Goal: Task Accomplishment & Management: Use online tool/utility

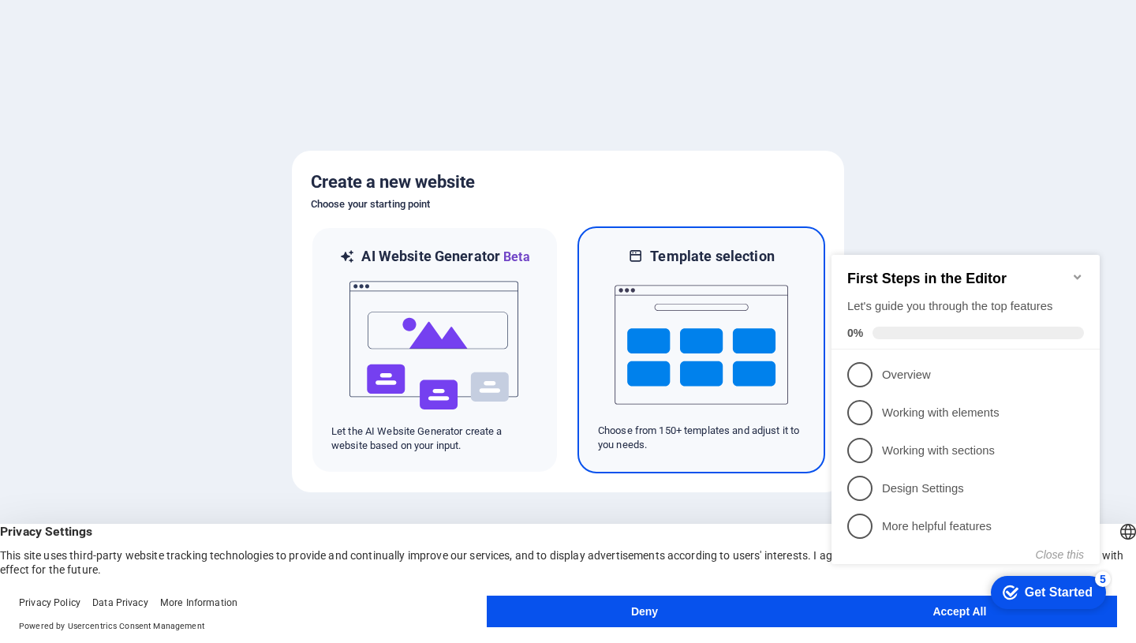
click at [720, 298] on img at bounding box center [702, 345] width 174 height 158
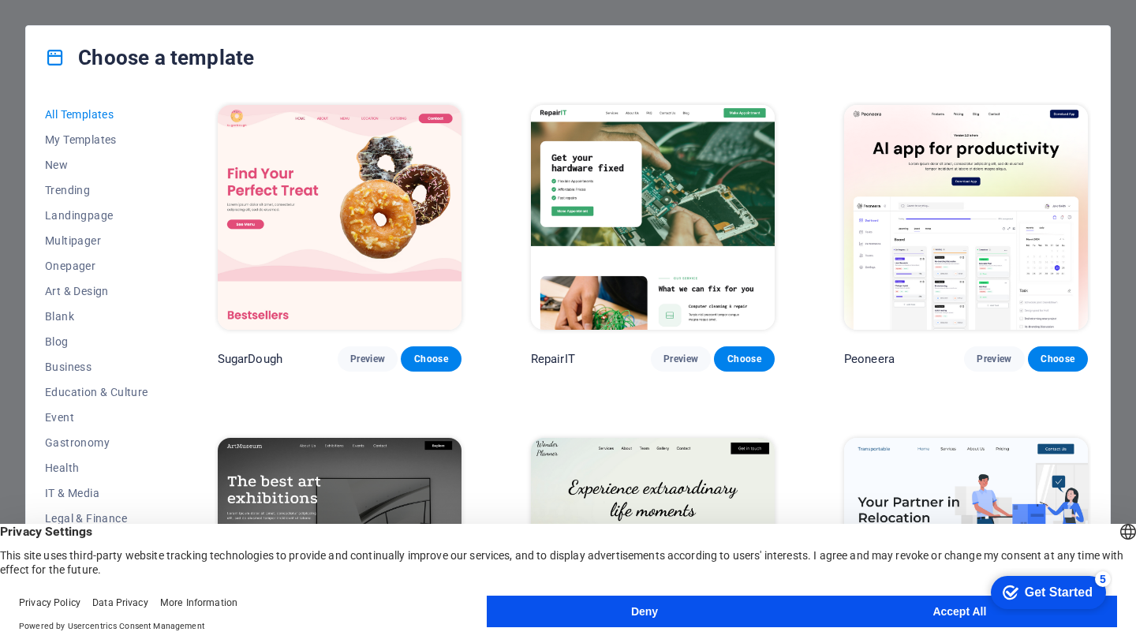
click at [899, 610] on button "Accept All" at bounding box center [959, 612] width 315 height 32
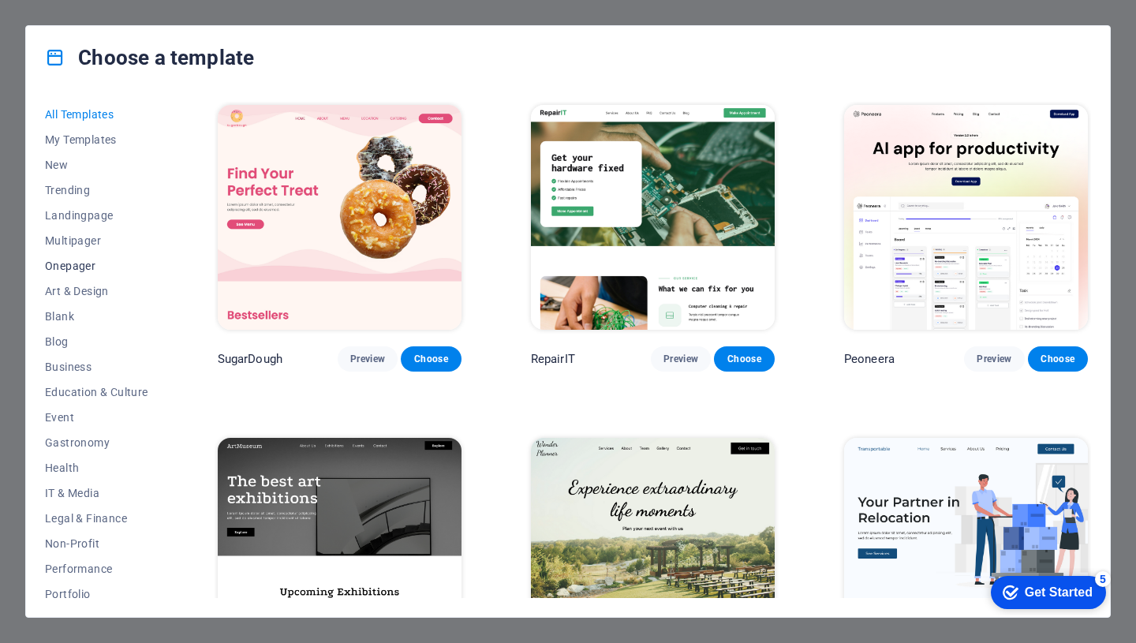
click at [76, 268] on span "Onepager" at bounding box center [96, 266] width 103 height 13
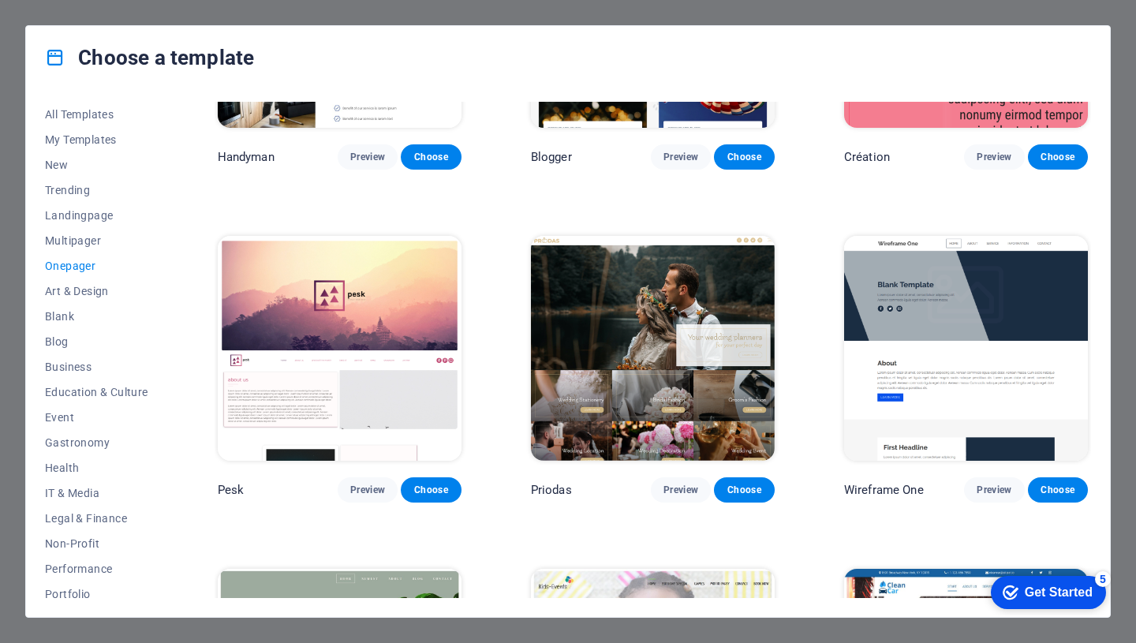
scroll to position [1882, 0]
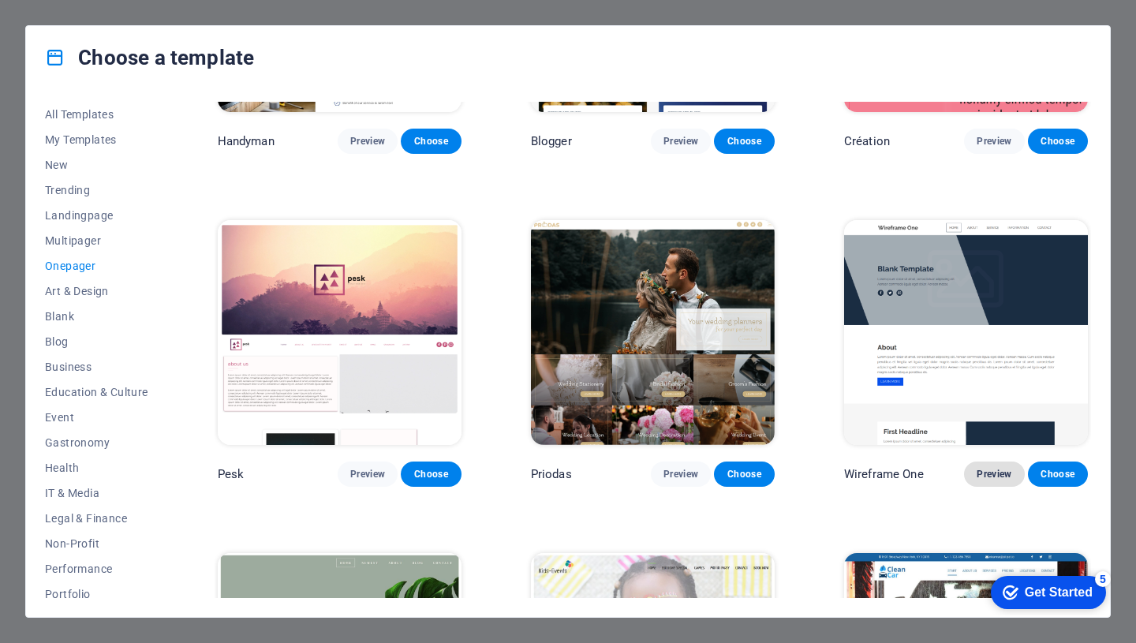
click at [995, 468] on span "Preview" at bounding box center [994, 474] width 35 height 13
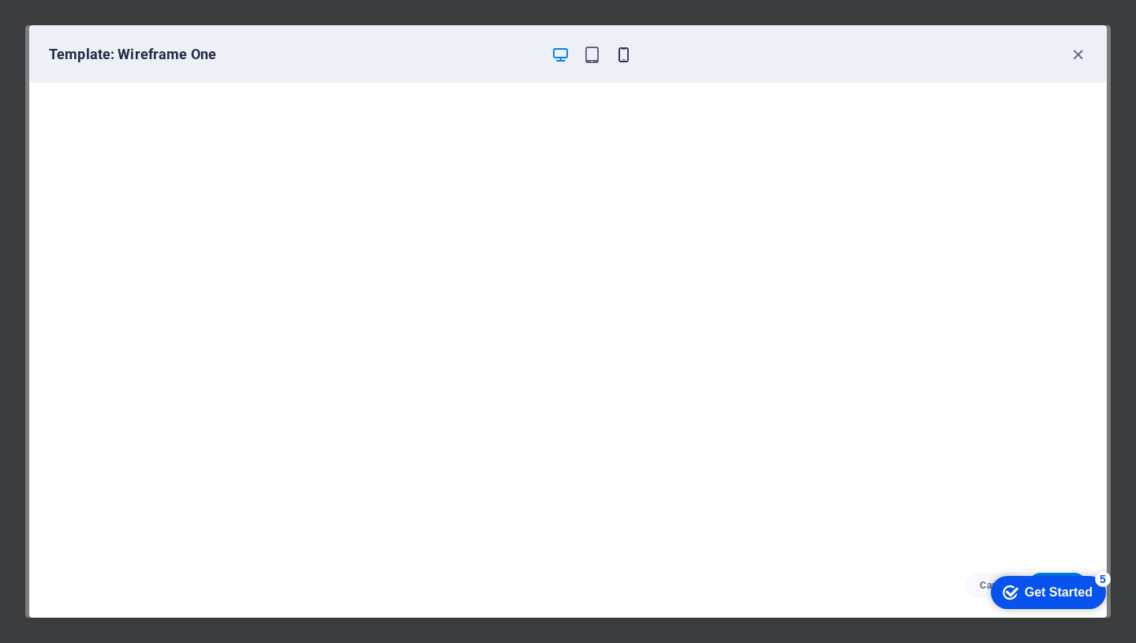
click at [621, 58] on icon "button" at bounding box center [624, 55] width 18 height 18
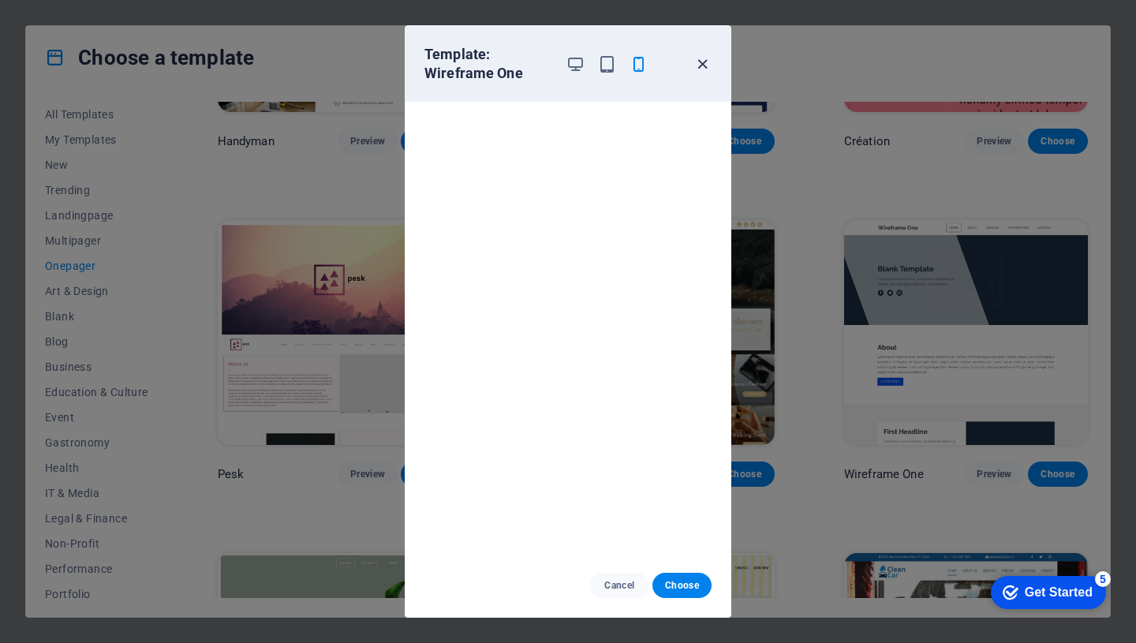
click at [701, 64] on icon "button" at bounding box center [702, 64] width 18 height 18
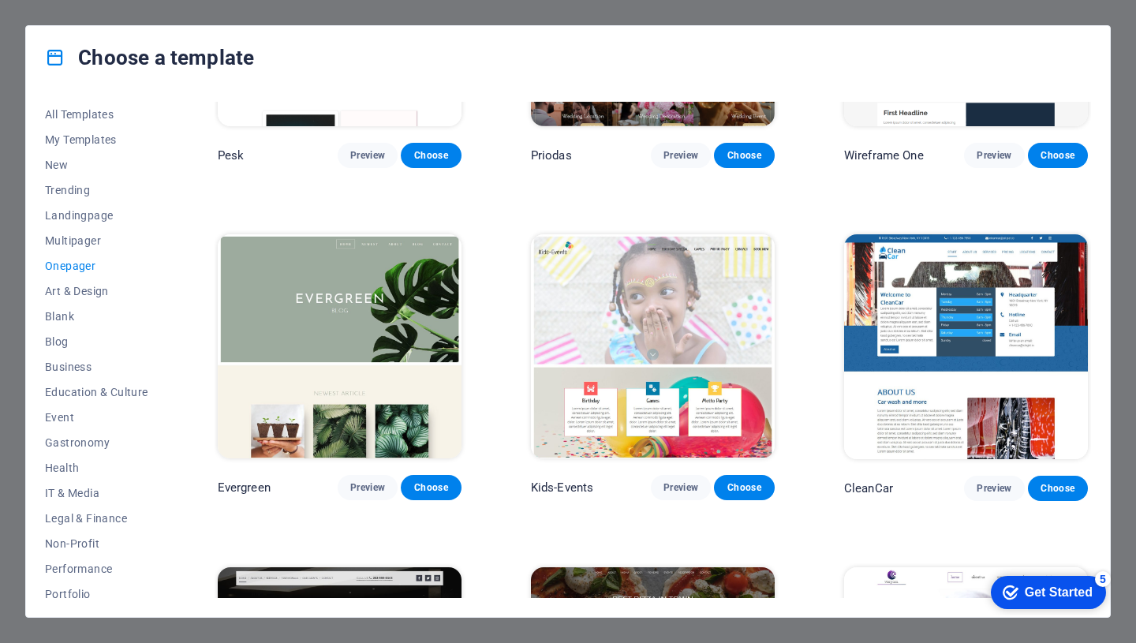
scroll to position [2204, 0]
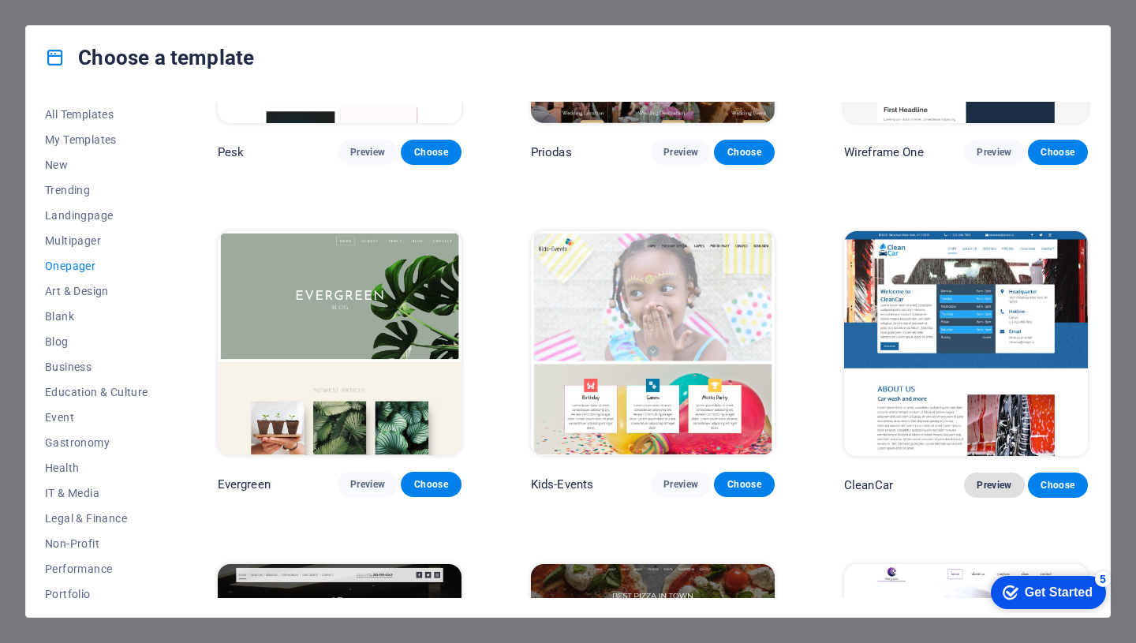
click at [989, 479] on span "Preview" at bounding box center [994, 485] width 35 height 13
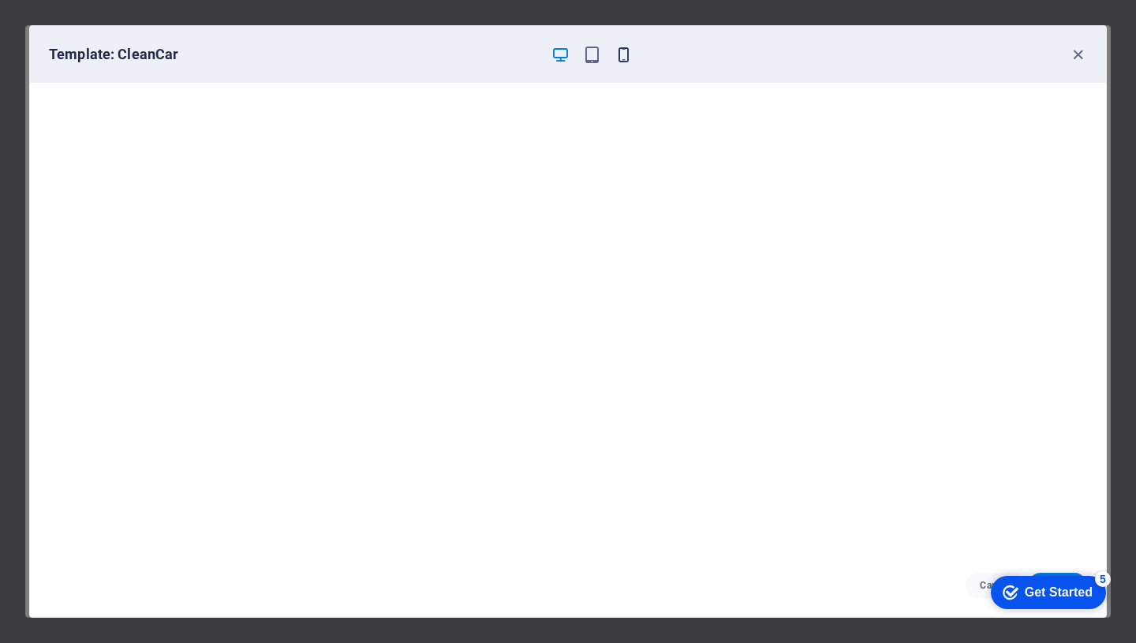
click at [627, 55] on icon "button" at bounding box center [624, 55] width 18 height 18
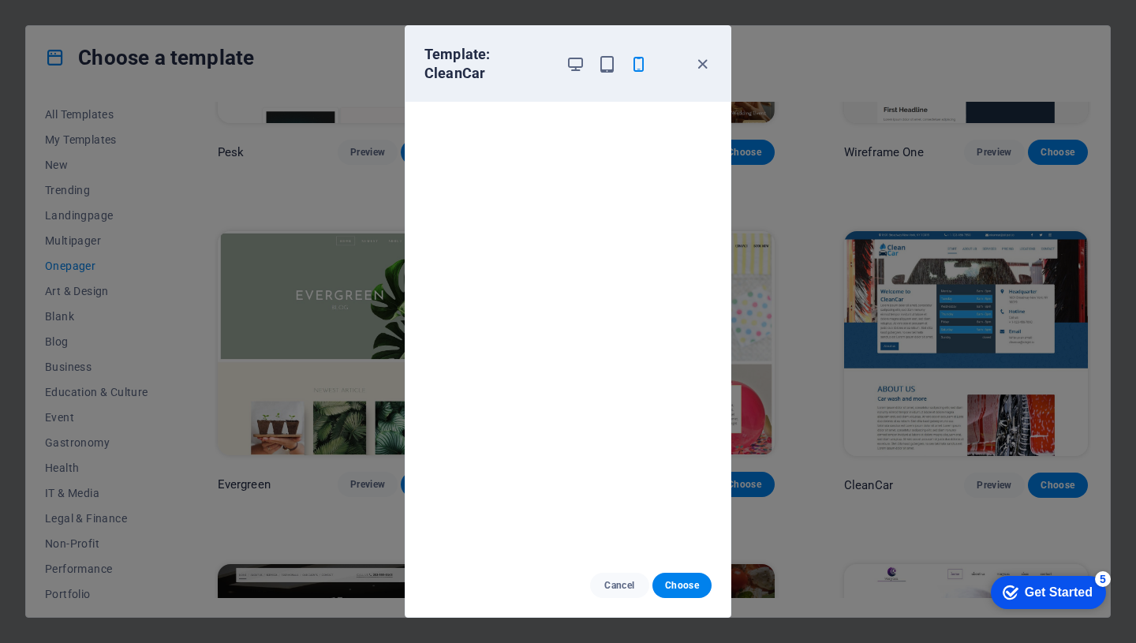
scroll to position [4, 0]
click at [705, 57] on icon "button" at bounding box center [702, 64] width 18 height 18
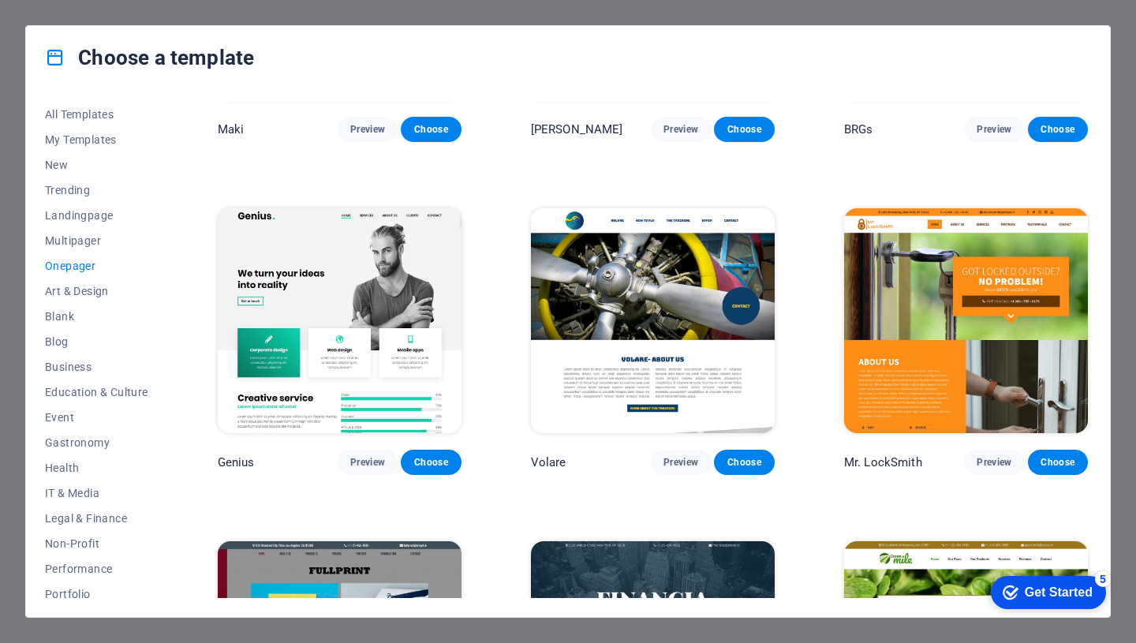
scroll to position [3228, 0]
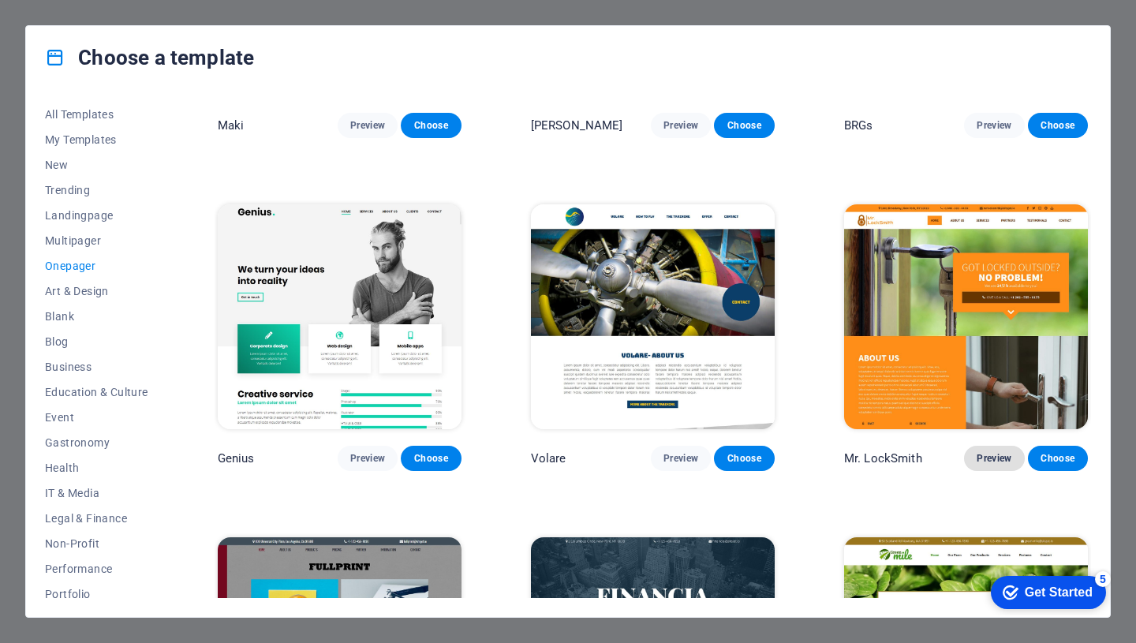
click at [990, 452] on span "Preview" at bounding box center [994, 458] width 35 height 13
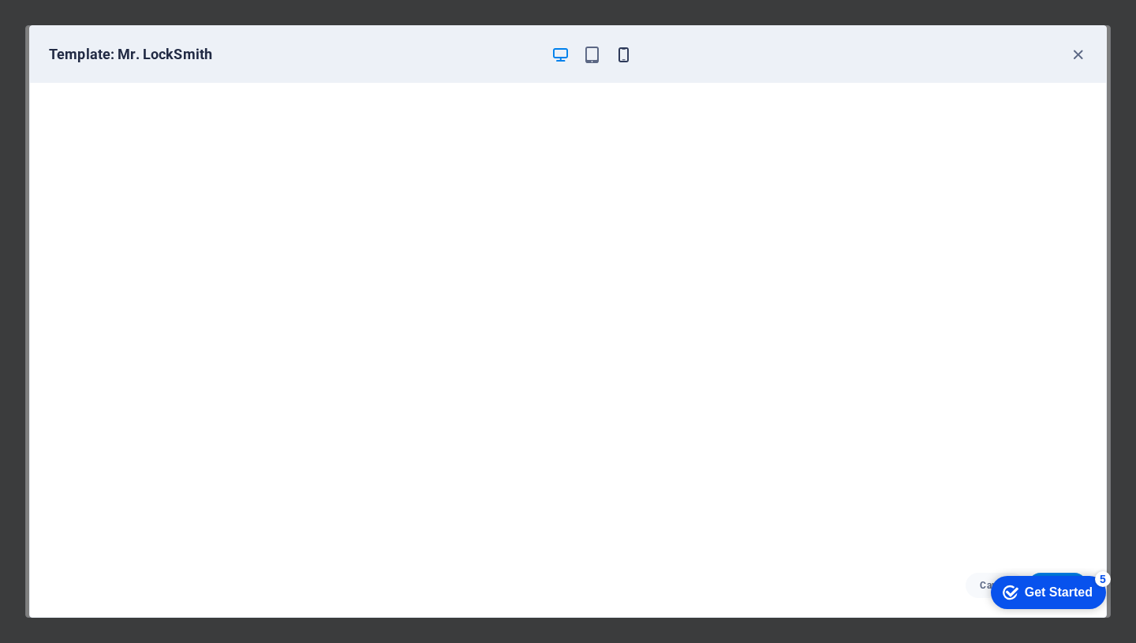
click at [622, 58] on icon "button" at bounding box center [624, 55] width 18 height 18
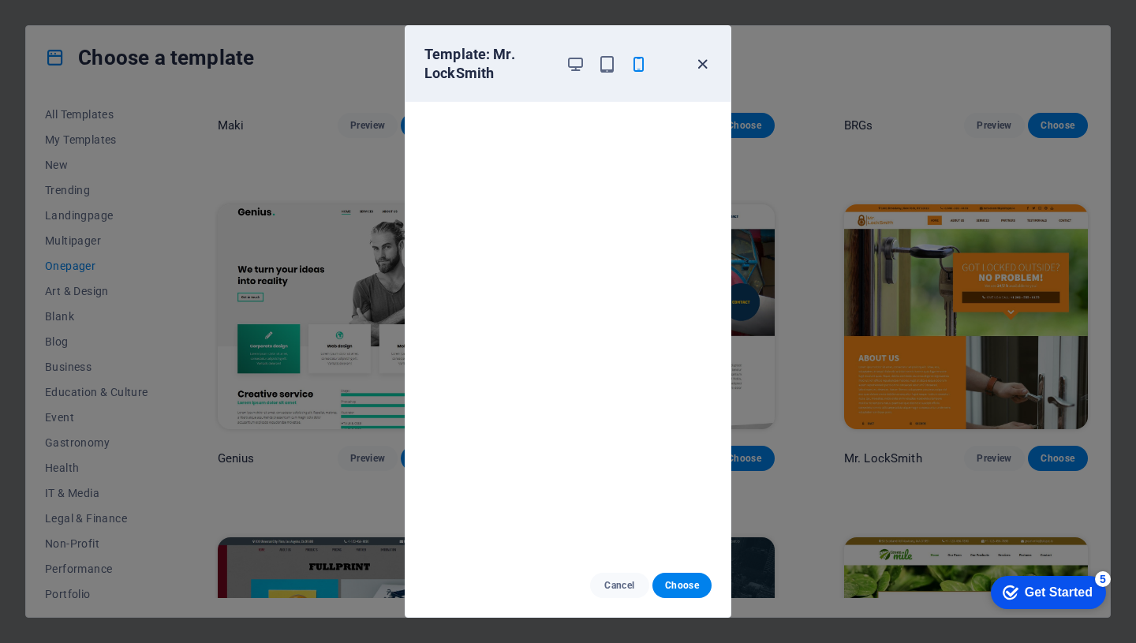
click at [700, 60] on icon "button" at bounding box center [702, 64] width 18 height 18
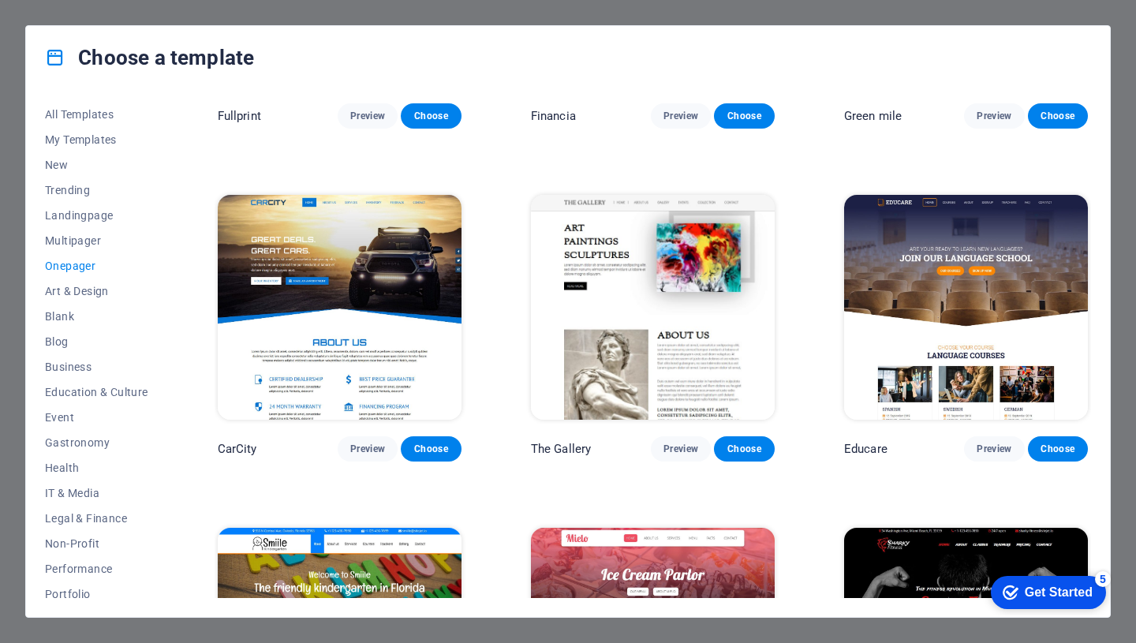
scroll to position [3906, 0]
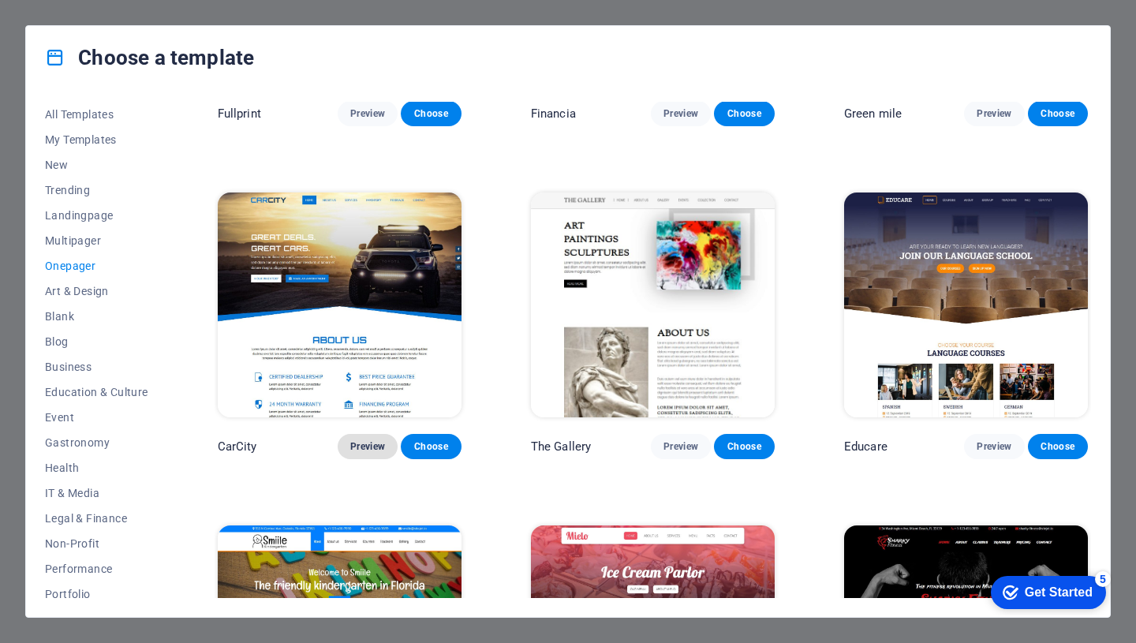
click at [367, 440] on span "Preview" at bounding box center [367, 446] width 35 height 13
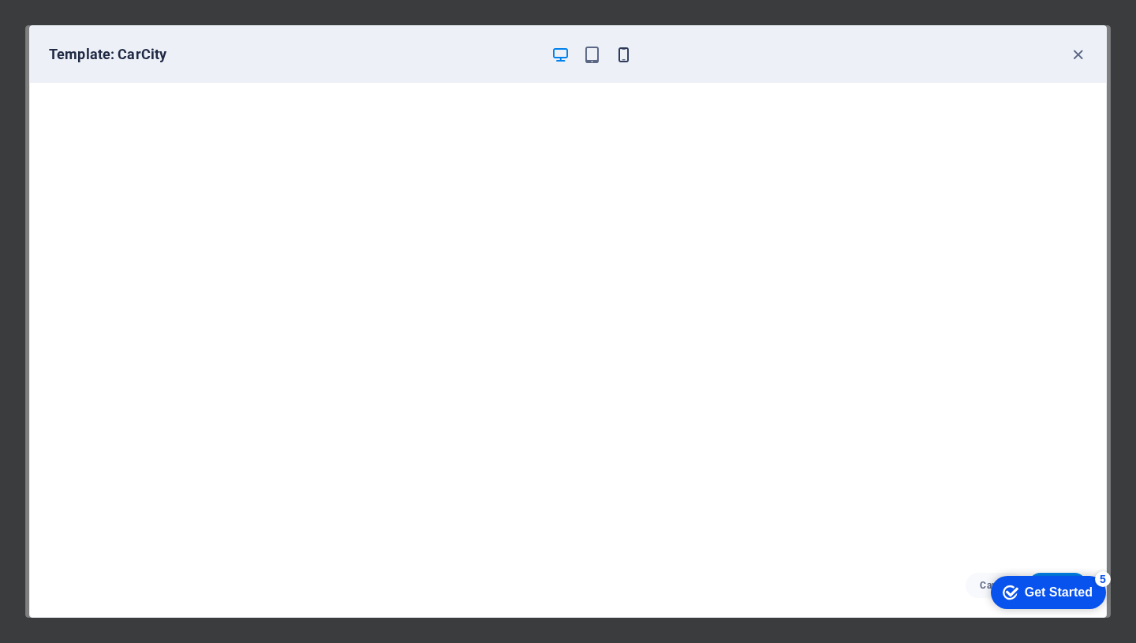
click at [622, 51] on icon "button" at bounding box center [624, 55] width 18 height 18
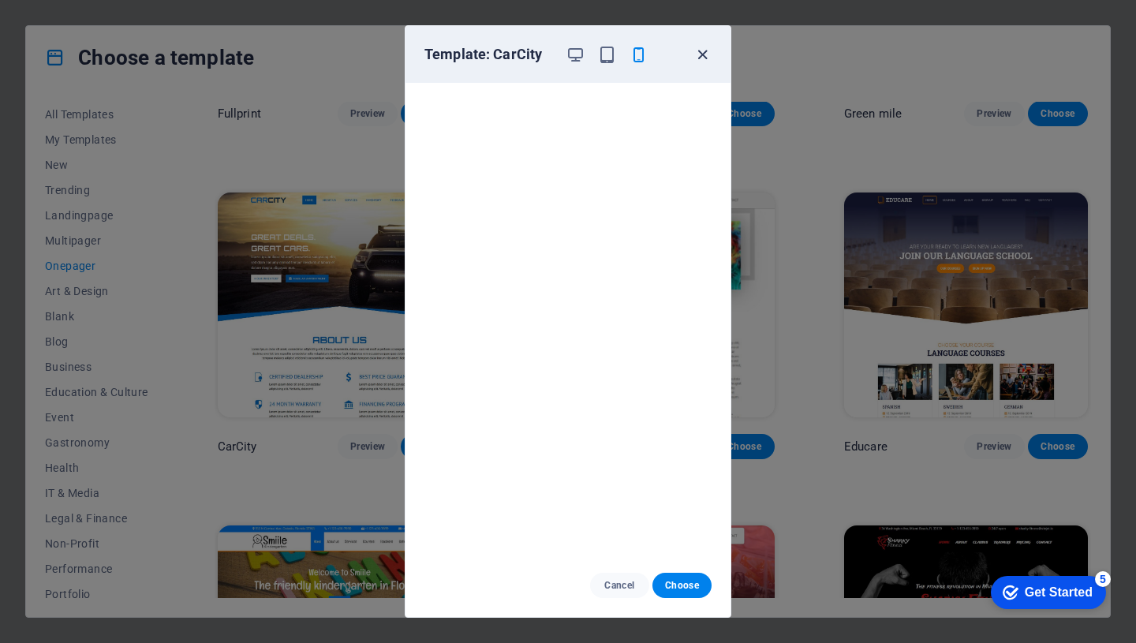
click at [701, 51] on icon "button" at bounding box center [702, 55] width 18 height 18
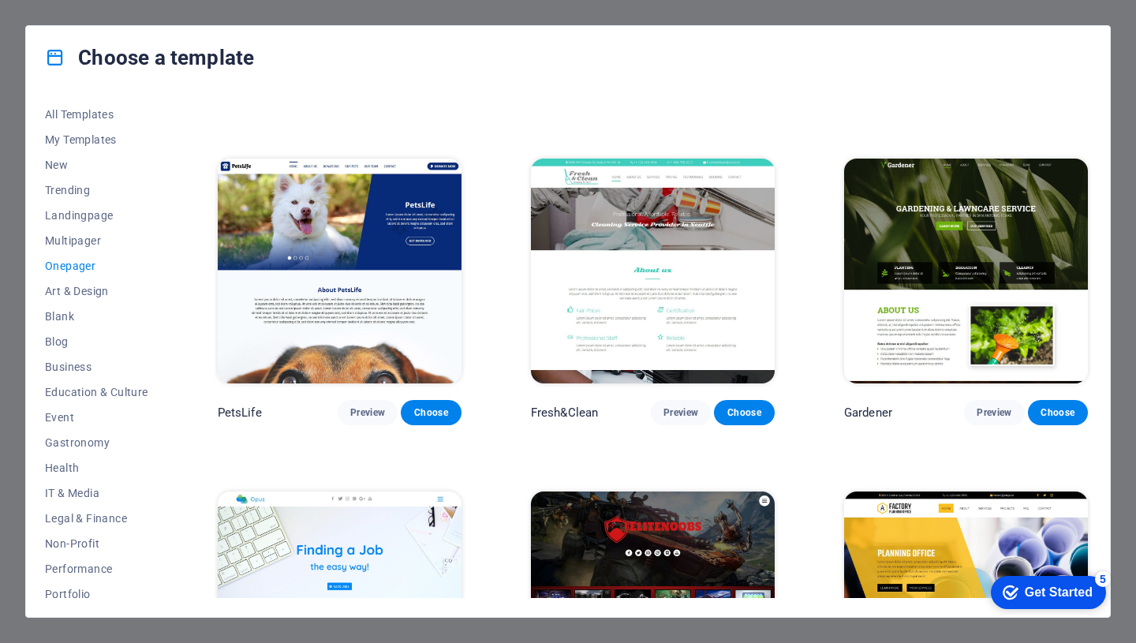
scroll to position [5273, 0]
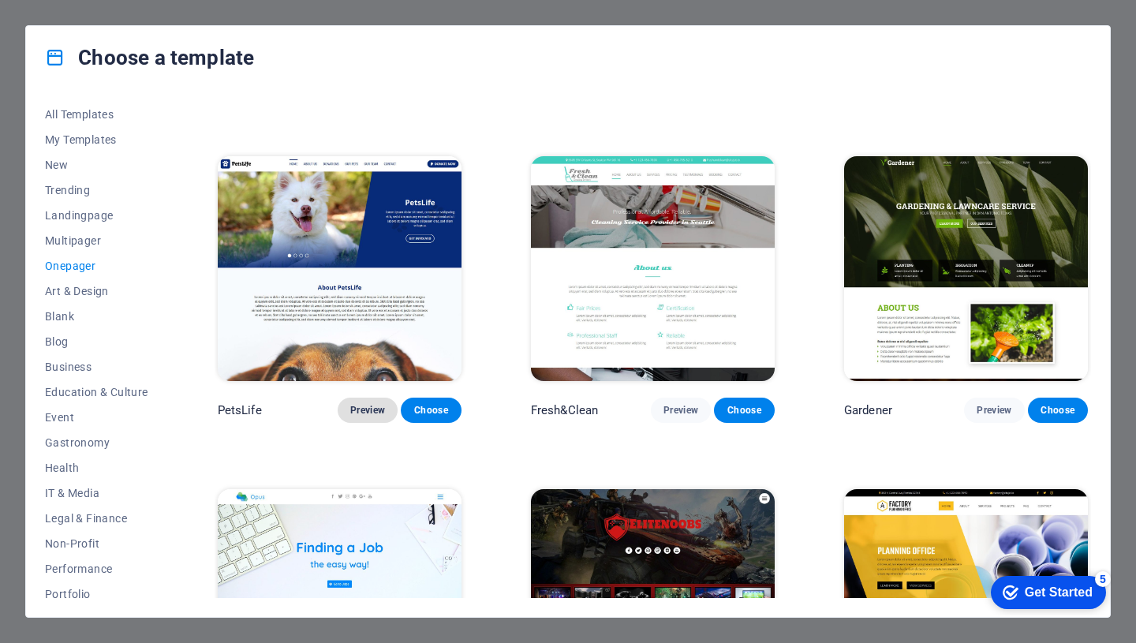
click at [367, 404] on span "Preview" at bounding box center [367, 410] width 35 height 13
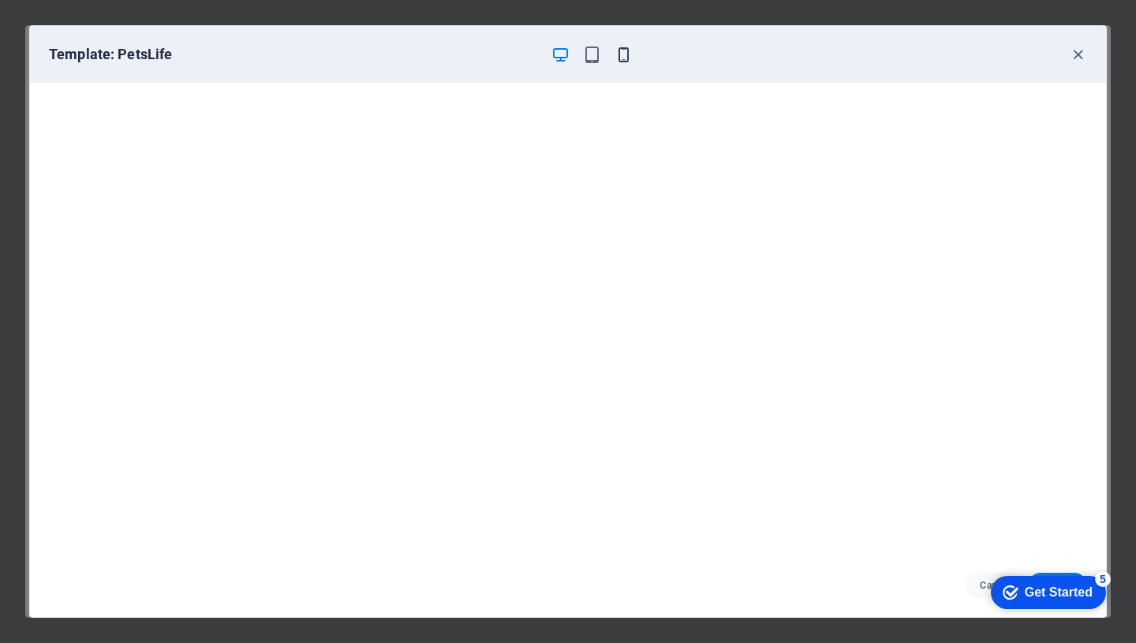
click at [624, 62] on icon "button" at bounding box center [624, 55] width 18 height 18
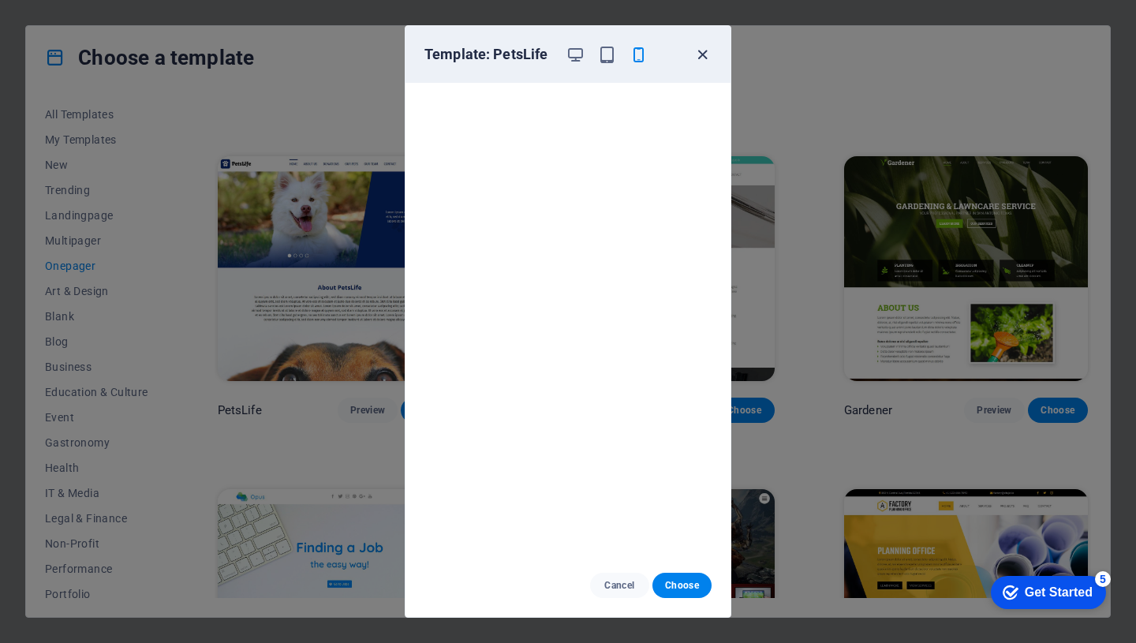
click at [700, 54] on icon "button" at bounding box center [702, 55] width 18 height 18
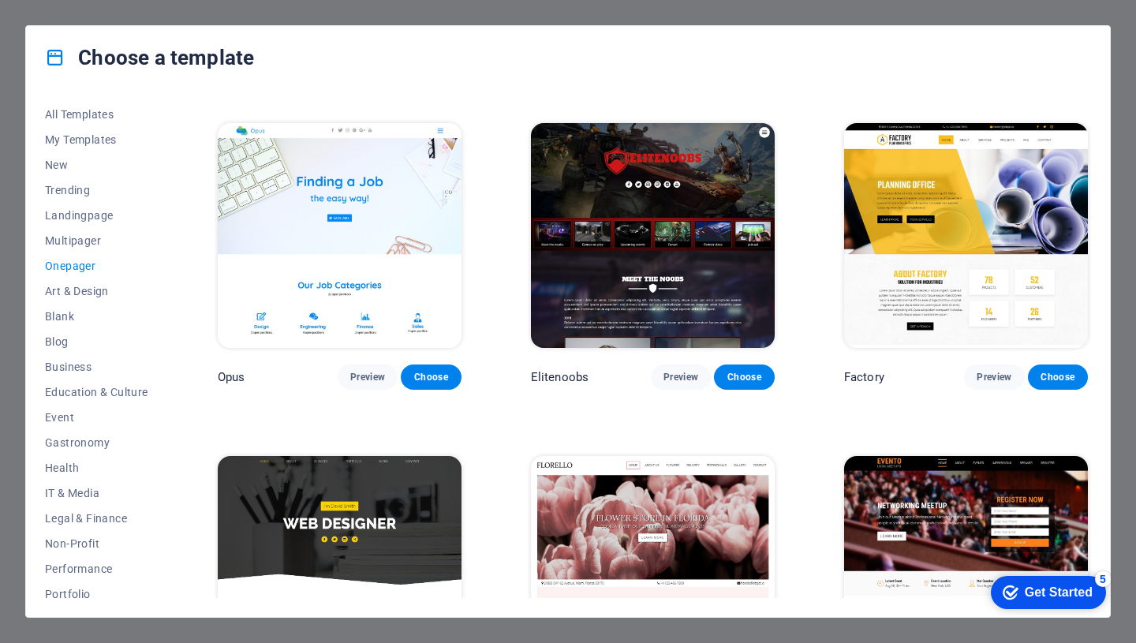
scroll to position [5642, 0]
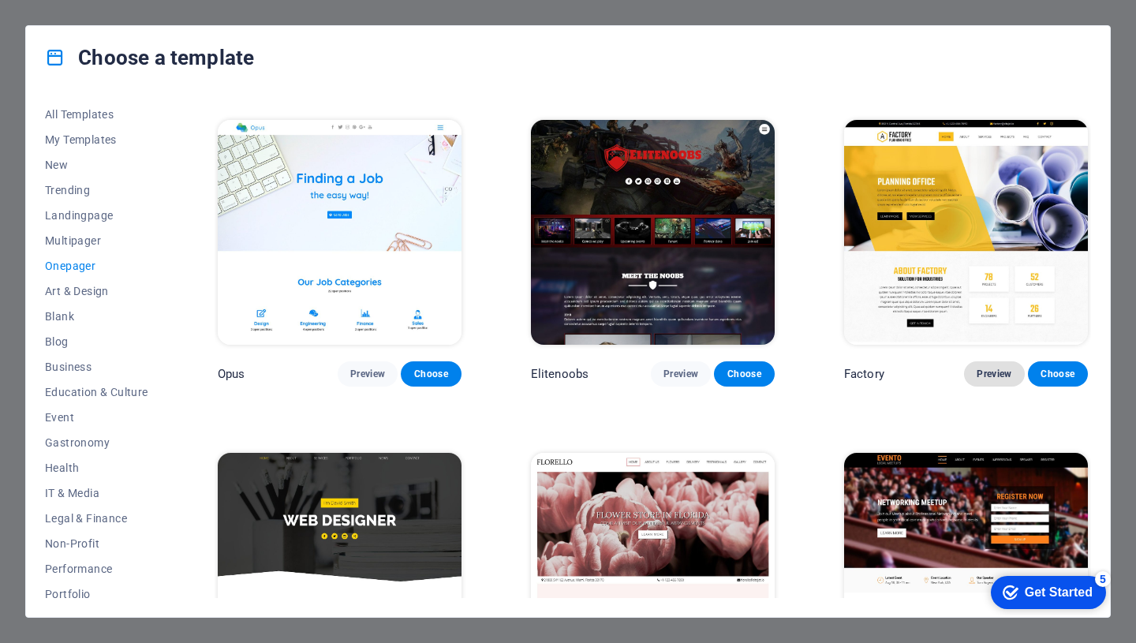
click at [990, 368] on span "Preview" at bounding box center [994, 374] width 35 height 13
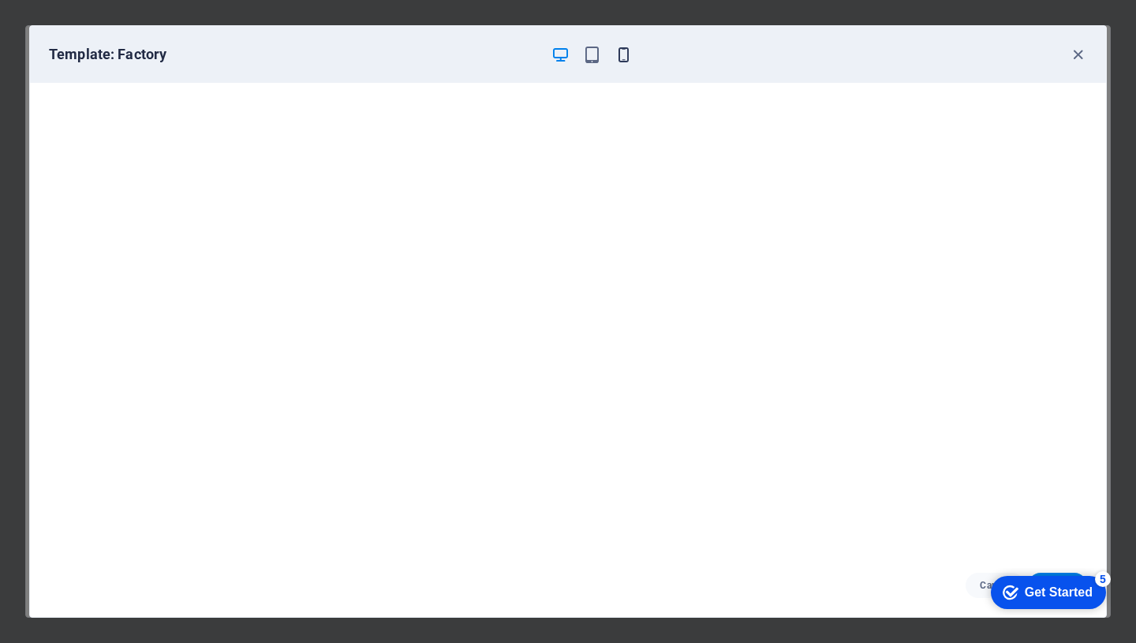
click at [624, 57] on icon "button" at bounding box center [624, 55] width 18 height 18
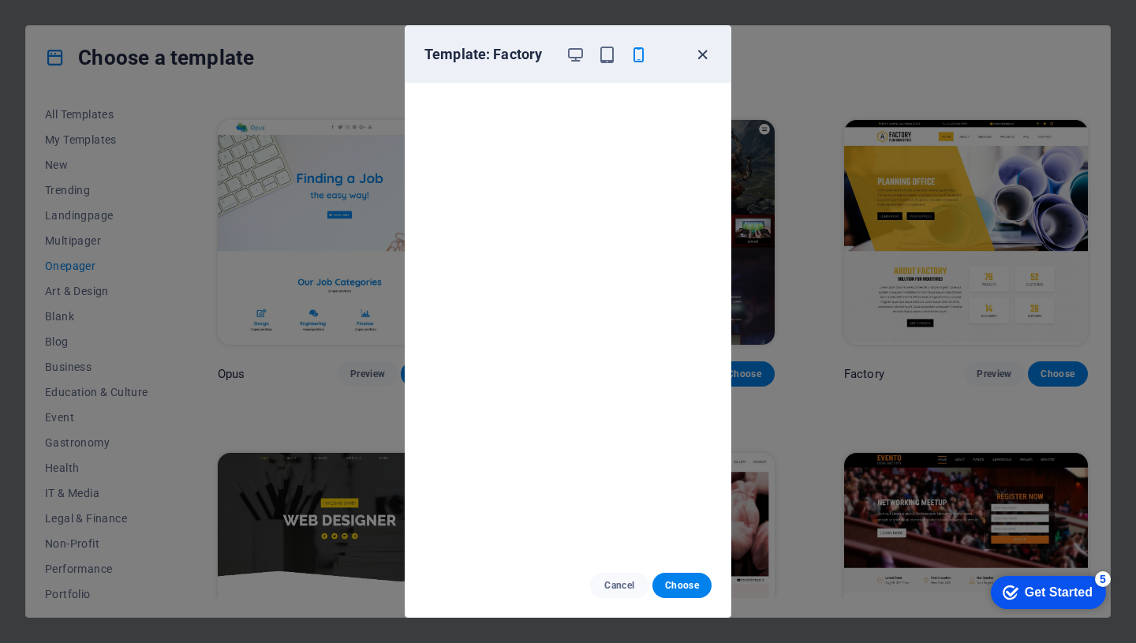
click at [702, 58] on icon "button" at bounding box center [702, 55] width 18 height 18
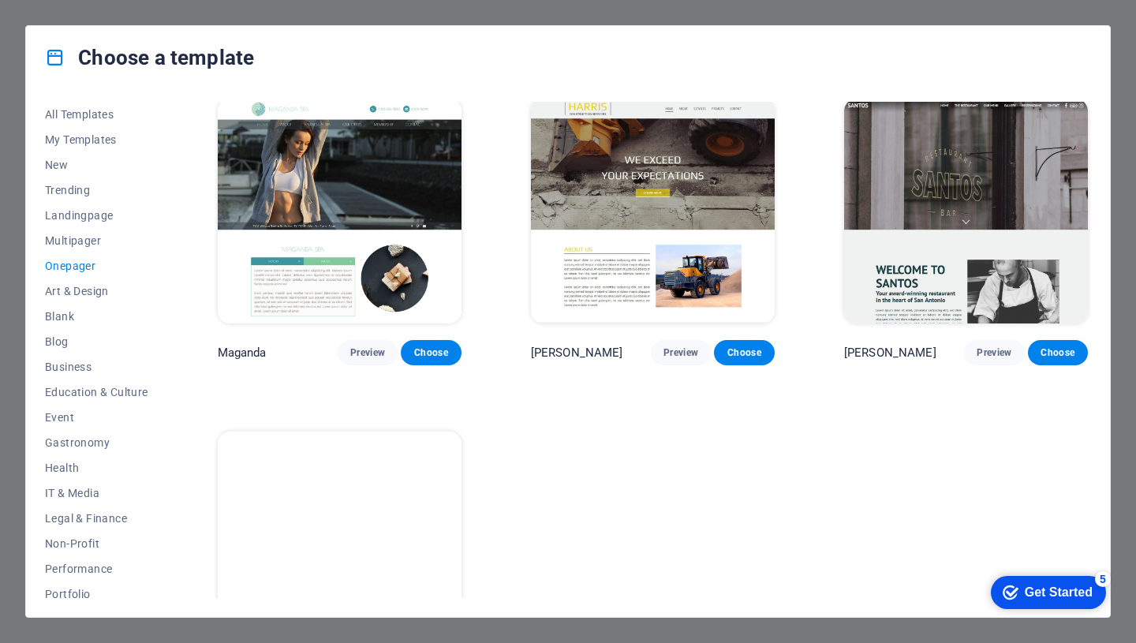
scroll to position [7384, 0]
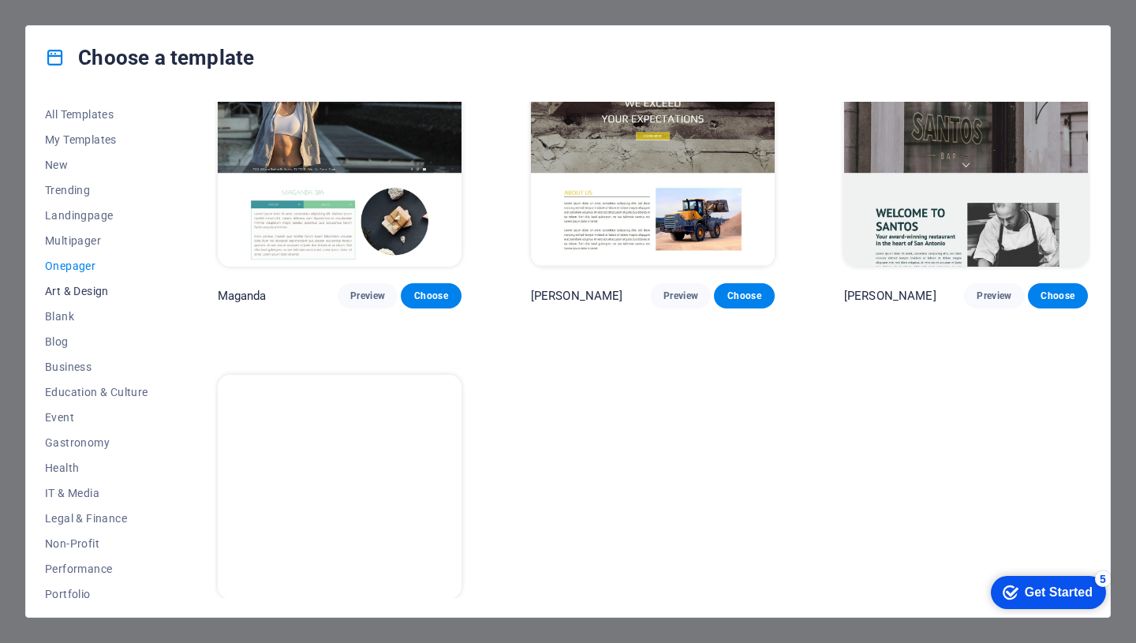
click at [87, 289] on span "Art & Design" at bounding box center [96, 291] width 103 height 13
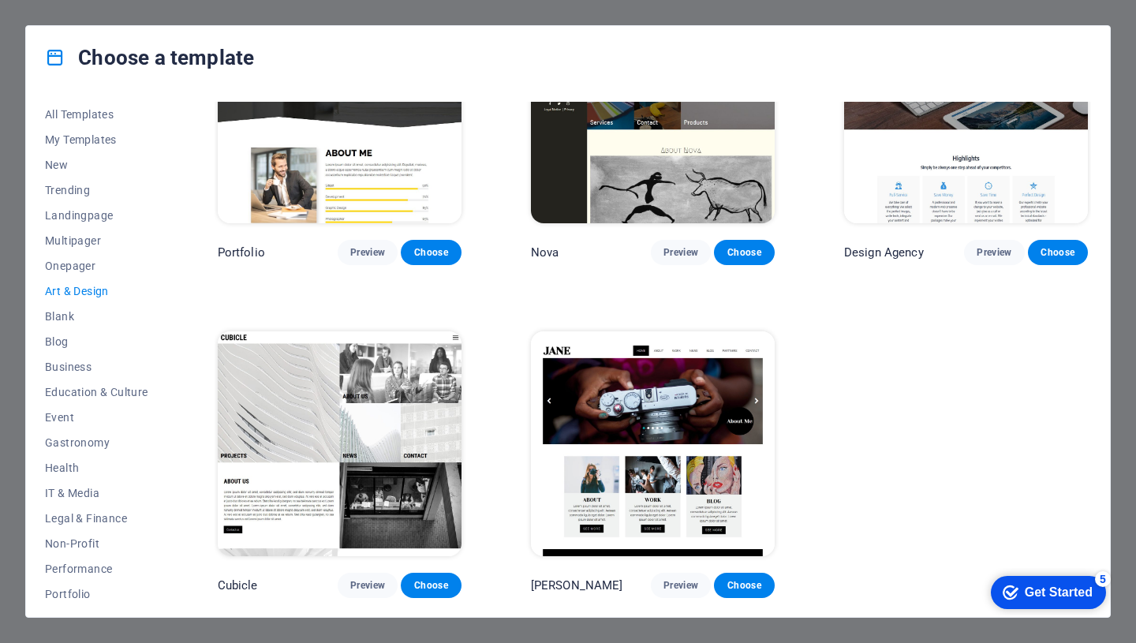
scroll to position [1096, 0]
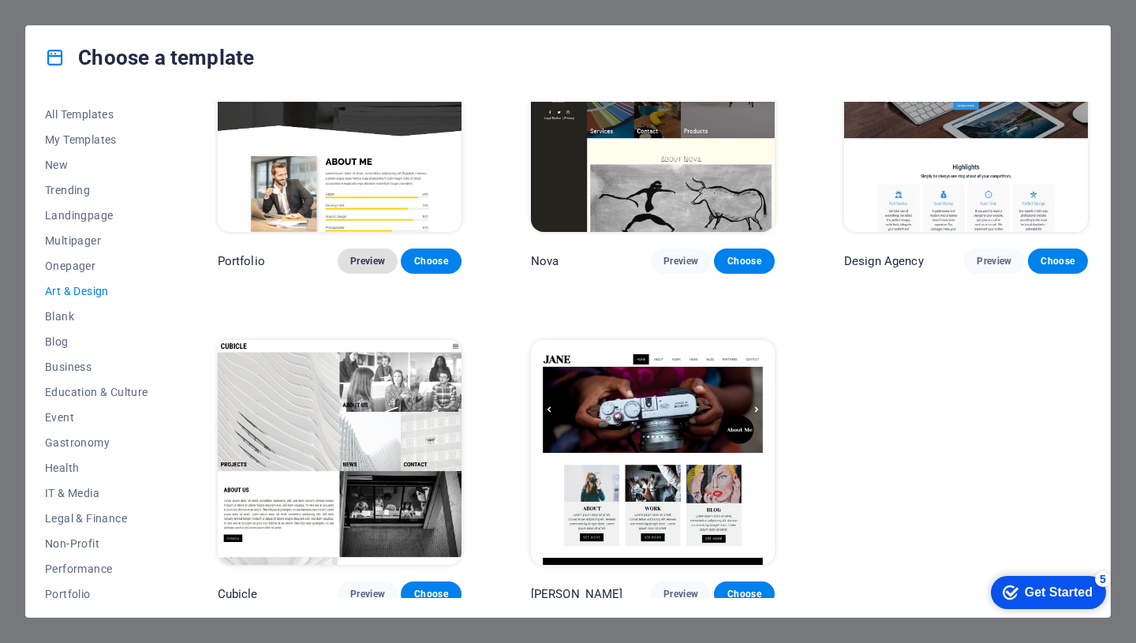
click at [374, 255] on span "Preview" at bounding box center [367, 261] width 35 height 13
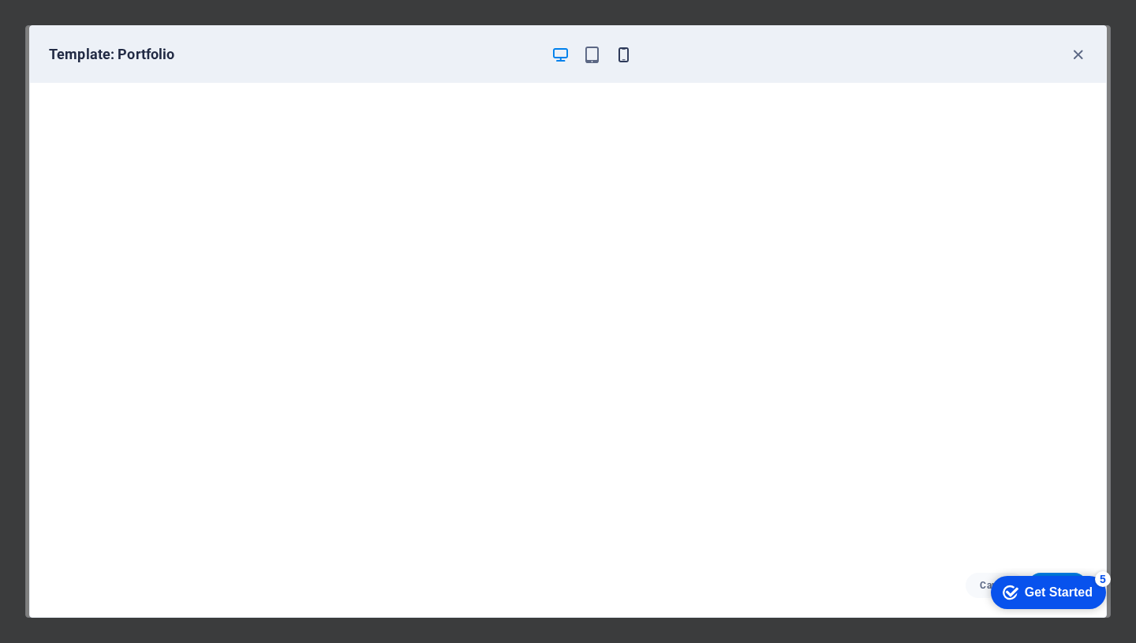
click at [622, 50] on icon "button" at bounding box center [624, 55] width 18 height 18
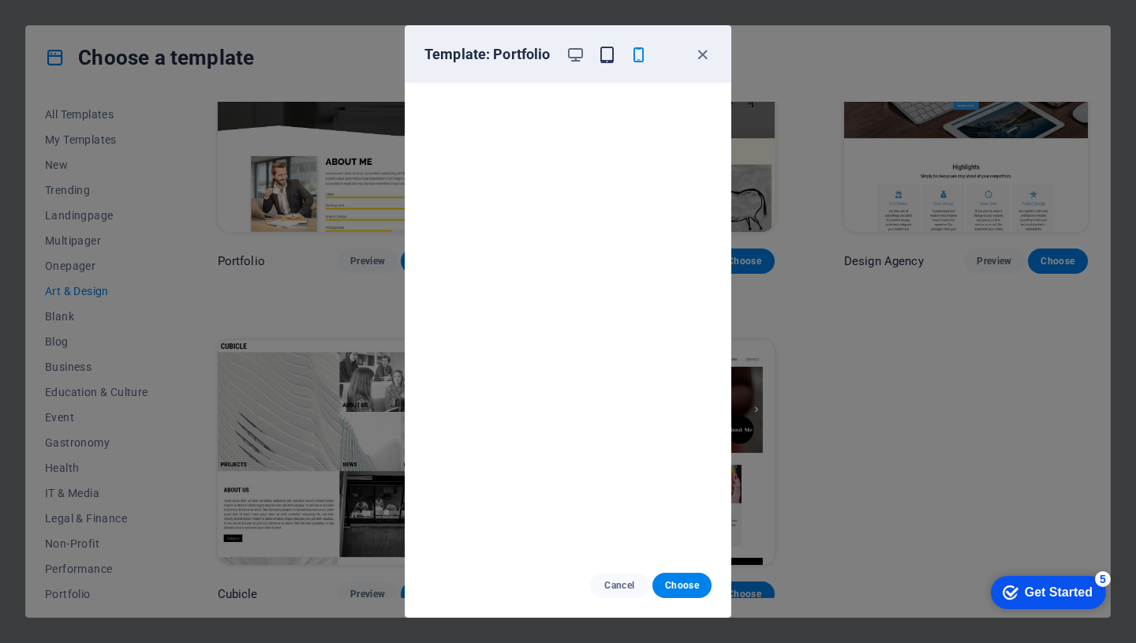
click at [605, 49] on icon "button" at bounding box center [607, 55] width 18 height 18
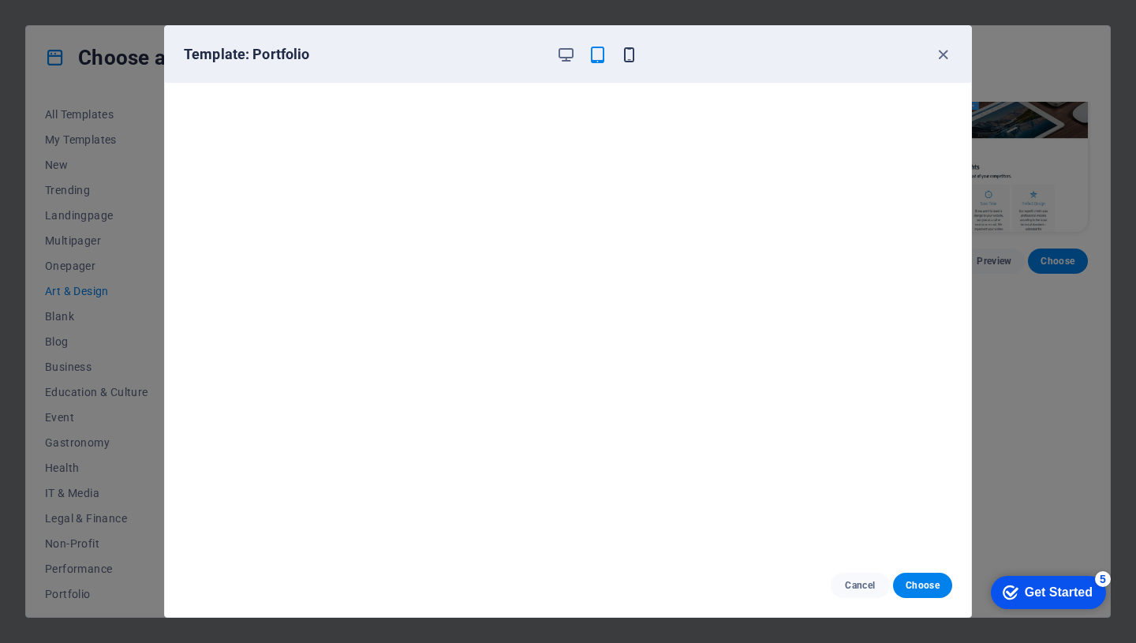
click at [626, 50] on icon "button" at bounding box center [629, 55] width 18 height 18
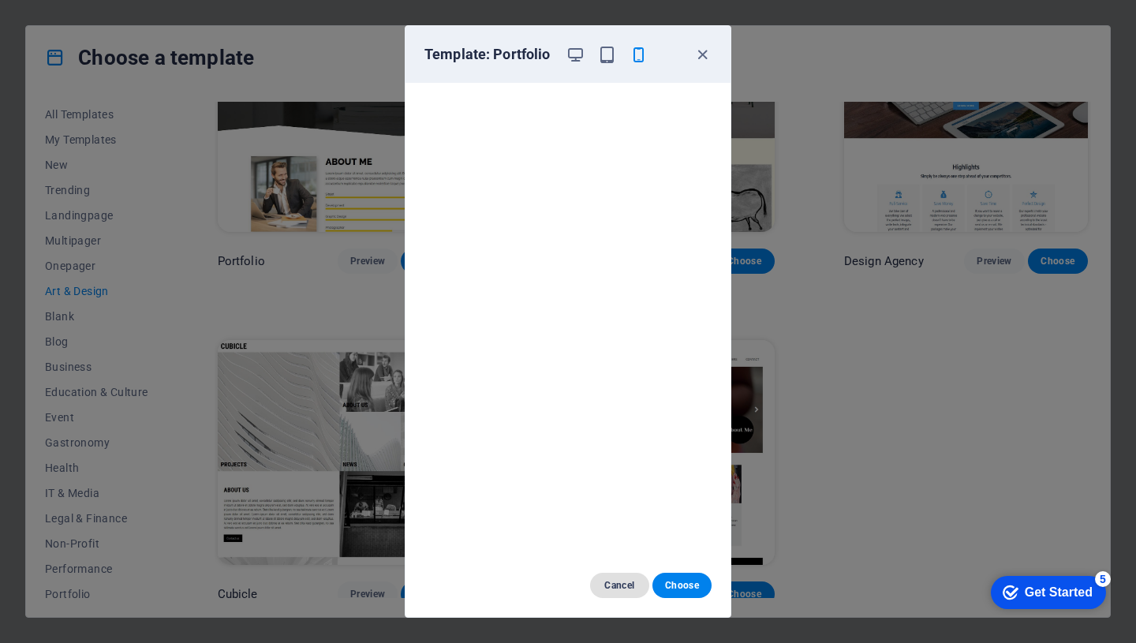
click at [621, 581] on span "Cancel" at bounding box center [620, 585] width 34 height 13
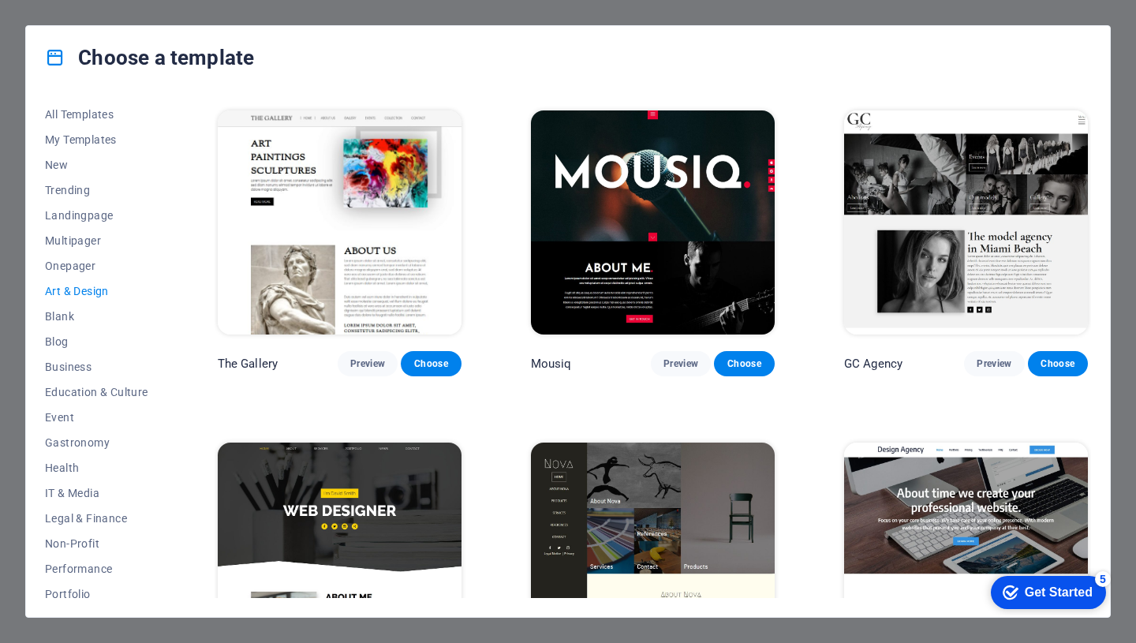
scroll to position [656, 0]
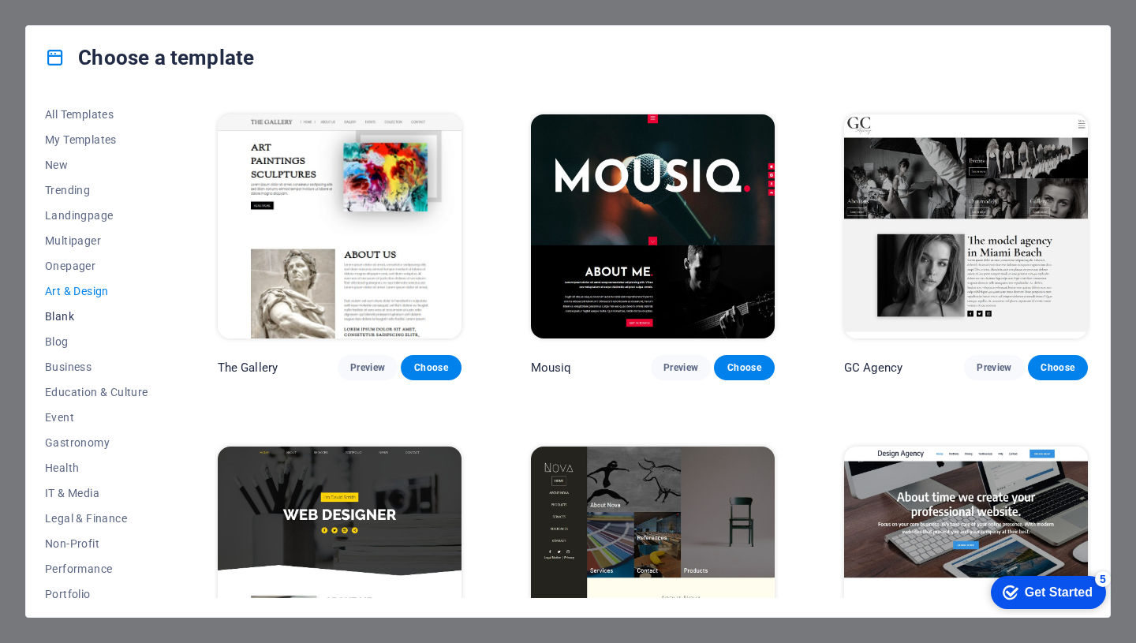
click at [67, 311] on span "Blank" at bounding box center [96, 316] width 103 height 13
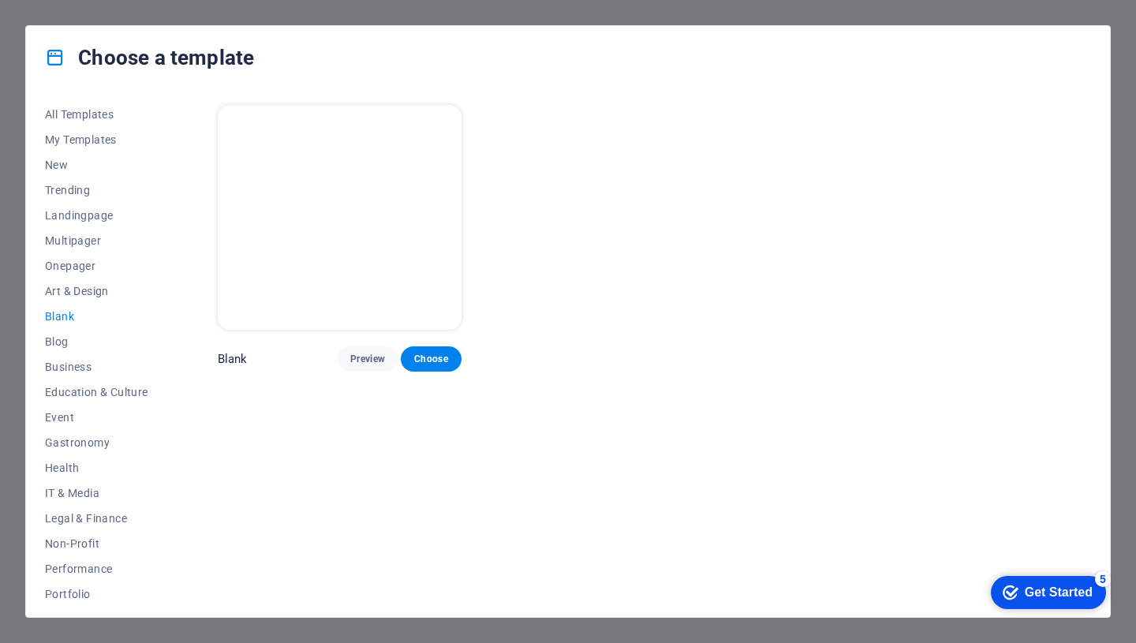
scroll to position [0, 0]
click at [63, 344] on span "Blog" at bounding box center [96, 341] width 103 height 13
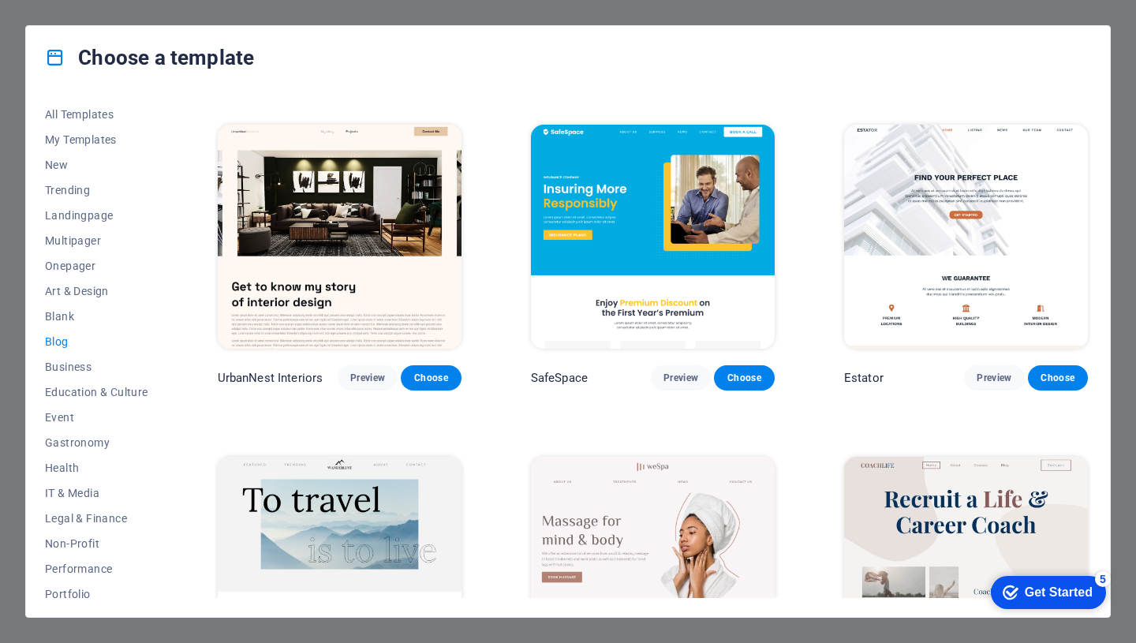
scroll to position [648, 0]
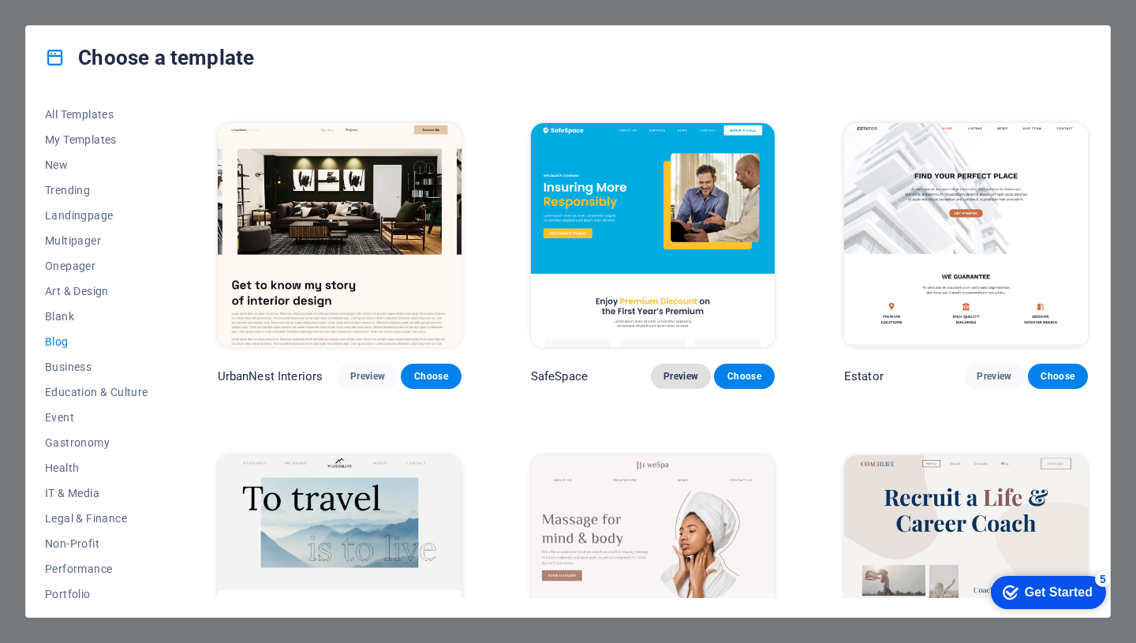
click at [686, 370] on span "Preview" at bounding box center [680, 376] width 35 height 13
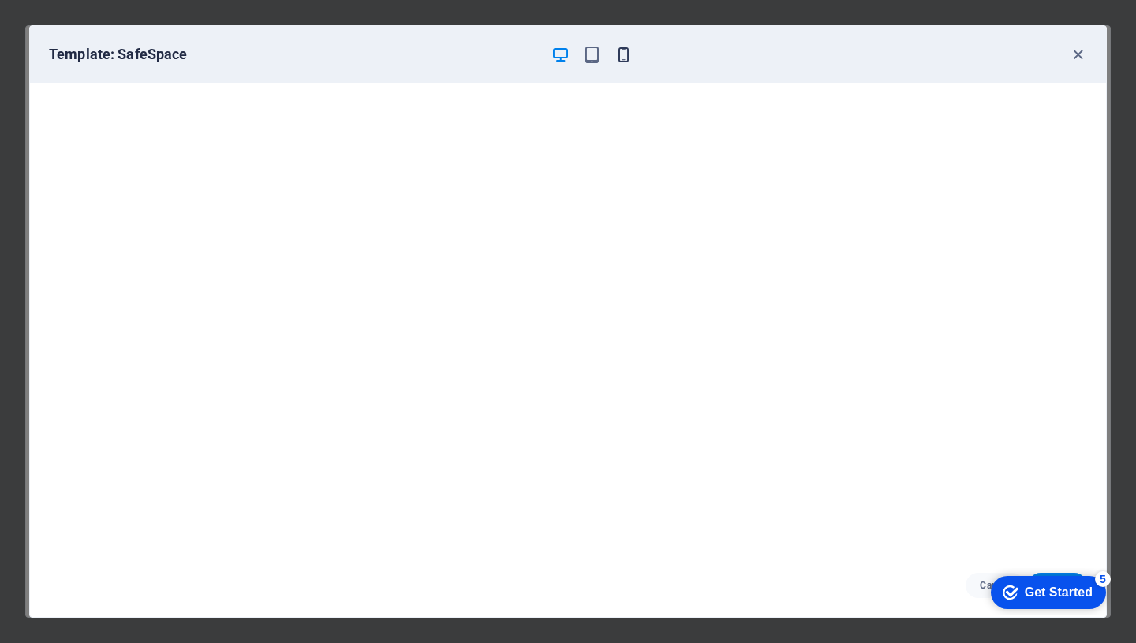
click at [622, 62] on icon "button" at bounding box center [624, 55] width 18 height 18
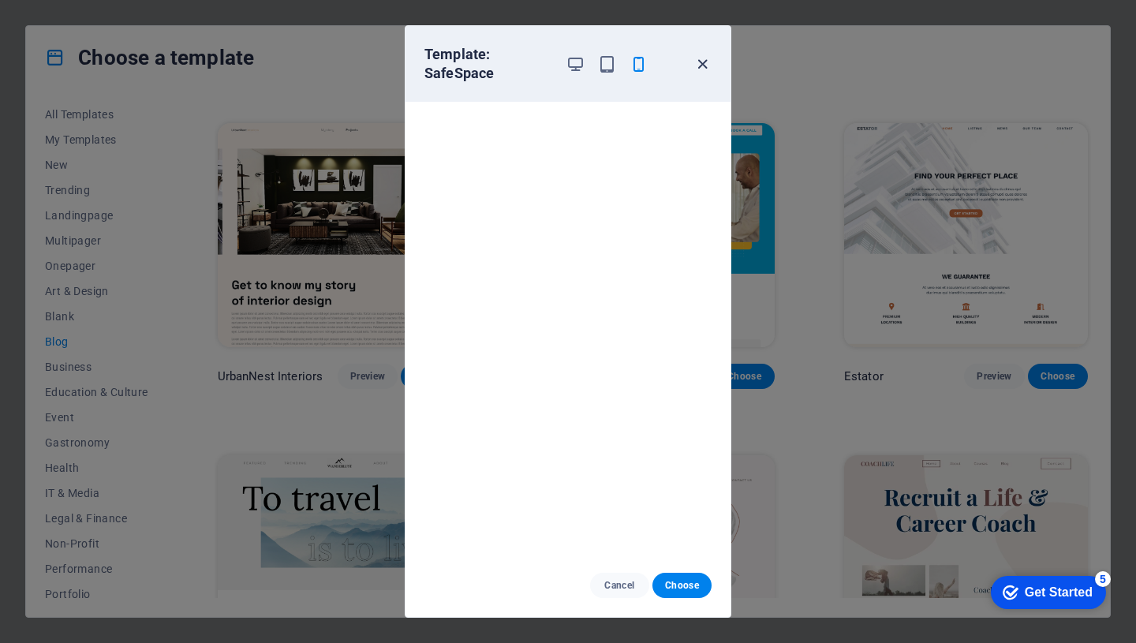
click at [701, 66] on icon "button" at bounding box center [702, 64] width 18 height 18
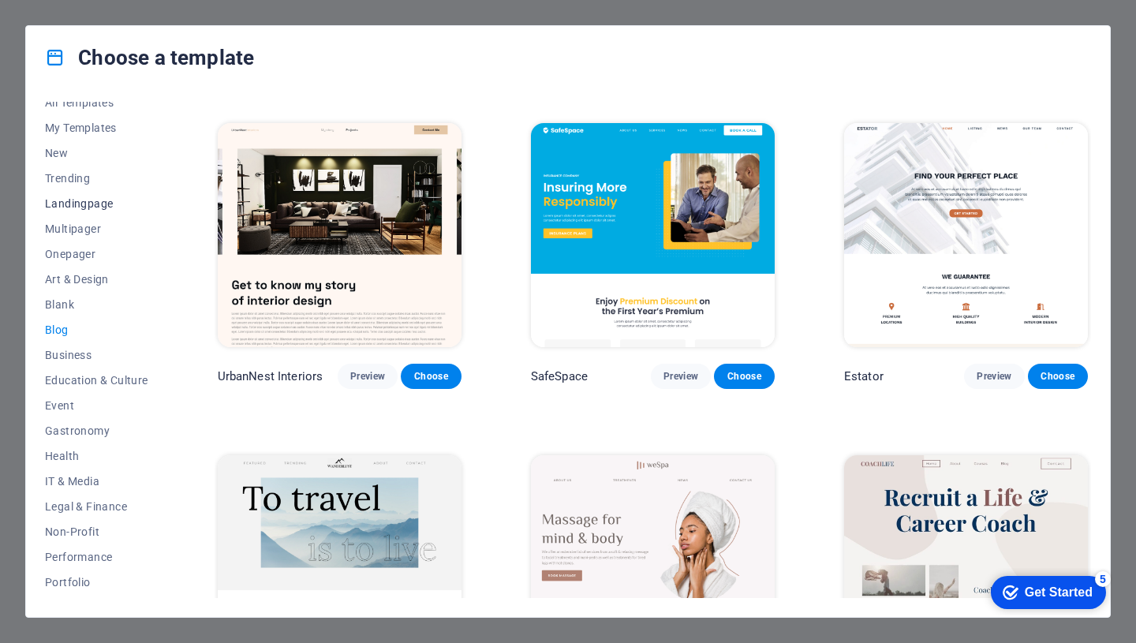
scroll to position [36, 0]
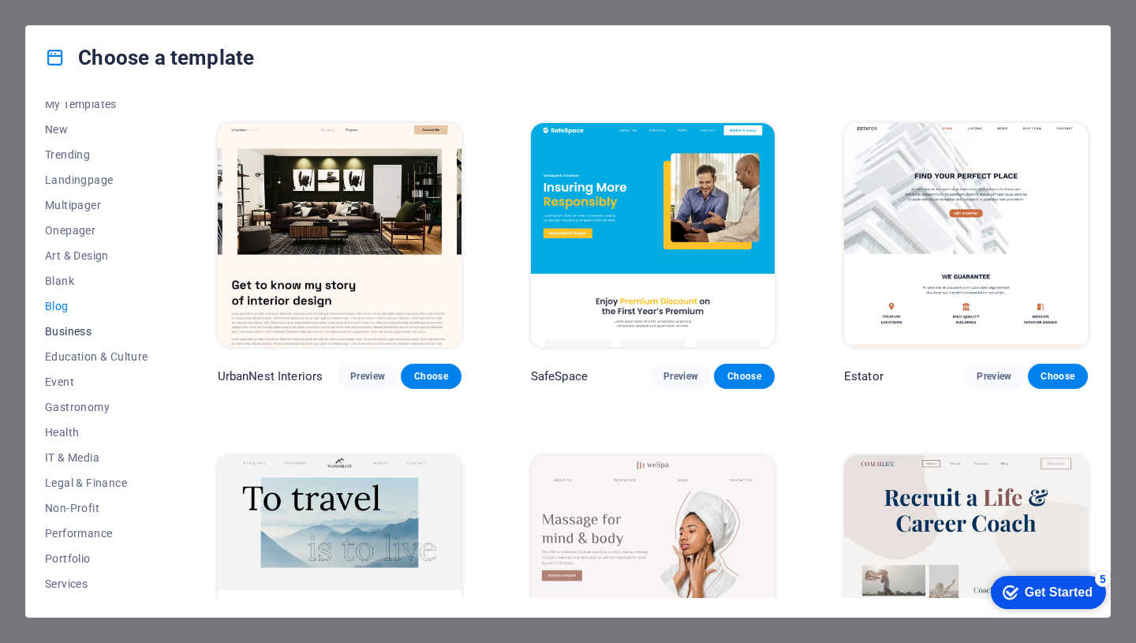
click at [70, 335] on span "Business" at bounding box center [96, 331] width 103 height 13
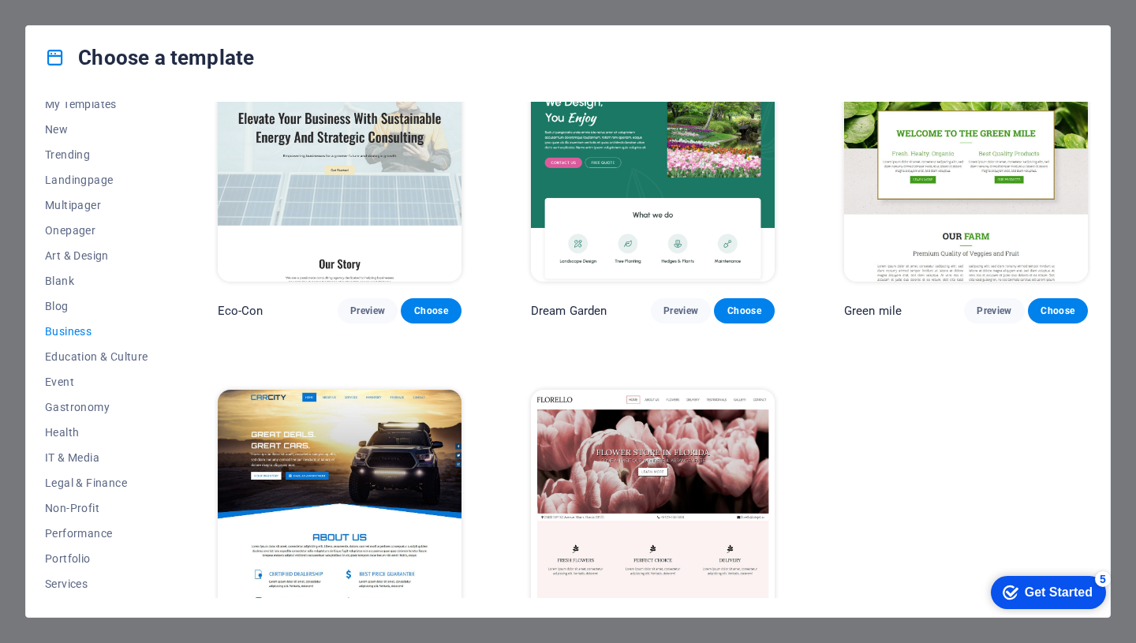
scroll to position [103, 0]
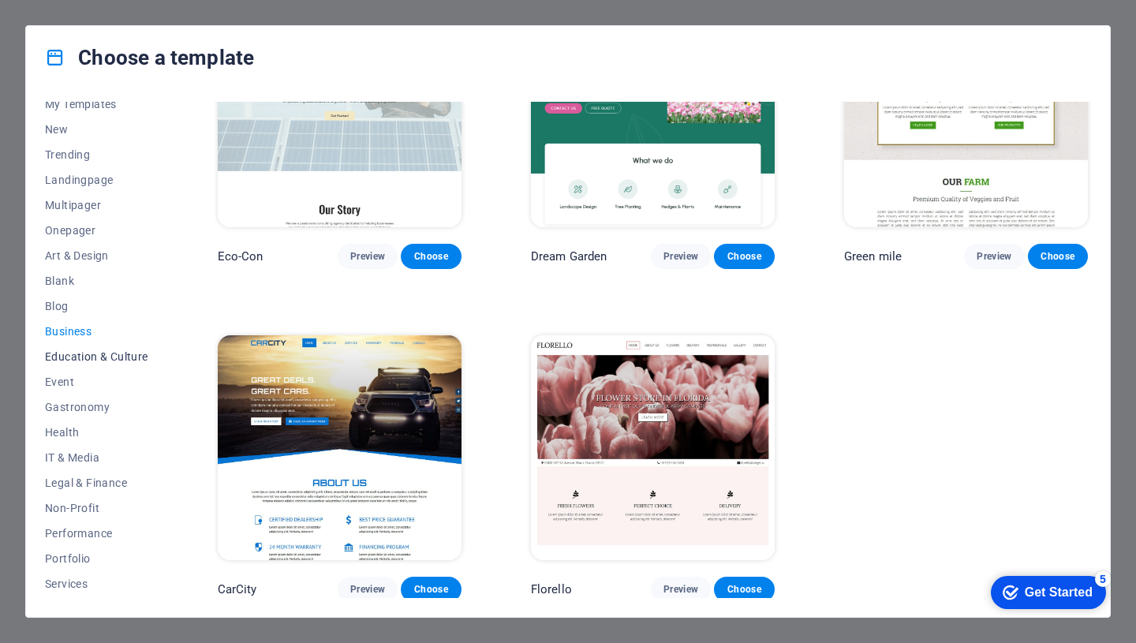
click at [127, 355] on span "Education & Culture" at bounding box center [96, 356] width 103 height 13
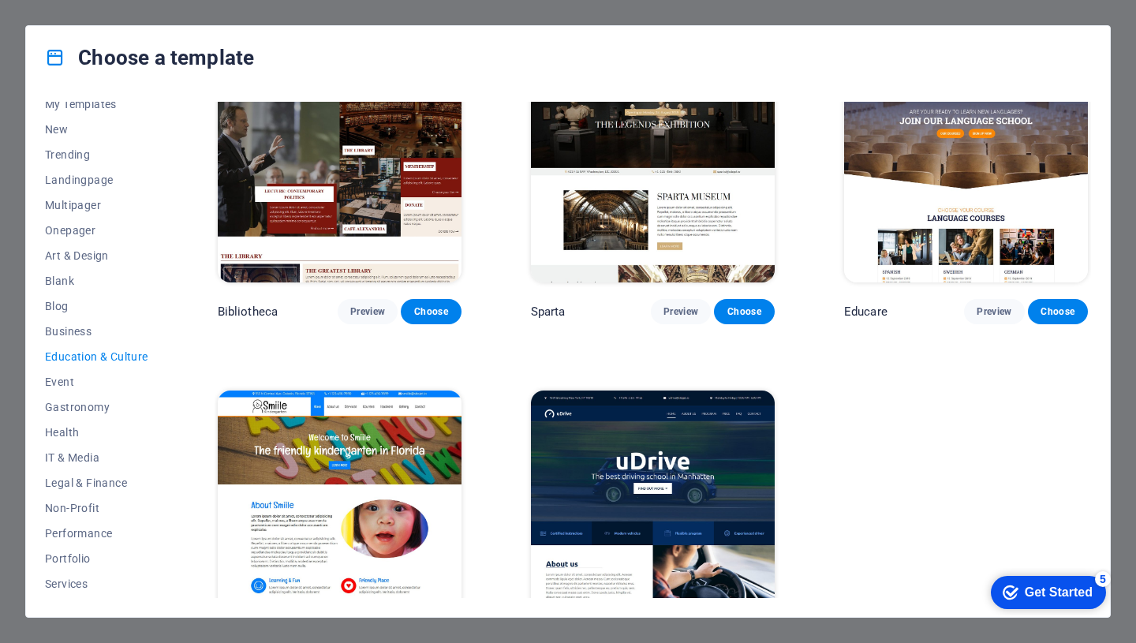
scroll to position [434, 0]
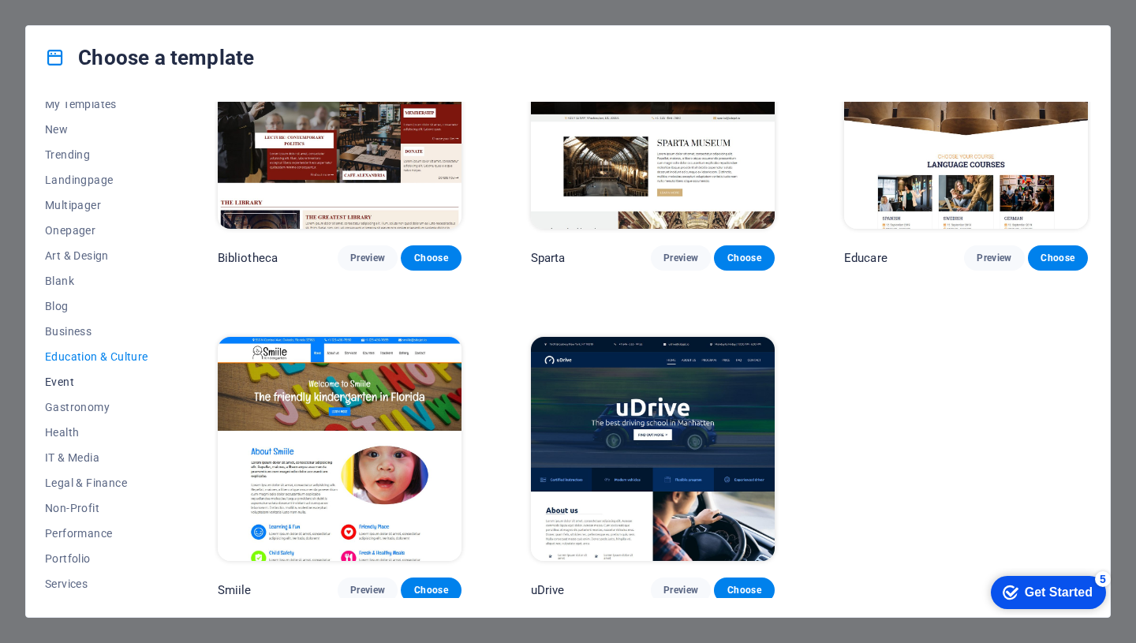
click at [66, 383] on span "Event" at bounding box center [96, 382] width 103 height 13
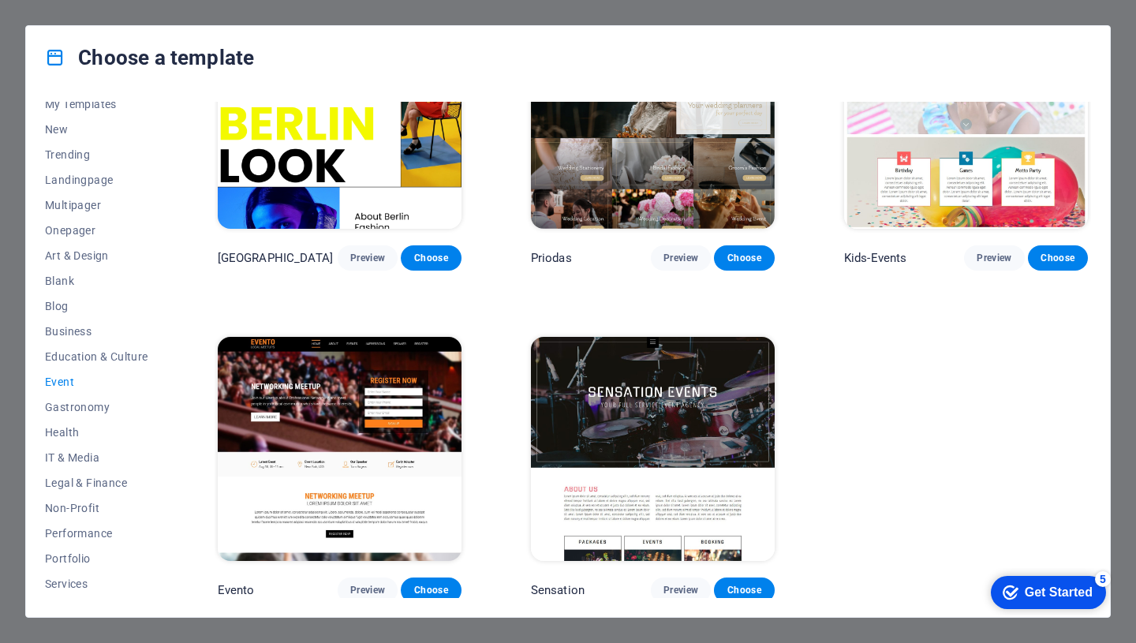
scroll to position [0, 0]
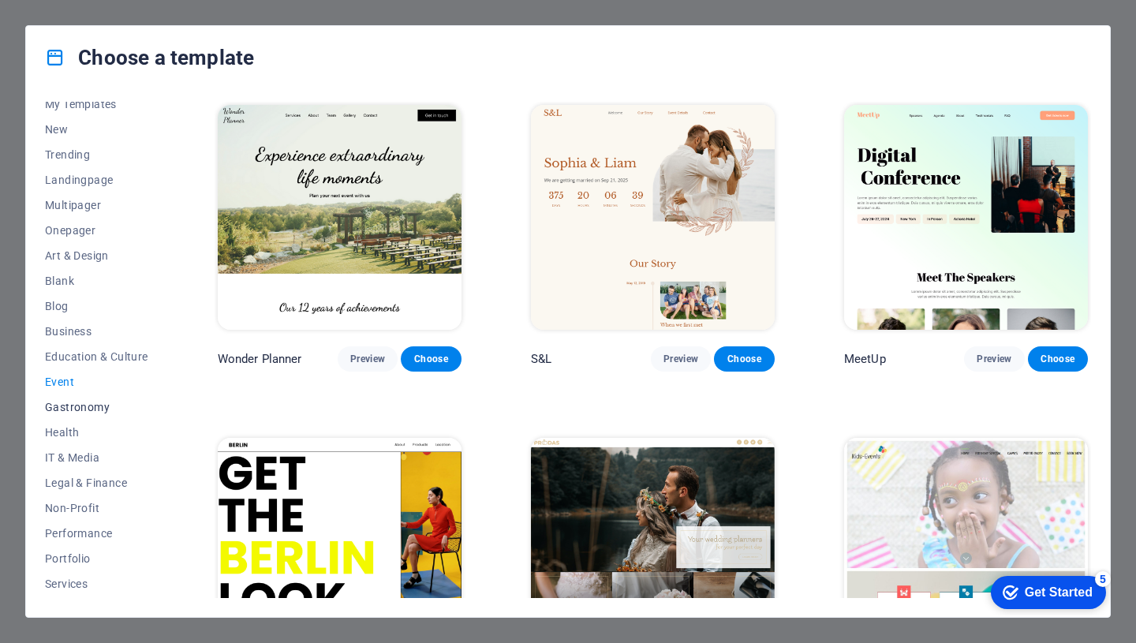
click at [68, 410] on span "Gastronomy" at bounding box center [96, 407] width 103 height 13
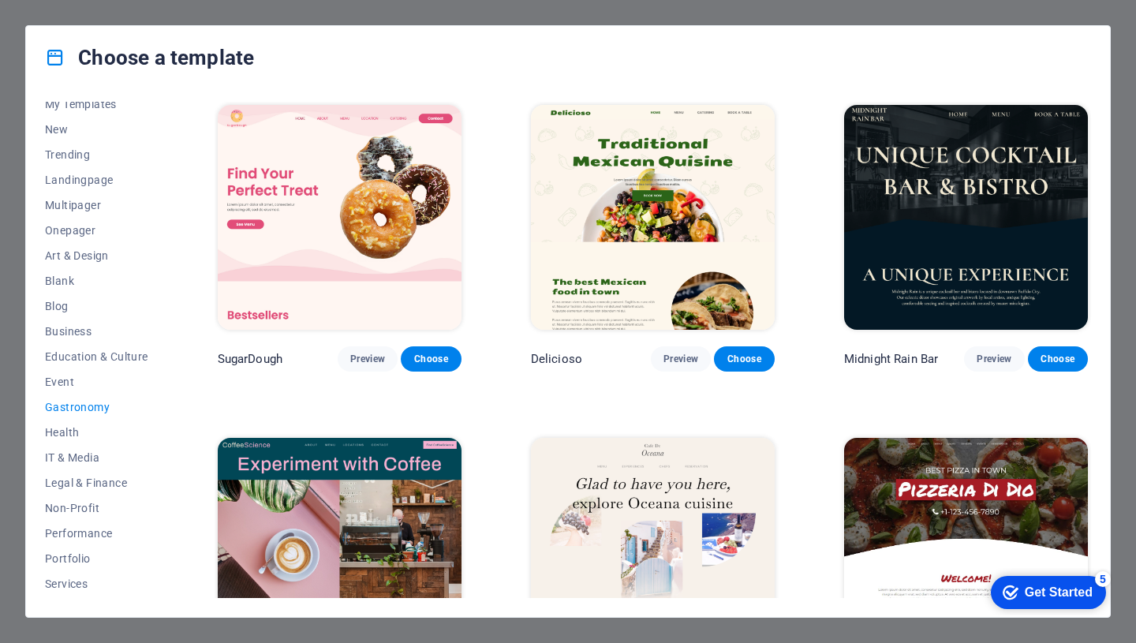
scroll to position [56, 0]
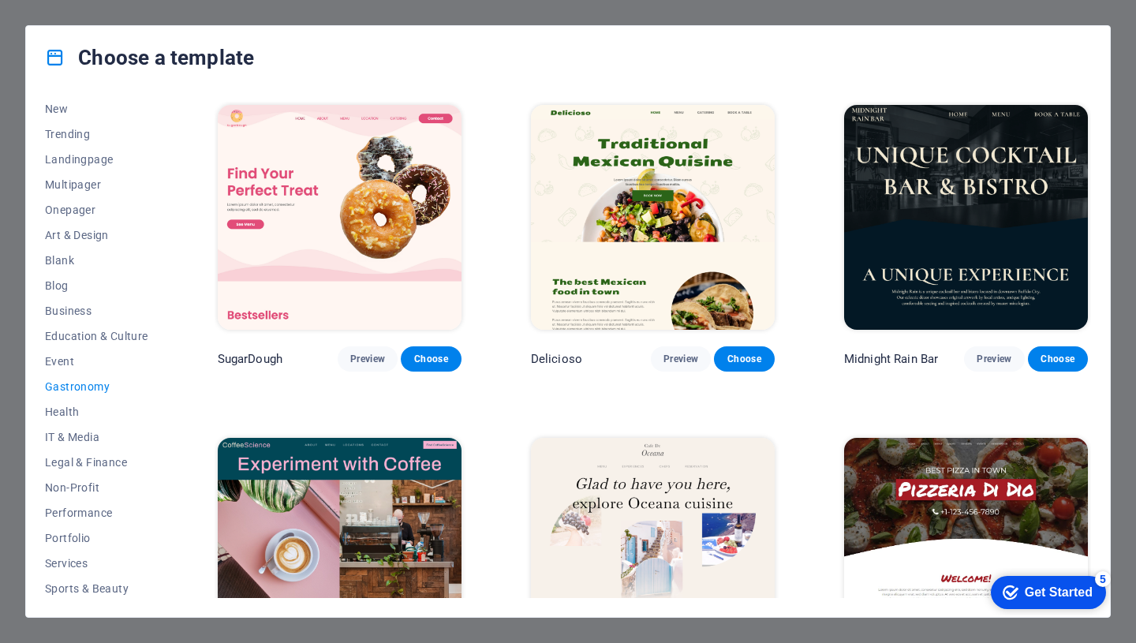
click at [68, 410] on span "Health" at bounding box center [96, 412] width 103 height 13
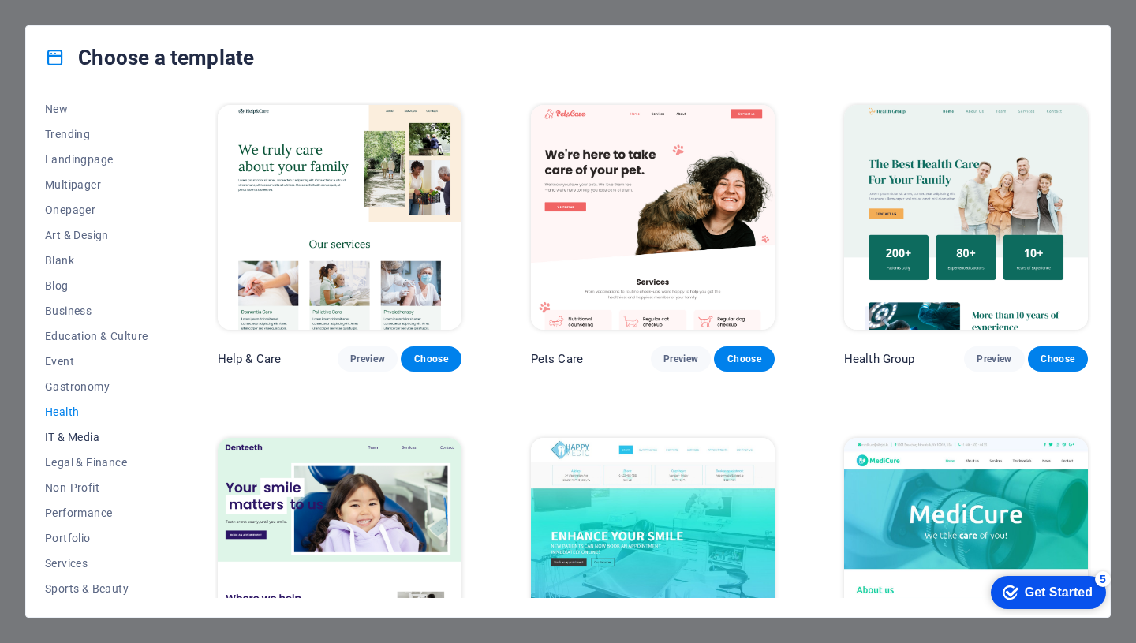
click at [73, 443] on span "IT & Media" at bounding box center [96, 437] width 103 height 13
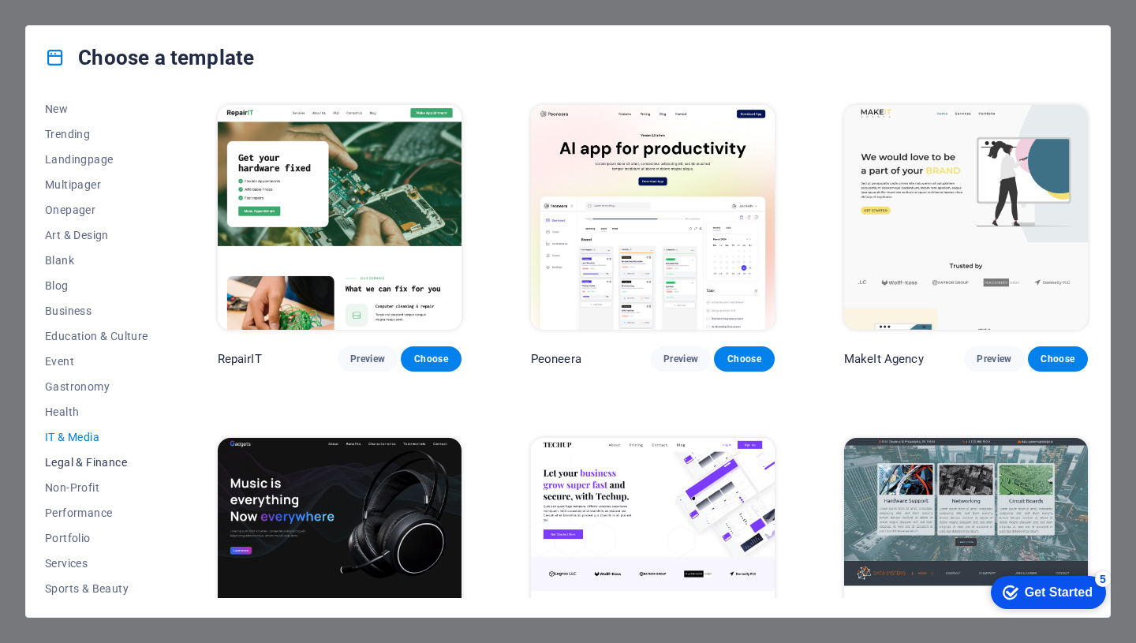
click at [78, 466] on span "Legal & Finance" at bounding box center [96, 462] width 103 height 13
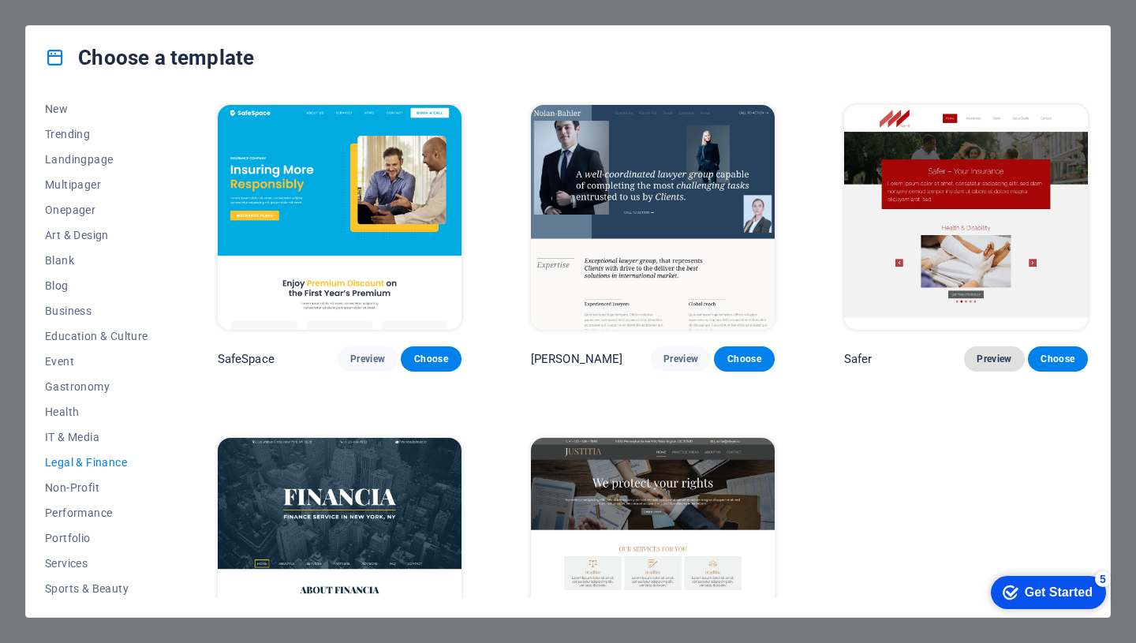
click at [988, 360] on span "Preview" at bounding box center [994, 359] width 35 height 13
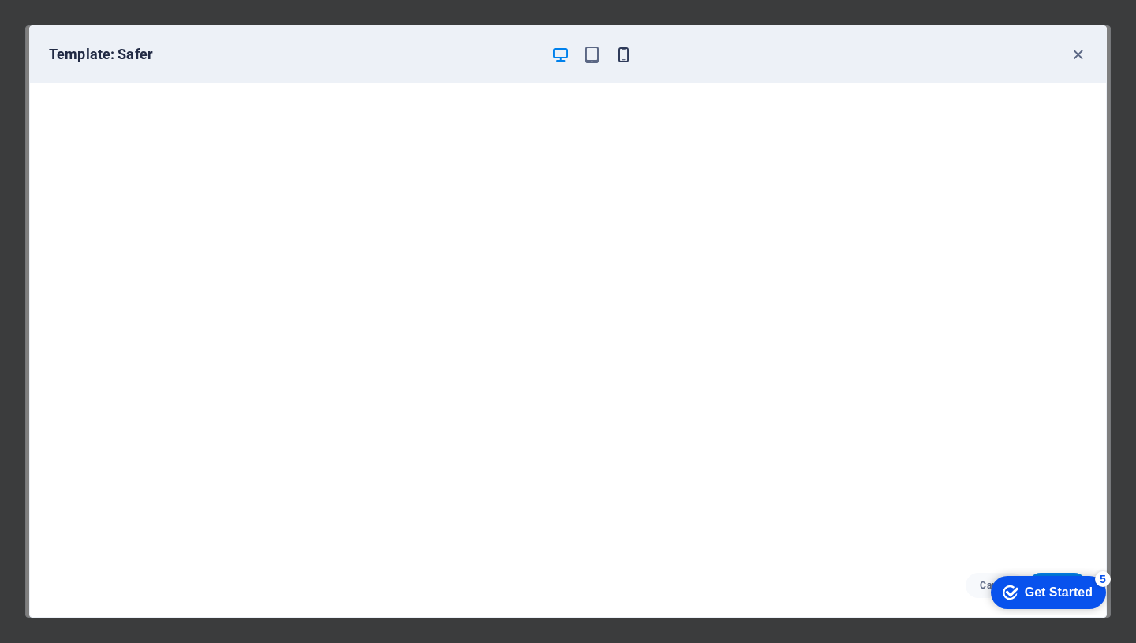
click at [625, 55] on icon "button" at bounding box center [624, 55] width 18 height 18
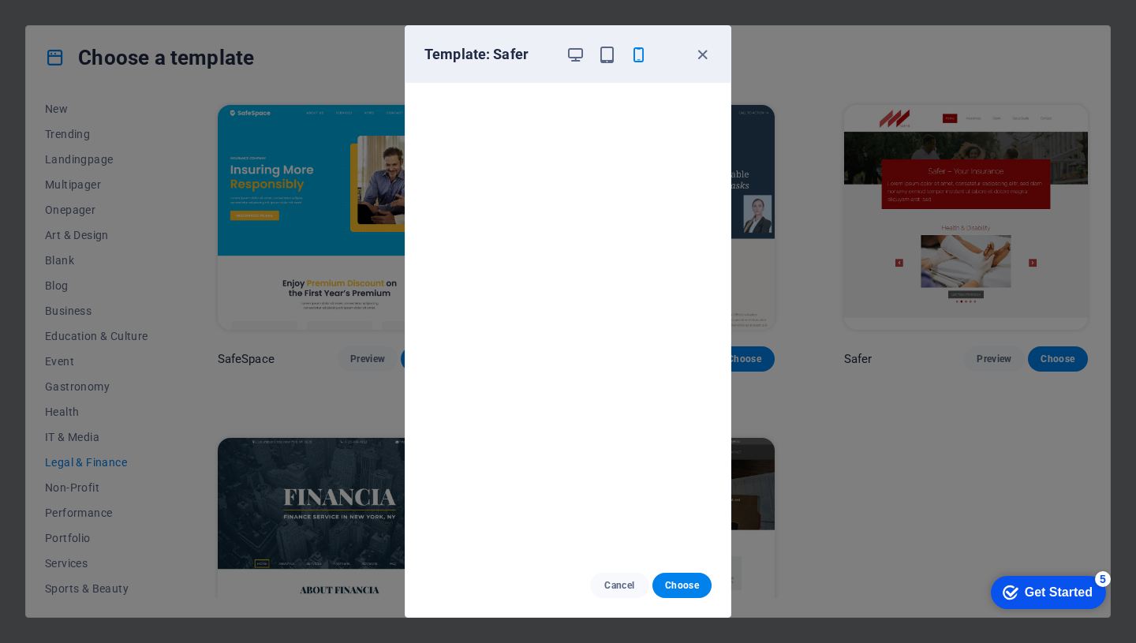
click at [351, 317] on div "Template: Safer Cancel Choose" at bounding box center [568, 321] width 1136 height 643
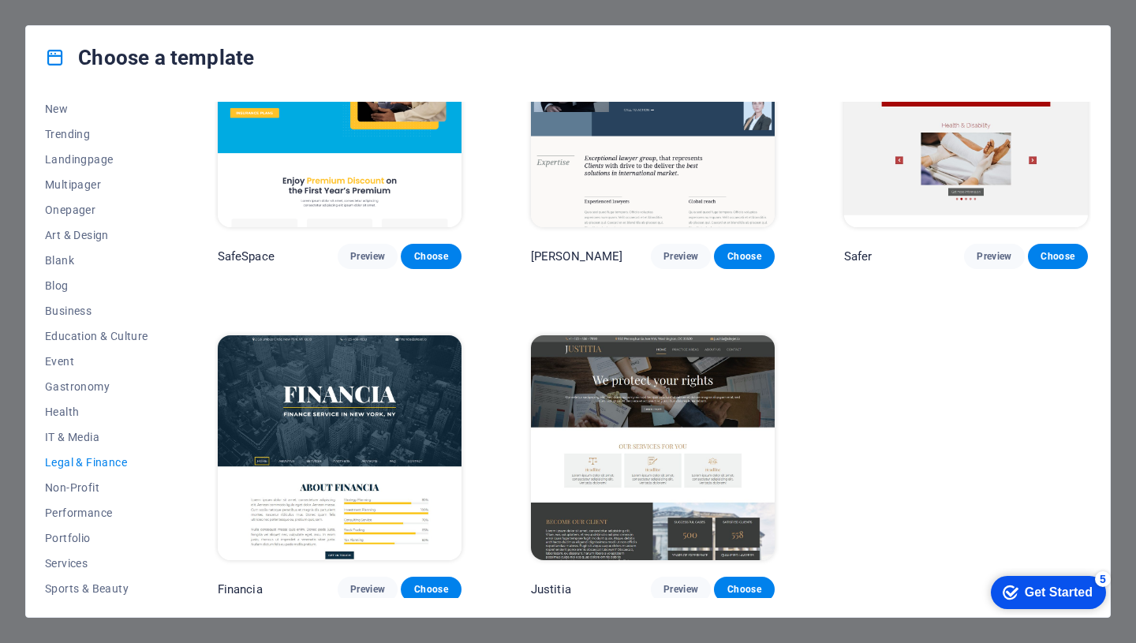
scroll to position [97, 0]
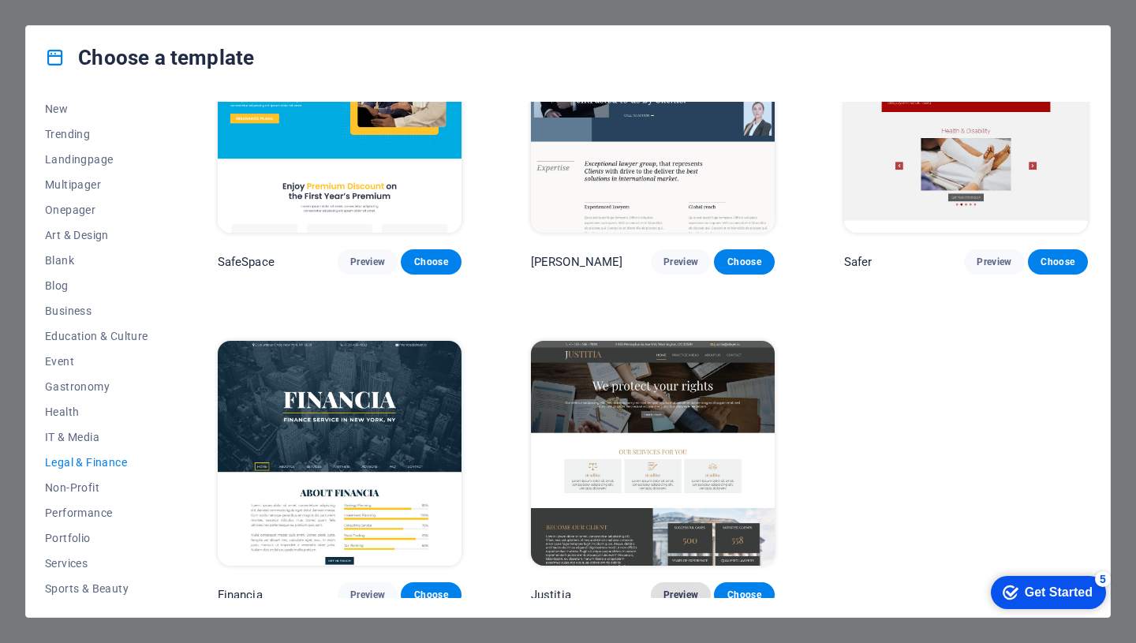
click at [685, 589] on span "Preview" at bounding box center [680, 595] width 35 height 13
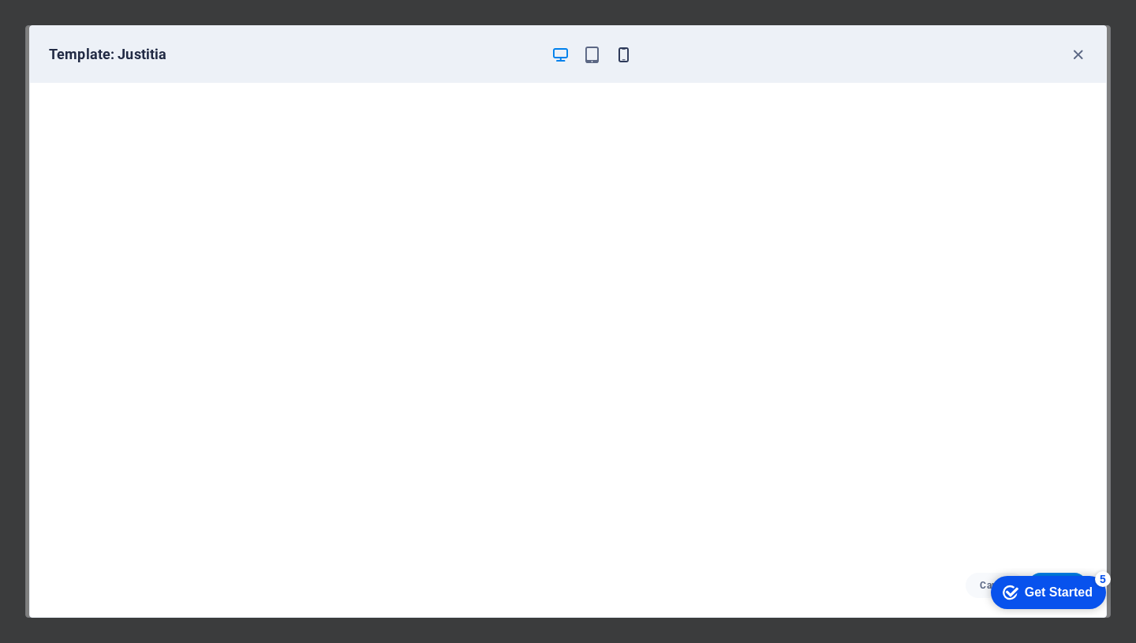
click at [622, 51] on icon "button" at bounding box center [624, 55] width 18 height 18
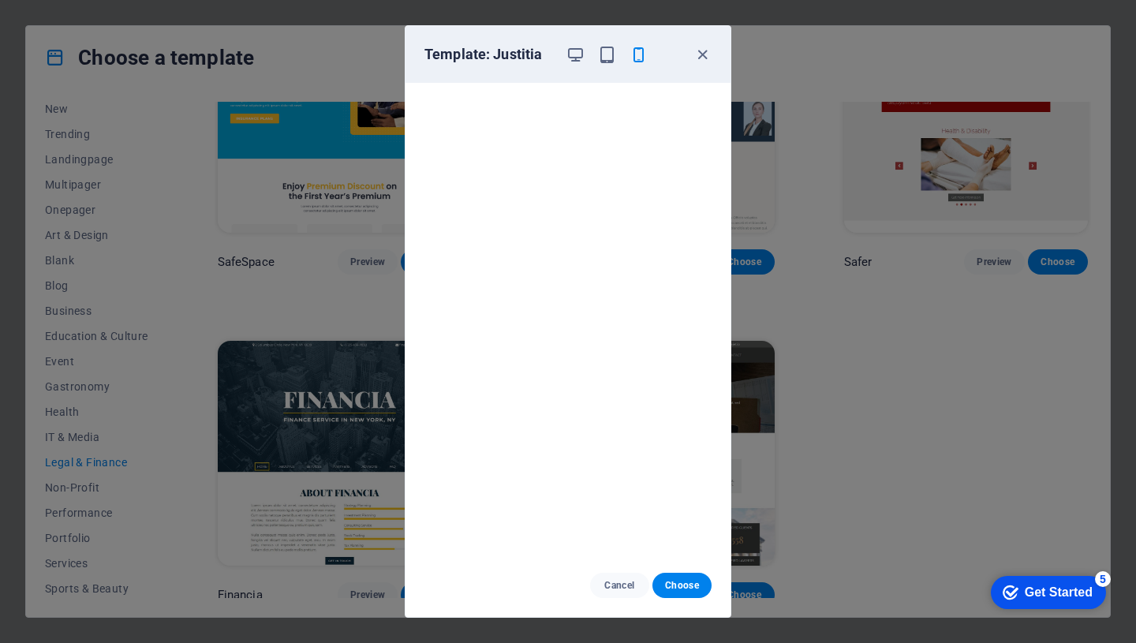
scroll to position [4, 0]
click at [701, 54] on icon "button" at bounding box center [702, 55] width 18 height 18
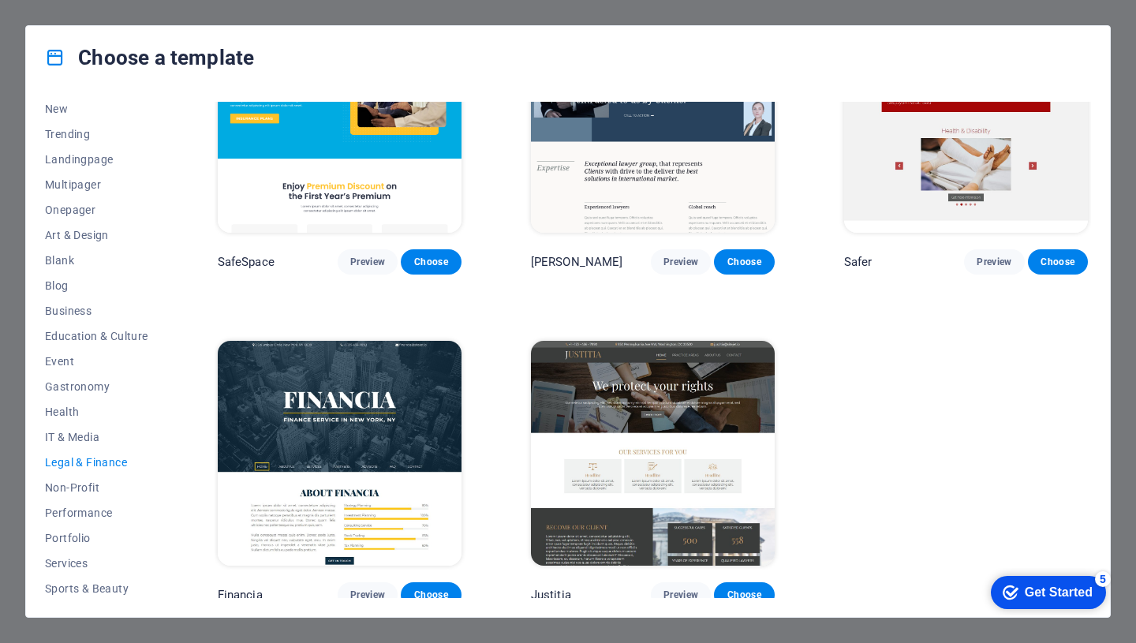
scroll to position [103, 0]
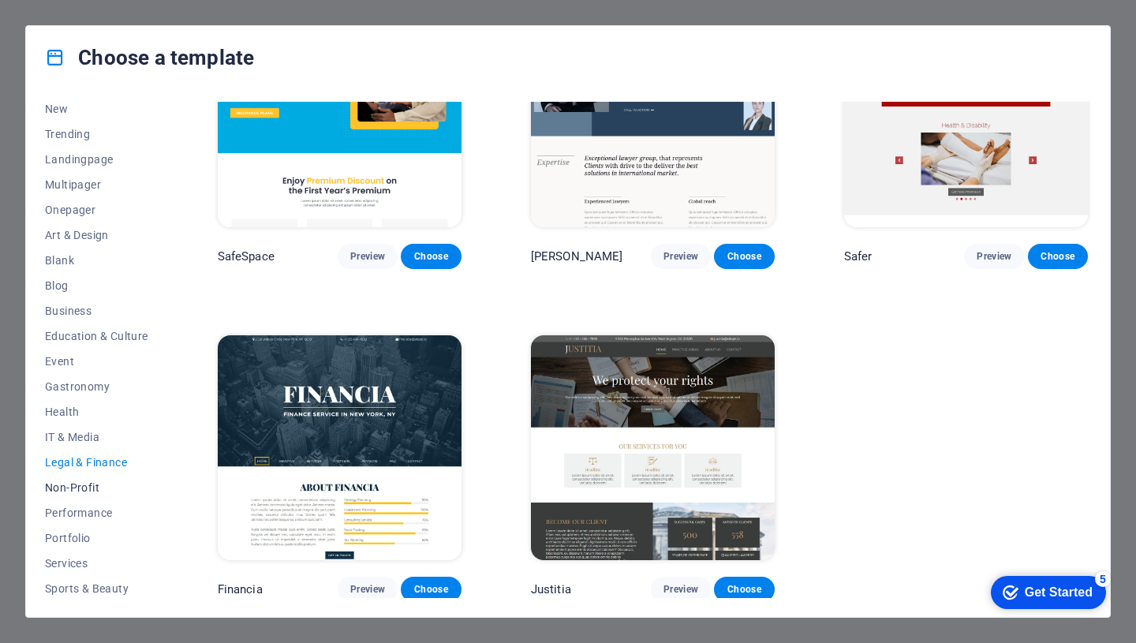
click at [84, 487] on span "Non-Profit" at bounding box center [96, 487] width 103 height 13
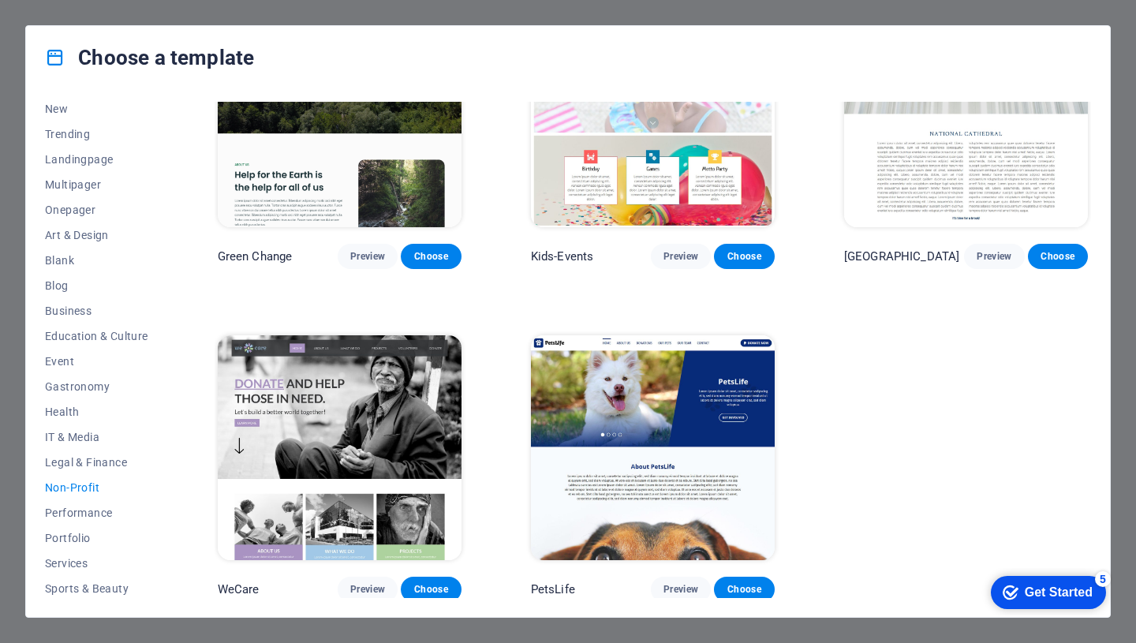
scroll to position [0, 0]
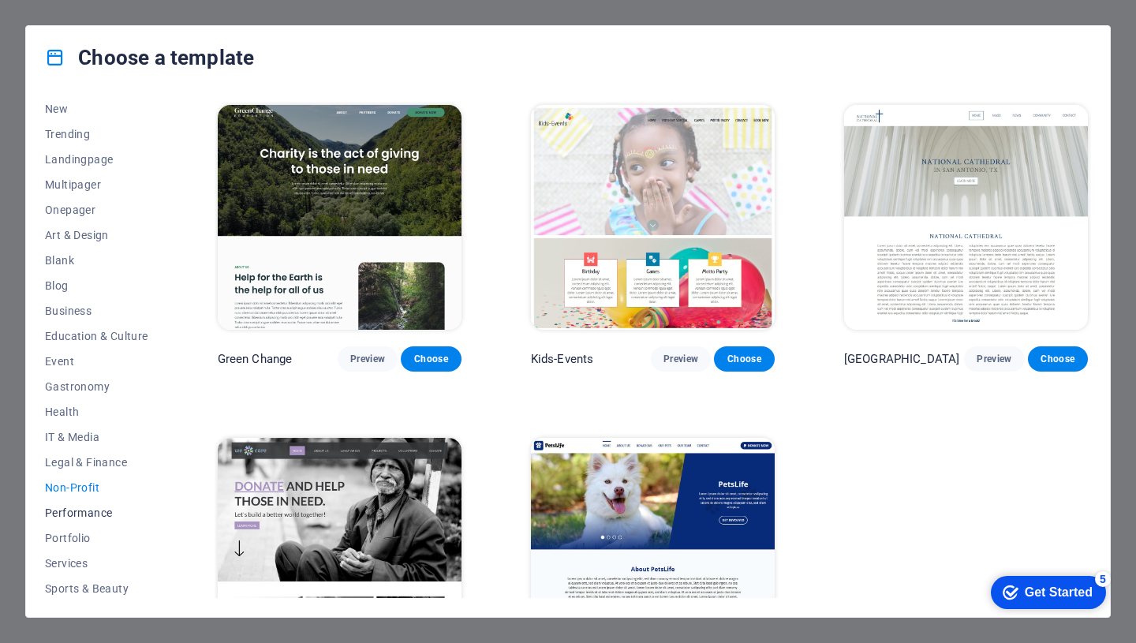
click at [84, 509] on span "Performance" at bounding box center [96, 512] width 103 height 13
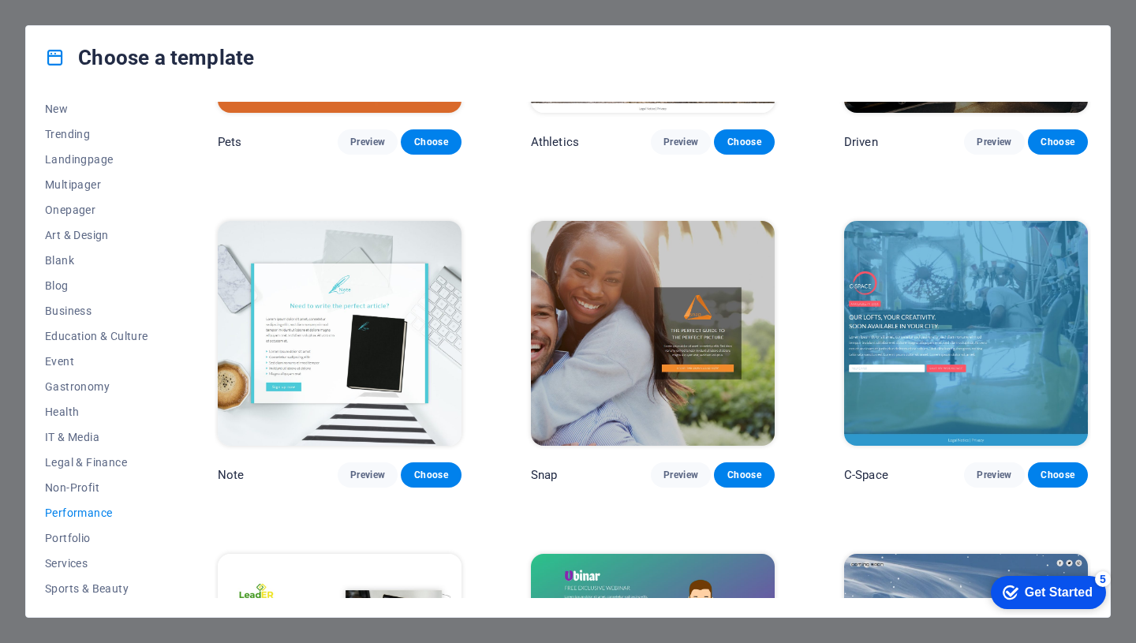
scroll to position [890, 0]
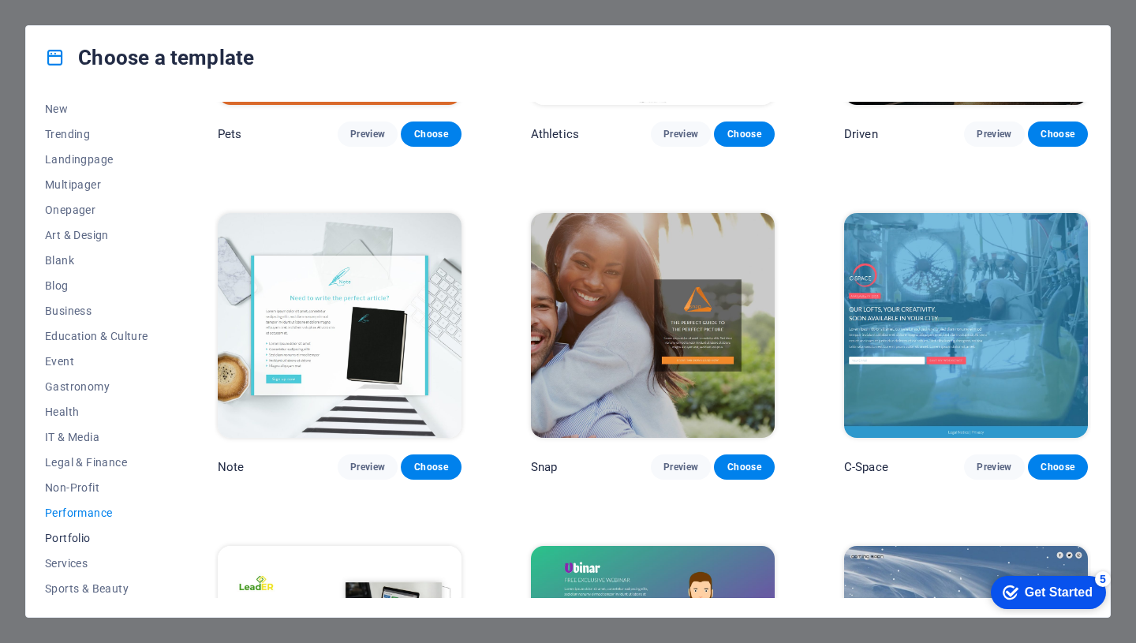
click at [59, 539] on span "Portfolio" at bounding box center [96, 538] width 103 height 13
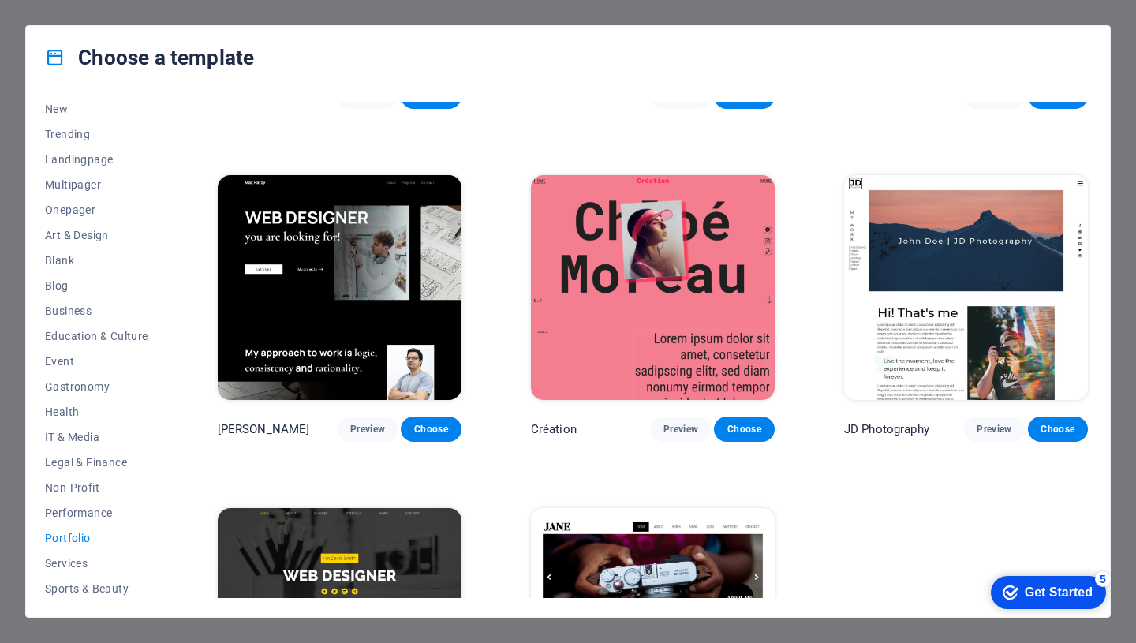
scroll to position [259, 0]
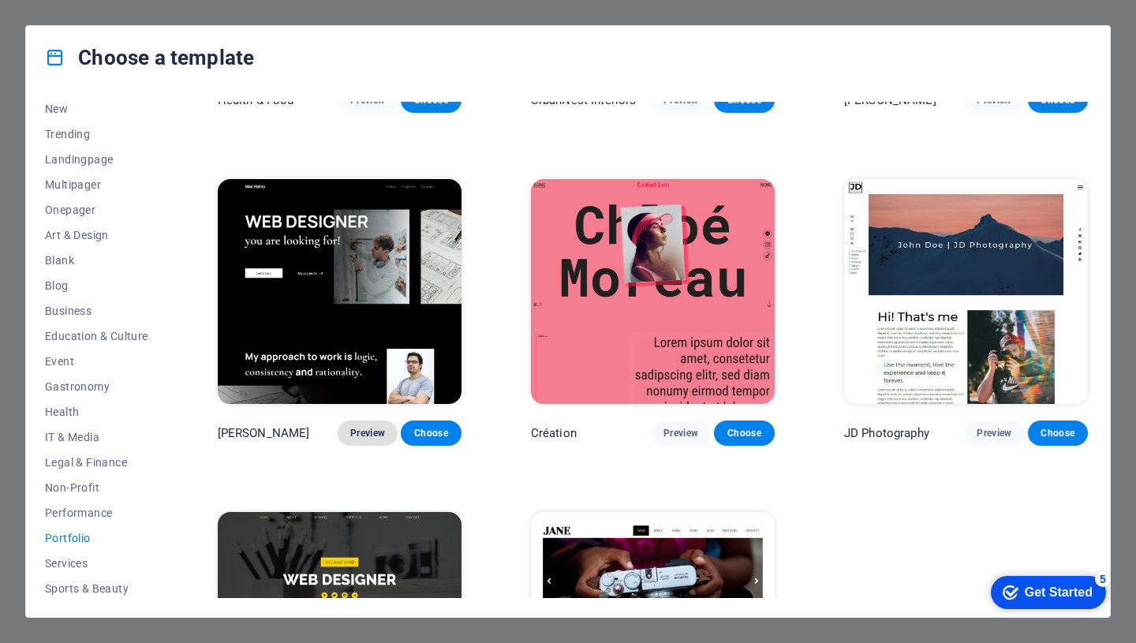
click at [374, 428] on span "Preview" at bounding box center [367, 433] width 35 height 13
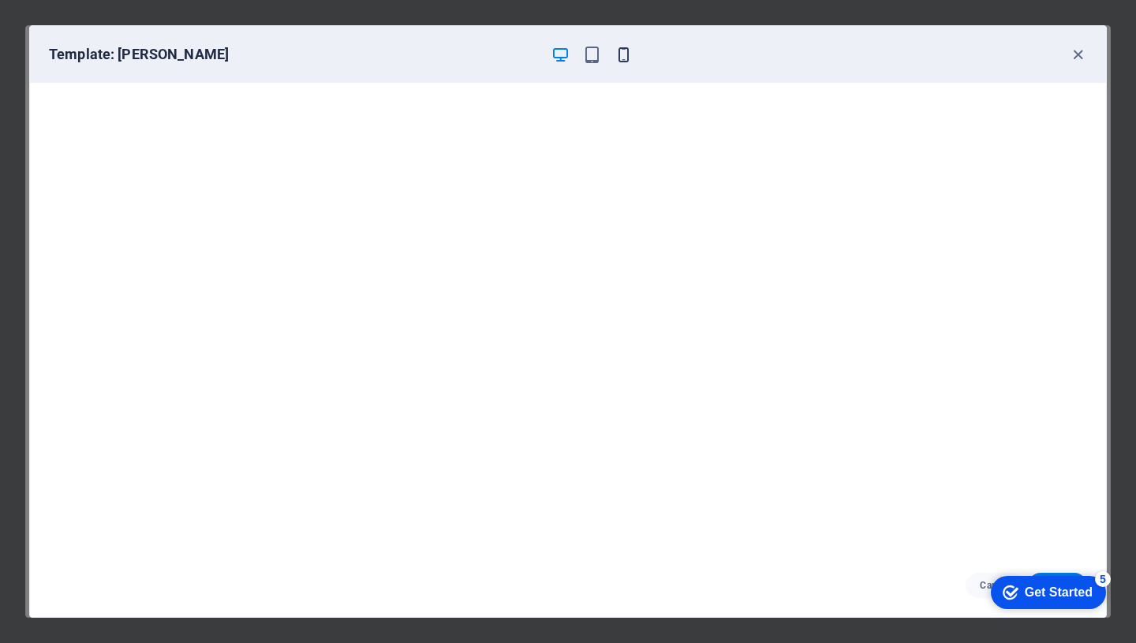
click at [624, 57] on icon "button" at bounding box center [624, 55] width 18 height 18
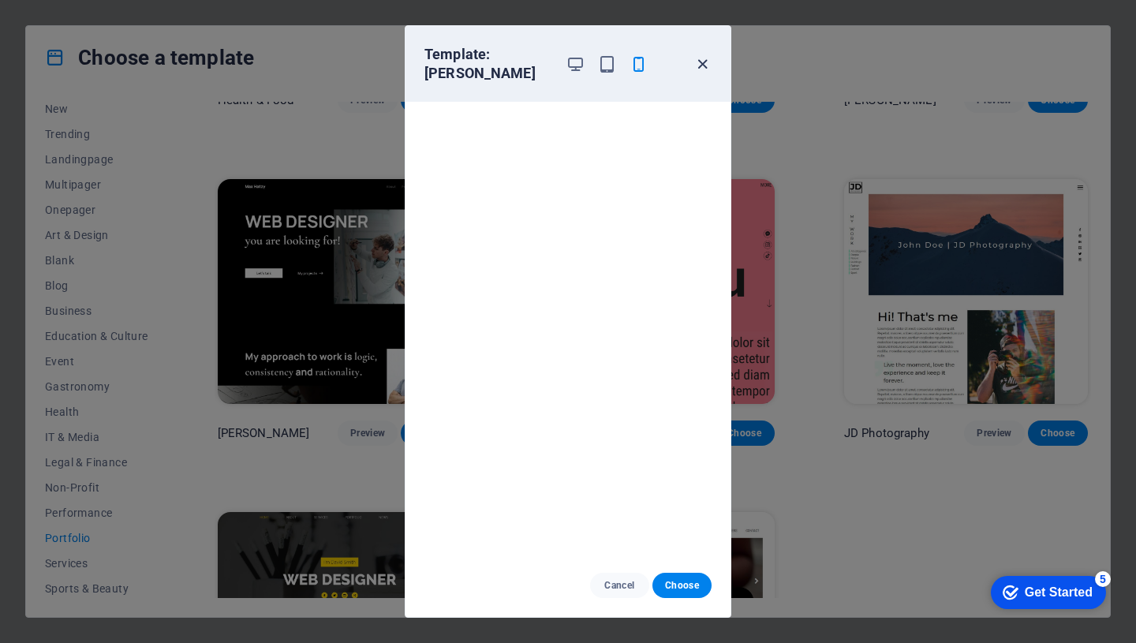
click at [703, 65] on icon "button" at bounding box center [702, 64] width 18 height 18
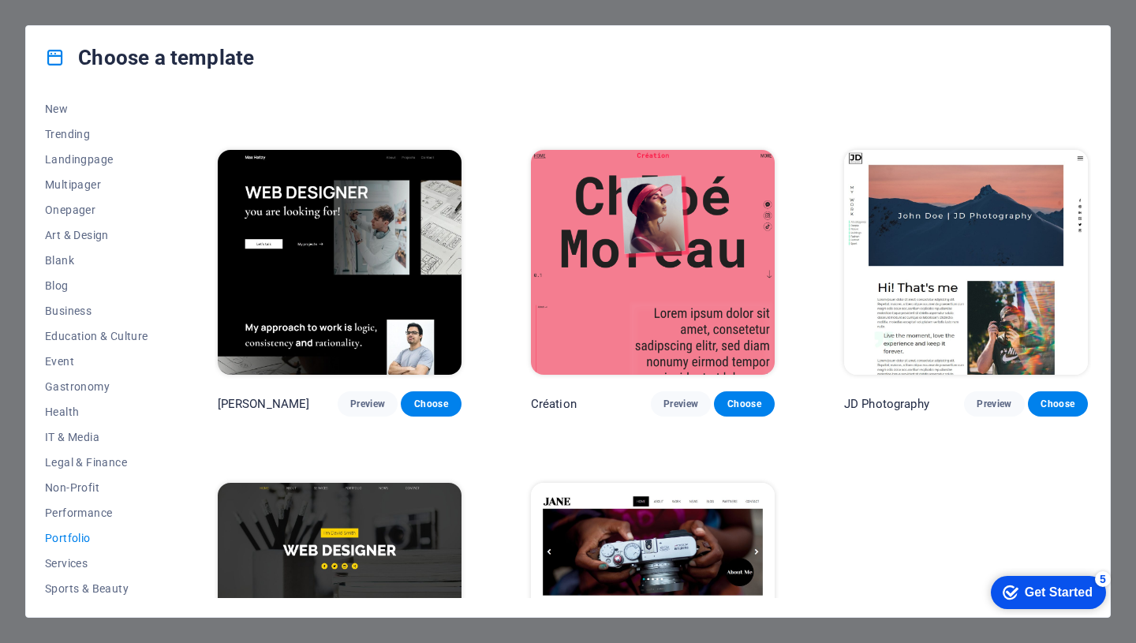
scroll to position [434, 0]
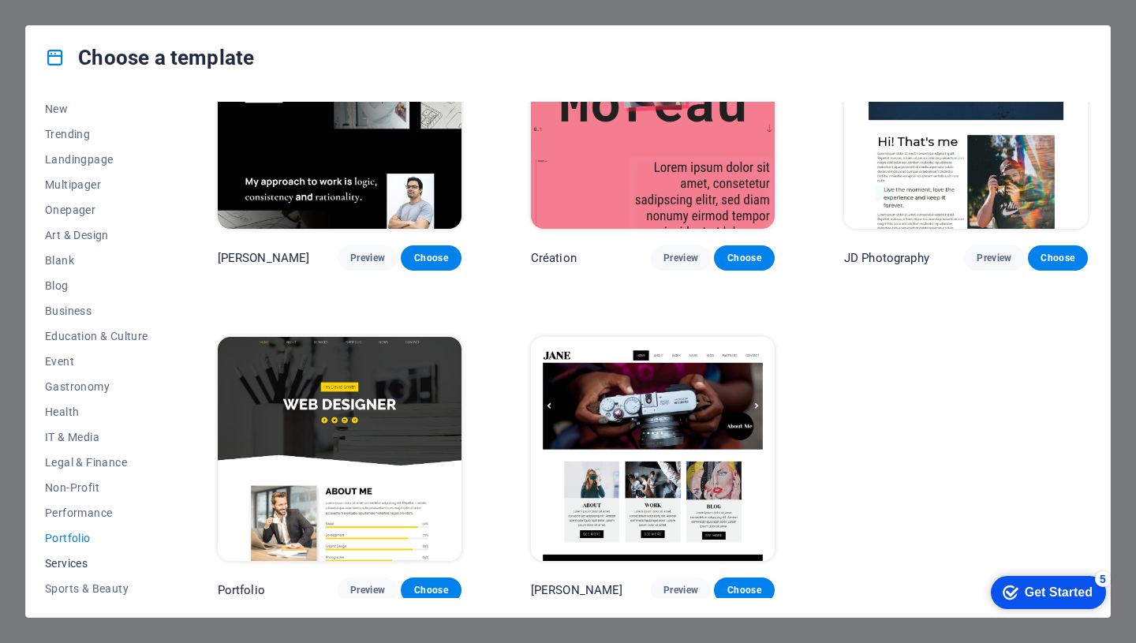
click at [76, 562] on span "Services" at bounding box center [96, 563] width 103 height 13
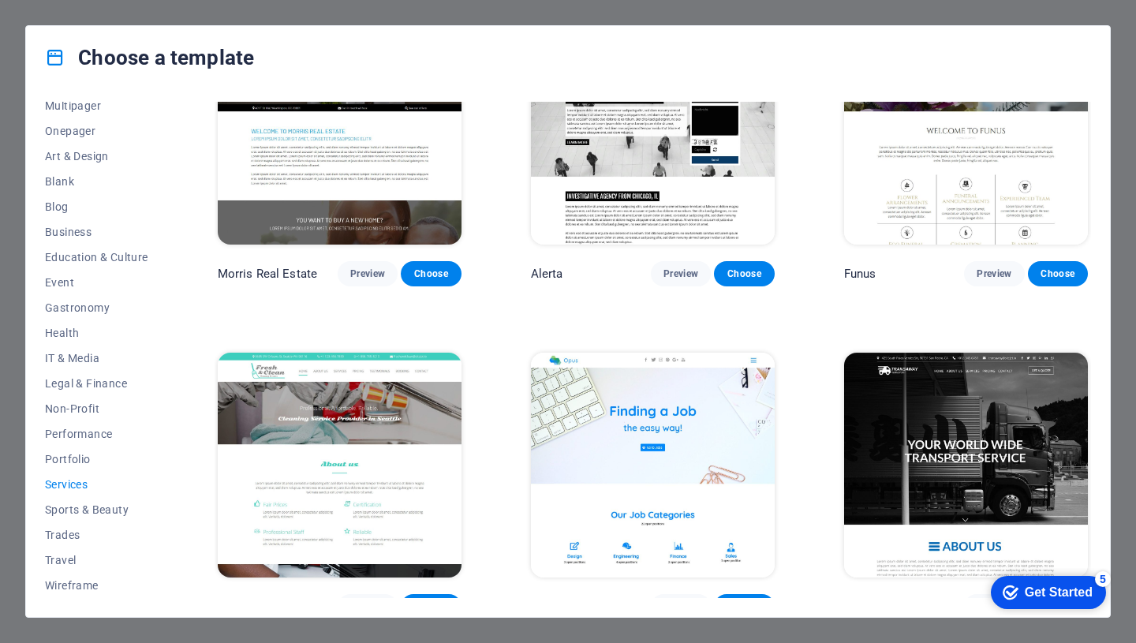
scroll to position [1758, 0]
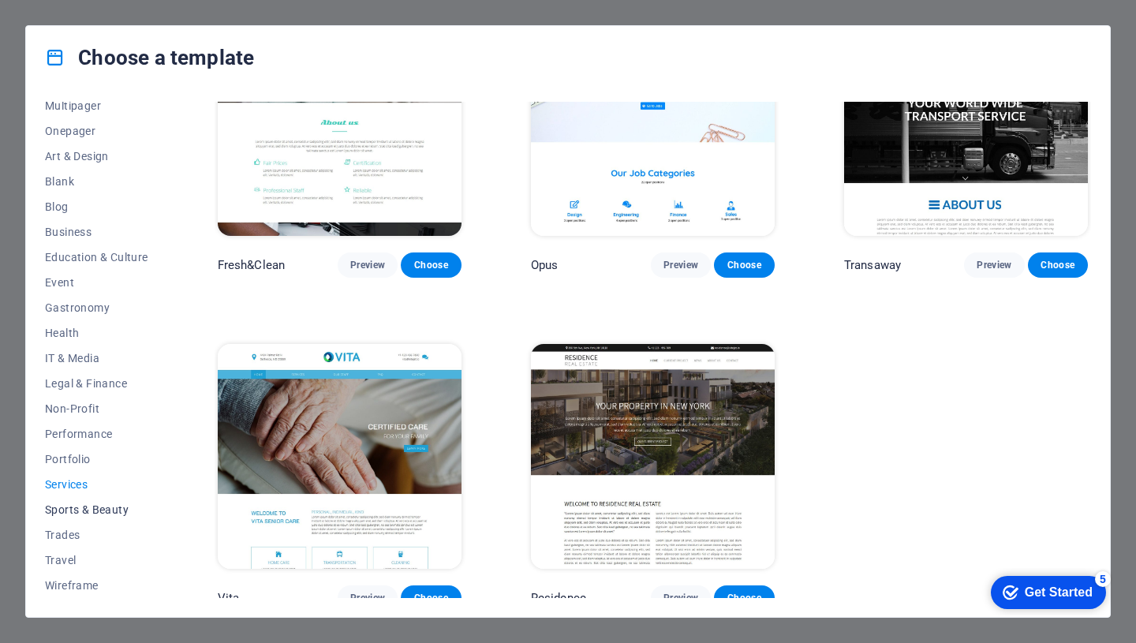
click at [87, 513] on span "Sports & Beauty" at bounding box center [96, 509] width 103 height 13
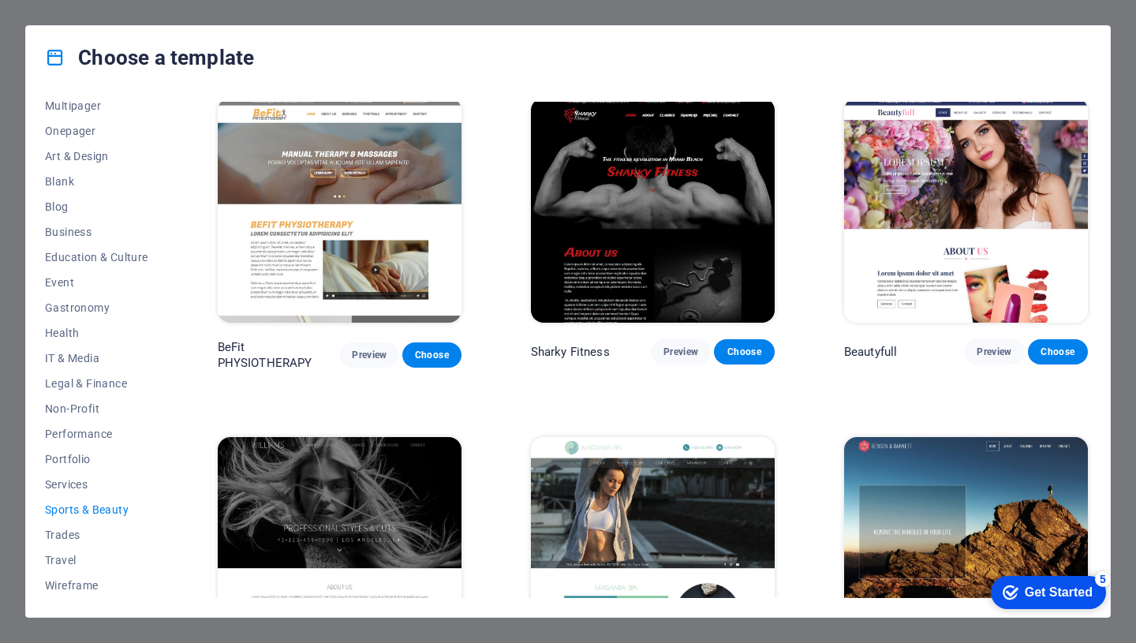
scroll to position [988, 0]
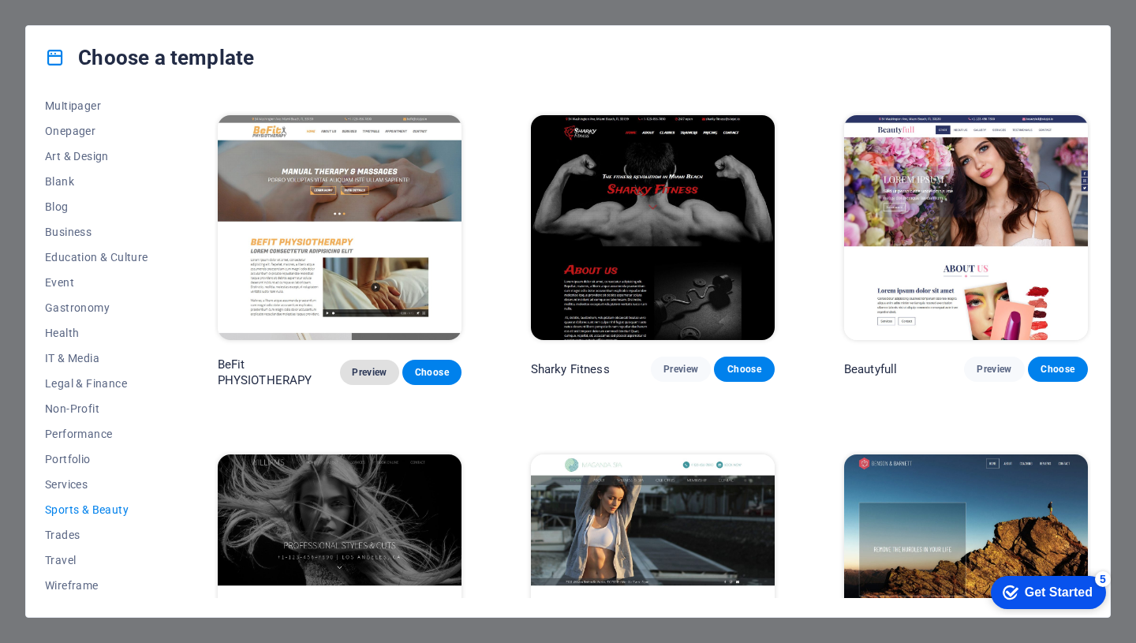
click at [372, 366] on span "Preview" at bounding box center [370, 372] width 34 height 13
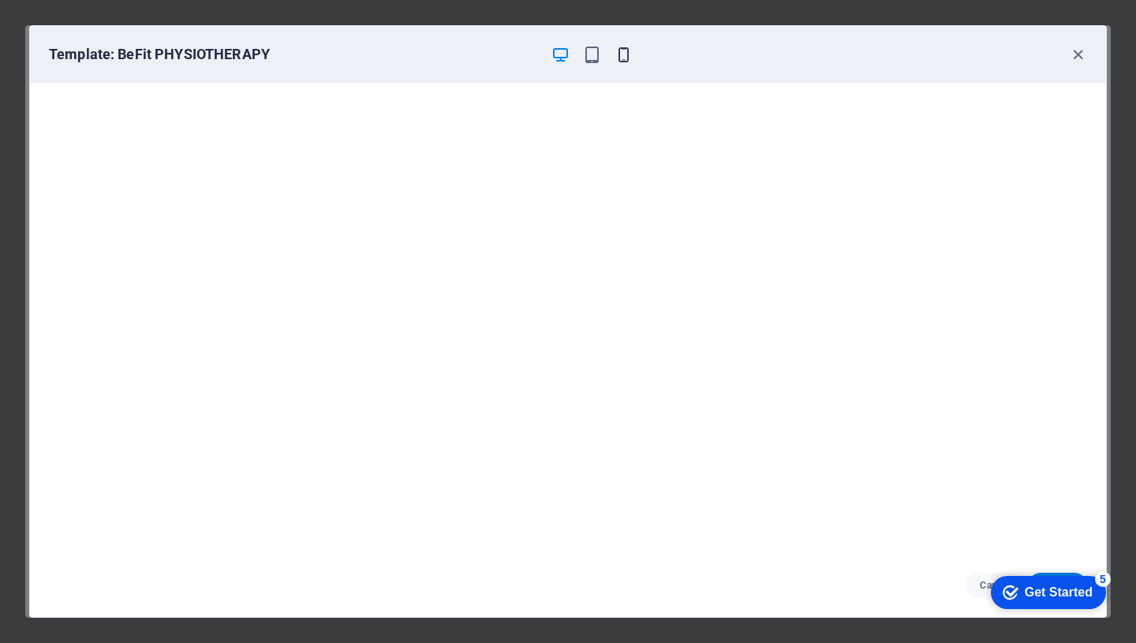
click at [626, 55] on icon "button" at bounding box center [624, 55] width 18 height 18
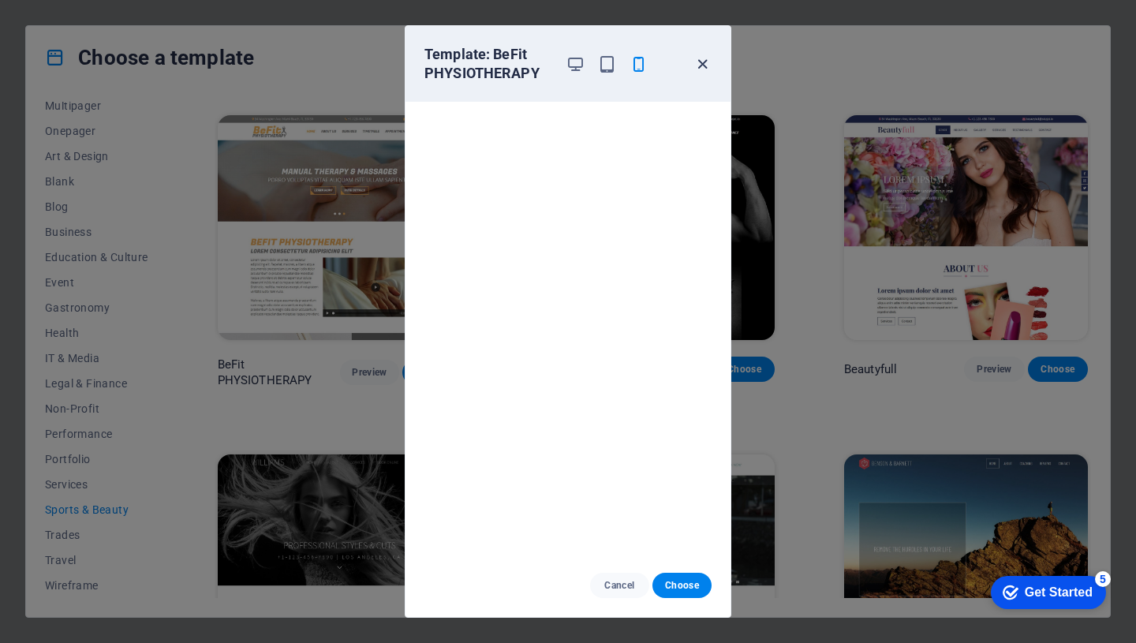
click at [702, 63] on icon "button" at bounding box center [702, 64] width 18 height 18
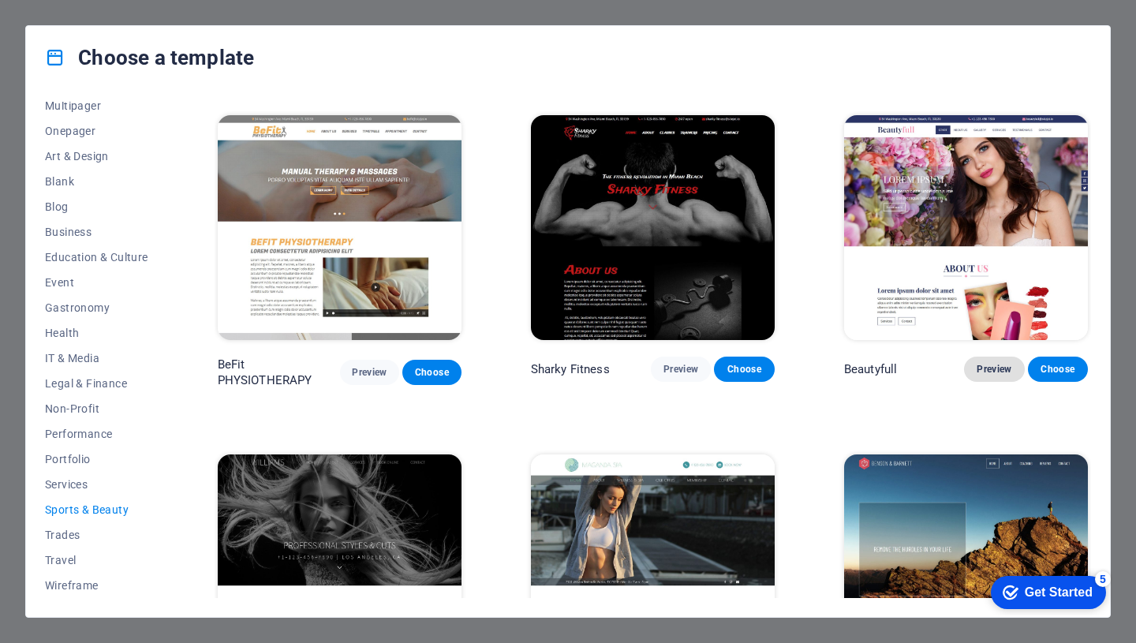
click at [994, 366] on span "Preview" at bounding box center [994, 369] width 35 height 13
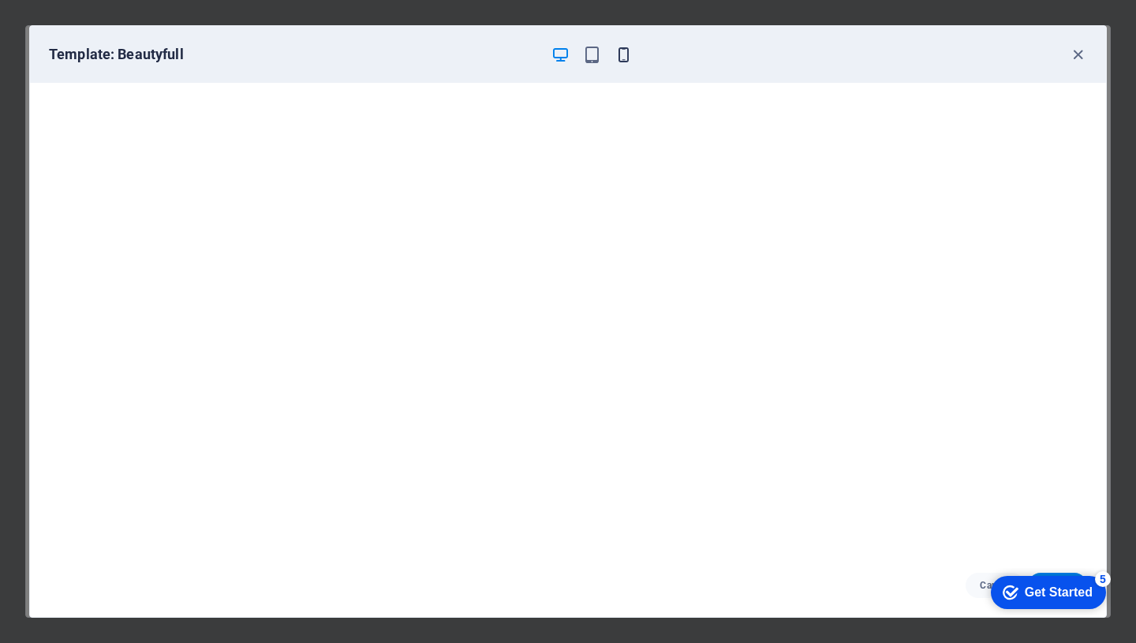
click at [619, 53] on icon "button" at bounding box center [624, 55] width 18 height 18
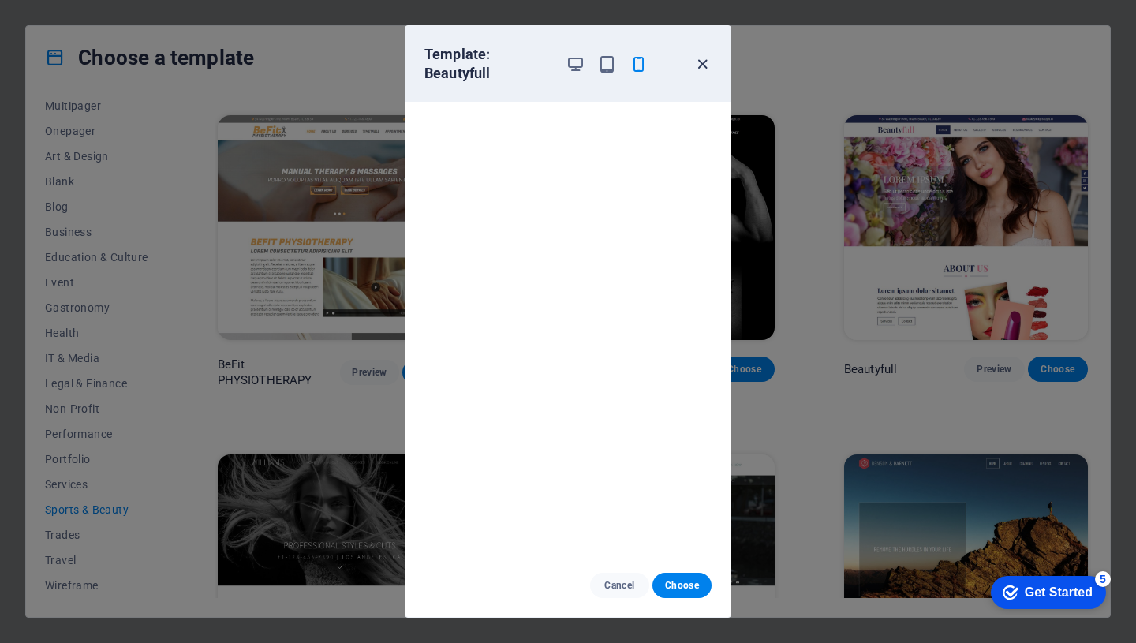
click at [701, 63] on icon "button" at bounding box center [702, 64] width 18 height 18
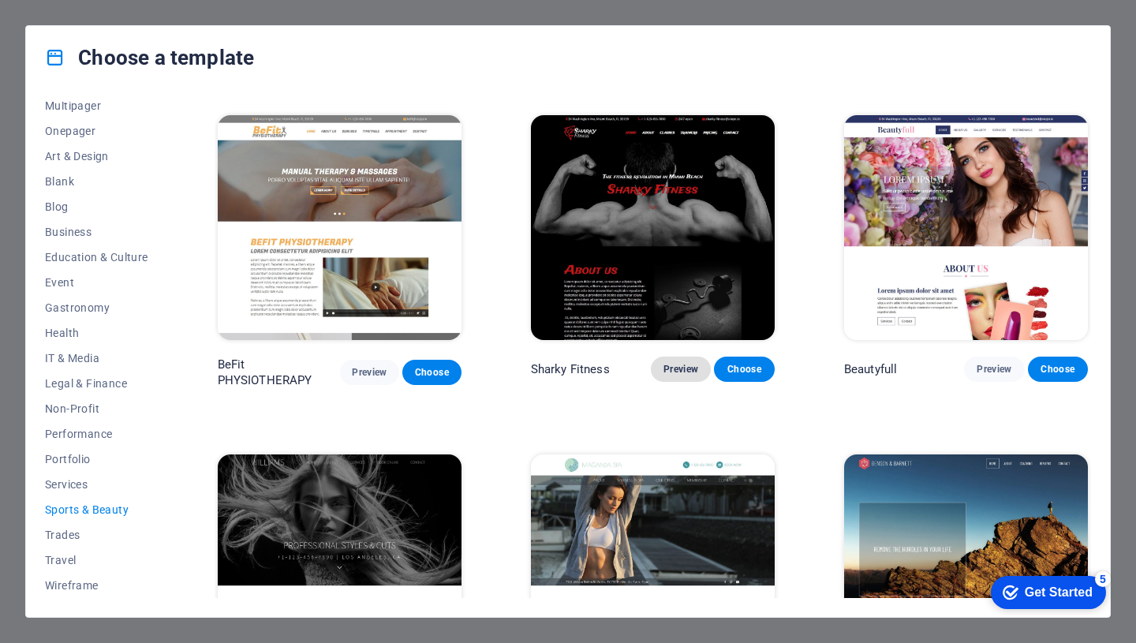
scroll to position [1102, 0]
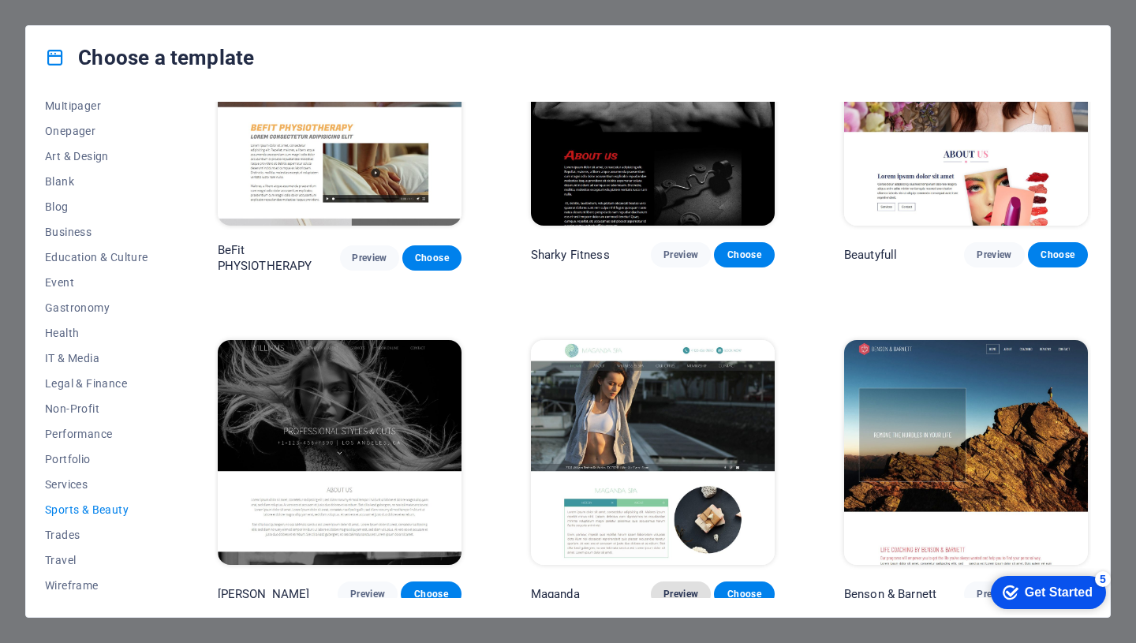
click at [685, 588] on span "Preview" at bounding box center [680, 594] width 35 height 13
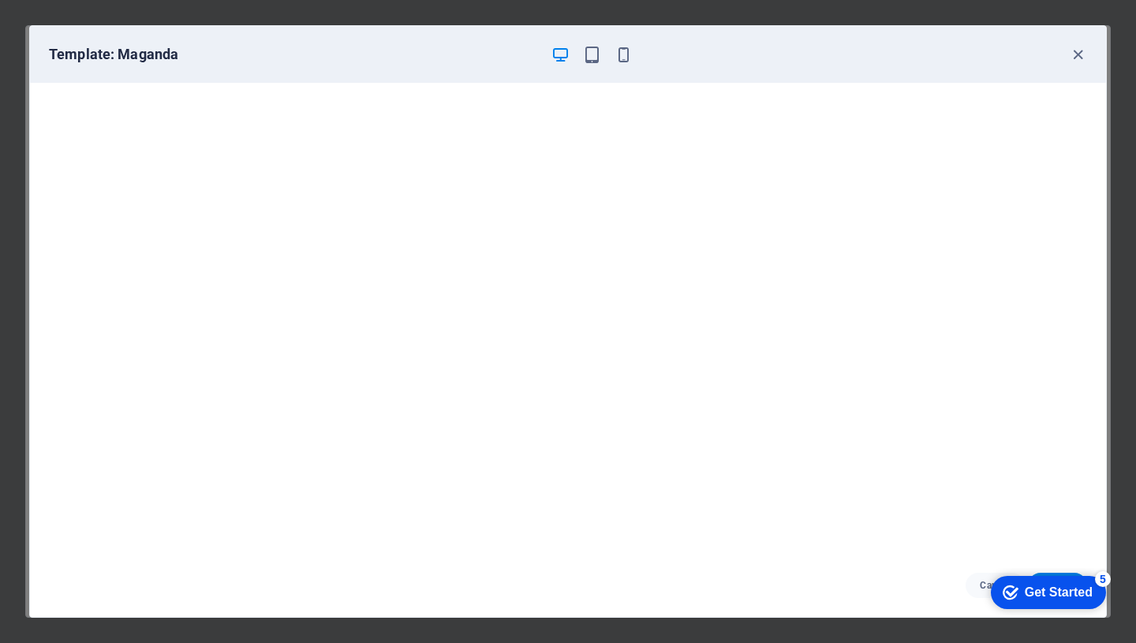
scroll to position [4, 0]
click at [1077, 57] on icon "button" at bounding box center [1078, 55] width 18 height 18
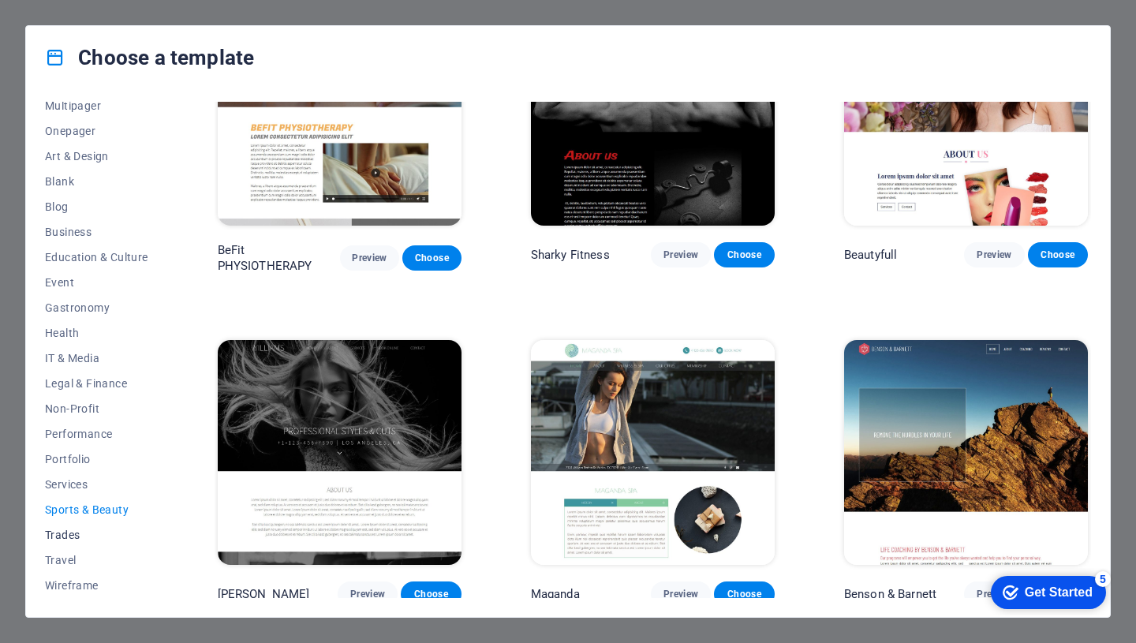
click at [58, 532] on span "Trades" at bounding box center [96, 535] width 103 height 13
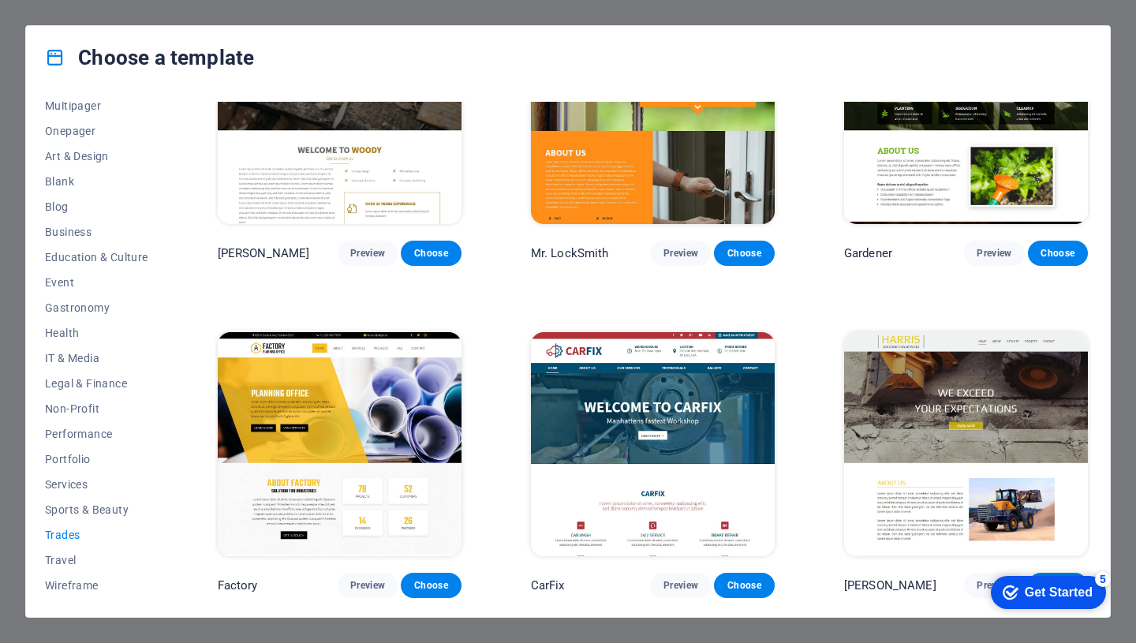
scroll to position [434, 0]
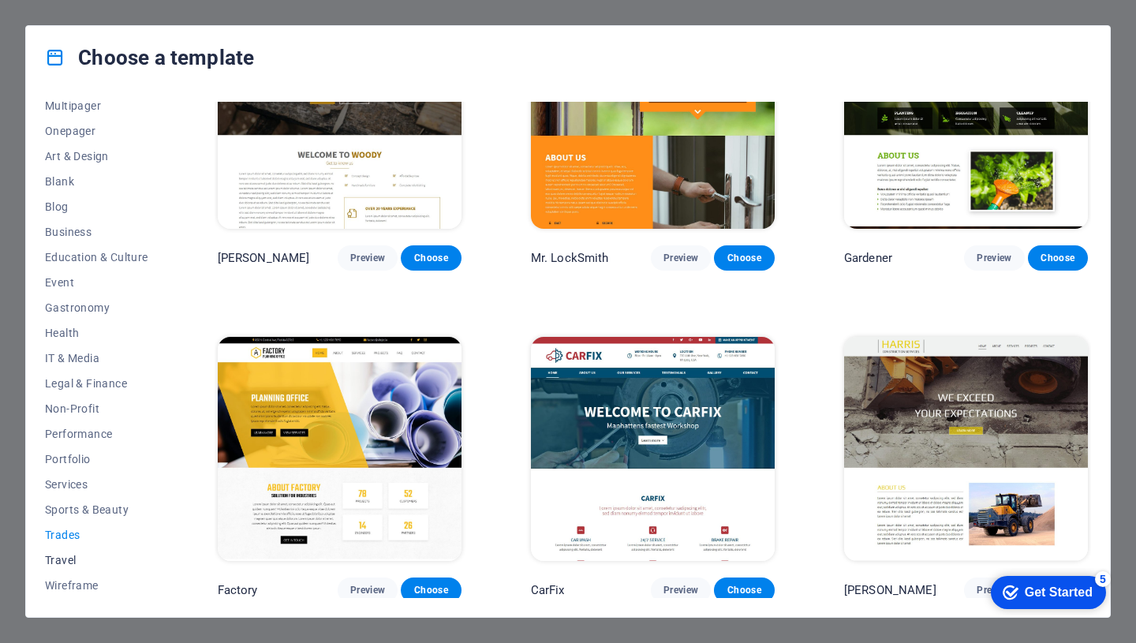
click at [67, 559] on span "Travel" at bounding box center [96, 560] width 103 height 13
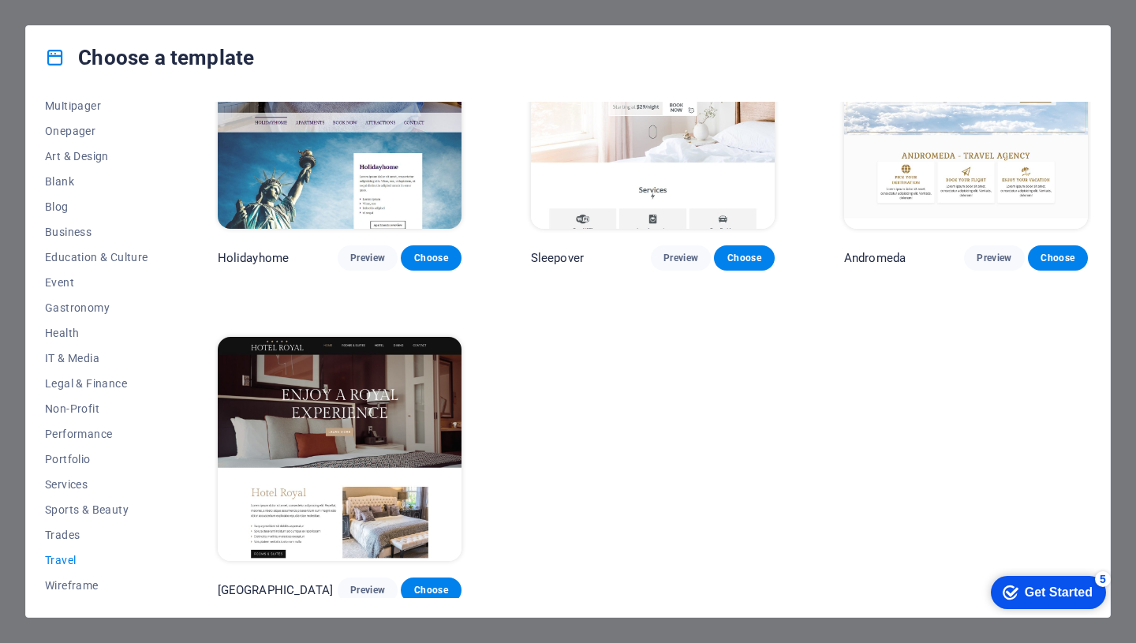
scroll to position [0, 0]
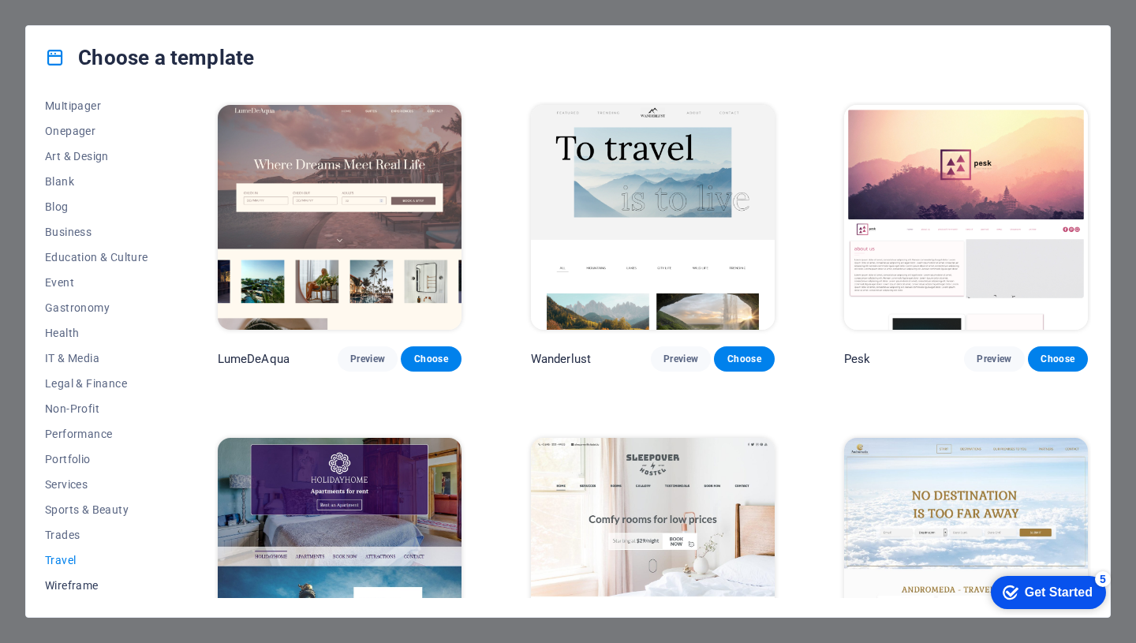
click at [68, 585] on span "Wireframe" at bounding box center [96, 585] width 103 height 13
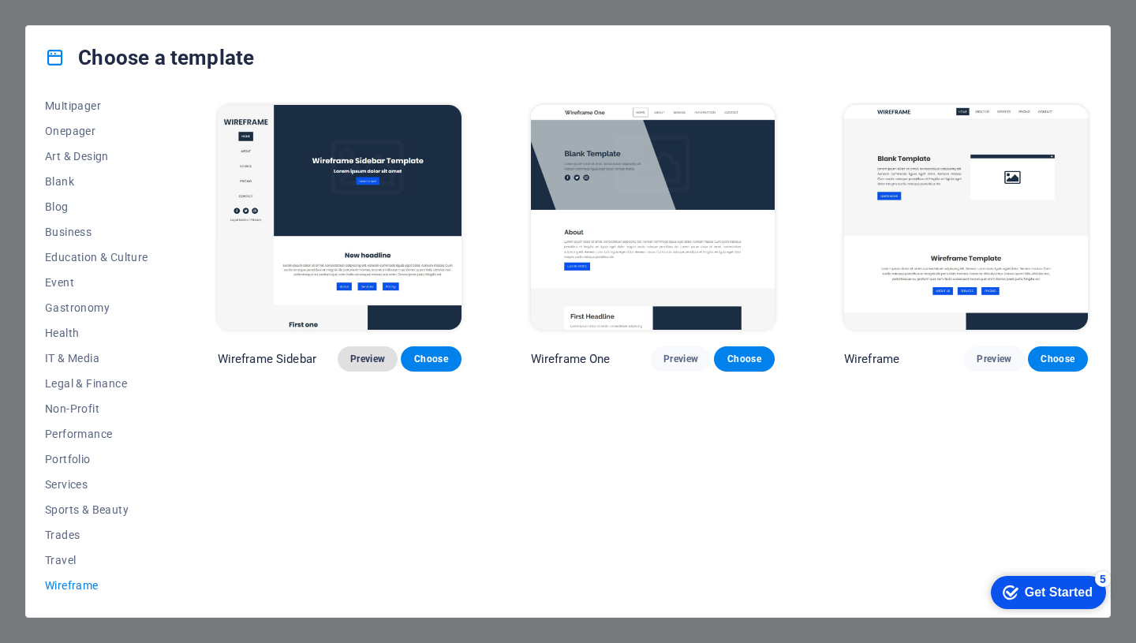
click at [368, 359] on span "Preview" at bounding box center [367, 359] width 35 height 13
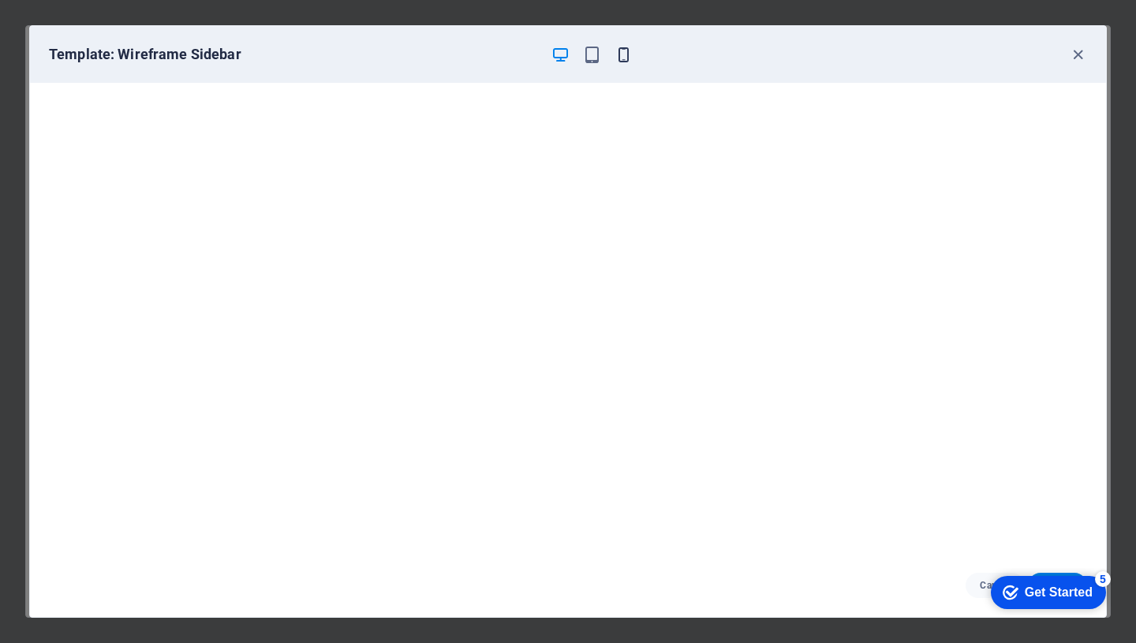
click at [621, 48] on icon "button" at bounding box center [624, 55] width 18 height 18
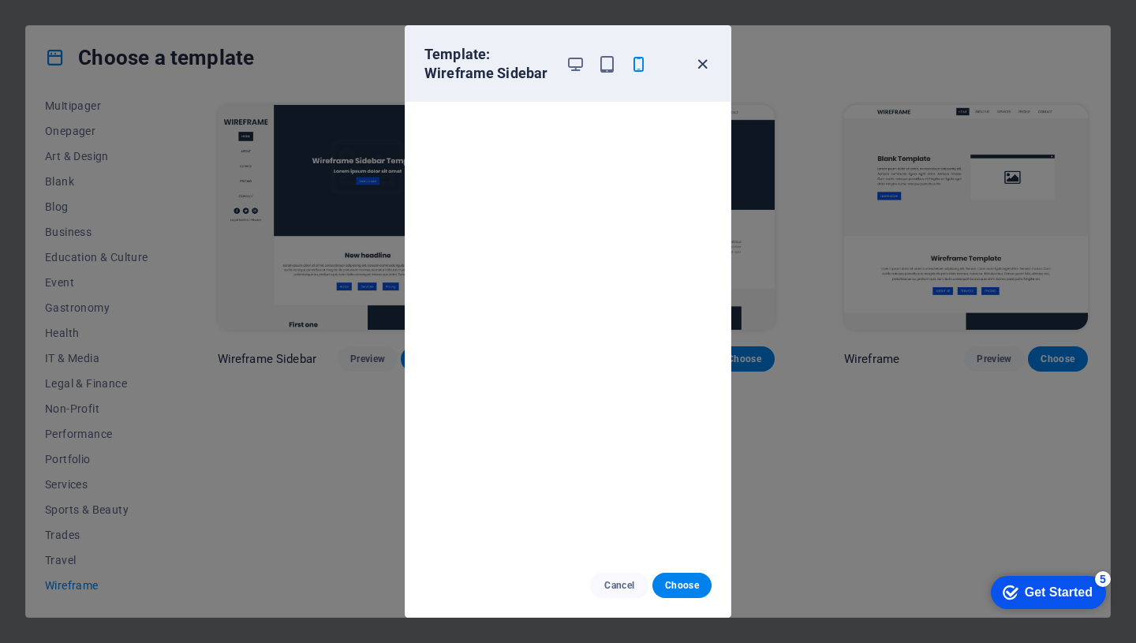
click at [705, 64] on icon "button" at bounding box center [702, 64] width 18 height 18
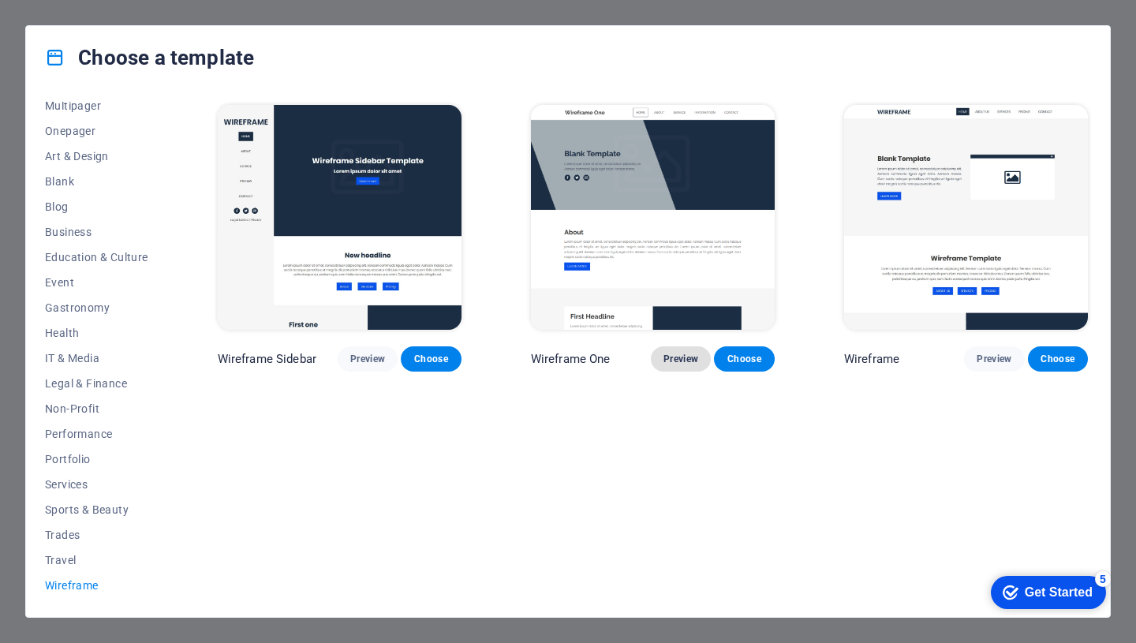
click at [679, 354] on span "Preview" at bounding box center [680, 359] width 35 height 13
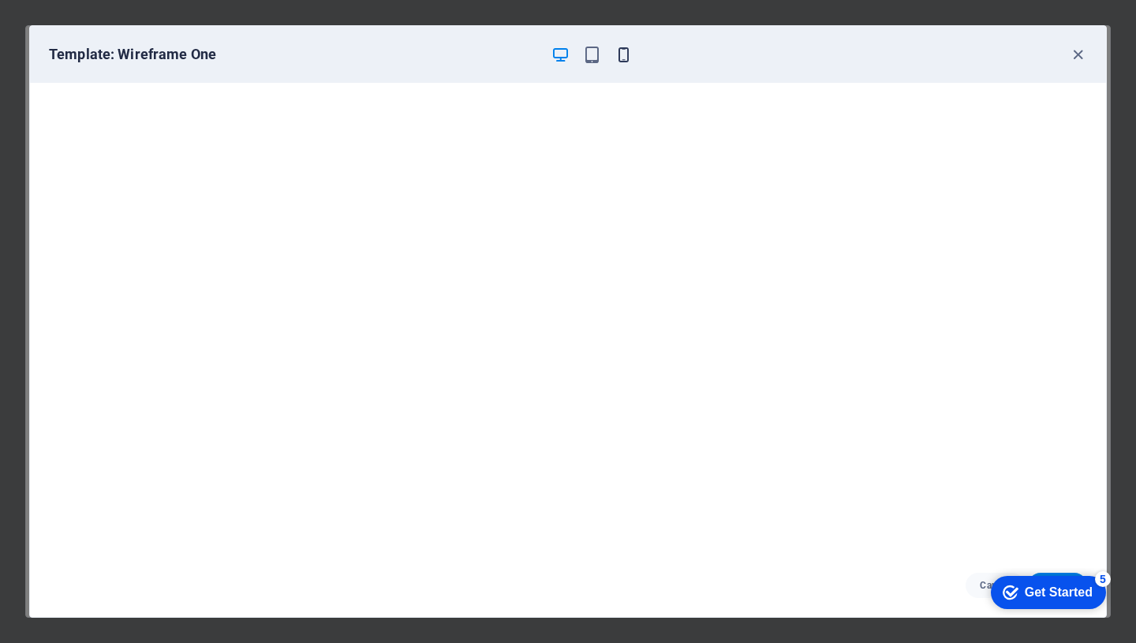
click at [626, 56] on icon "button" at bounding box center [624, 55] width 18 height 18
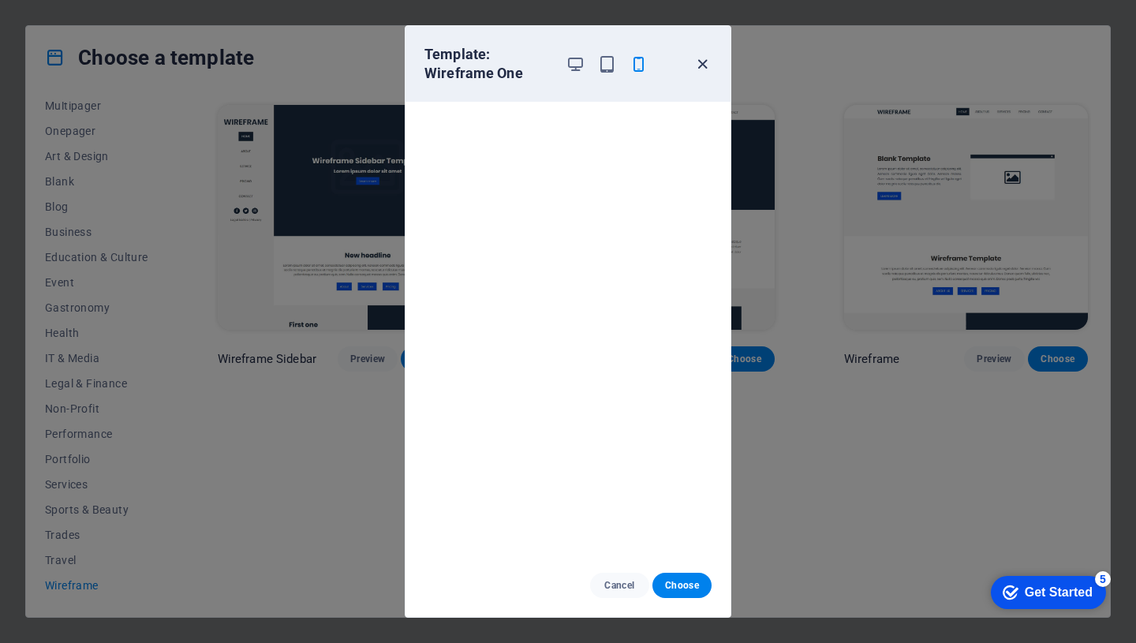
click at [705, 64] on icon "button" at bounding box center [702, 64] width 18 height 18
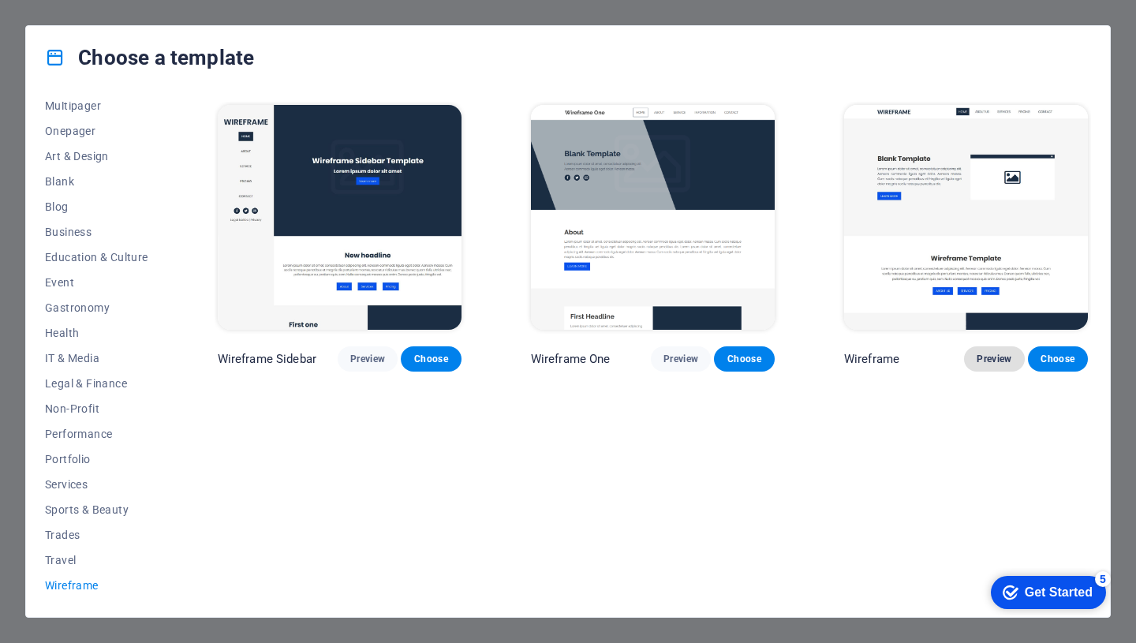
click at [990, 361] on span "Preview" at bounding box center [994, 359] width 35 height 13
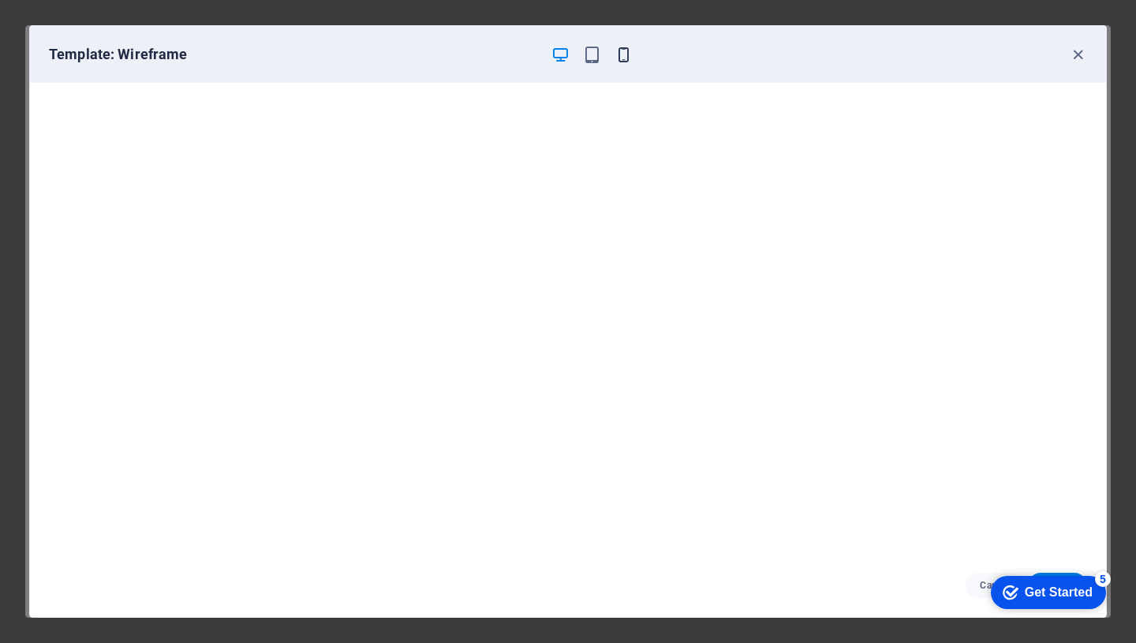
click at [623, 52] on icon "button" at bounding box center [624, 55] width 18 height 18
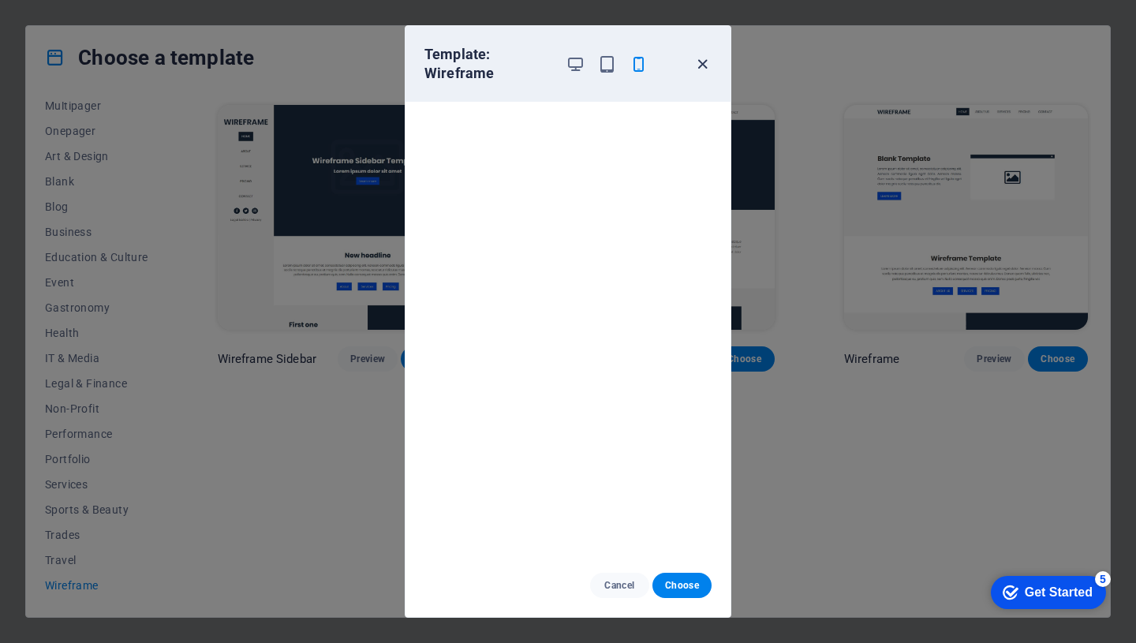
click at [703, 69] on icon "button" at bounding box center [702, 64] width 18 height 18
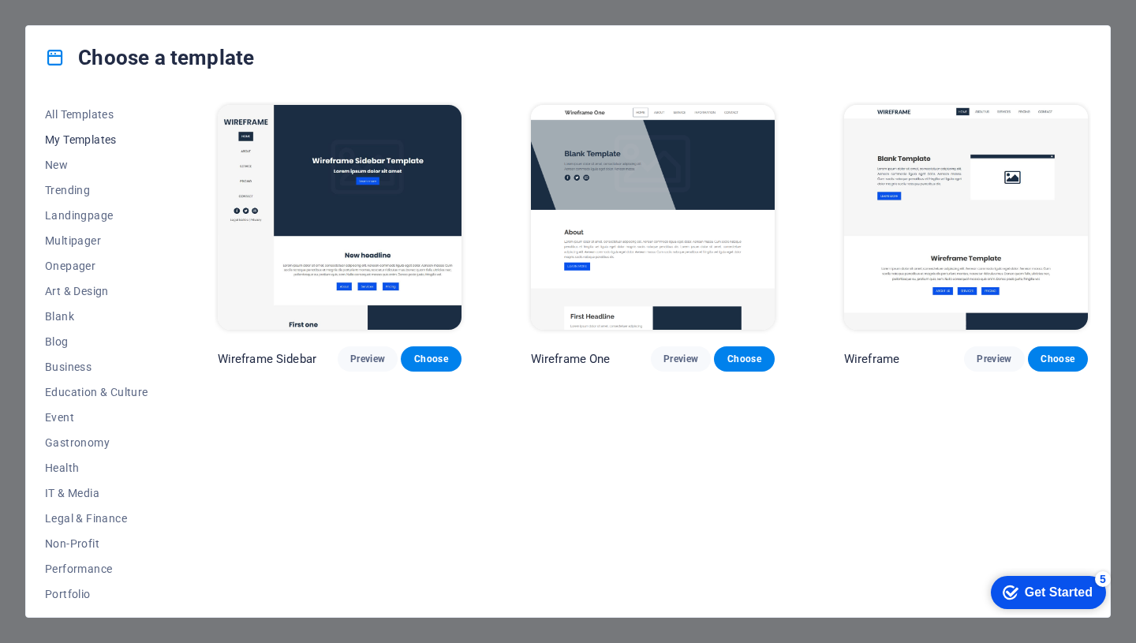
click at [95, 138] on span "My Templates" at bounding box center [96, 139] width 103 height 13
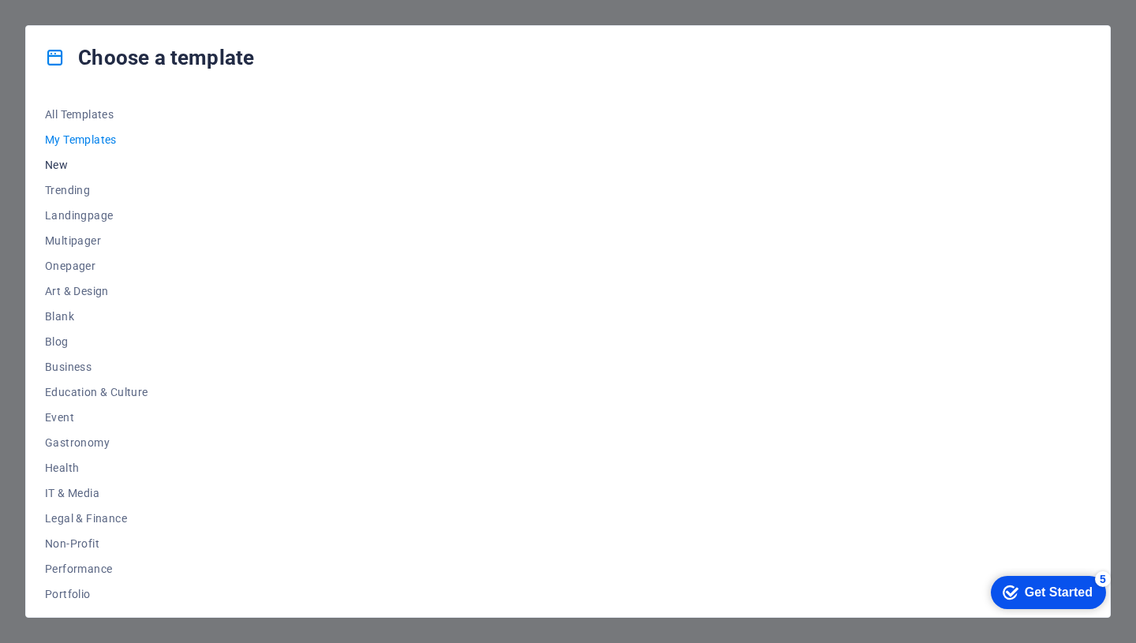
click at [62, 165] on span "New" at bounding box center [96, 165] width 103 height 13
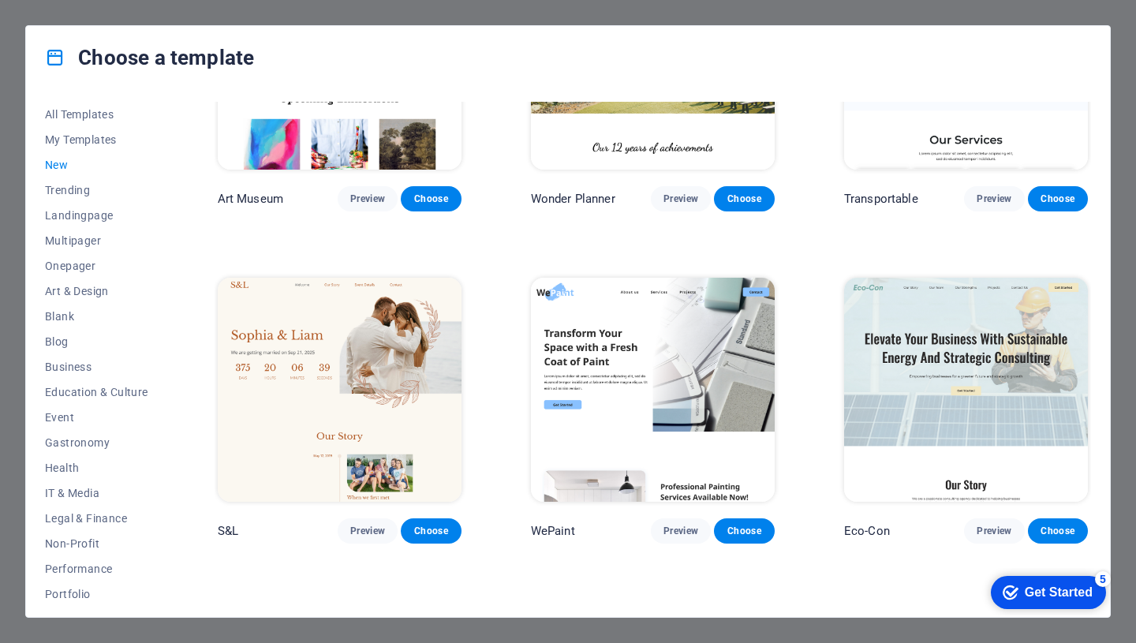
scroll to position [514, 0]
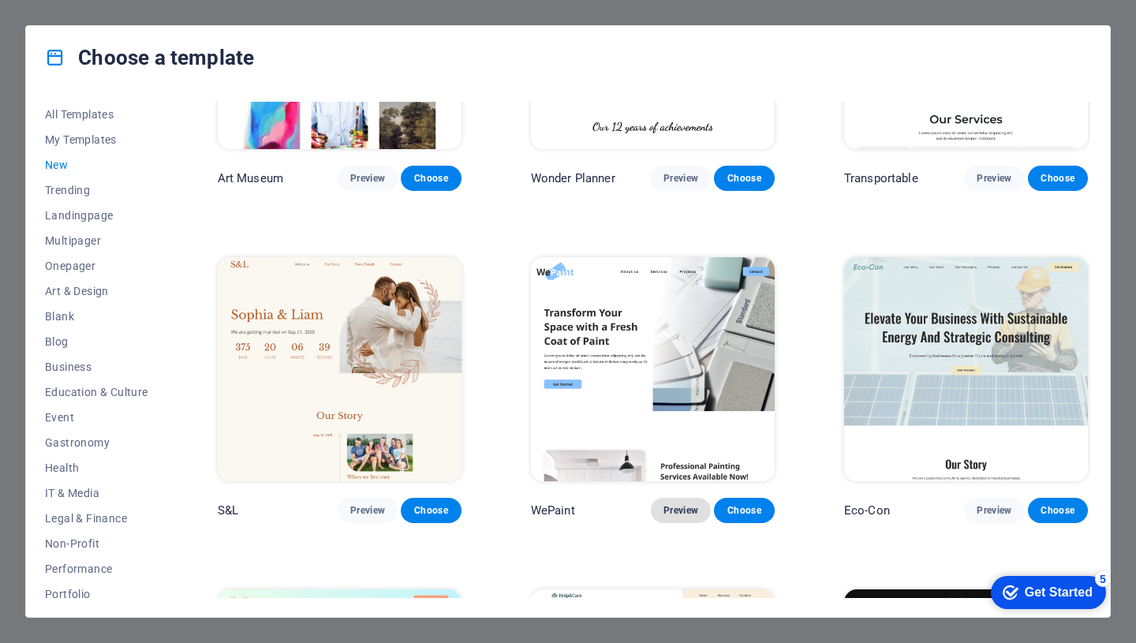
click at [684, 509] on span "Preview" at bounding box center [680, 510] width 35 height 13
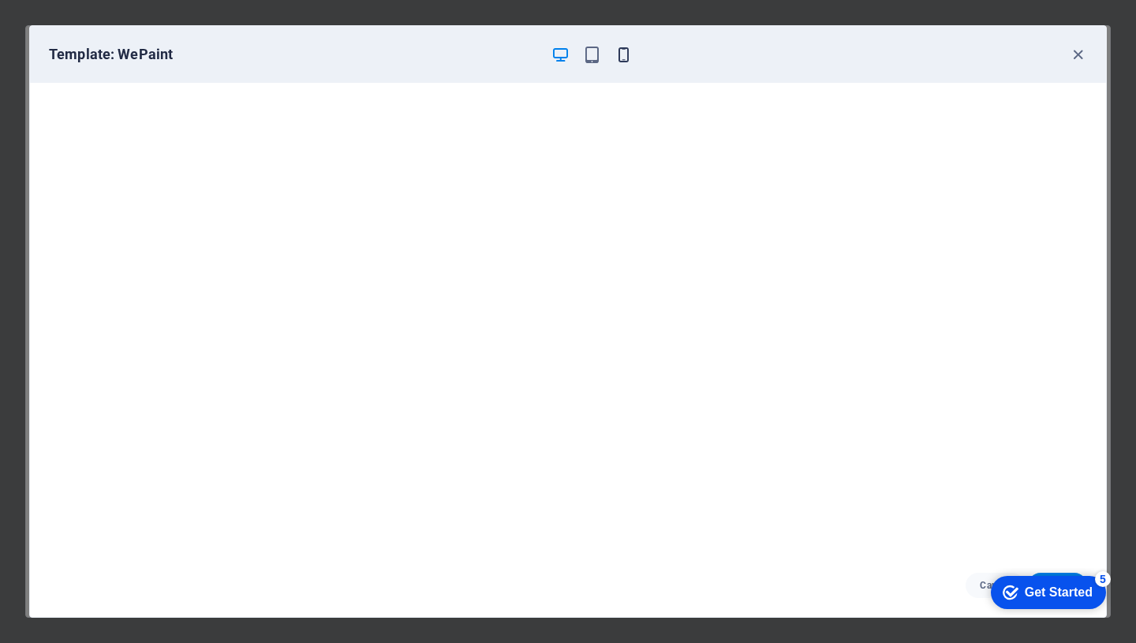
click at [626, 54] on icon "button" at bounding box center [624, 55] width 18 height 18
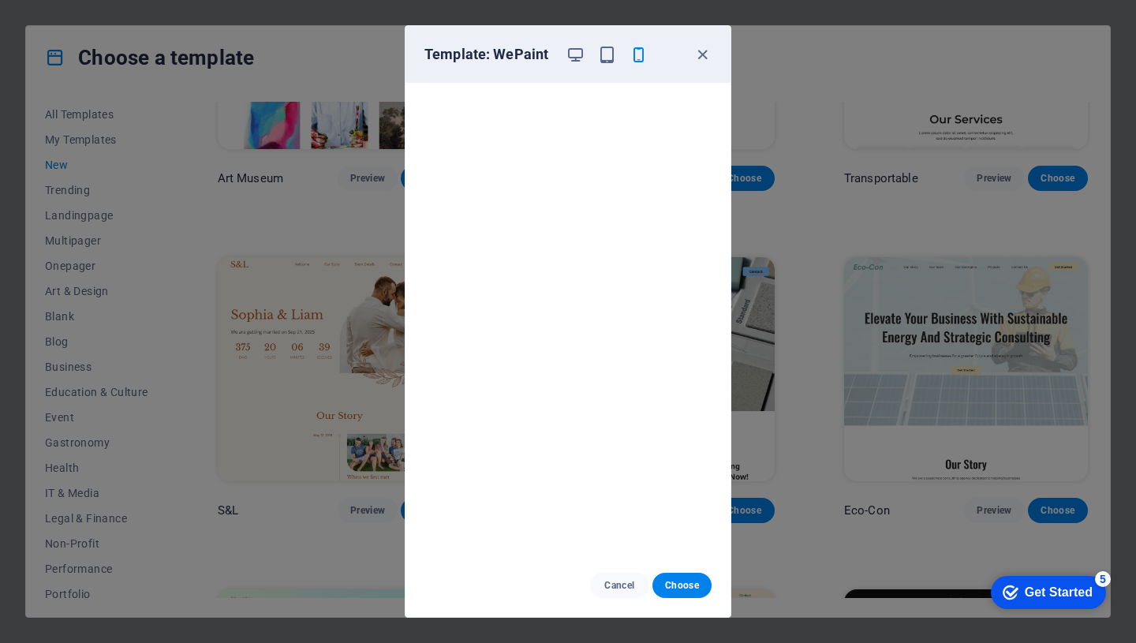
scroll to position [4, 0]
click at [702, 53] on icon "button" at bounding box center [702, 55] width 18 height 18
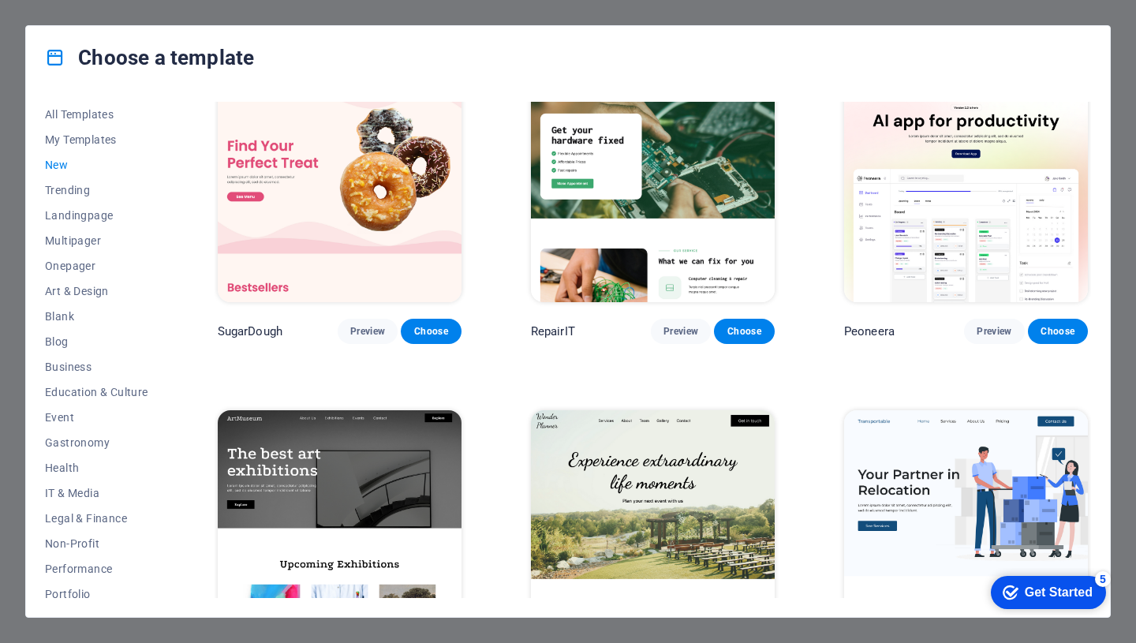
scroll to position [0, 0]
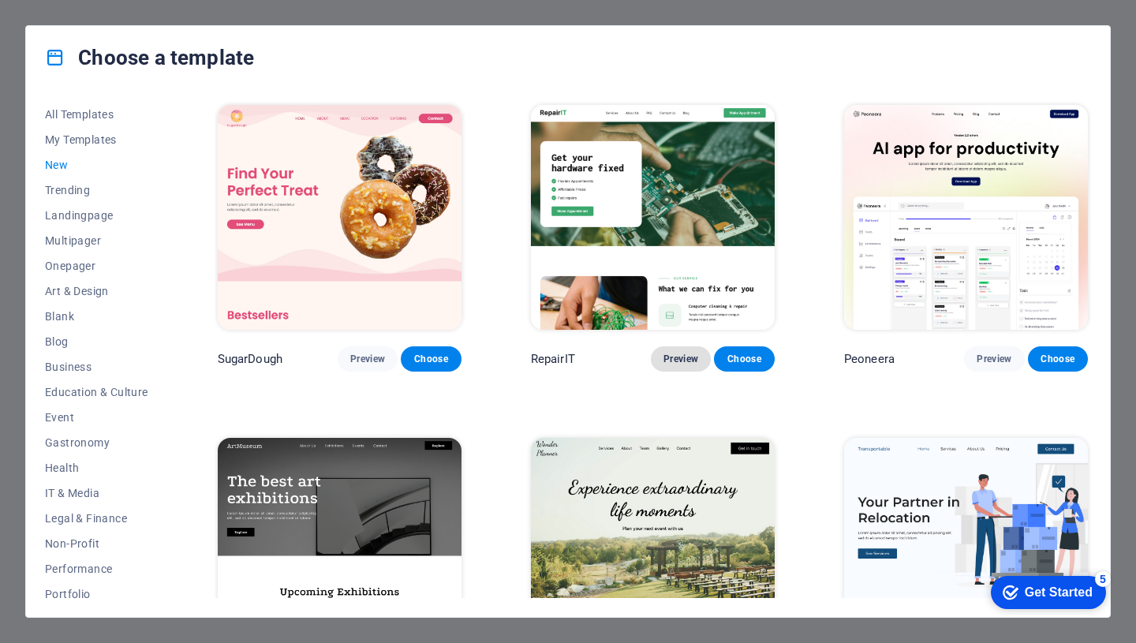
click at [679, 353] on span "Preview" at bounding box center [680, 359] width 35 height 13
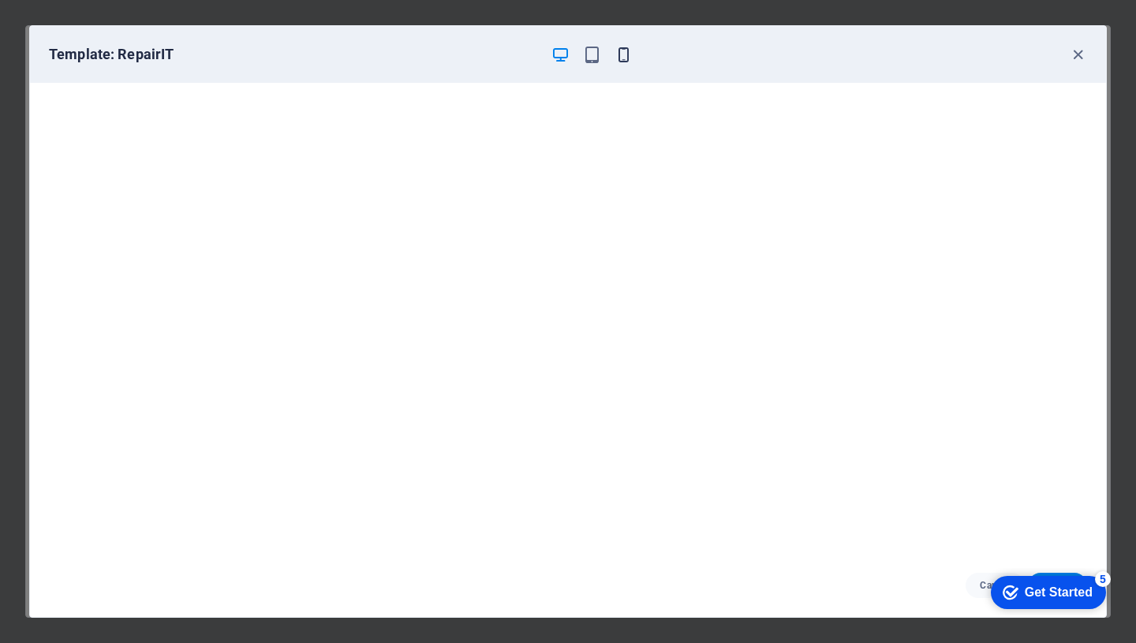
click at [623, 55] on icon "button" at bounding box center [624, 55] width 18 height 18
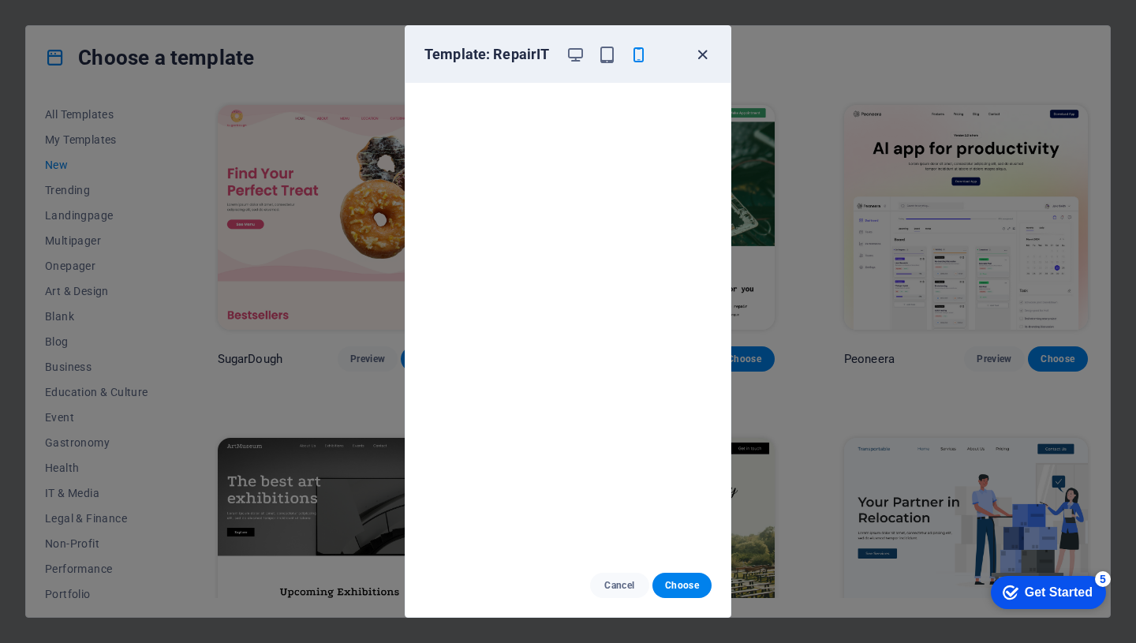
click at [701, 58] on icon "button" at bounding box center [702, 55] width 18 height 18
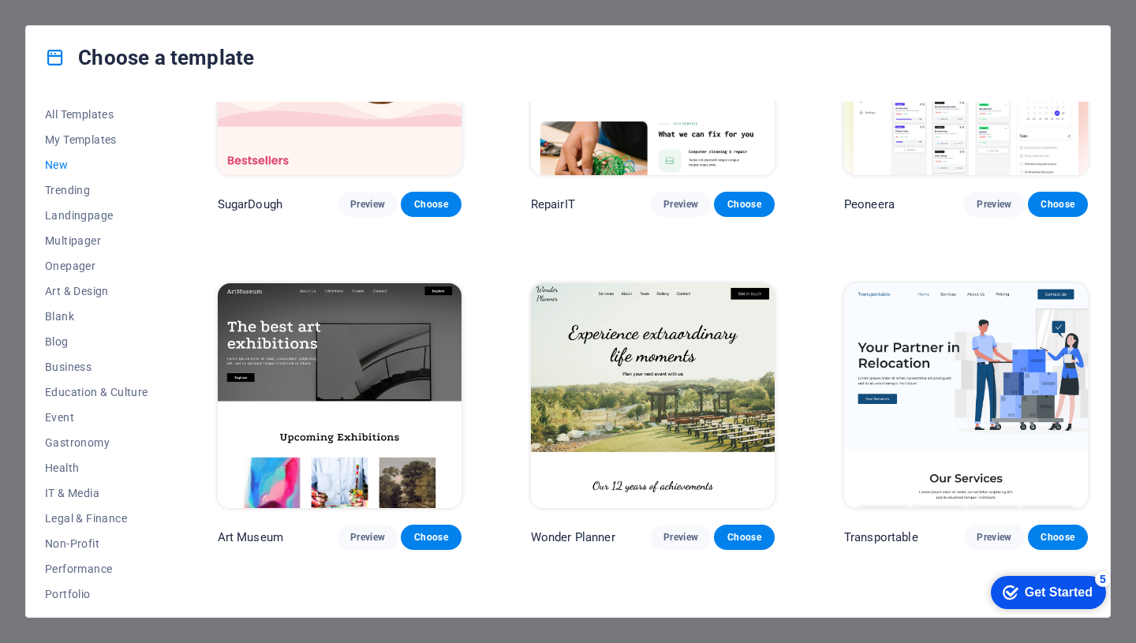
scroll to position [155, 0]
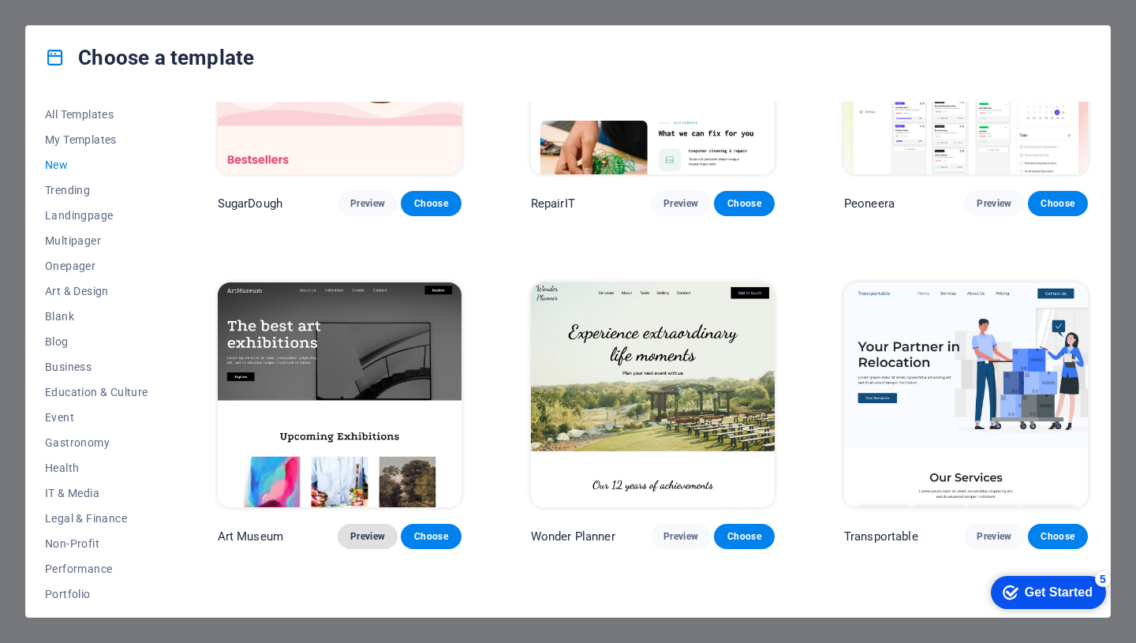
click at [368, 534] on span "Preview" at bounding box center [367, 536] width 35 height 13
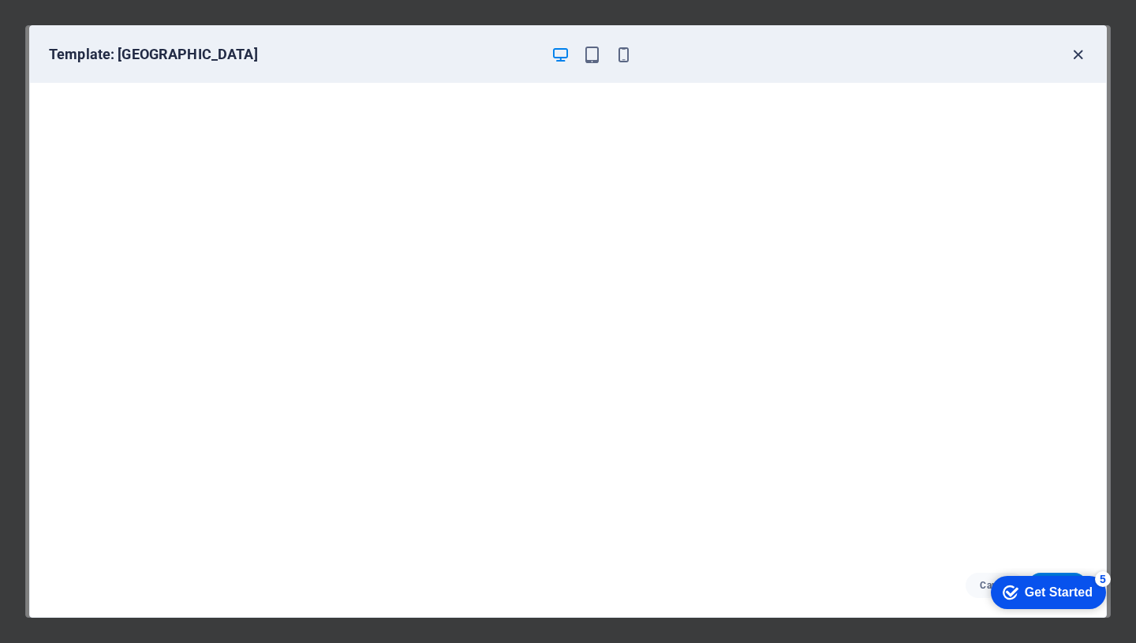
click at [1080, 51] on icon "button" at bounding box center [1078, 55] width 18 height 18
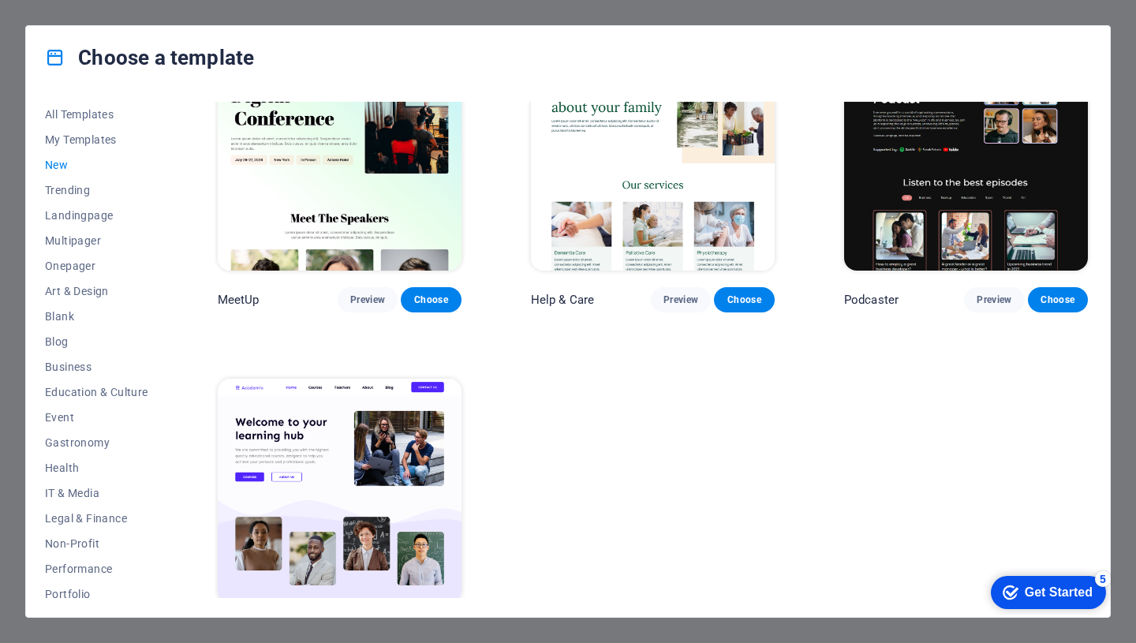
scroll to position [1096, 0]
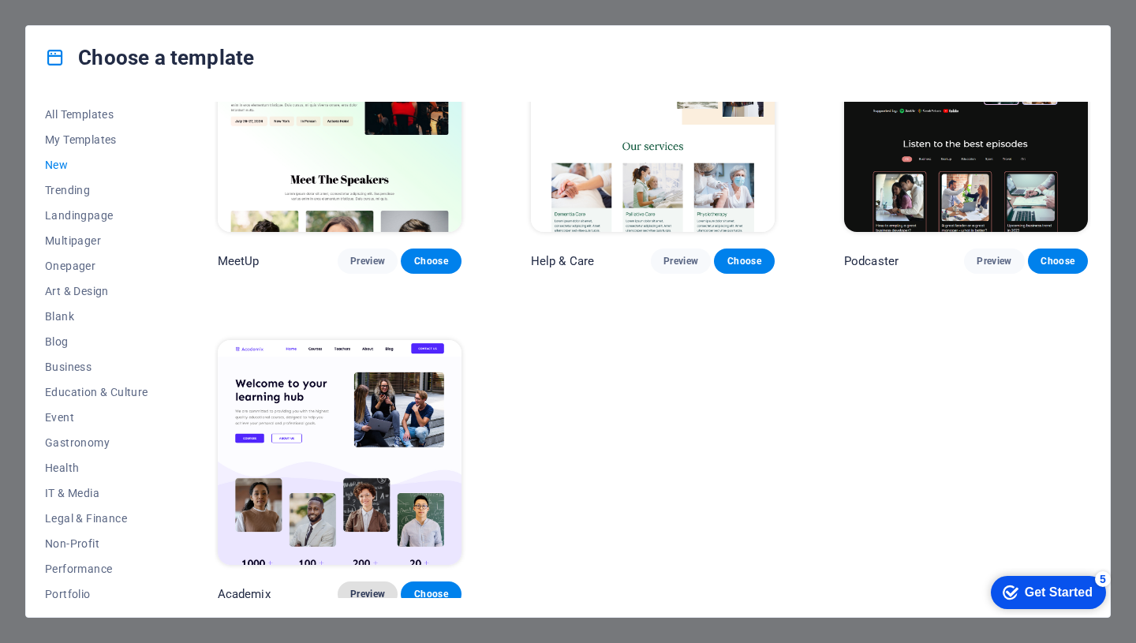
click at [368, 588] on span "Preview" at bounding box center [367, 594] width 35 height 13
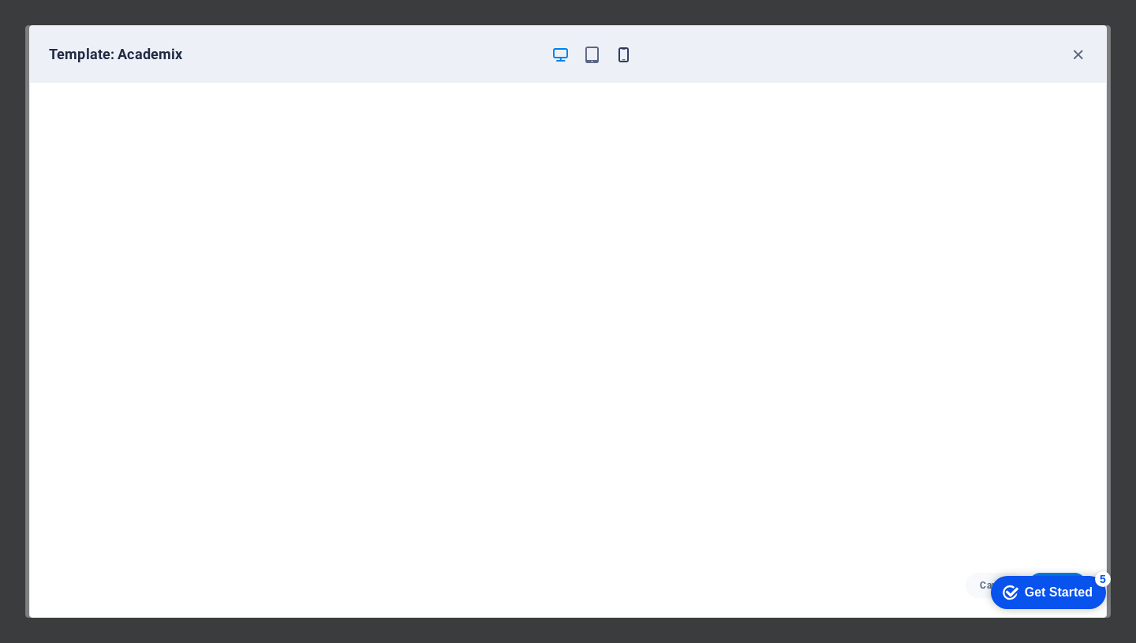
click at [628, 55] on icon "button" at bounding box center [624, 55] width 18 height 18
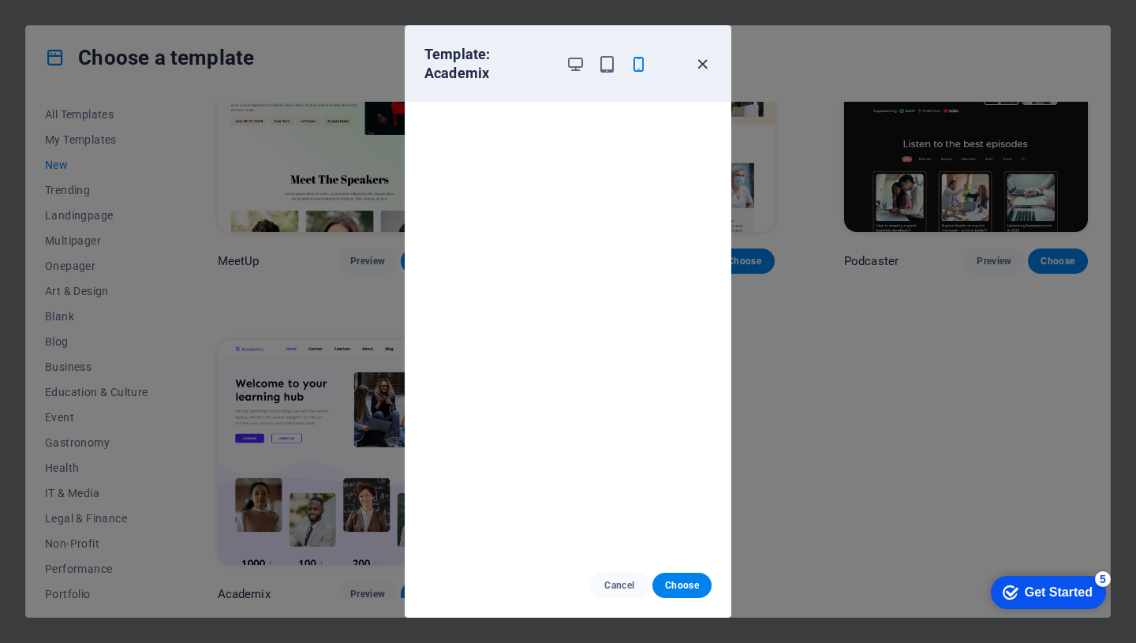
click at [703, 61] on icon "button" at bounding box center [702, 64] width 18 height 18
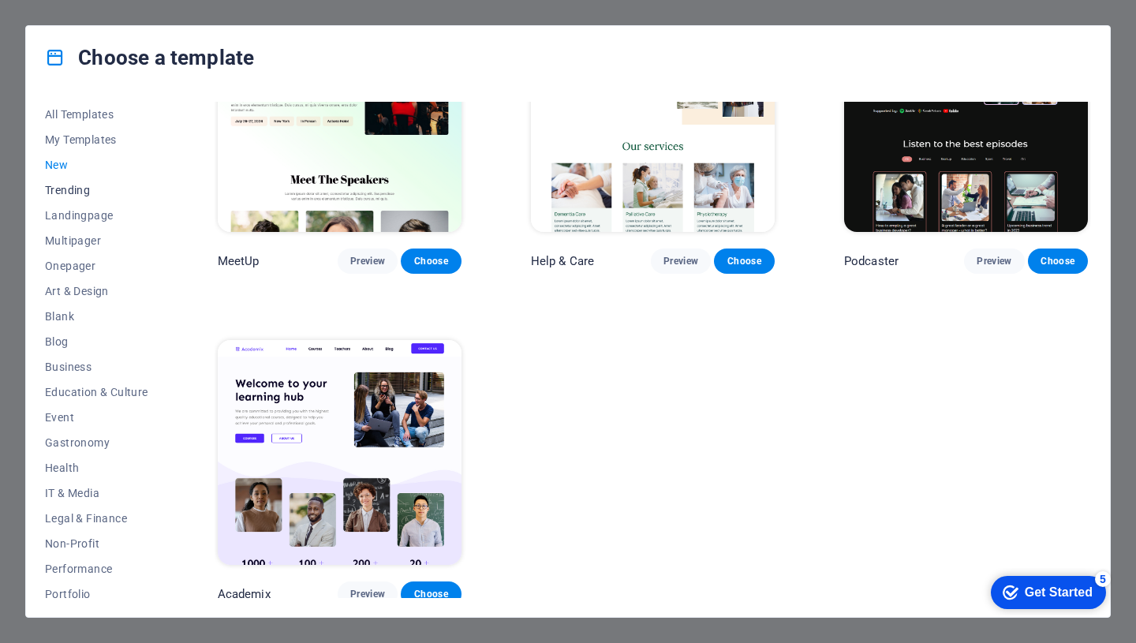
click at [80, 189] on span "Trending" at bounding box center [96, 190] width 103 height 13
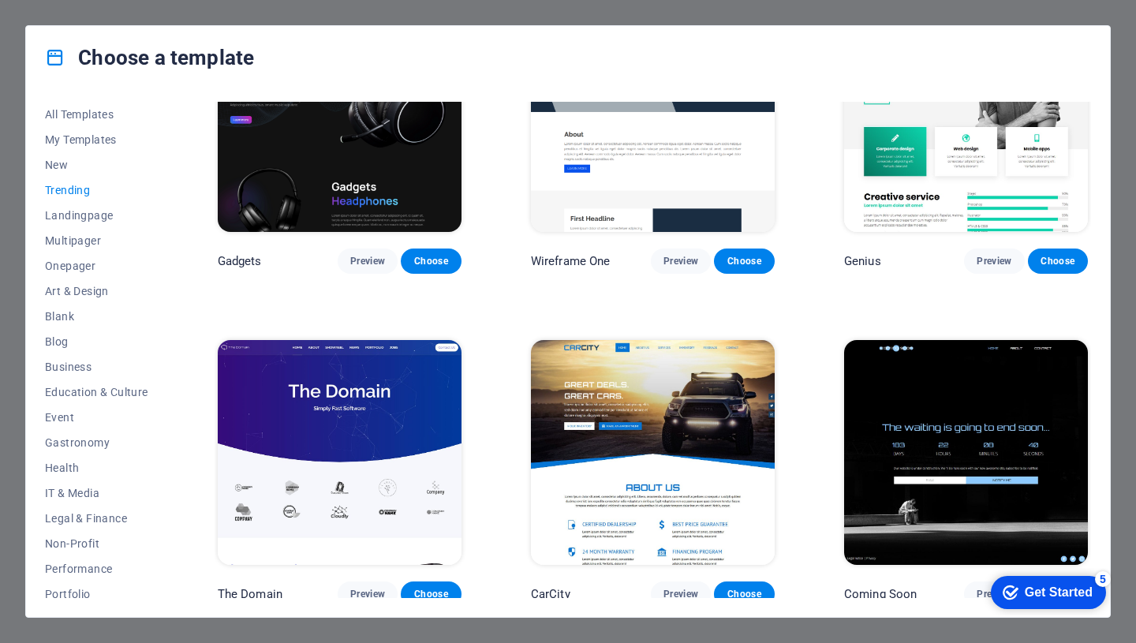
scroll to position [434, 0]
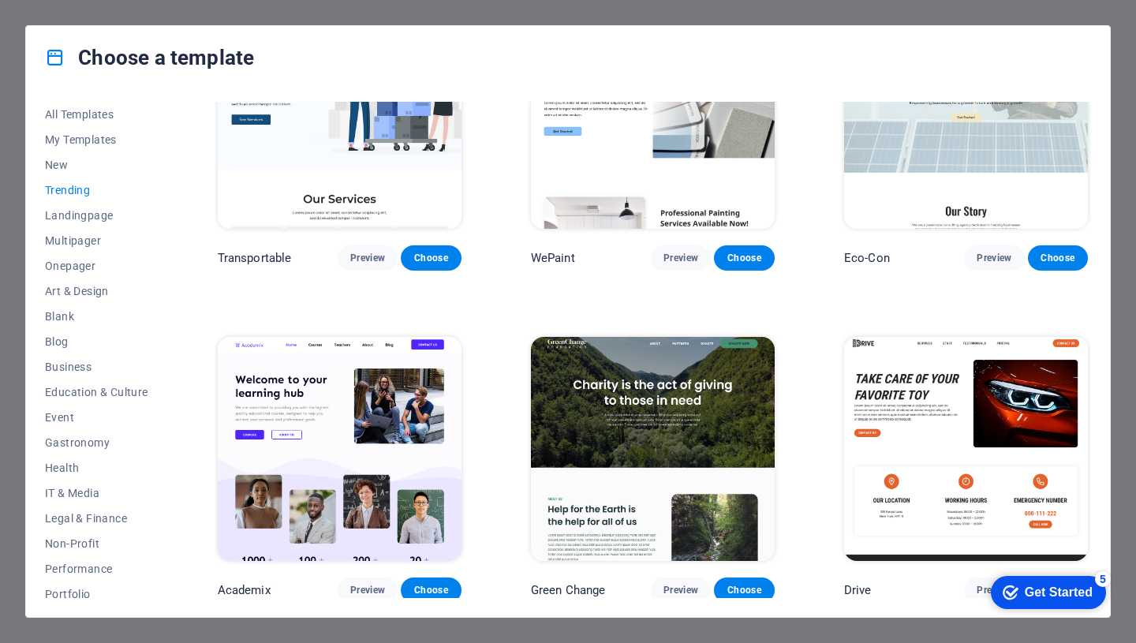
click at [80, 189] on span "Trending" at bounding box center [96, 190] width 103 height 13
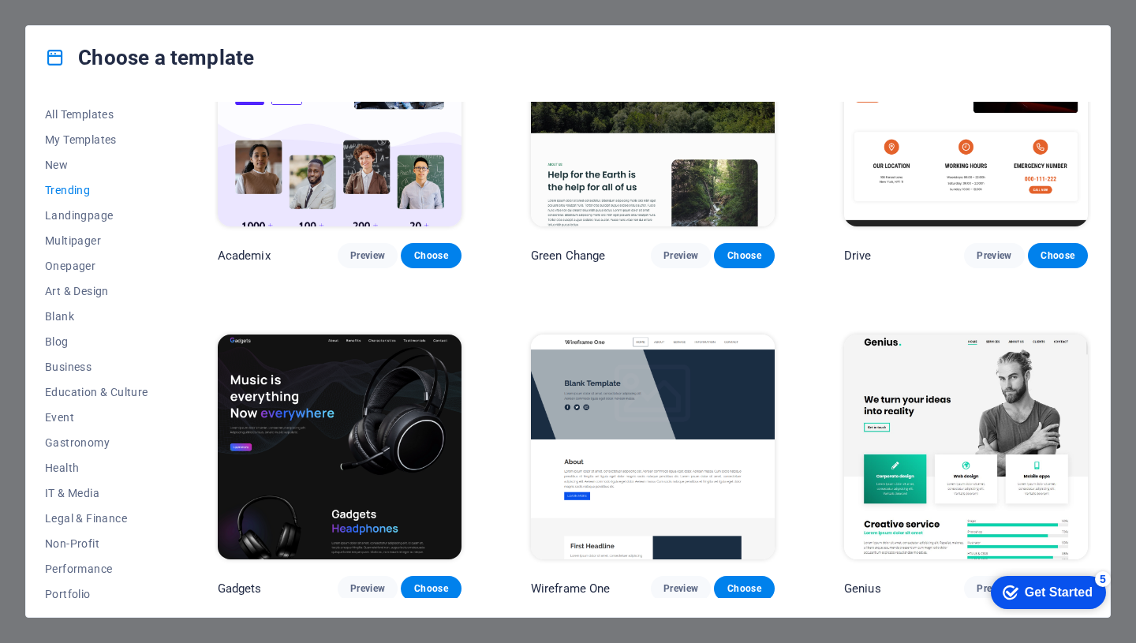
scroll to position [779, 0]
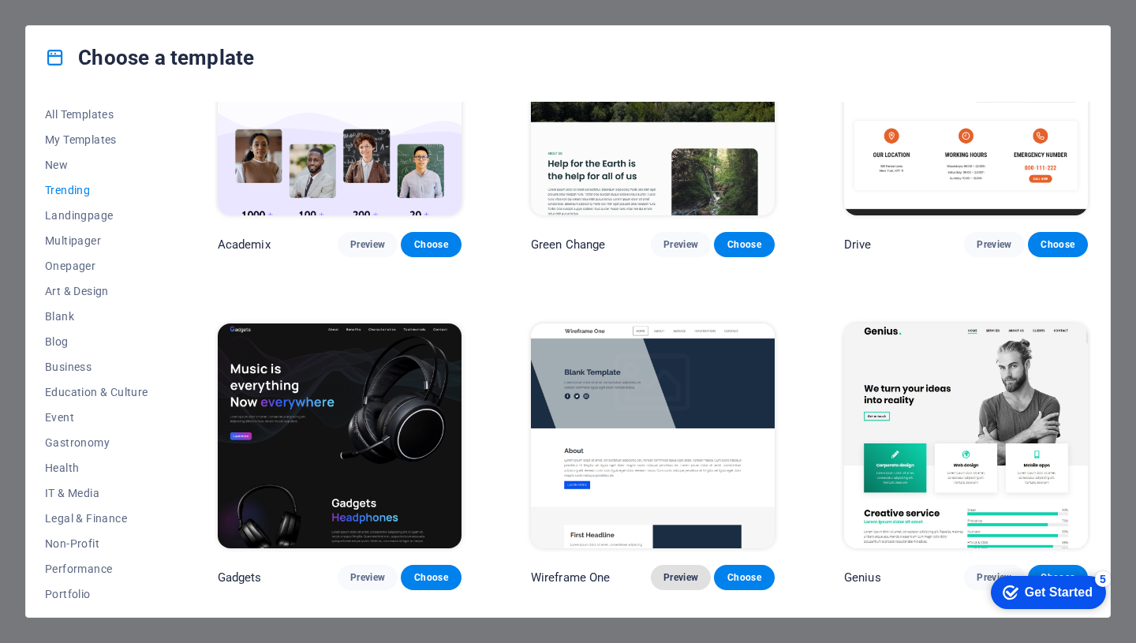
click at [682, 571] on span "Preview" at bounding box center [680, 577] width 35 height 13
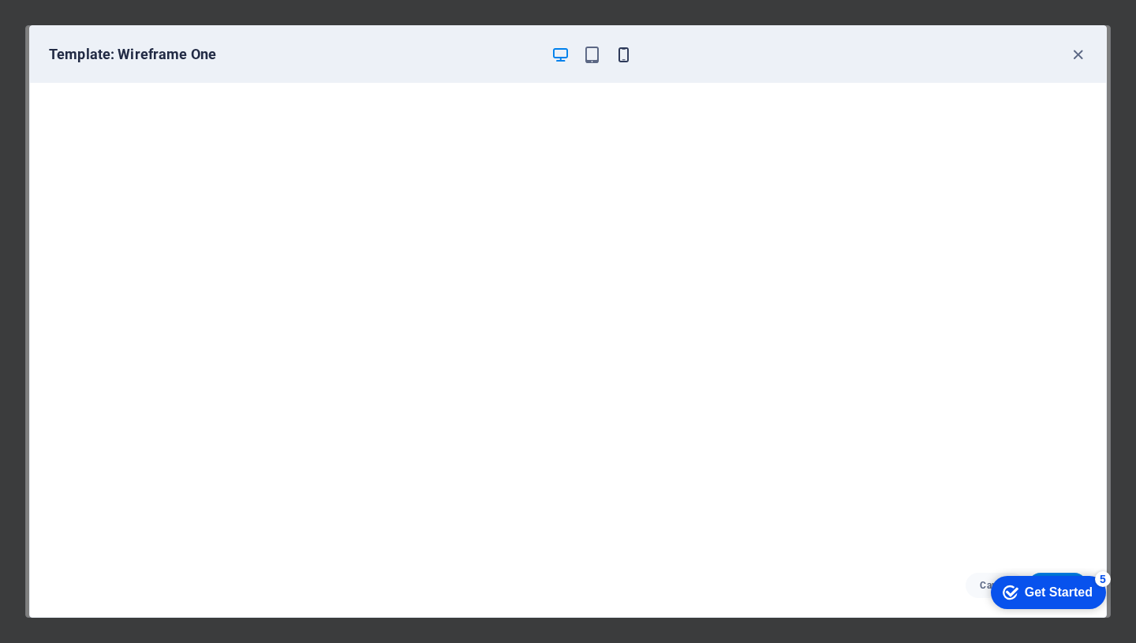
click at [623, 61] on icon "button" at bounding box center [624, 55] width 18 height 18
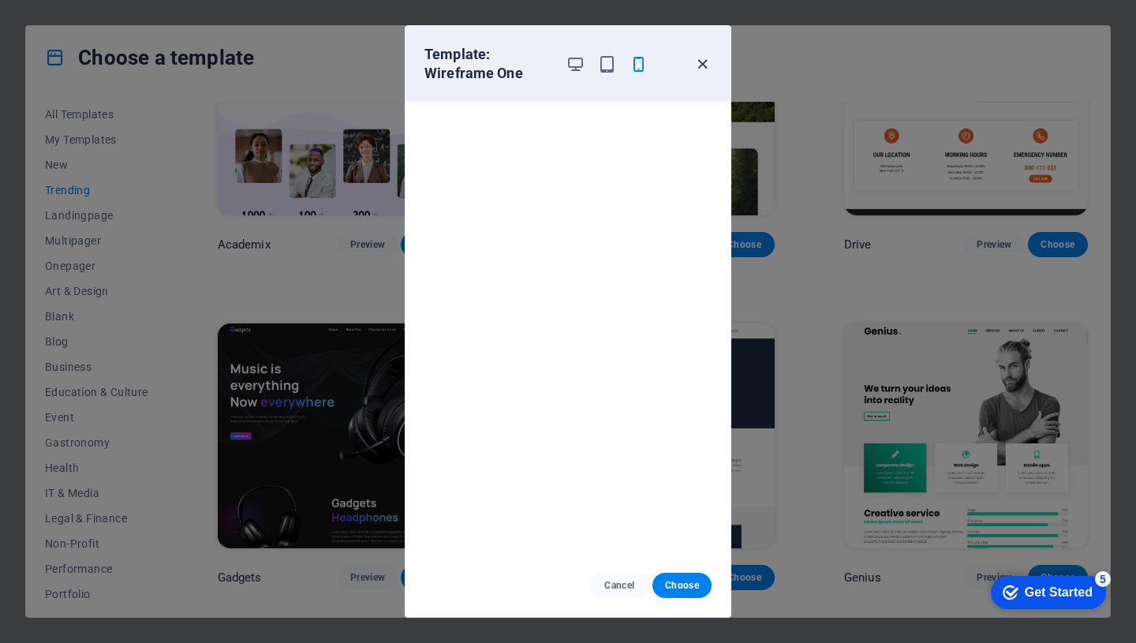
click at [708, 65] on icon "button" at bounding box center [702, 64] width 18 height 18
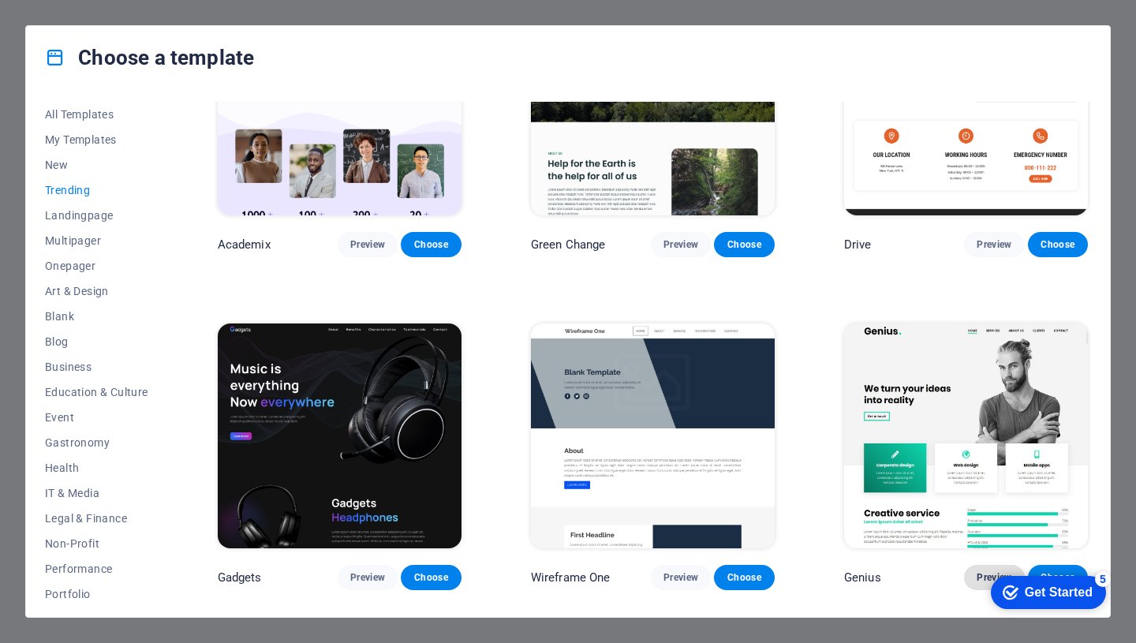
click at [977, 571] on span "Preview" at bounding box center [994, 577] width 35 height 13
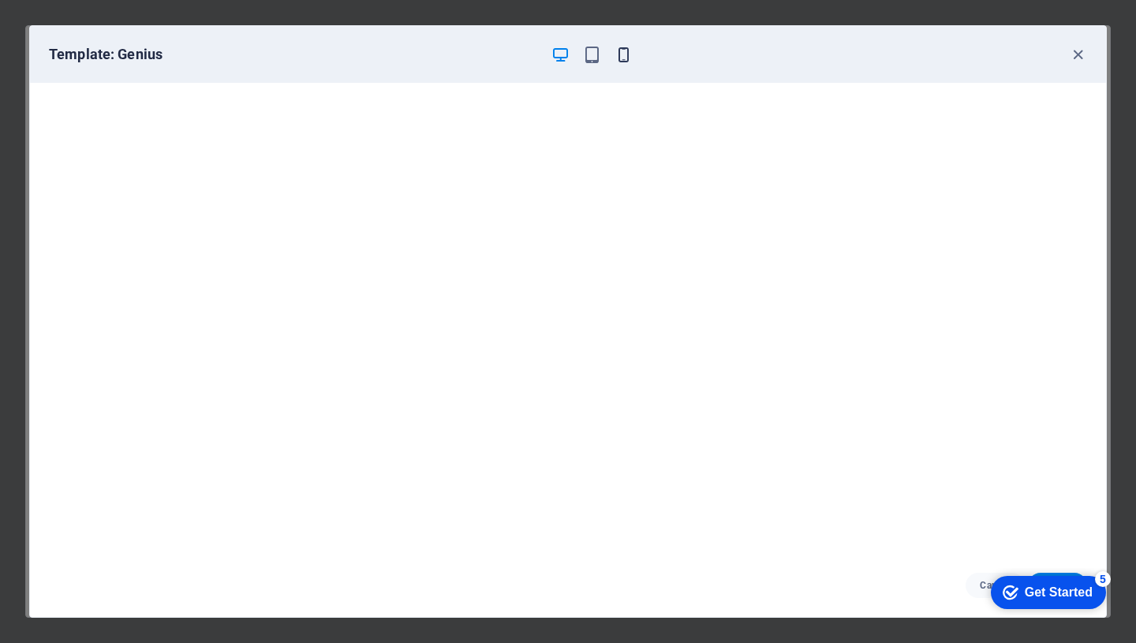
click at [623, 60] on icon "button" at bounding box center [624, 55] width 18 height 18
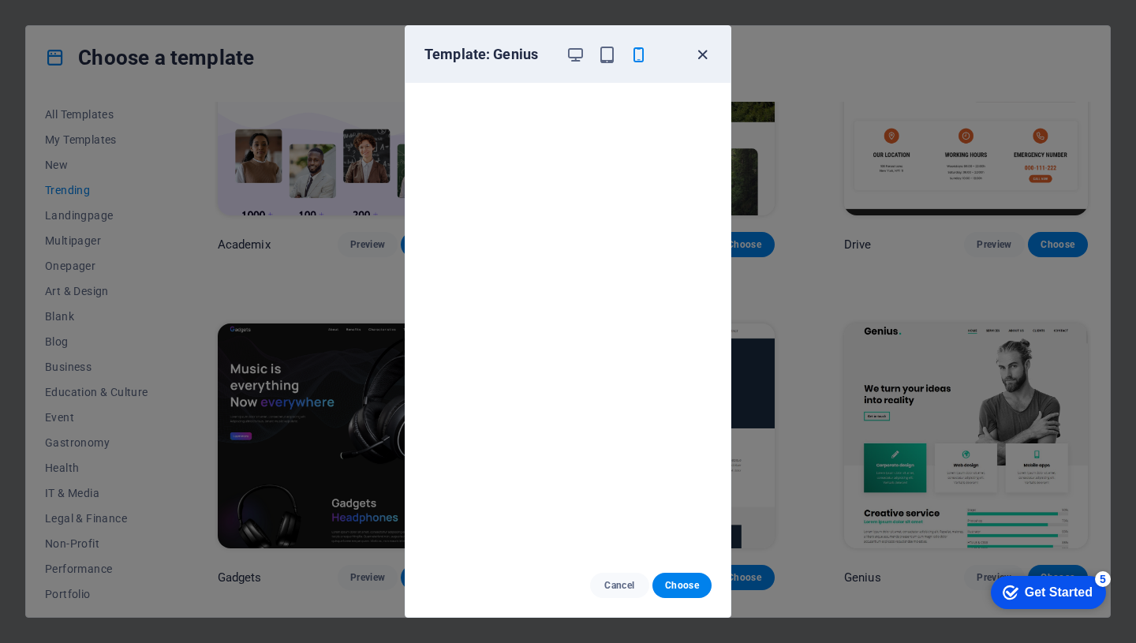
click at [705, 55] on icon "button" at bounding box center [702, 55] width 18 height 18
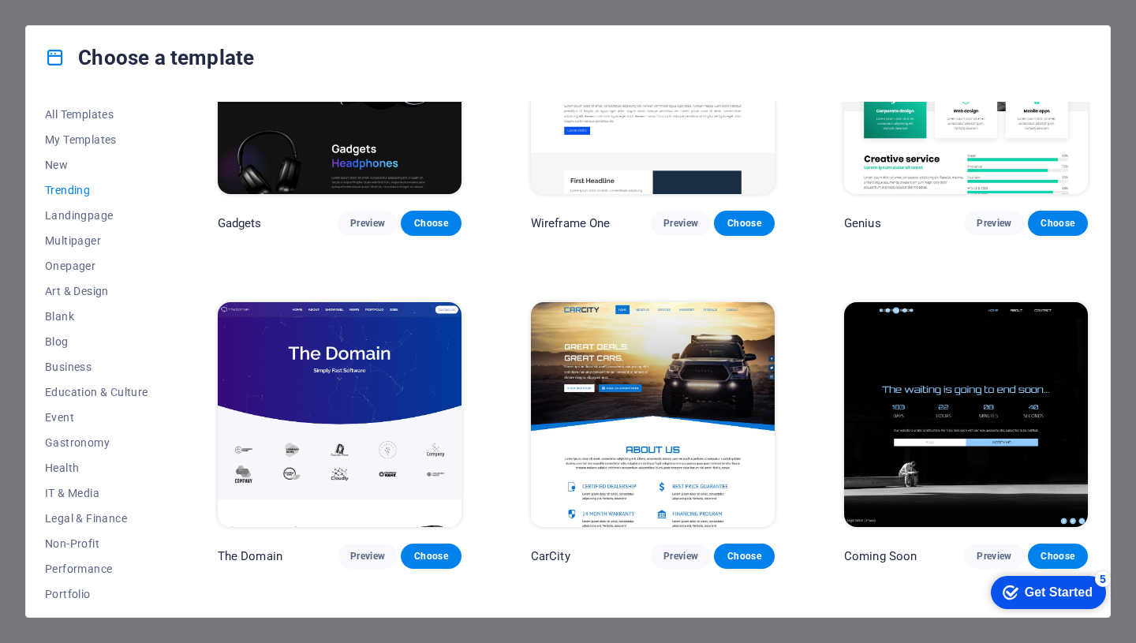
scroll to position [1167, 0]
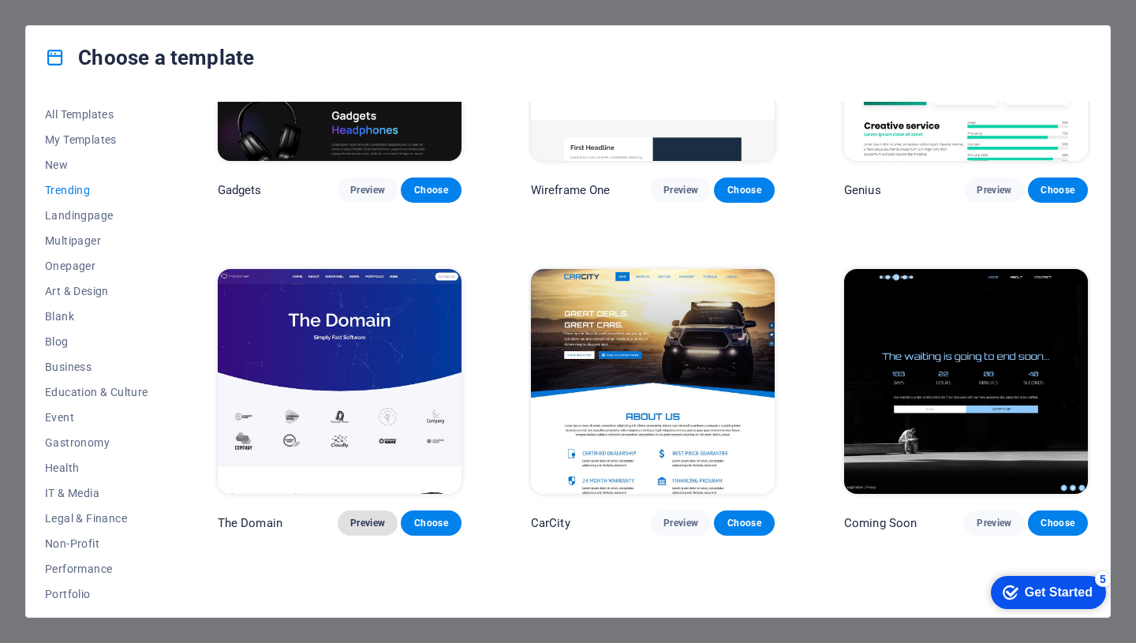
click at [370, 518] on span "Preview" at bounding box center [367, 523] width 35 height 13
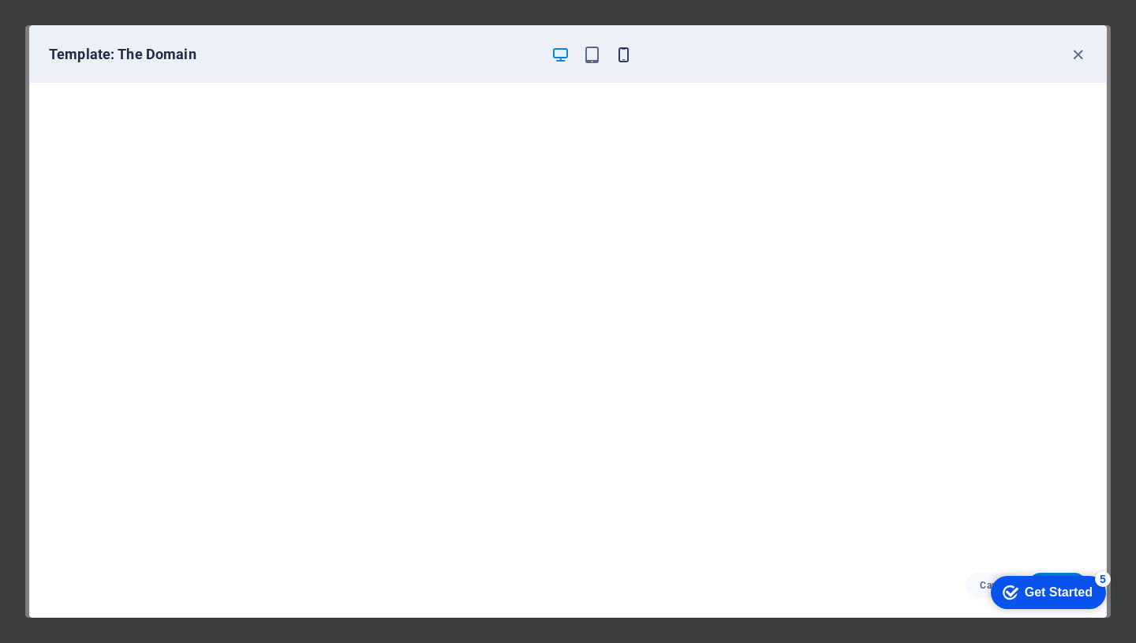
click at [625, 56] on icon "button" at bounding box center [624, 55] width 18 height 18
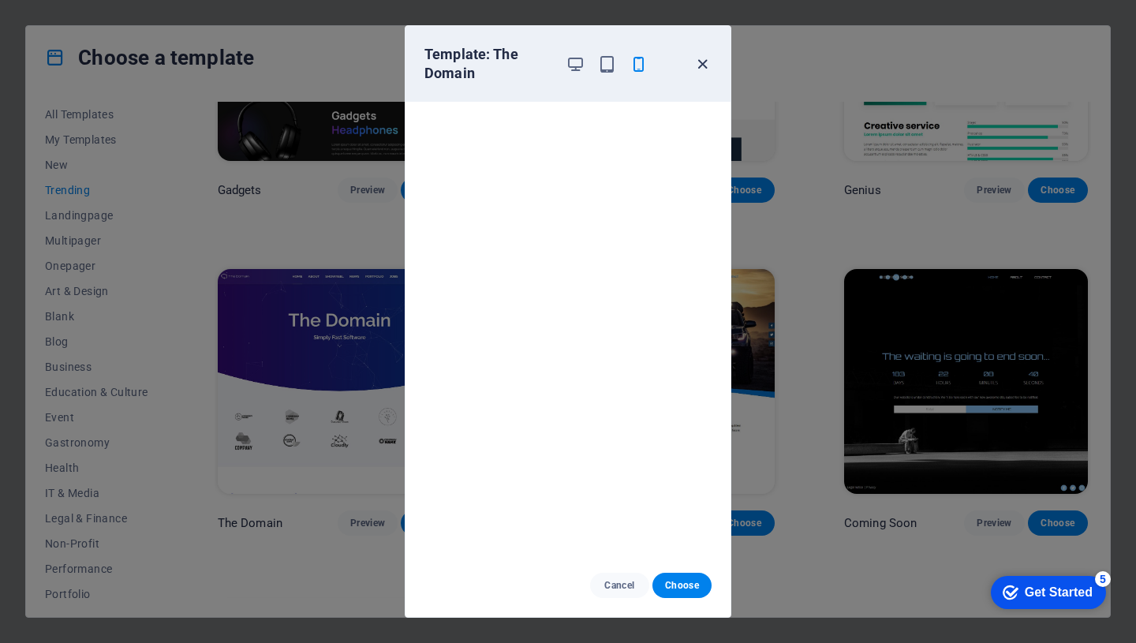
click at [702, 65] on icon "button" at bounding box center [702, 64] width 18 height 18
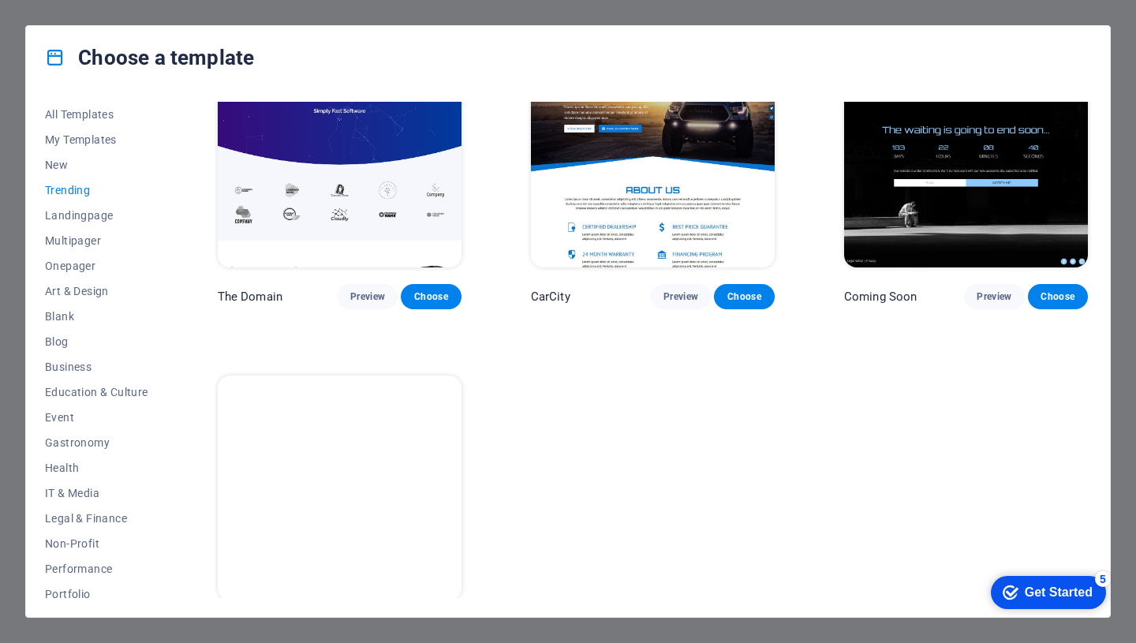
scroll to position [1426, 0]
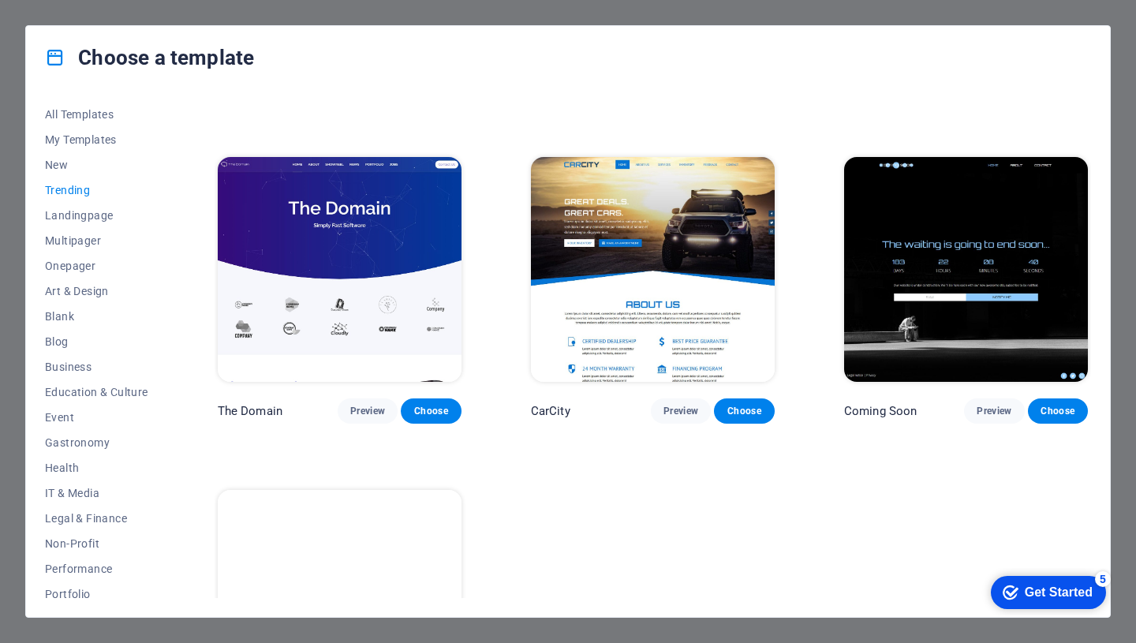
scroll to position [1403, 0]
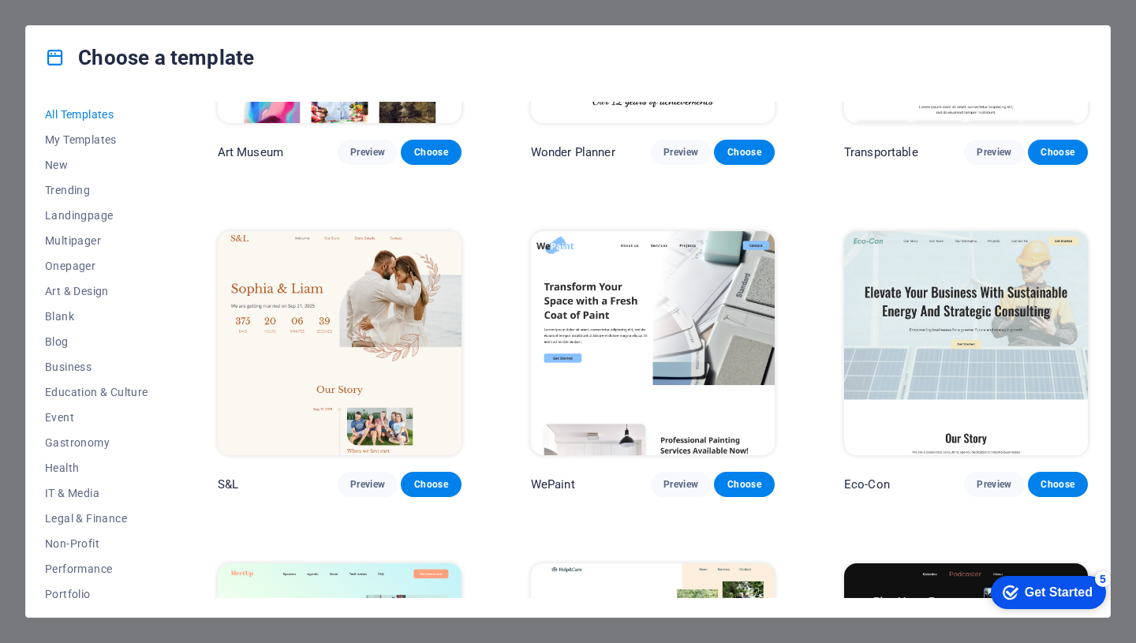
scroll to position [542, 0]
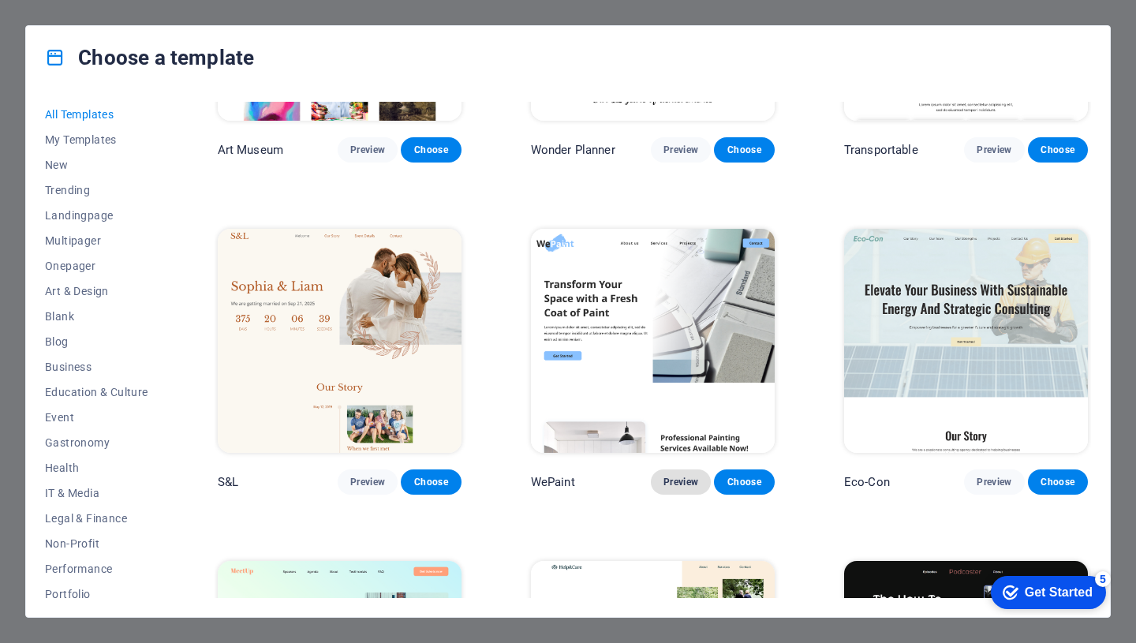
click at [671, 476] on span "Preview" at bounding box center [680, 482] width 35 height 13
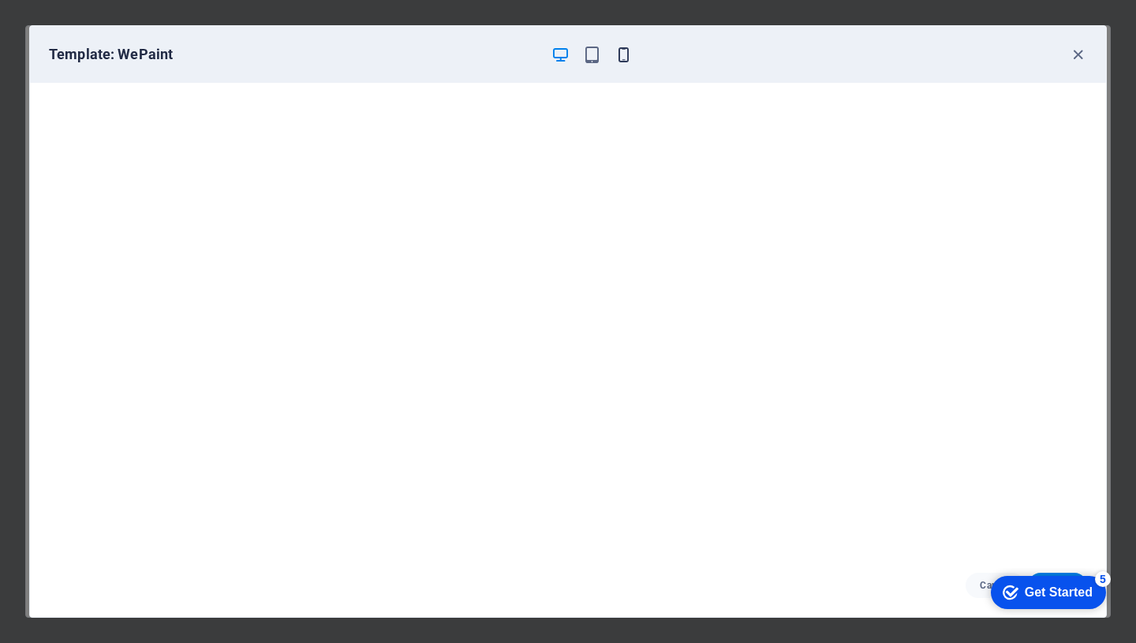
click at [623, 52] on icon "button" at bounding box center [624, 55] width 18 height 18
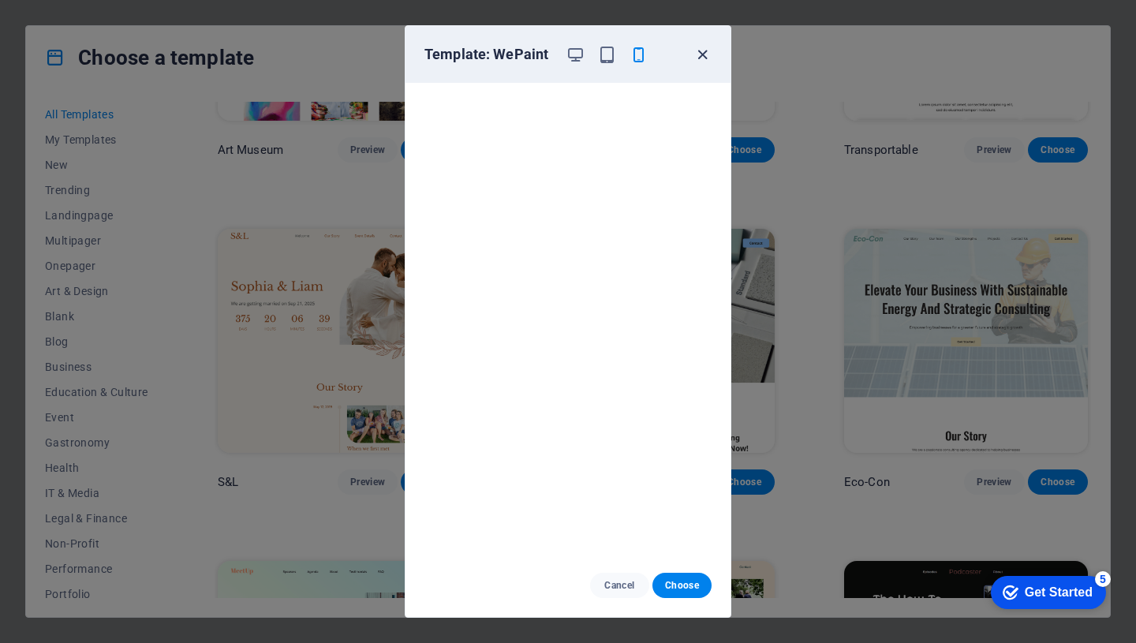
click at [702, 52] on icon "button" at bounding box center [702, 55] width 18 height 18
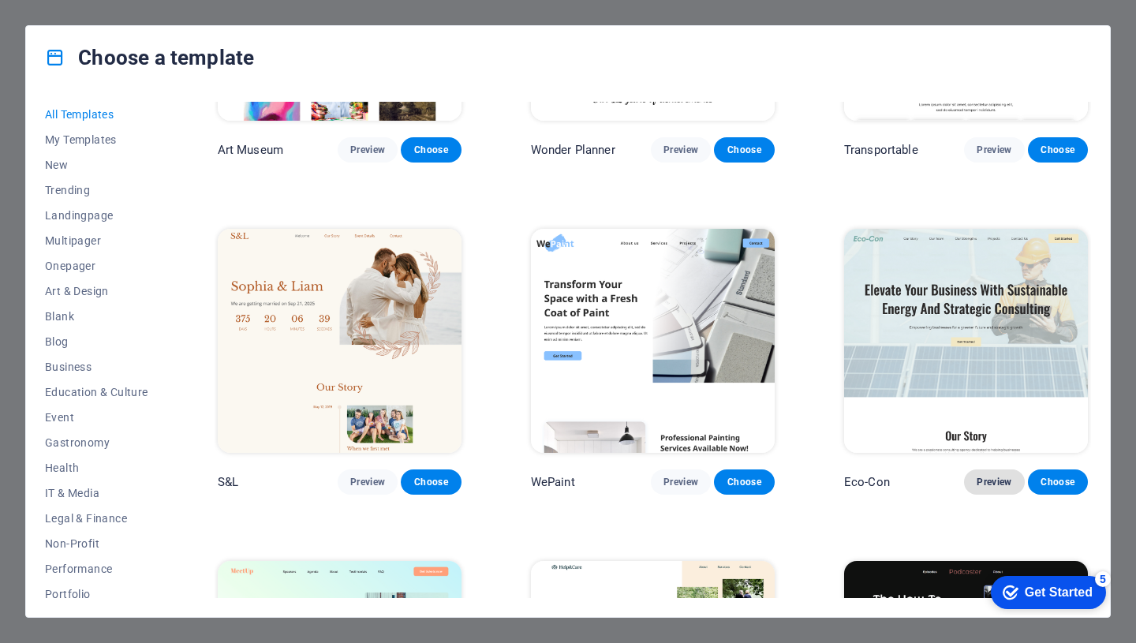
click at [993, 479] on span "Preview" at bounding box center [994, 482] width 35 height 13
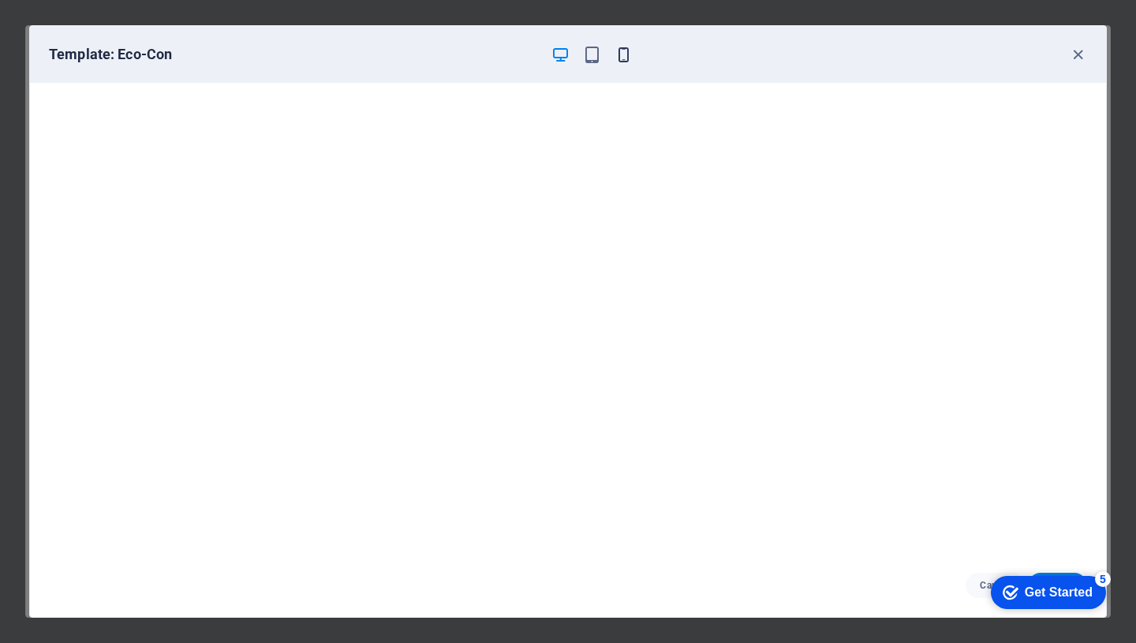
click at [622, 53] on icon "button" at bounding box center [624, 55] width 18 height 18
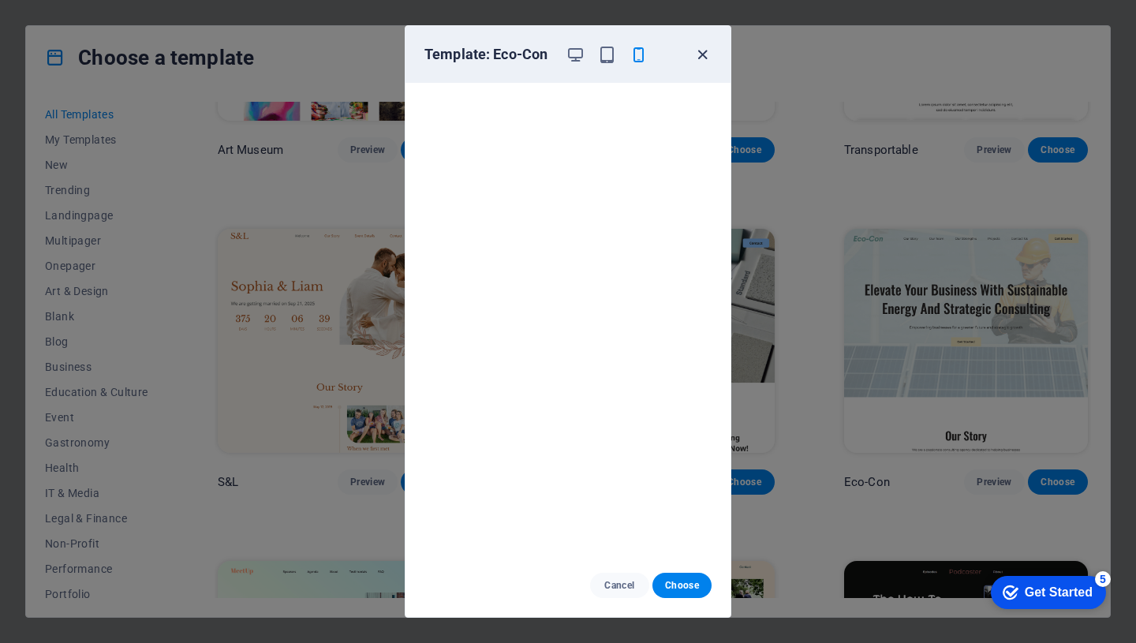
click at [701, 55] on icon "button" at bounding box center [702, 55] width 18 height 18
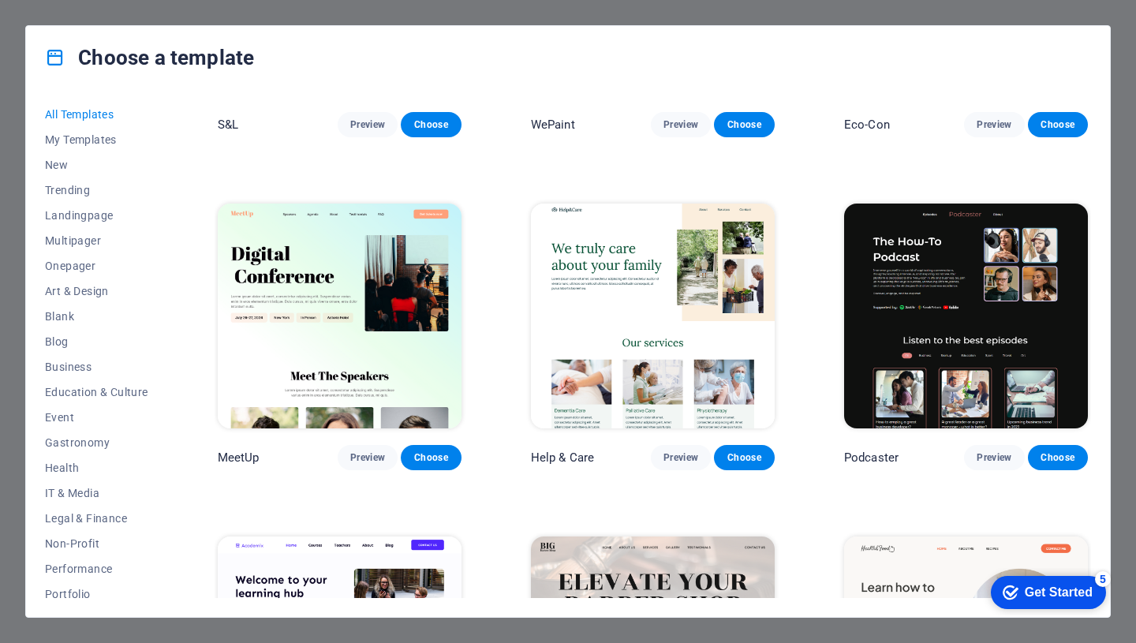
scroll to position [898, 0]
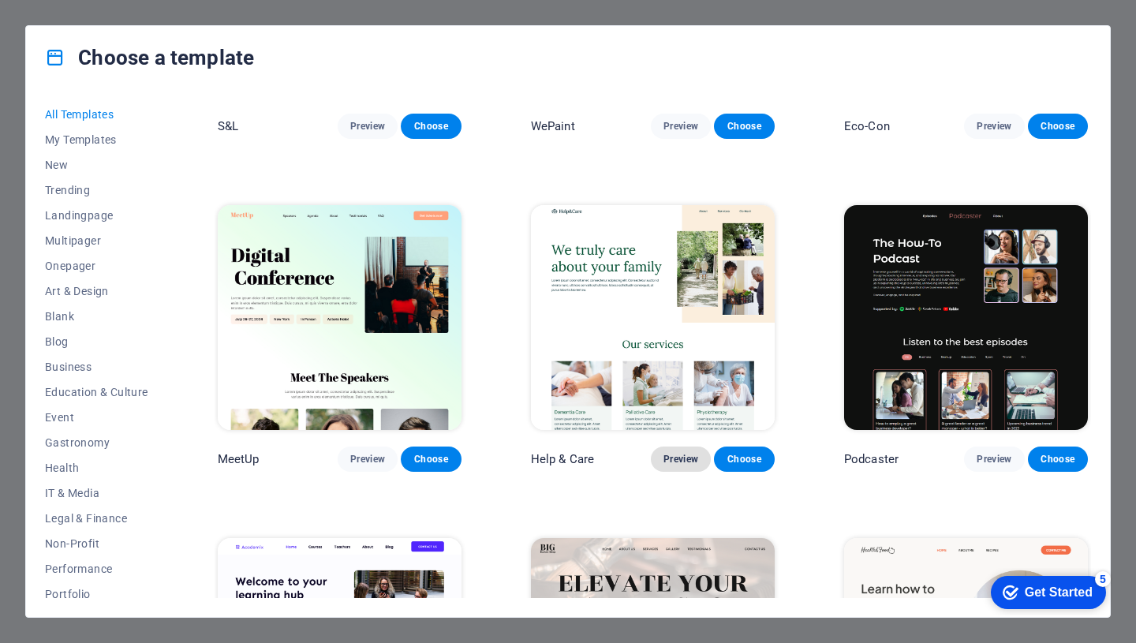
click at [678, 453] on span "Preview" at bounding box center [680, 459] width 35 height 13
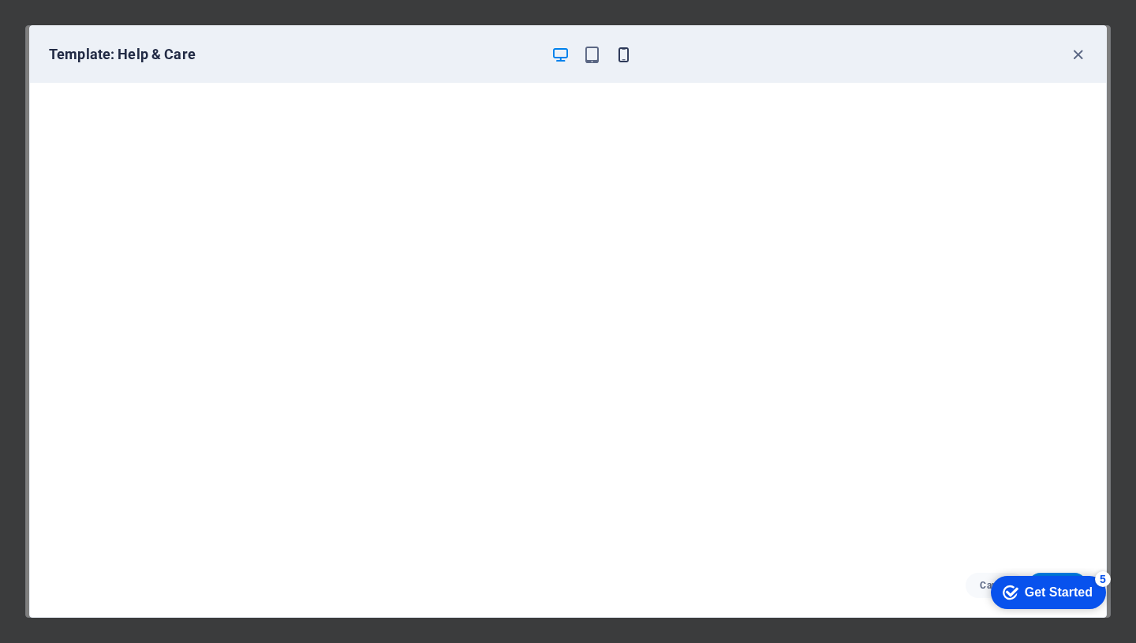
click at [625, 57] on icon "button" at bounding box center [624, 55] width 18 height 18
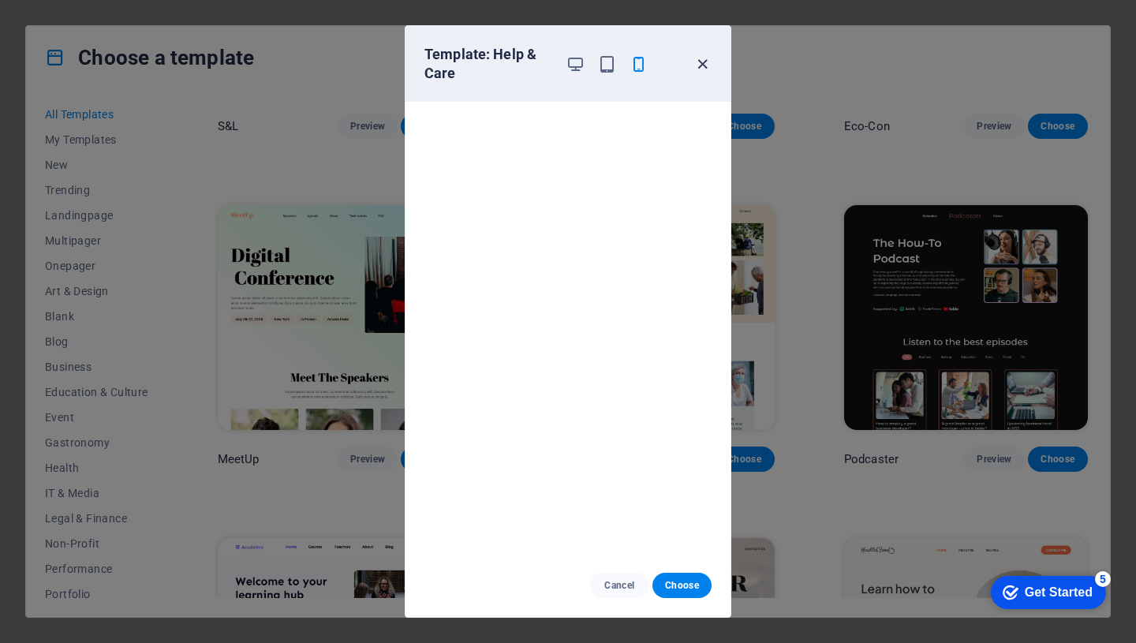
click at [706, 64] on icon "button" at bounding box center [702, 64] width 18 height 18
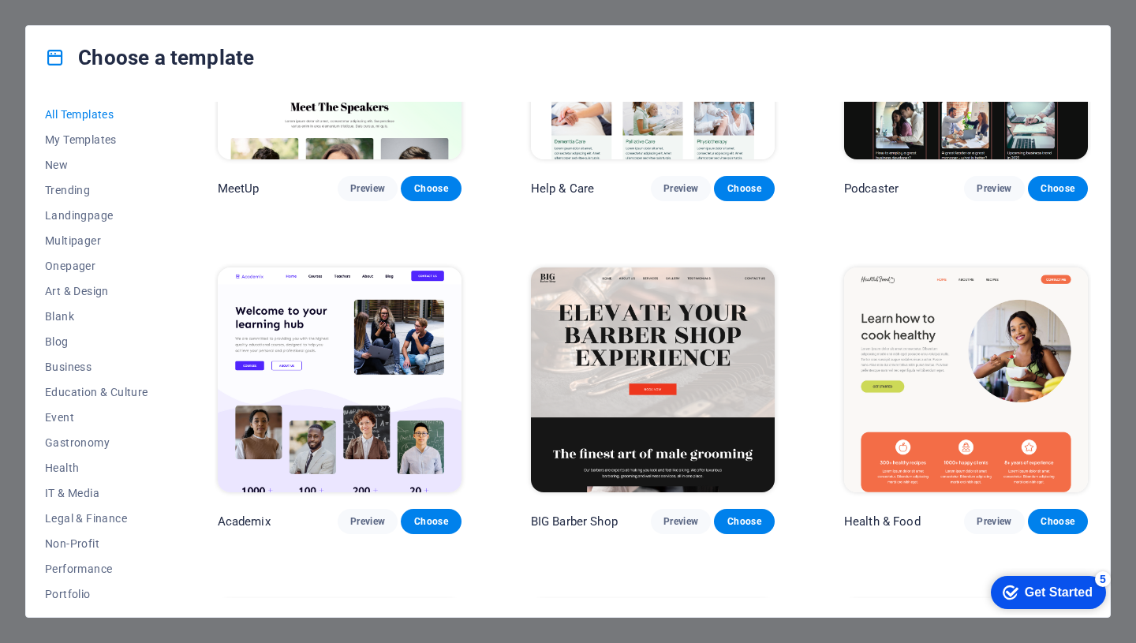
scroll to position [1166, 0]
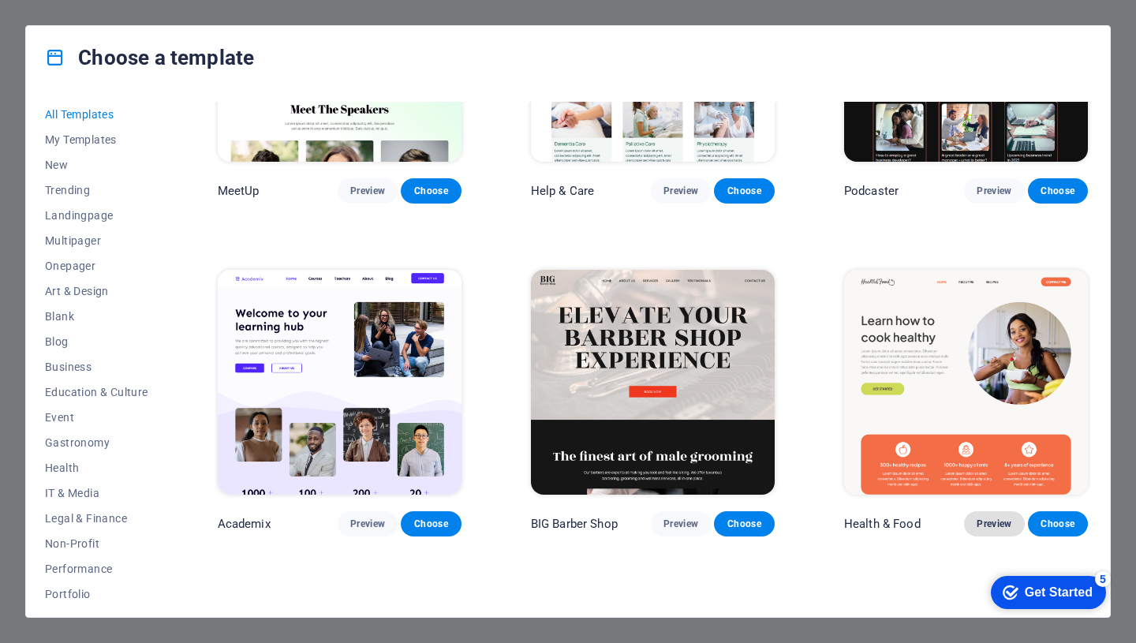
click at [985, 518] on span "Preview" at bounding box center [994, 524] width 35 height 13
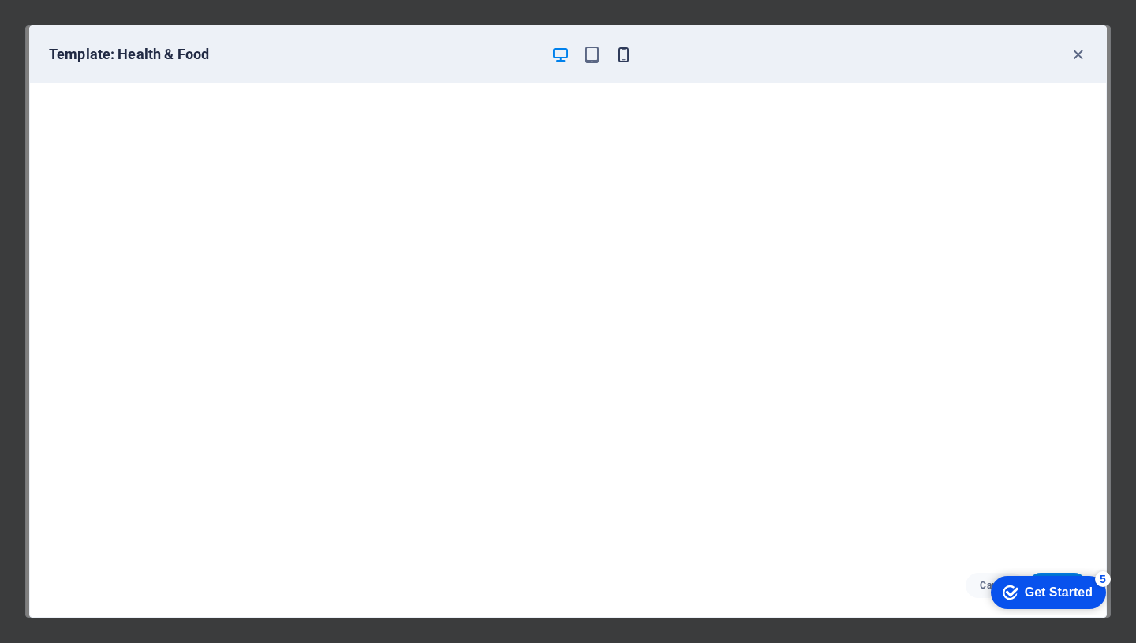
click at [624, 56] on icon "button" at bounding box center [624, 55] width 18 height 18
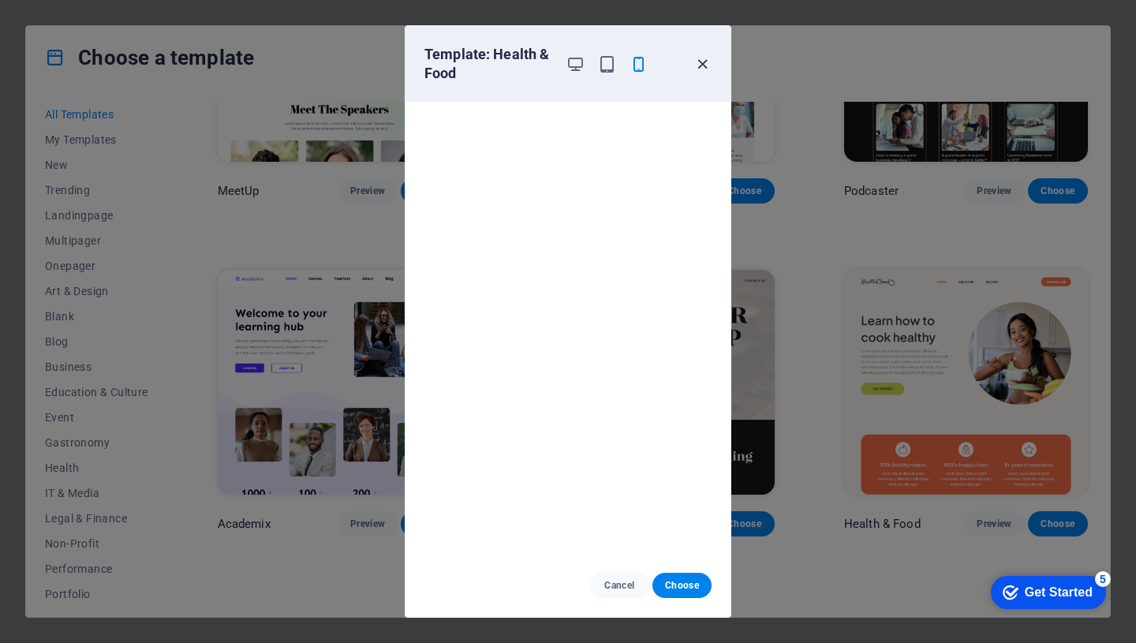
click at [702, 65] on icon "button" at bounding box center [702, 64] width 18 height 18
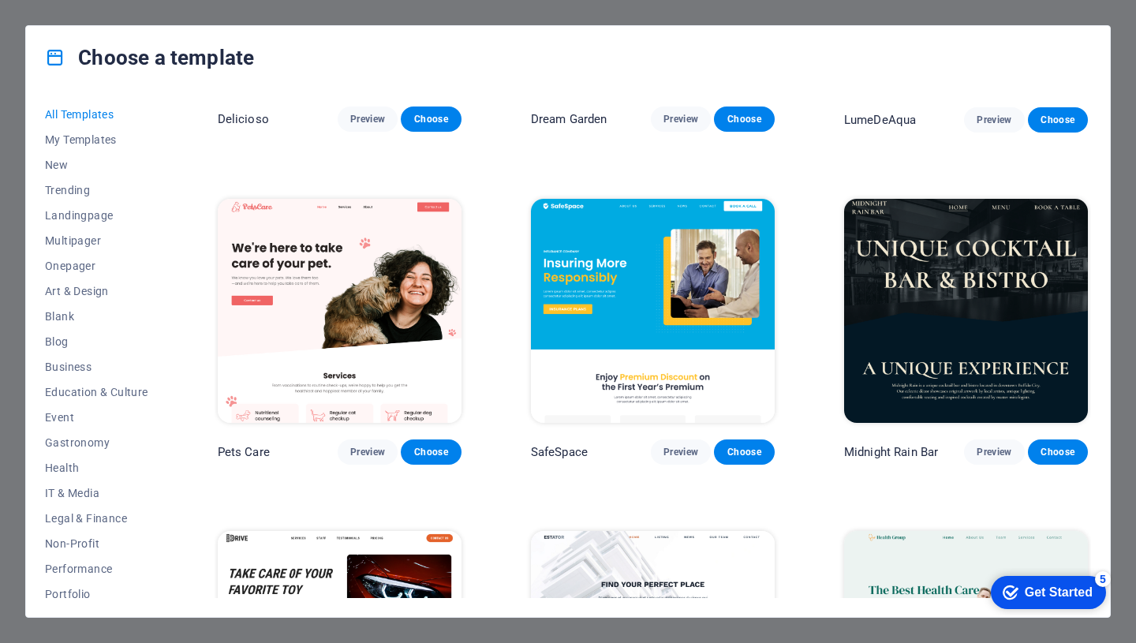
scroll to position [2570, 0]
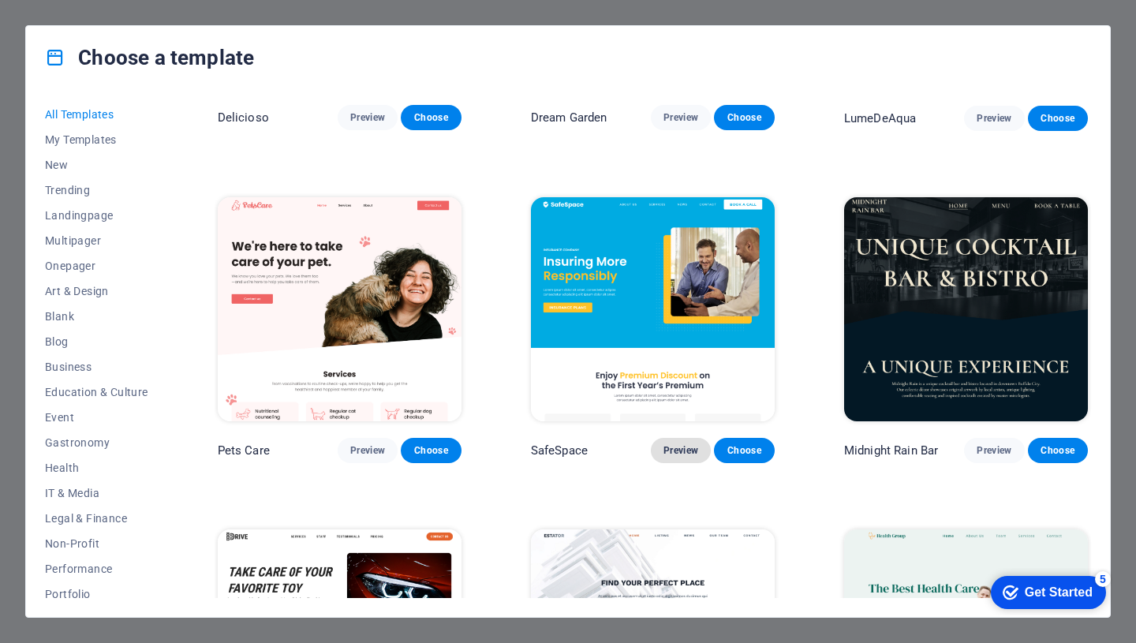
click at [684, 444] on span "Preview" at bounding box center [680, 450] width 35 height 13
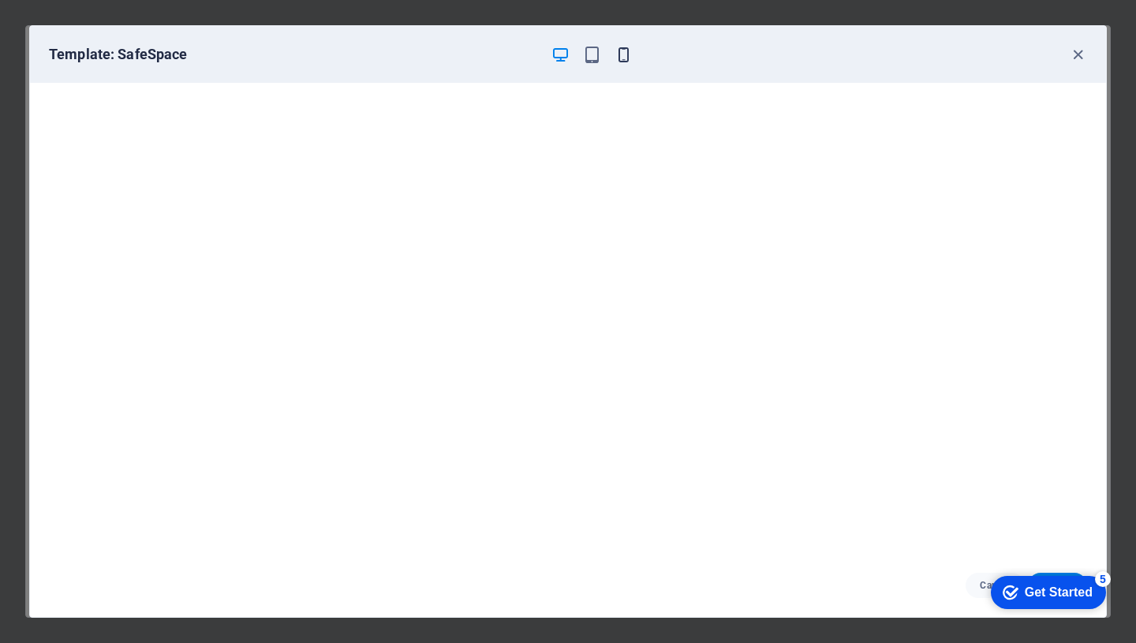
click at [626, 49] on icon "button" at bounding box center [624, 55] width 18 height 18
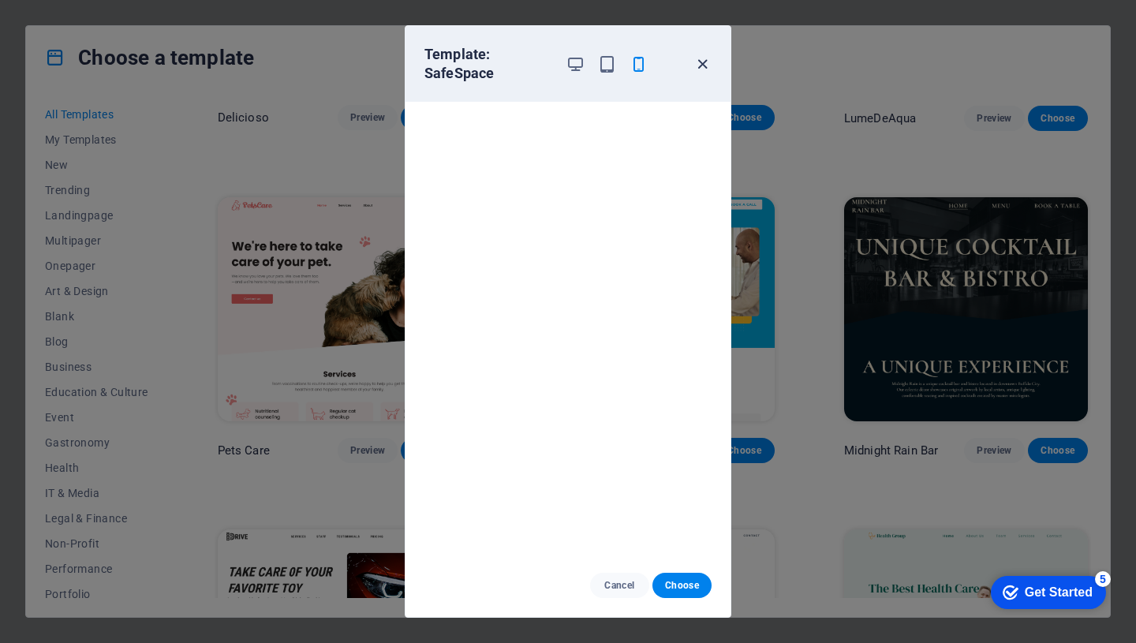
click at [703, 62] on icon "button" at bounding box center [702, 64] width 18 height 18
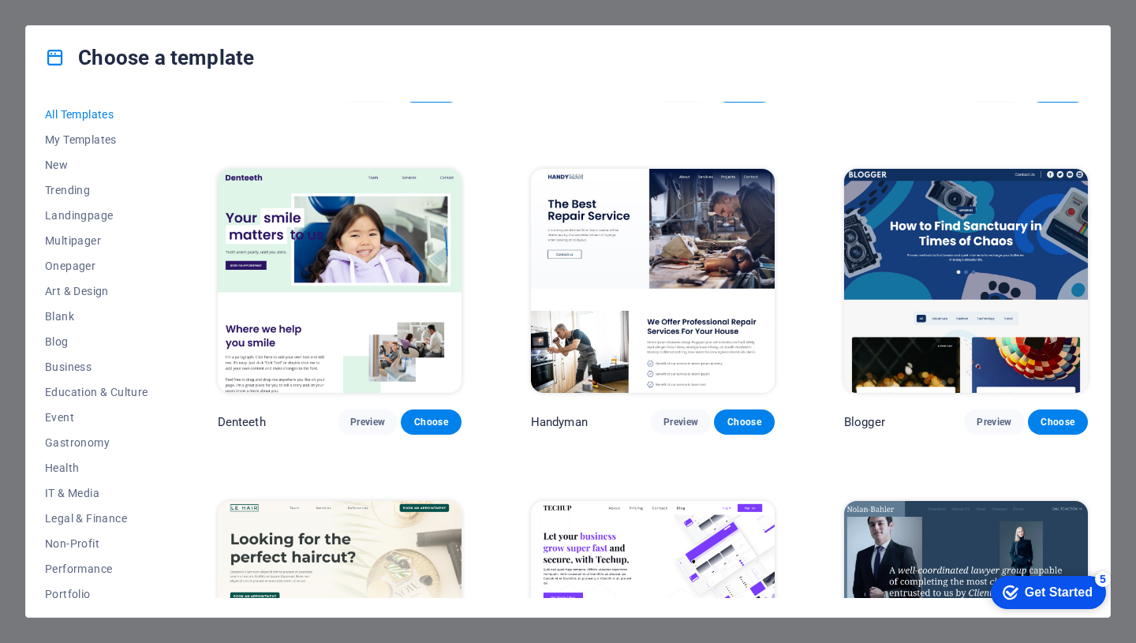
scroll to position [4263, 0]
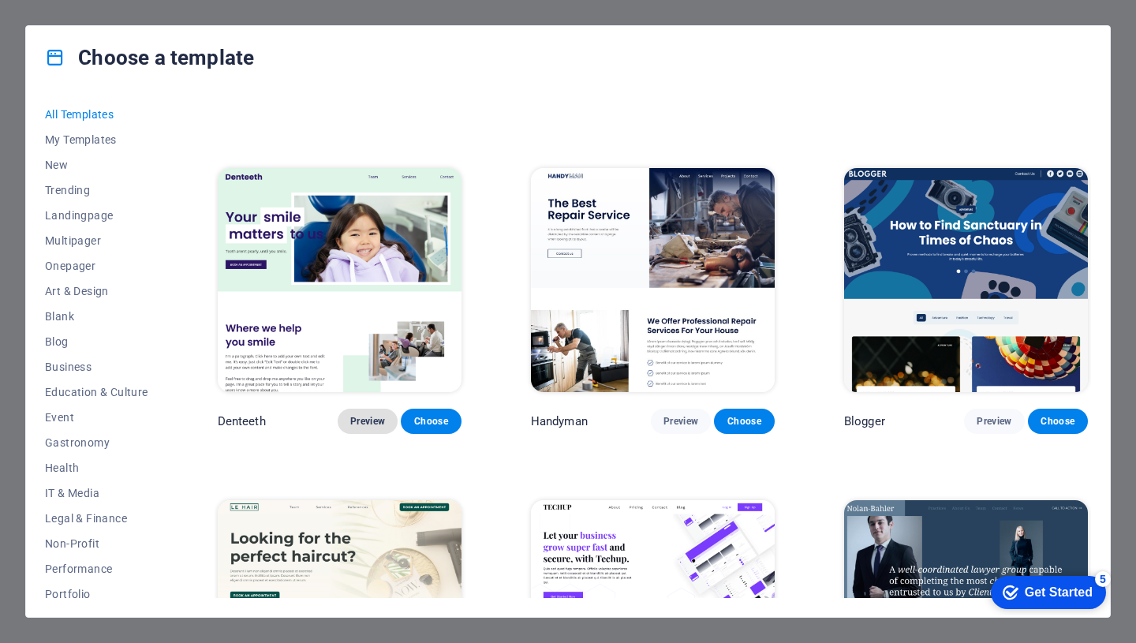
click at [376, 415] on span "Preview" at bounding box center [367, 421] width 35 height 13
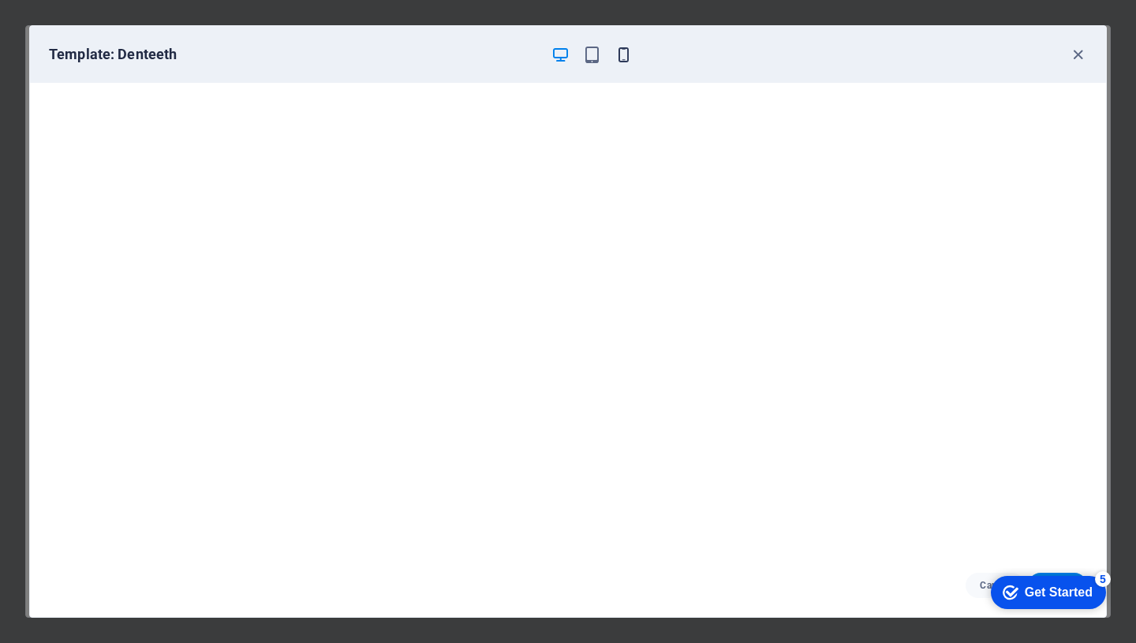
click at [621, 50] on icon "button" at bounding box center [624, 55] width 18 height 18
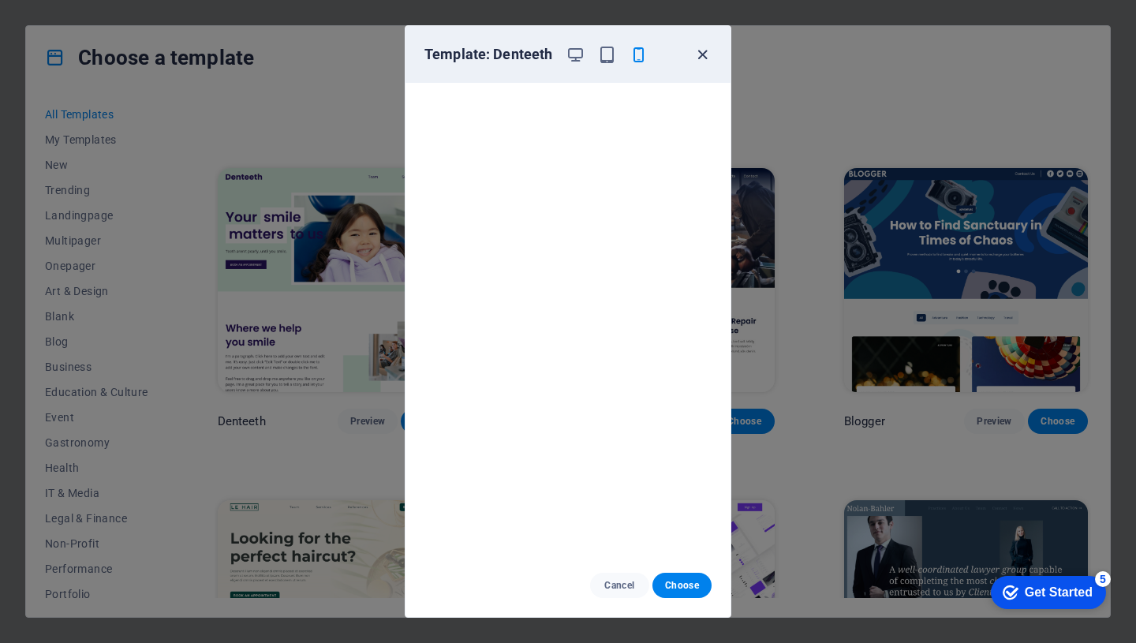
click at [703, 51] on icon "button" at bounding box center [702, 55] width 18 height 18
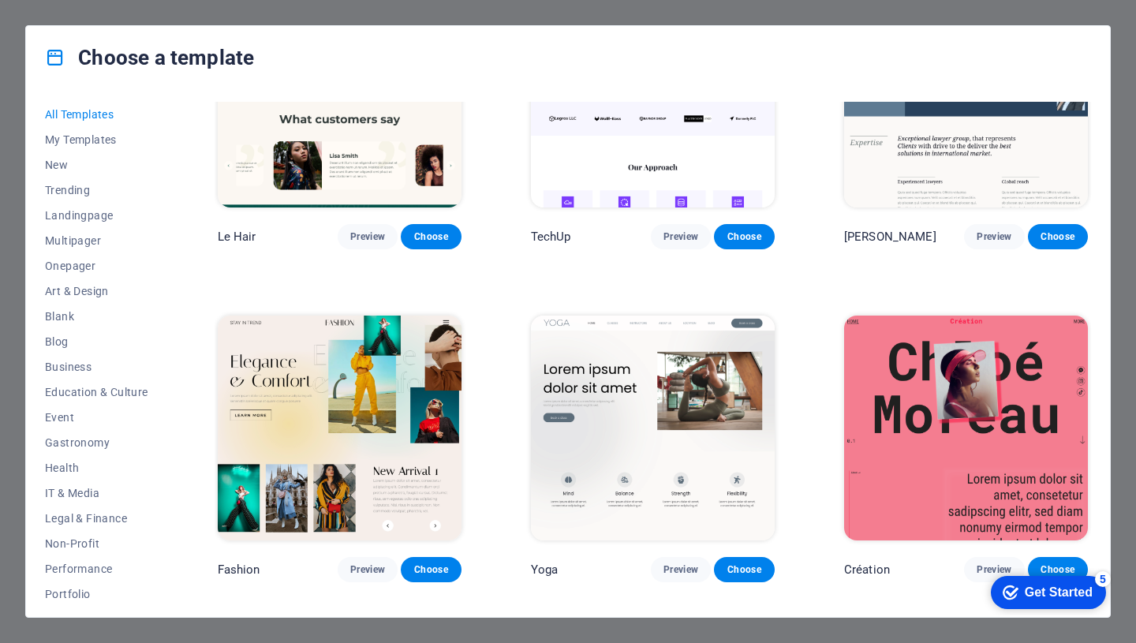
scroll to position [4790, 0]
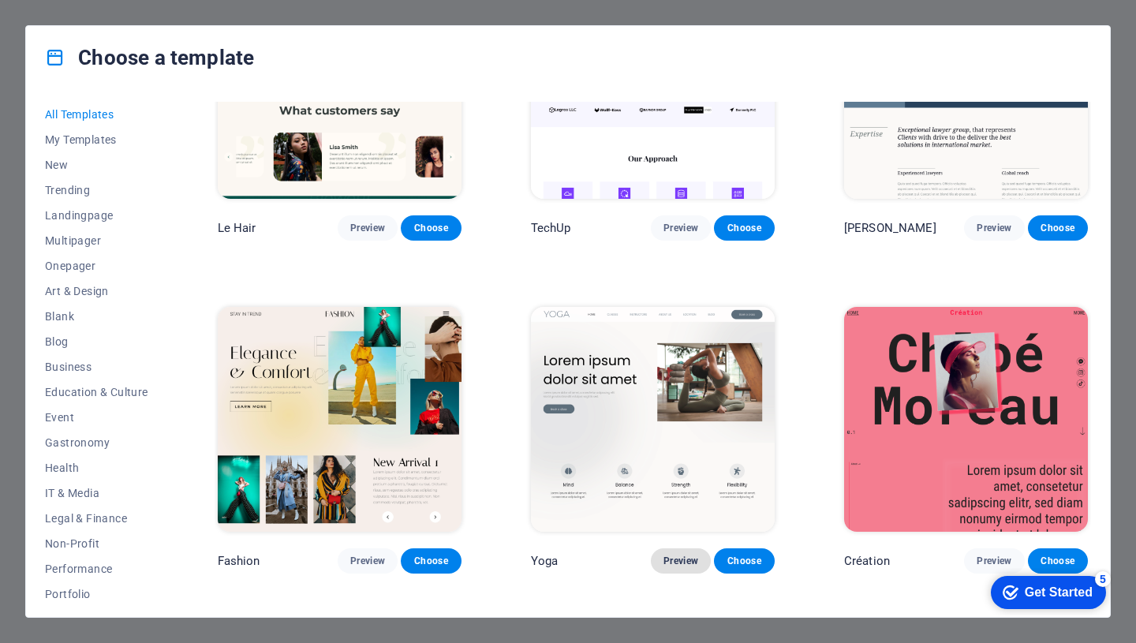
click at [678, 555] on span "Preview" at bounding box center [680, 561] width 35 height 13
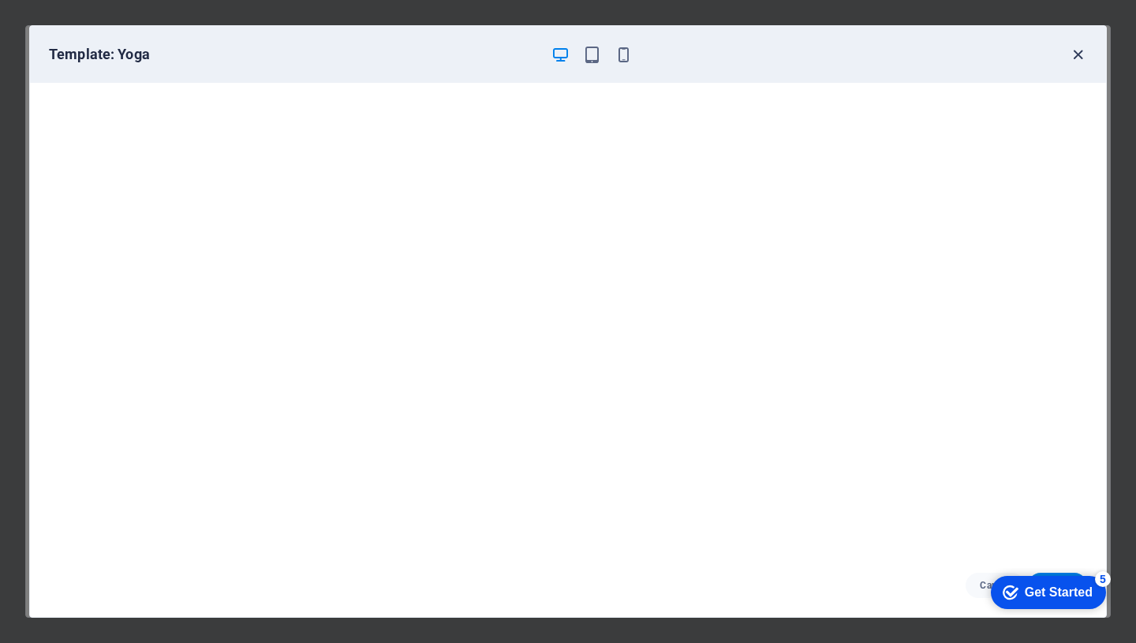
click at [1072, 53] on icon "button" at bounding box center [1078, 55] width 18 height 18
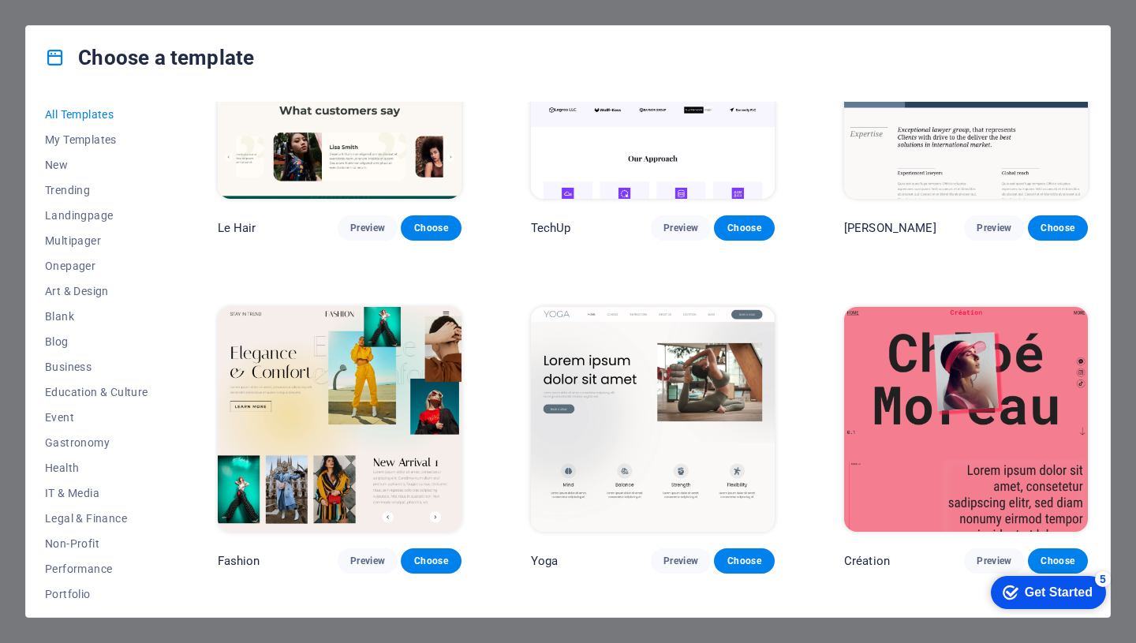
click at [1077, 586] on div "Get Started" at bounding box center [1059, 592] width 68 height 14
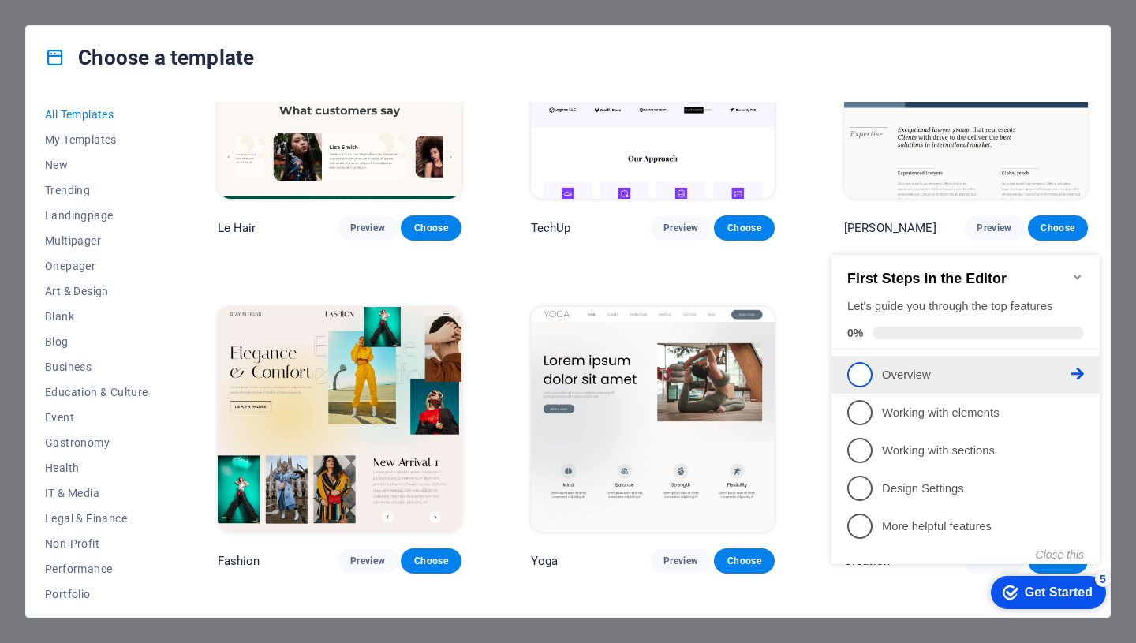
click at [865, 368] on span "1" at bounding box center [859, 374] width 25 height 25
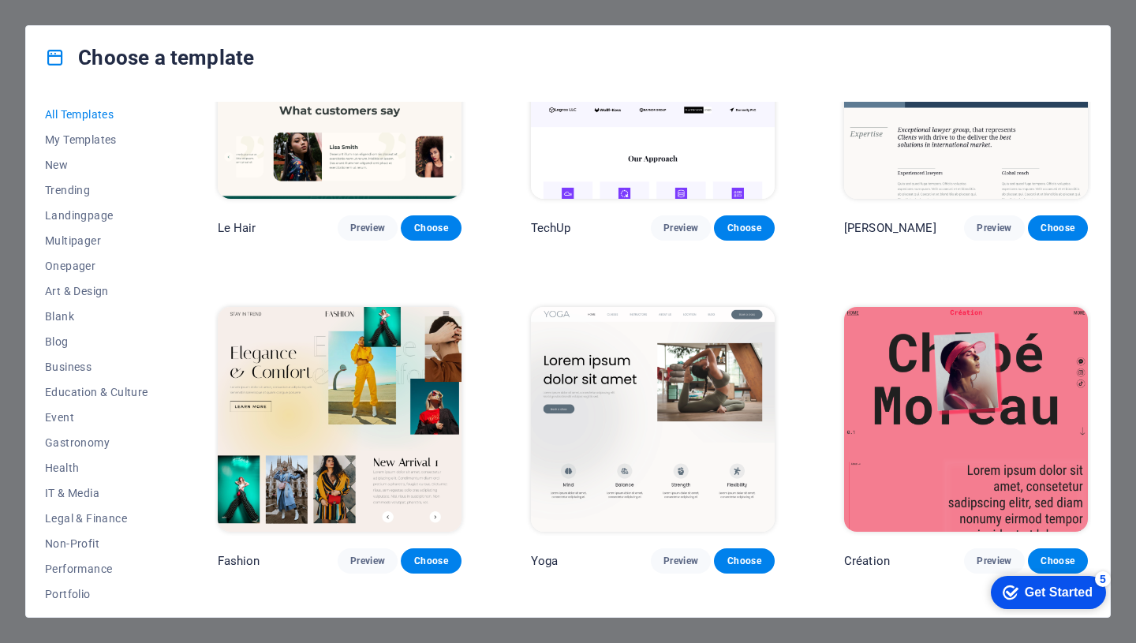
click at [1058, 589] on div "Get Started" at bounding box center [1059, 592] width 68 height 14
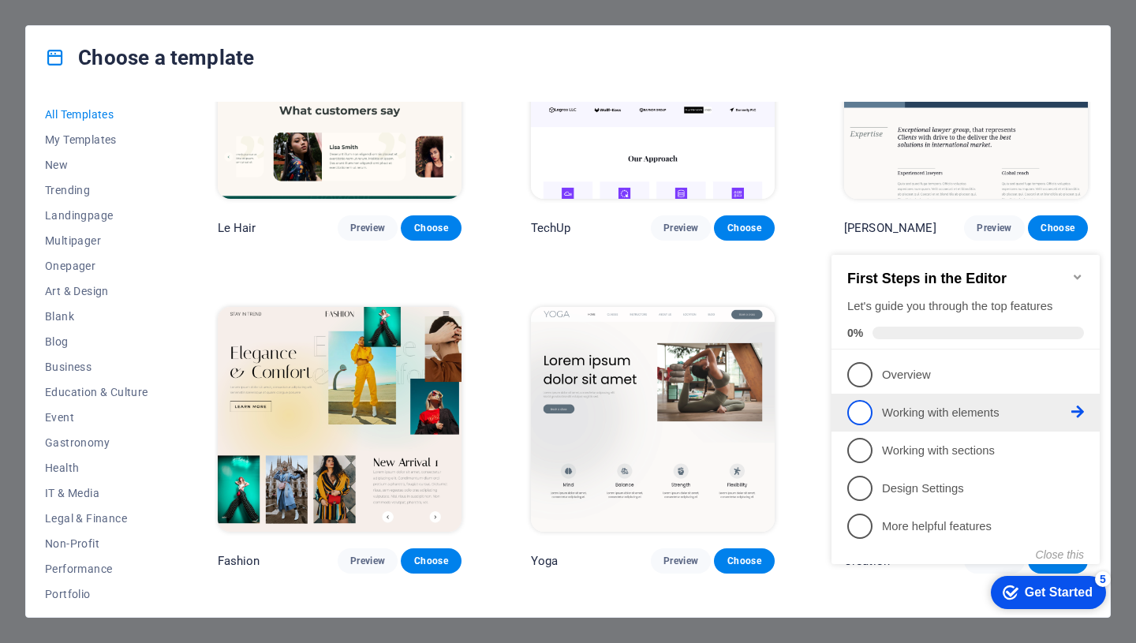
click at [920, 413] on p "Working with elements - incomplete" at bounding box center [976, 413] width 189 height 17
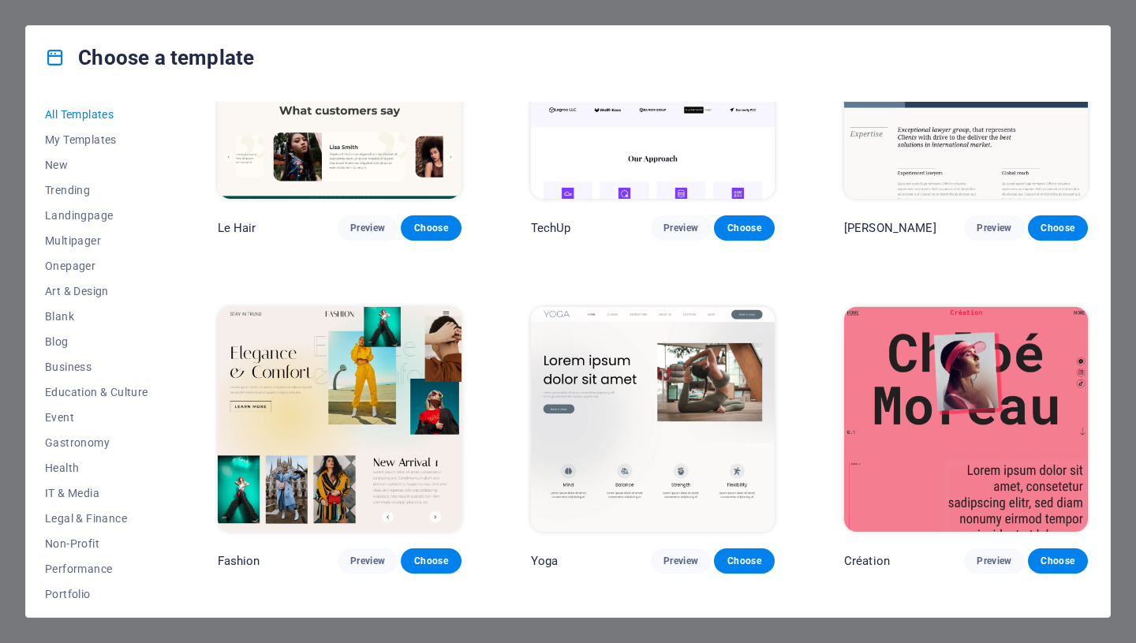
scroll to position [0, 0]
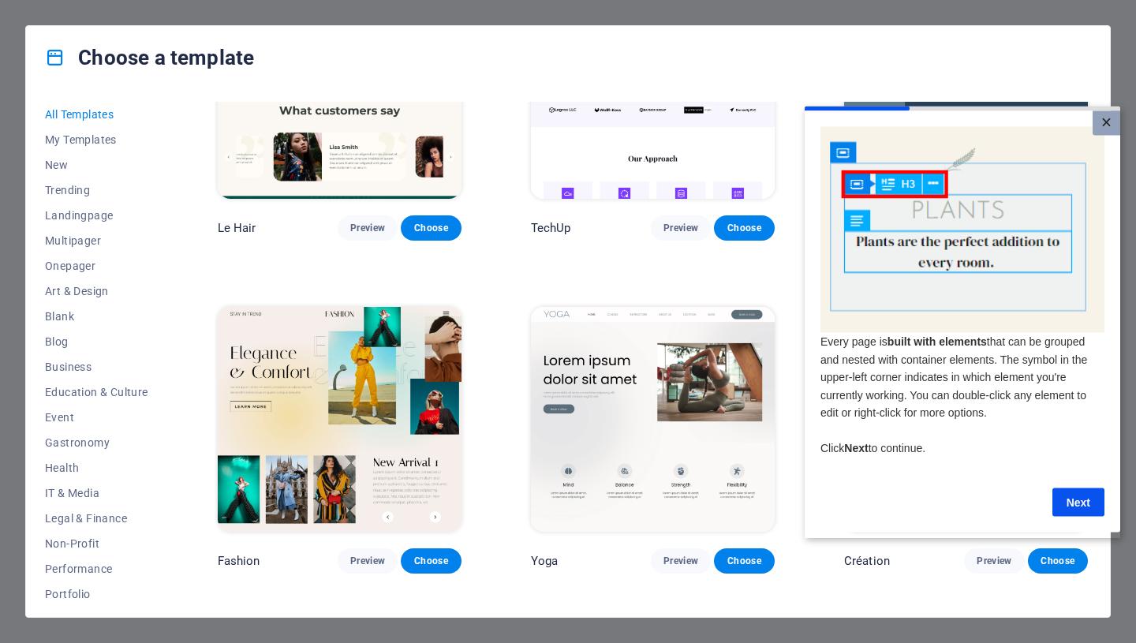
click at [1113, 125] on link "×" at bounding box center [1107, 122] width 28 height 24
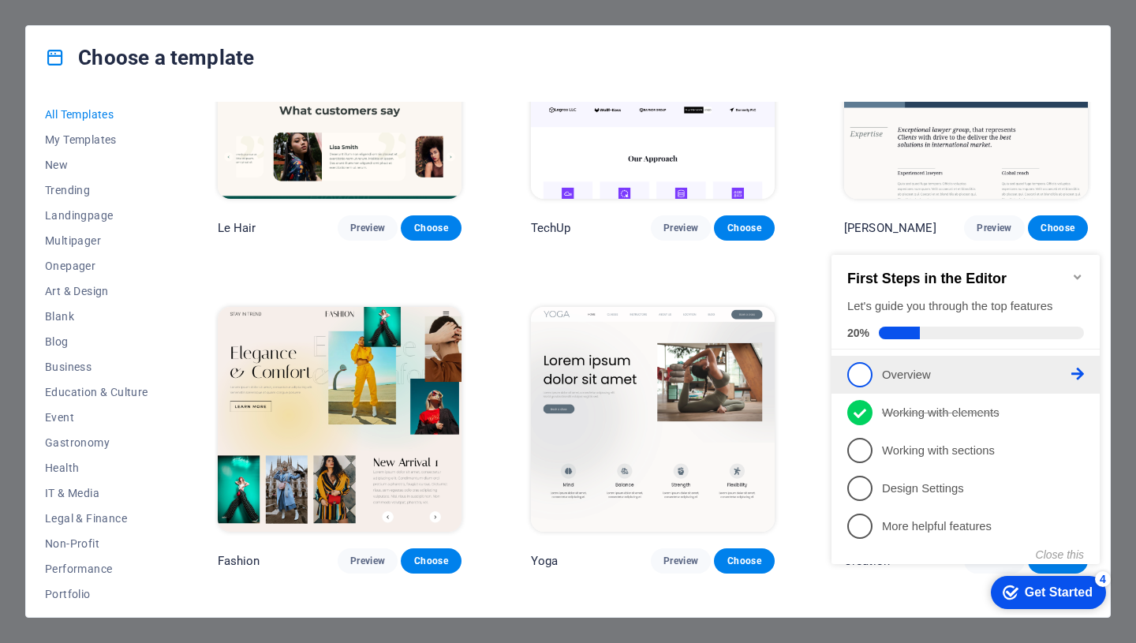
click at [923, 374] on p "Overview - incomplete" at bounding box center [976, 375] width 189 height 17
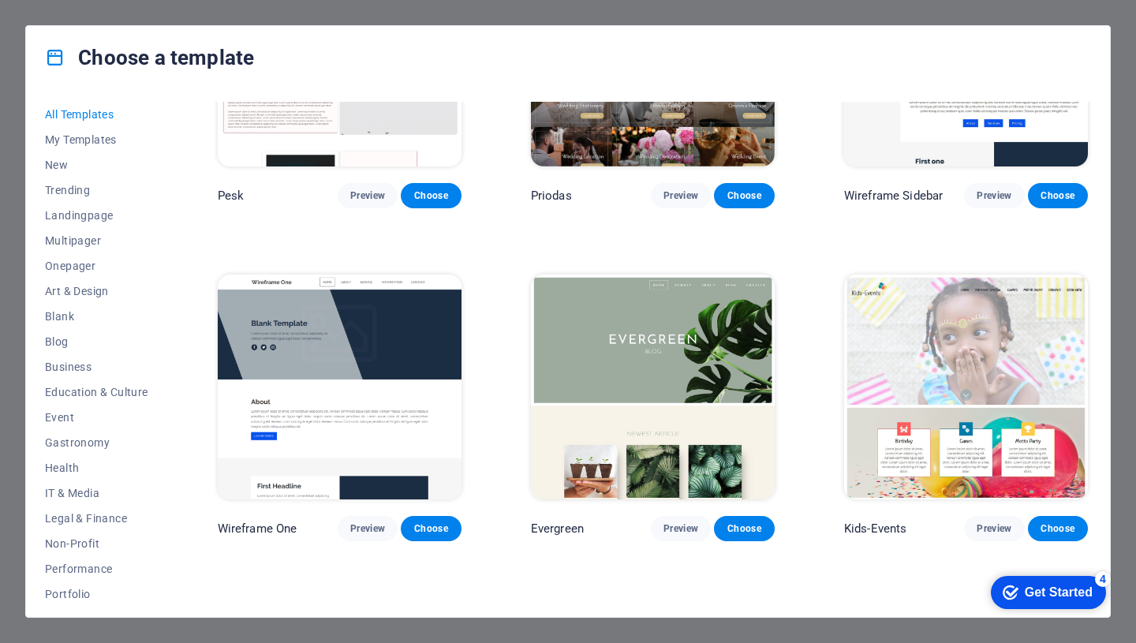
scroll to position [5489, 0]
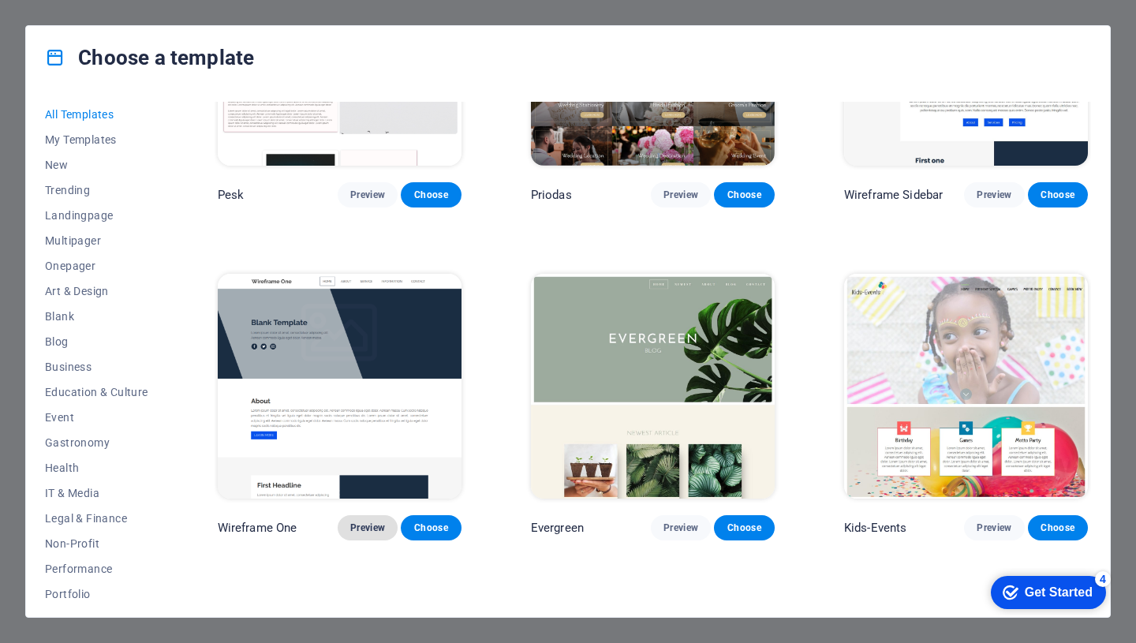
click at [364, 521] on span "Preview" at bounding box center [367, 527] width 35 height 13
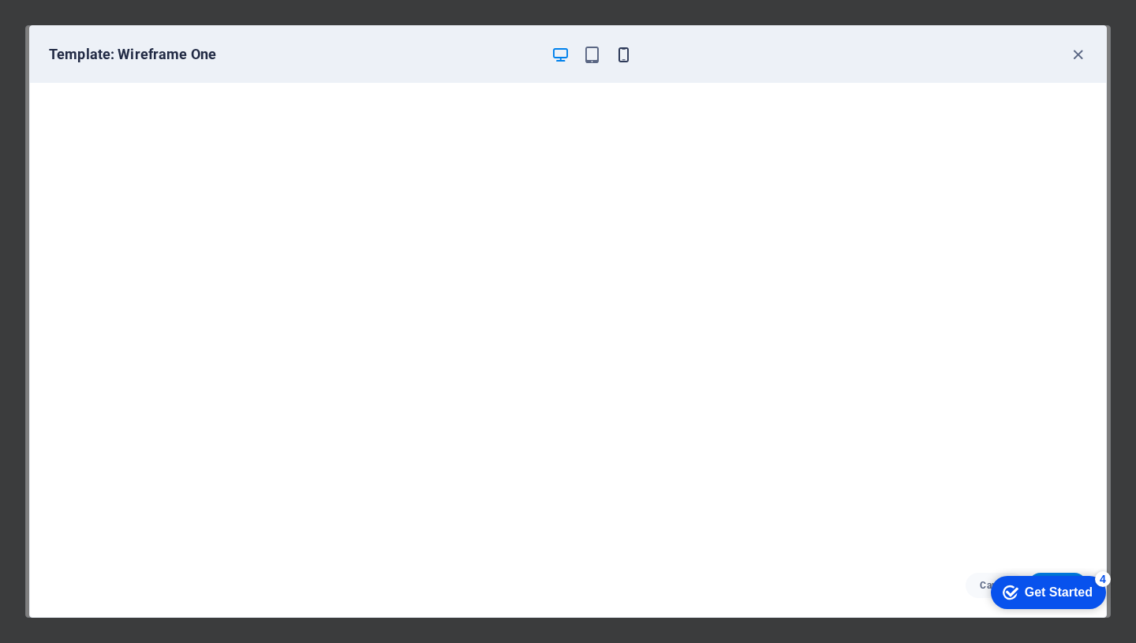
click at [625, 54] on icon "button" at bounding box center [624, 55] width 18 height 18
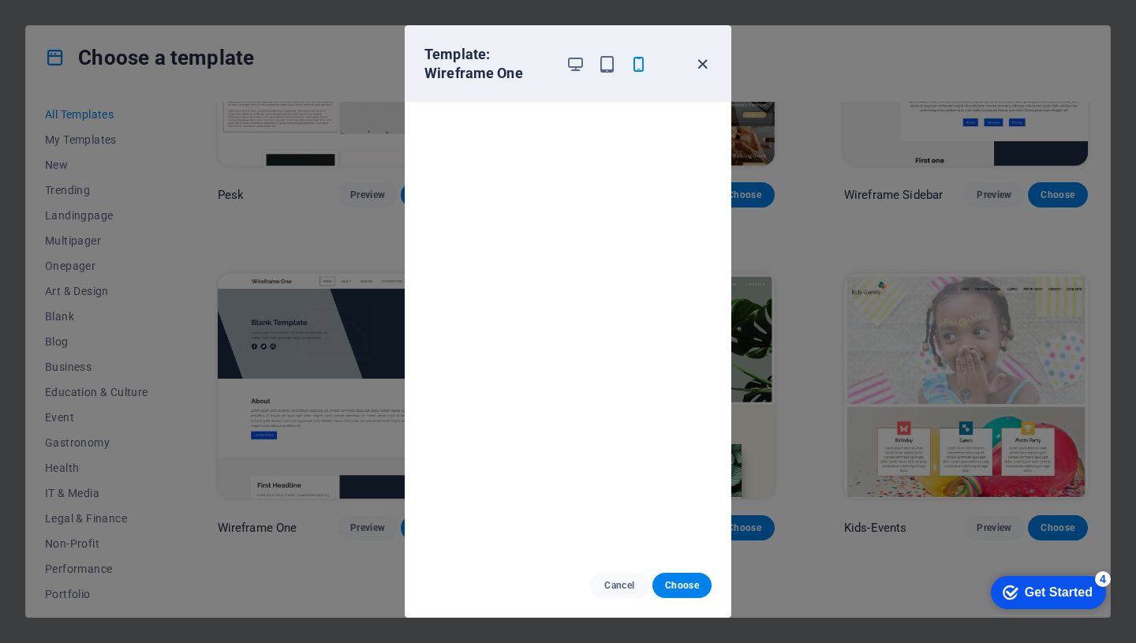
click at [701, 58] on icon "button" at bounding box center [702, 64] width 18 height 18
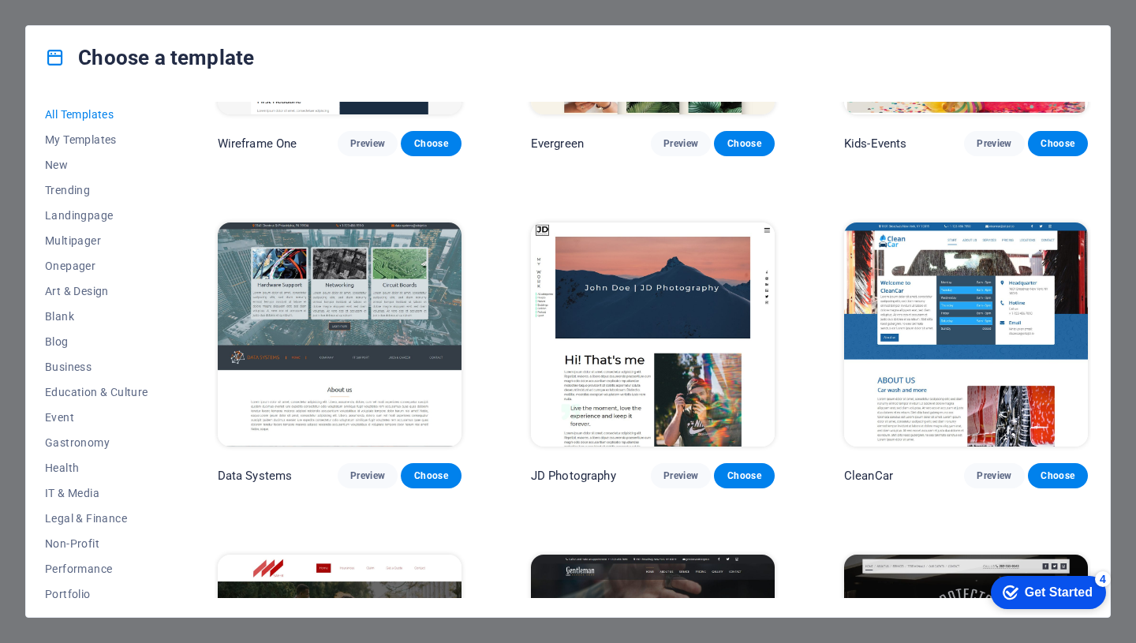
scroll to position [5822, 0]
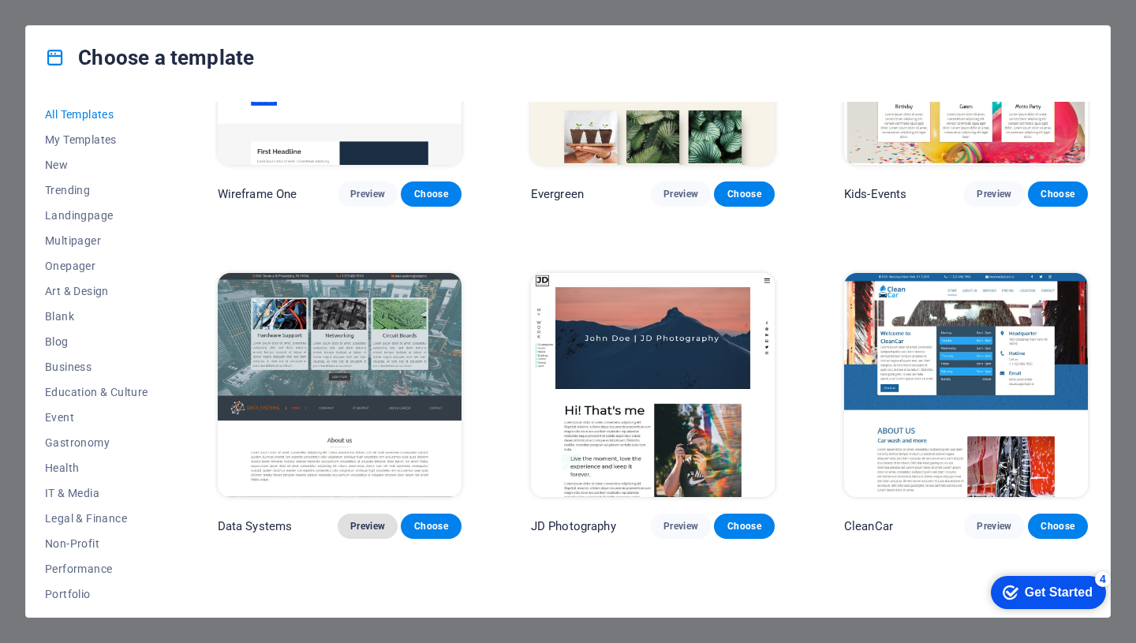
click at [369, 514] on button "Preview" at bounding box center [368, 526] width 60 height 25
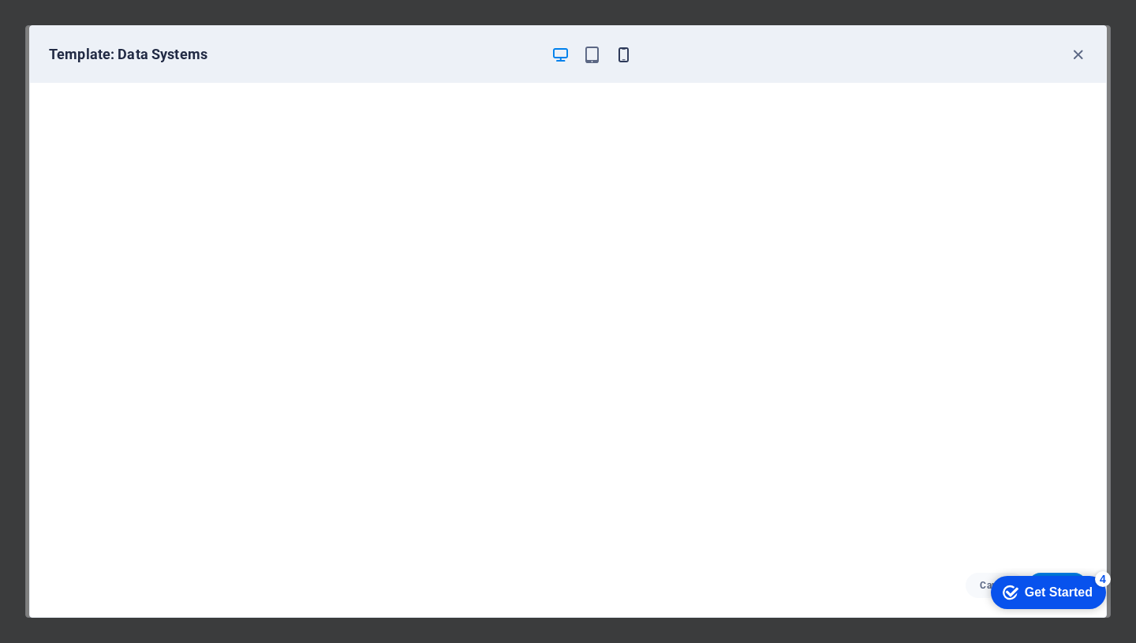
click at [626, 55] on icon "button" at bounding box center [624, 55] width 18 height 18
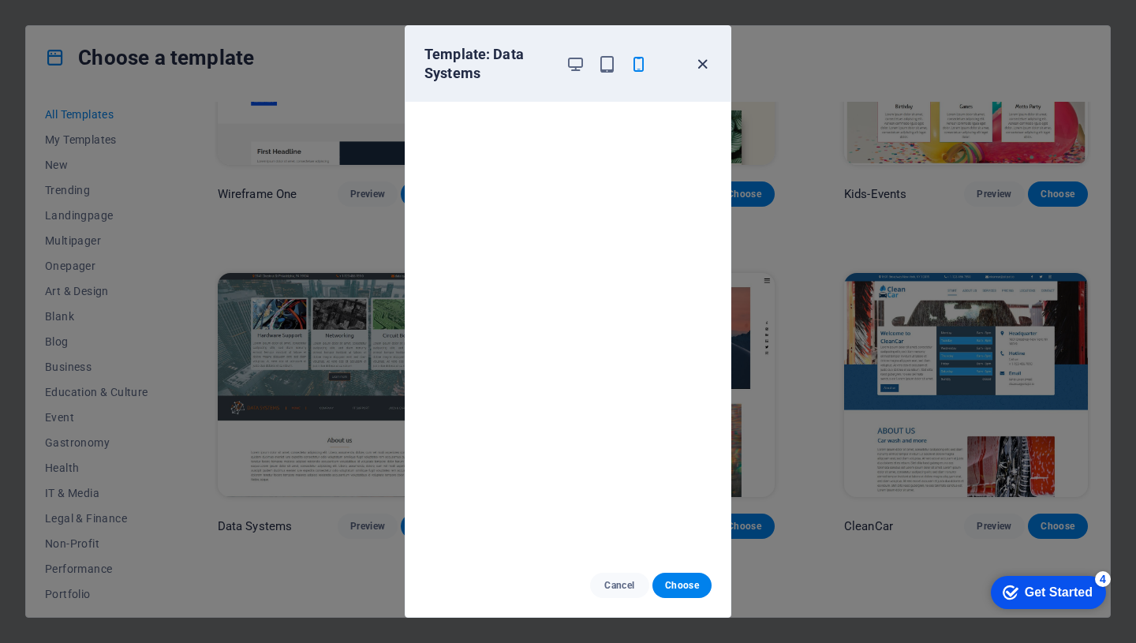
click at [698, 60] on icon "button" at bounding box center [702, 64] width 18 height 18
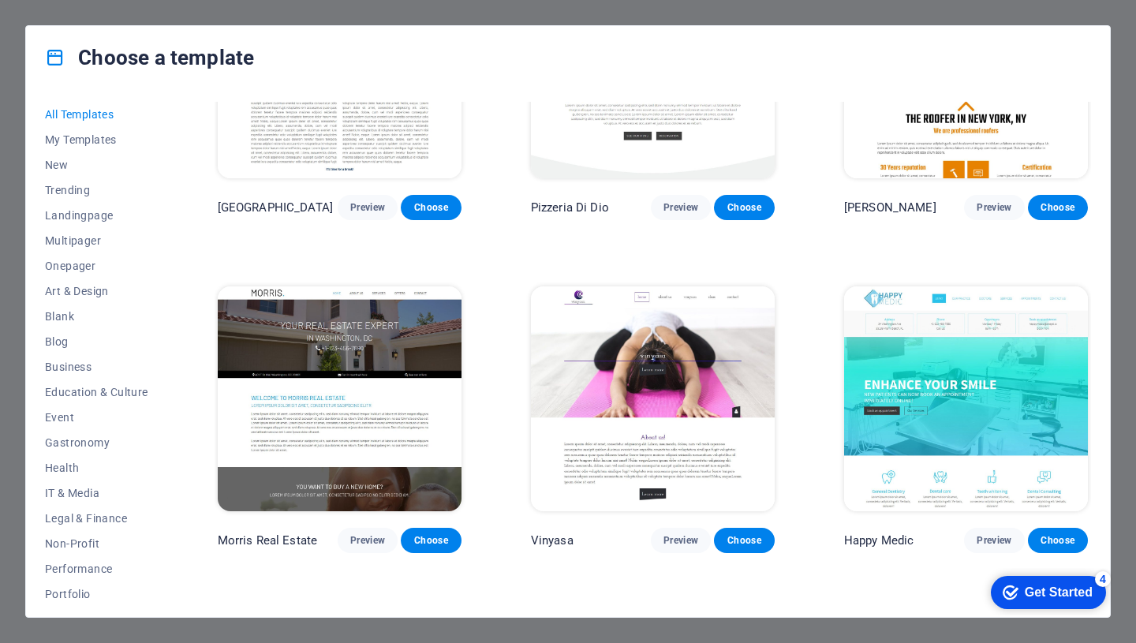
scroll to position [6809, 0]
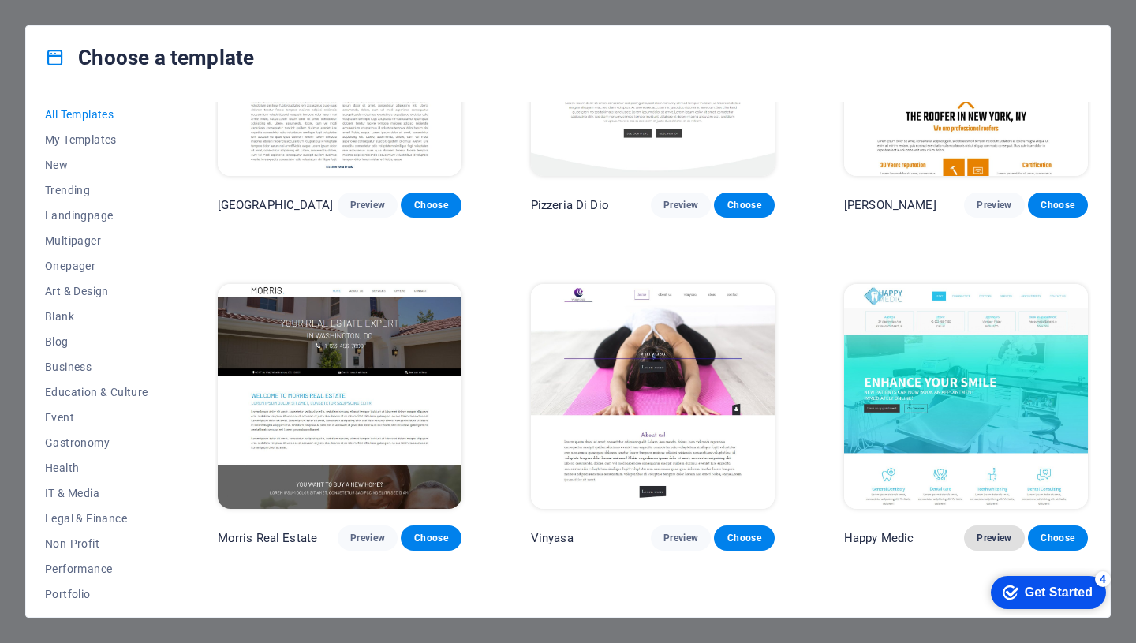
click at [989, 525] on button "Preview" at bounding box center [994, 537] width 60 height 25
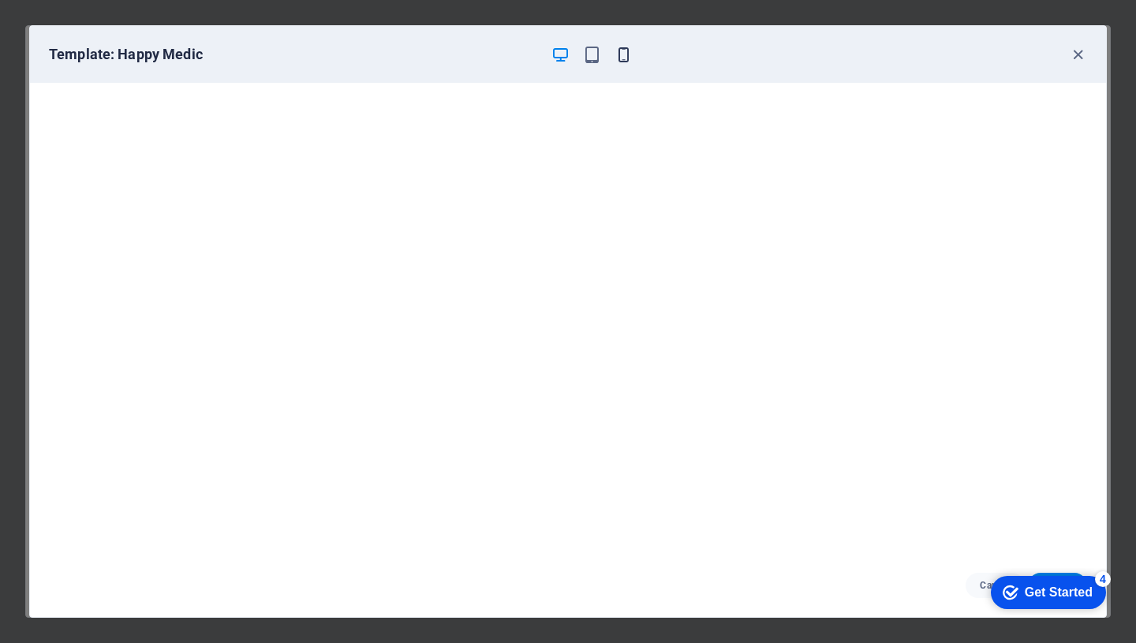
click at [626, 56] on icon "button" at bounding box center [624, 55] width 18 height 18
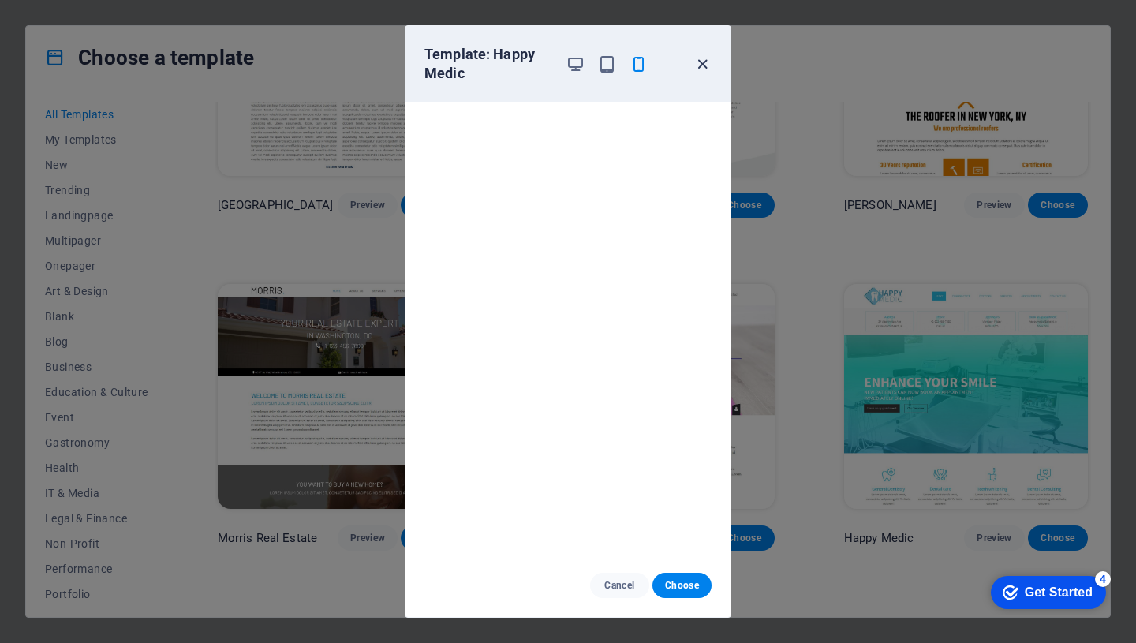
click at [701, 62] on icon "button" at bounding box center [702, 64] width 18 height 18
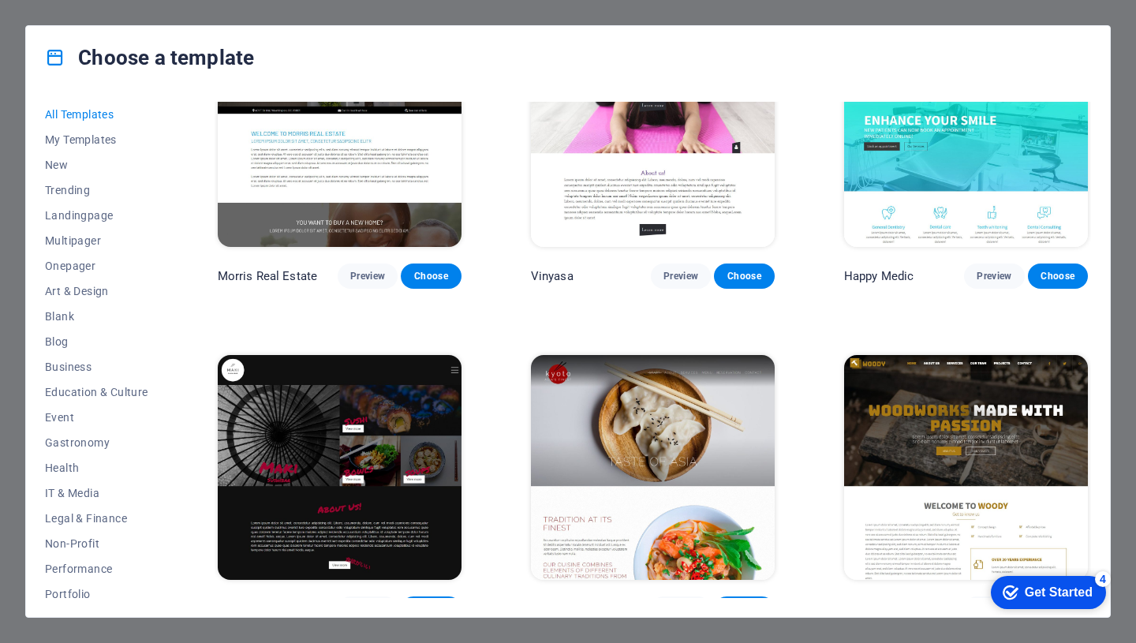
scroll to position [7083, 0]
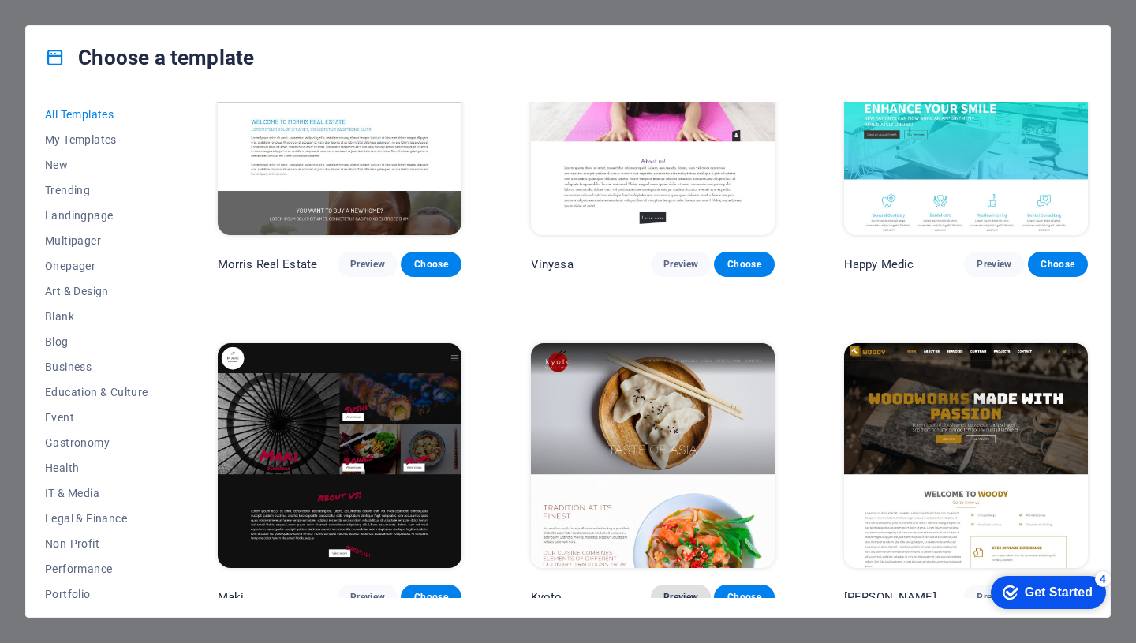
click at [679, 591] on span "Preview" at bounding box center [680, 597] width 35 height 13
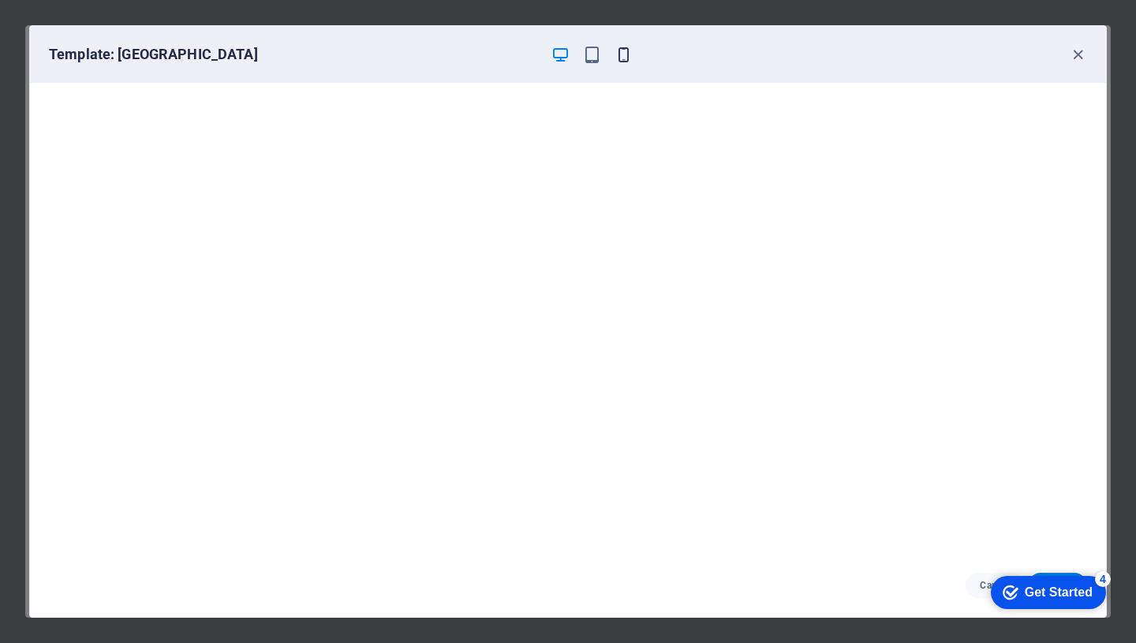
click at [621, 58] on icon "button" at bounding box center [624, 55] width 18 height 18
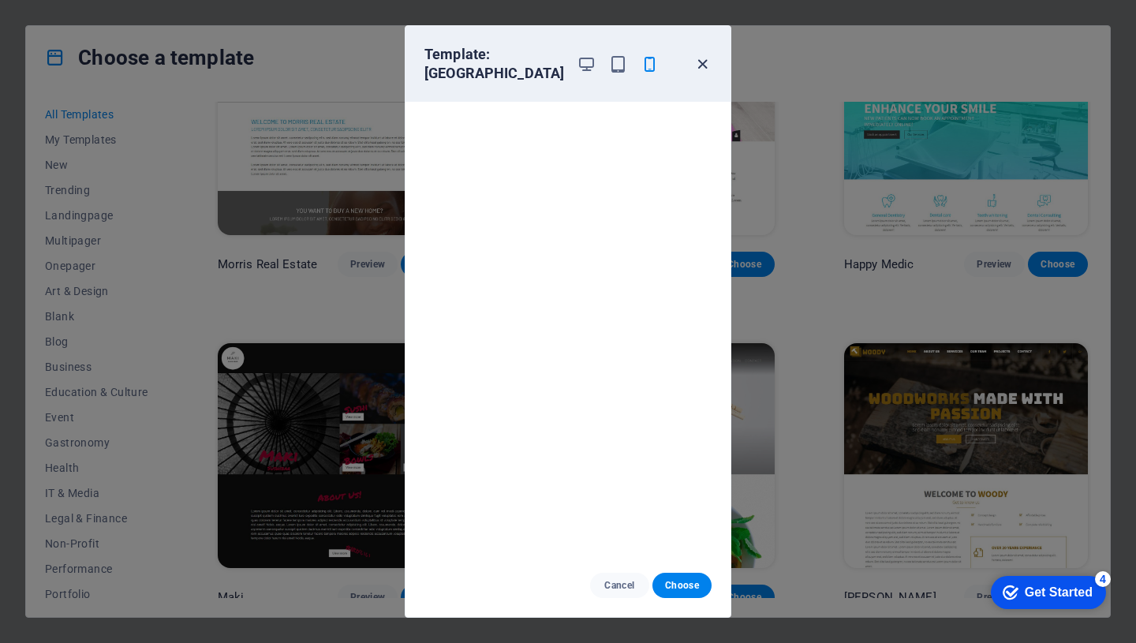
click at [703, 55] on icon "button" at bounding box center [702, 64] width 18 height 18
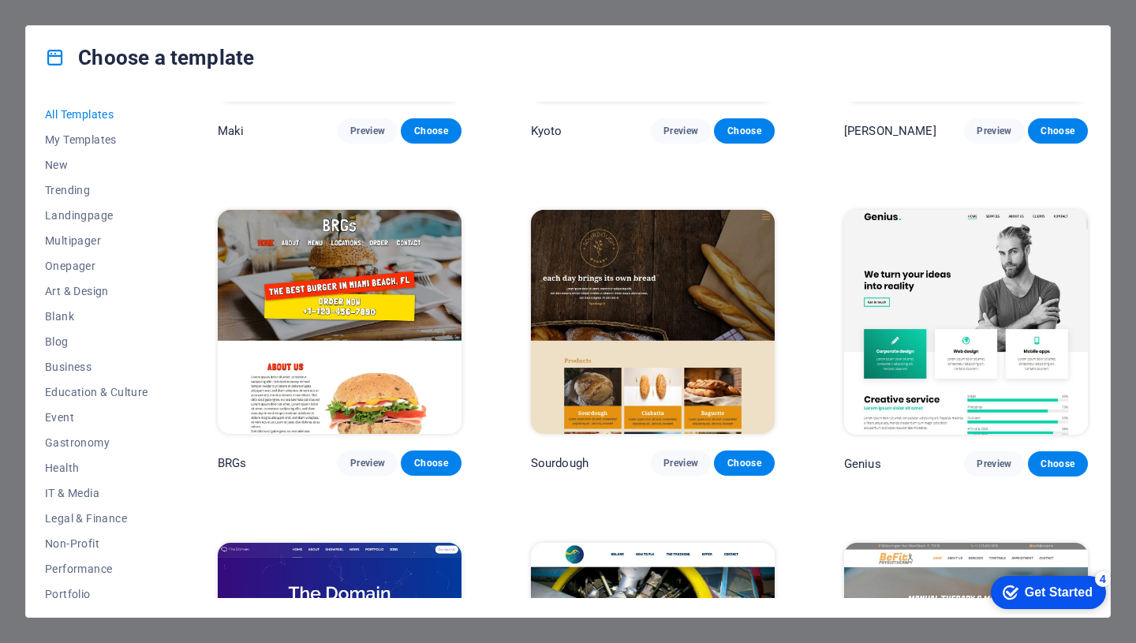
scroll to position [7557, 0]
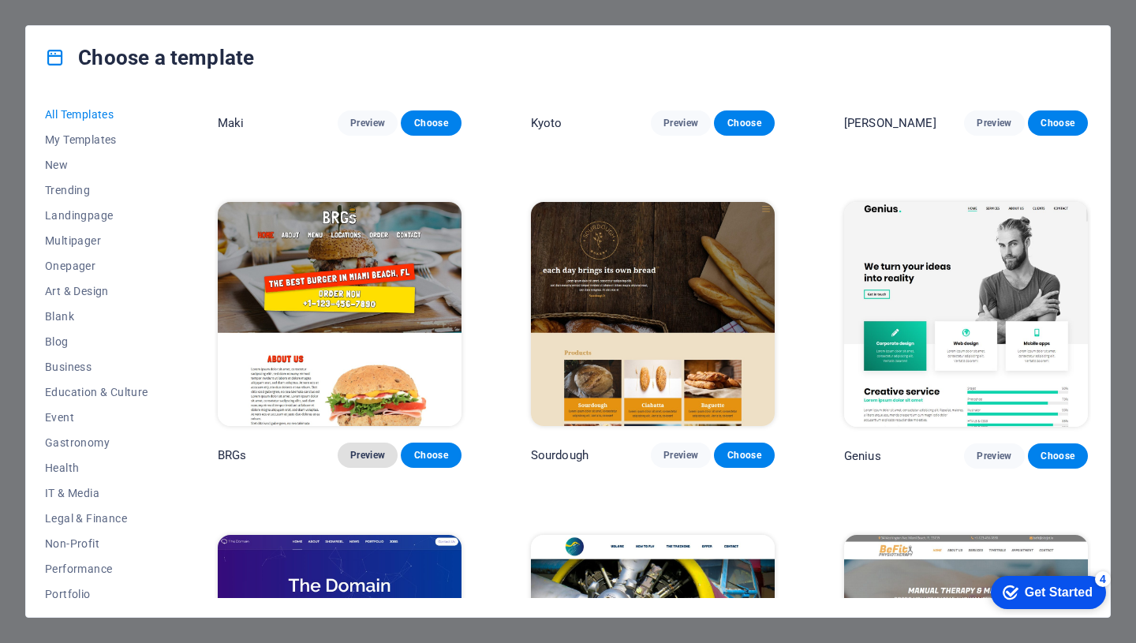
click at [371, 449] on span "Preview" at bounding box center [367, 455] width 35 height 13
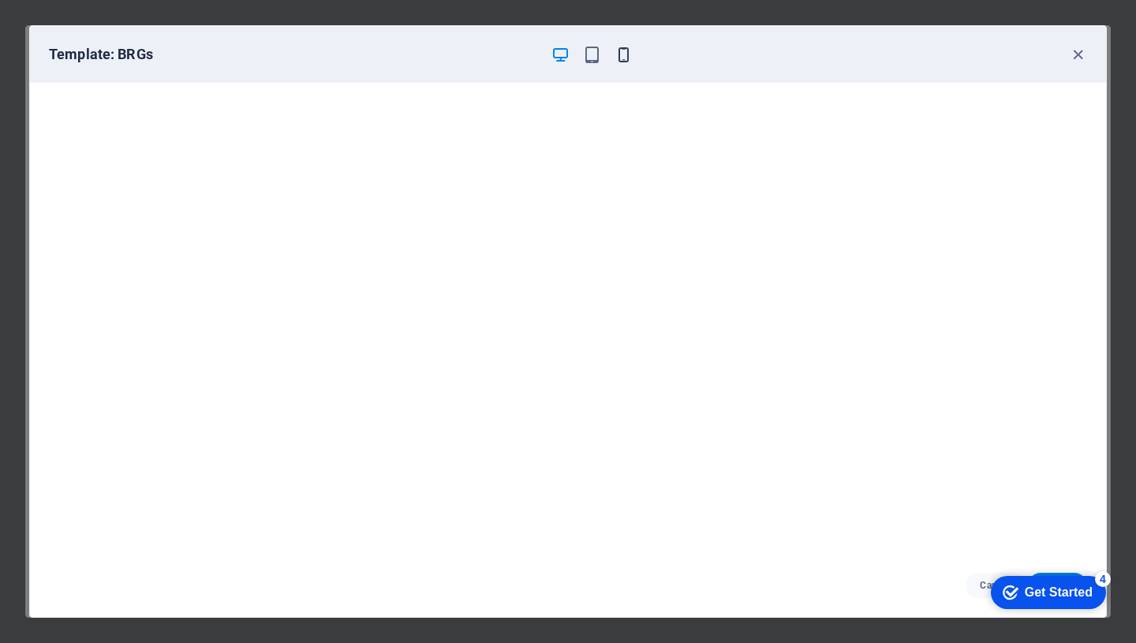
click at [624, 54] on icon "button" at bounding box center [624, 55] width 18 height 18
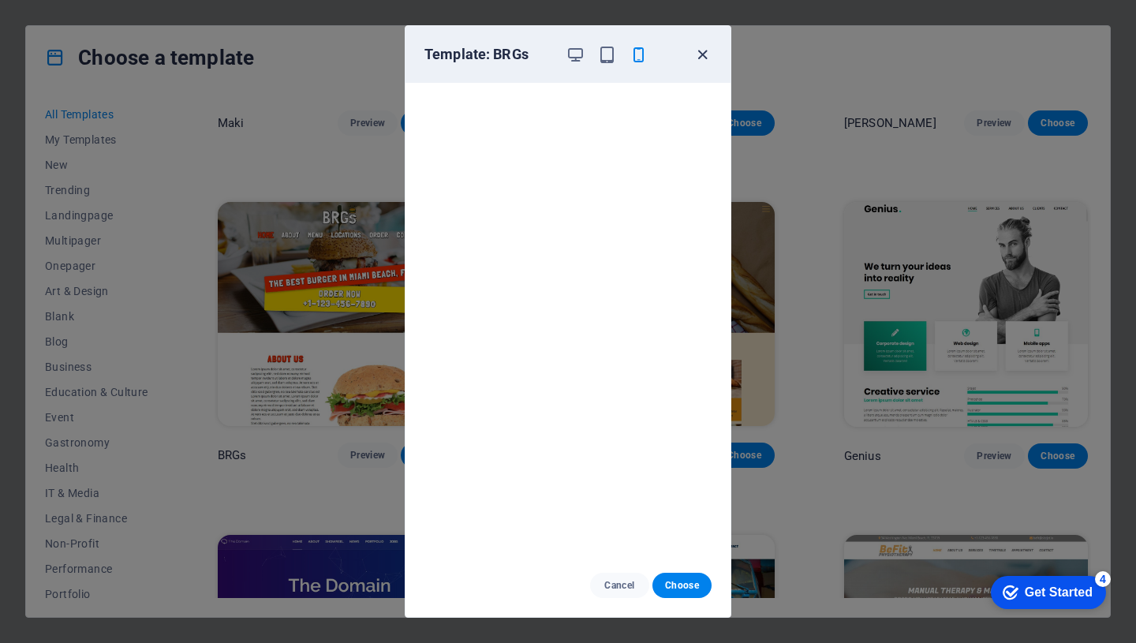
click at [702, 52] on icon "button" at bounding box center [702, 55] width 18 height 18
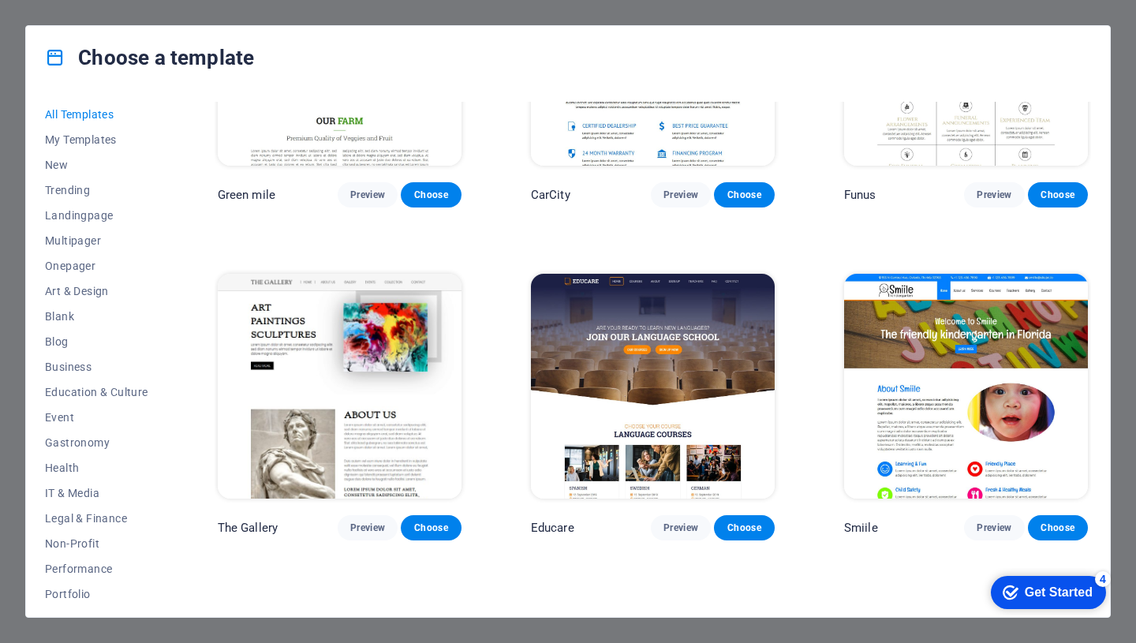
scroll to position [9828, 0]
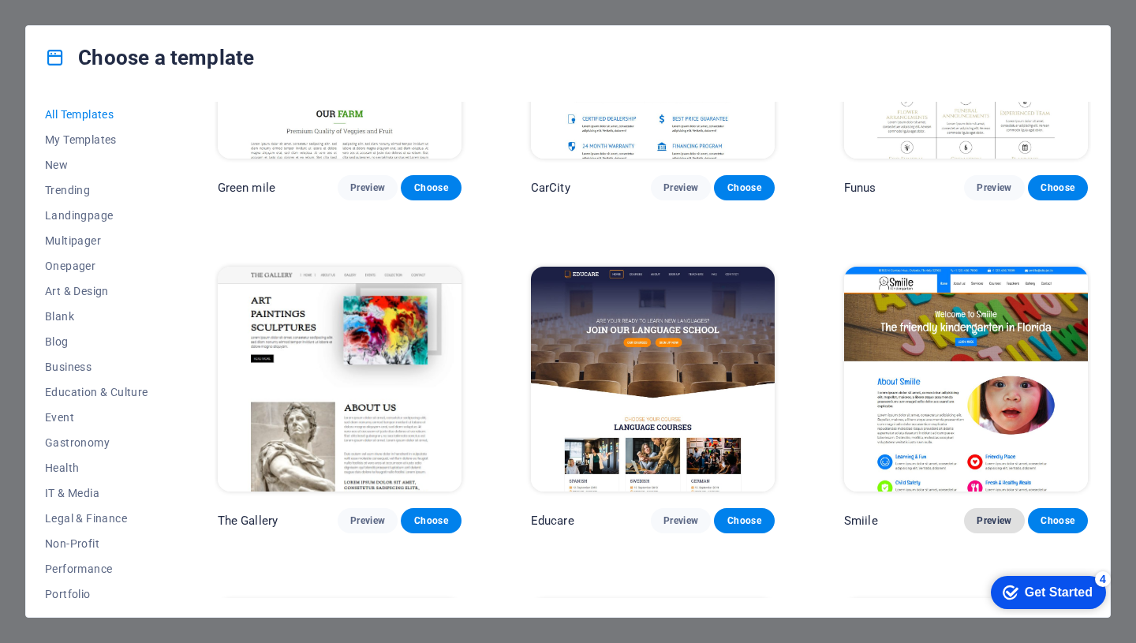
click at [988, 514] on span "Preview" at bounding box center [994, 520] width 35 height 13
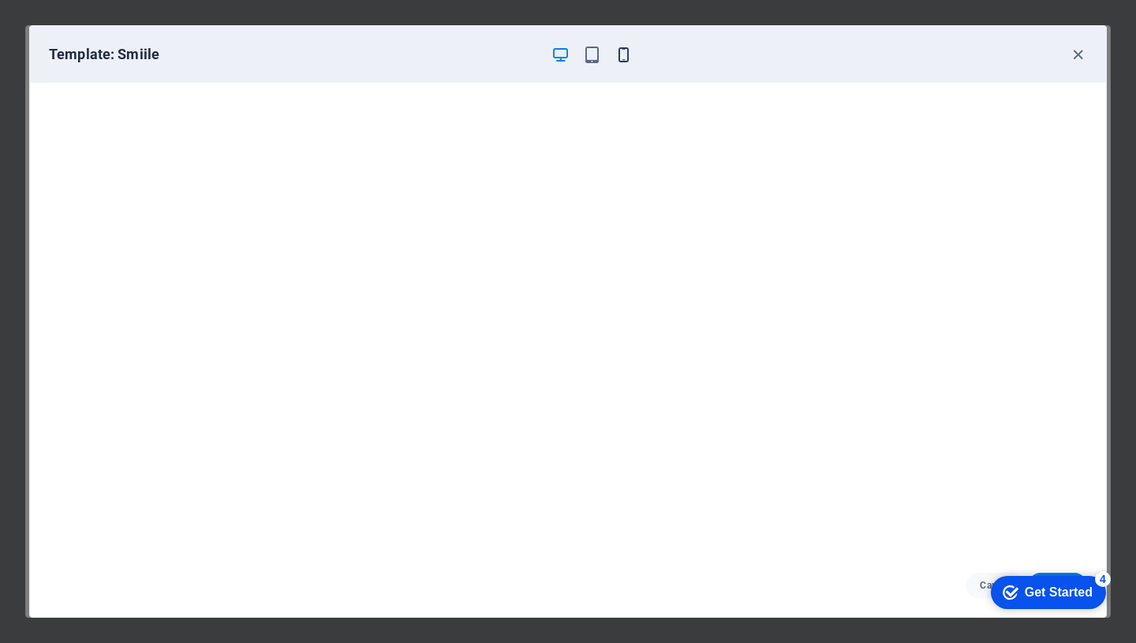
click at [623, 55] on icon "button" at bounding box center [624, 55] width 18 height 18
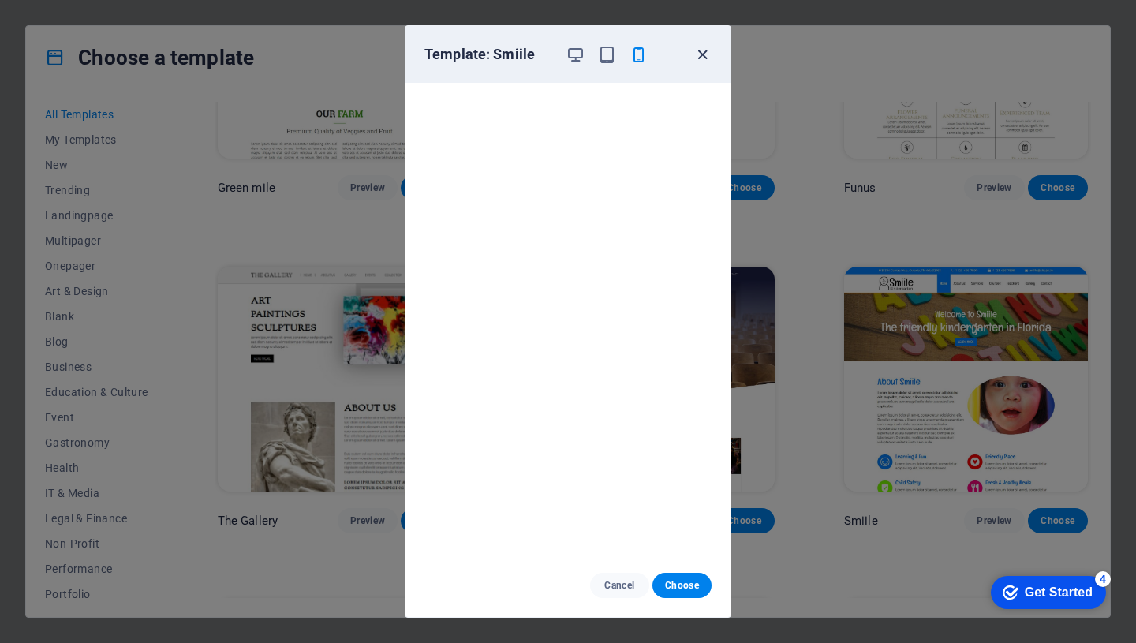
click at [701, 51] on icon "button" at bounding box center [702, 55] width 18 height 18
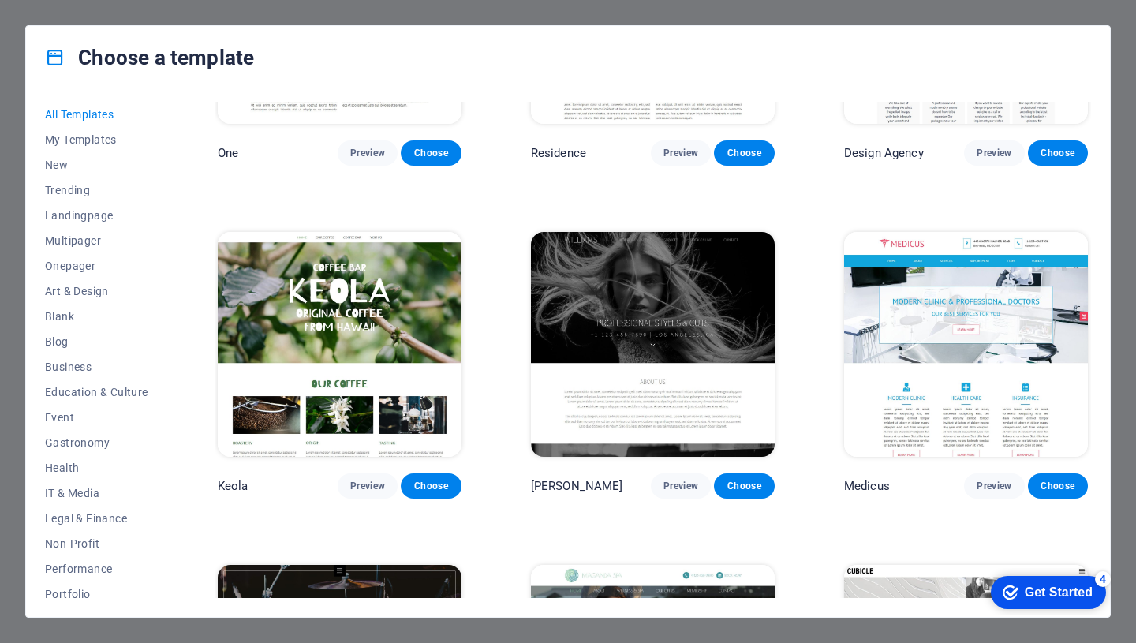
scroll to position [13860, 0]
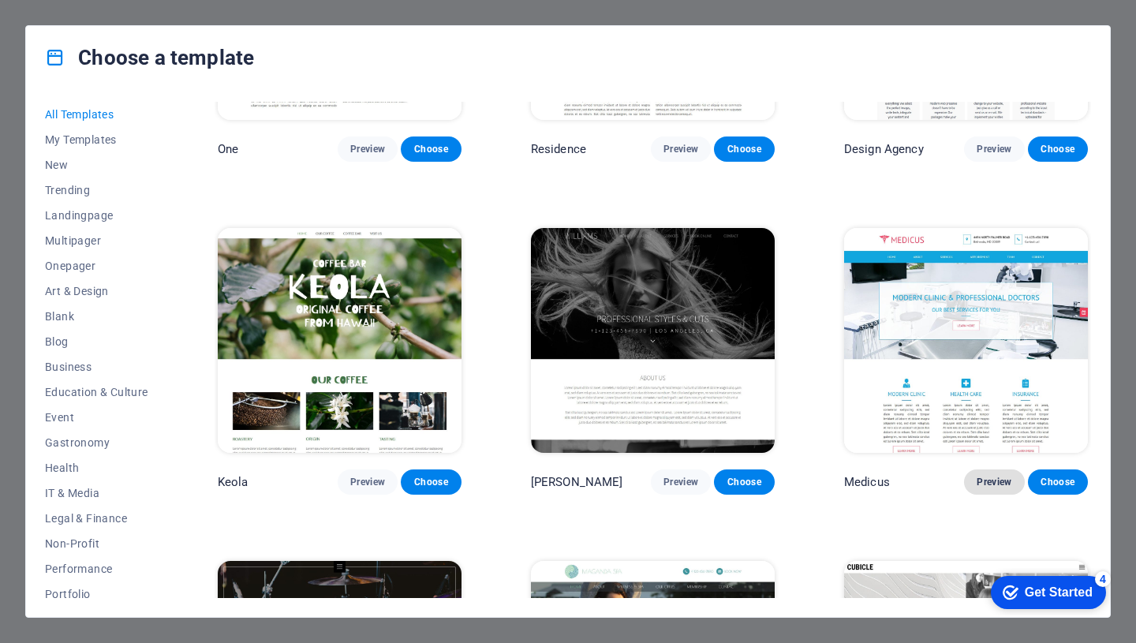
click at [993, 476] on span "Preview" at bounding box center [994, 482] width 35 height 13
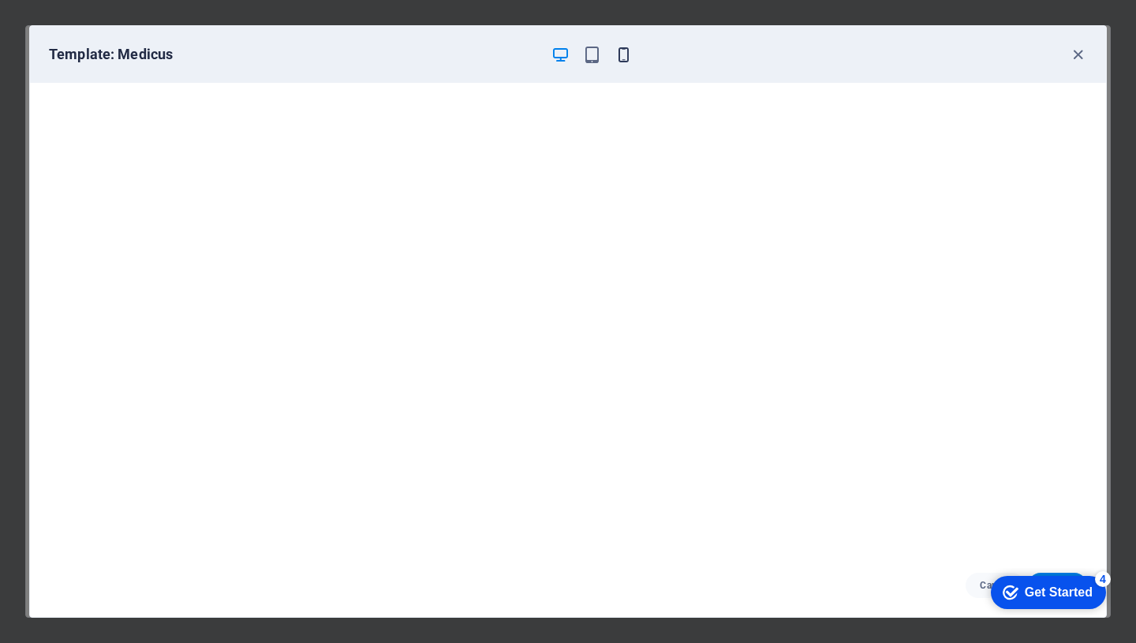
click at [625, 52] on icon "button" at bounding box center [624, 55] width 18 height 18
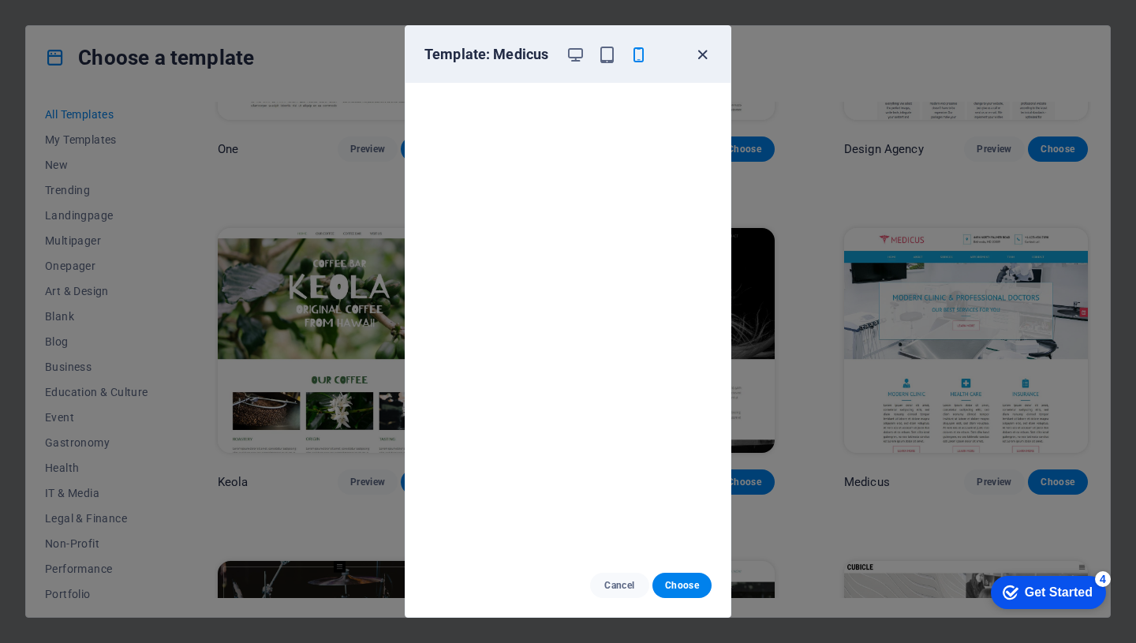
click at [702, 54] on icon "button" at bounding box center [702, 55] width 18 height 18
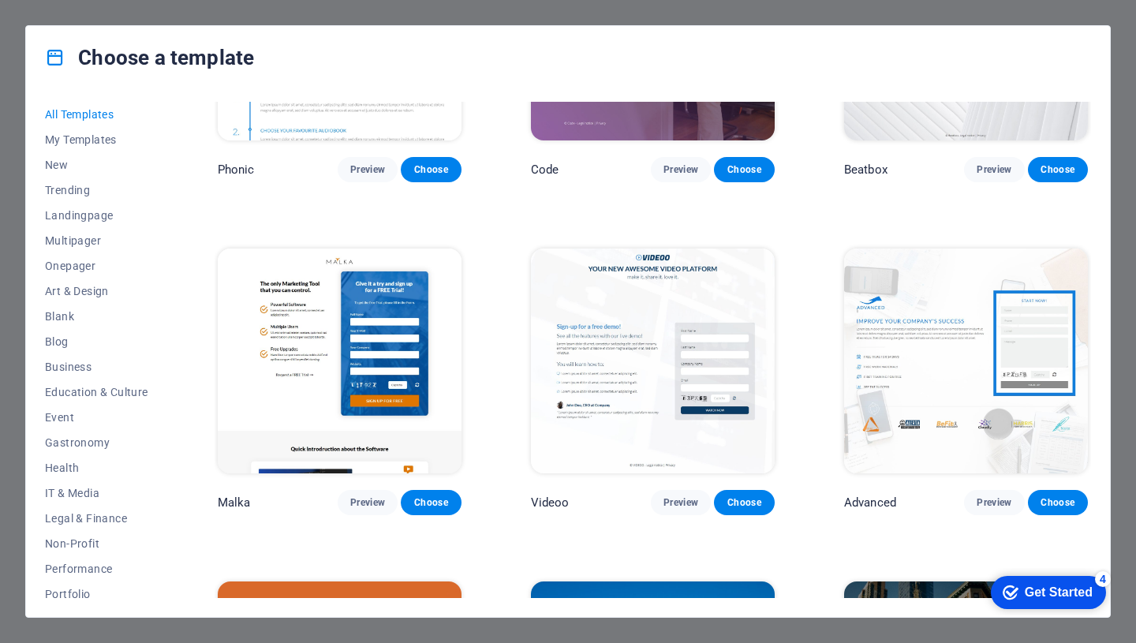
scroll to position [15508, 0]
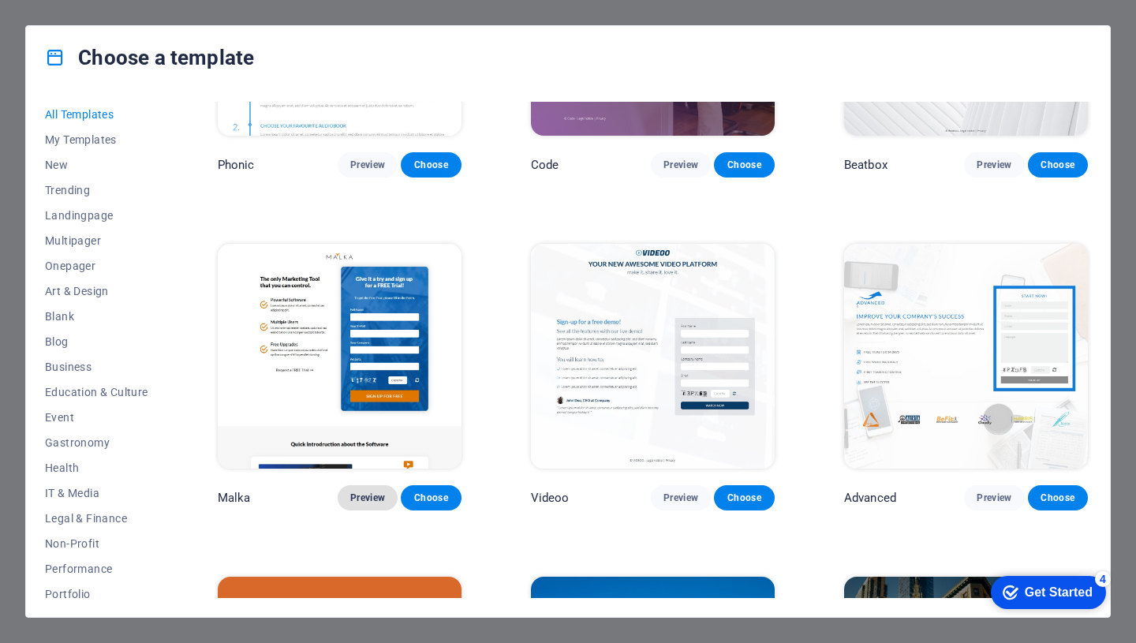
click at [361, 492] on span "Preview" at bounding box center [367, 498] width 35 height 13
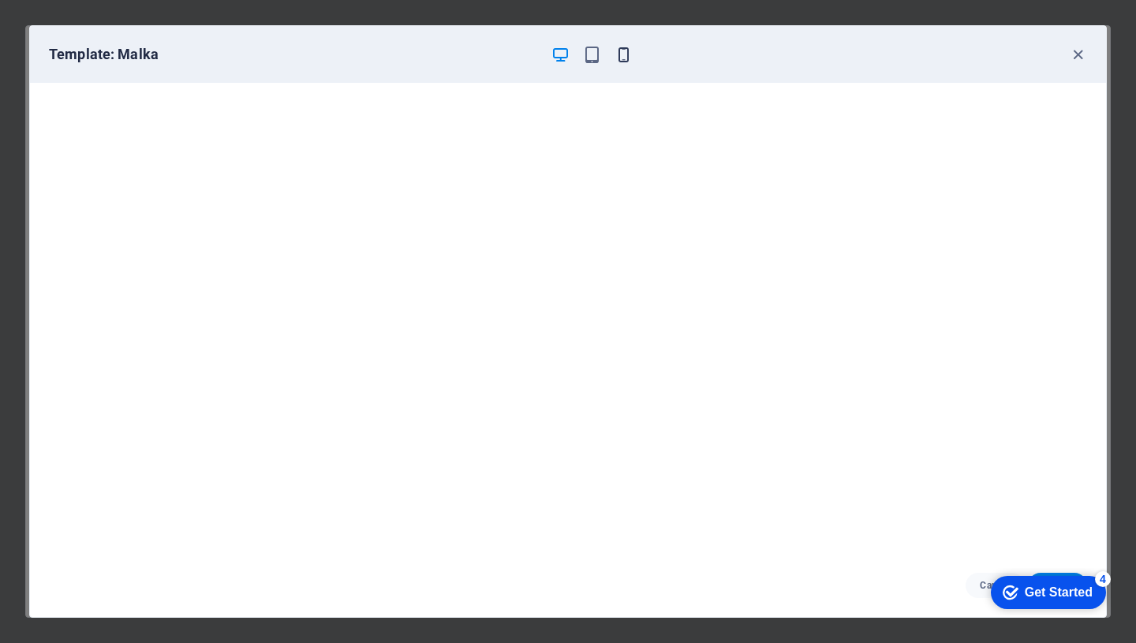
click at [626, 62] on icon "button" at bounding box center [624, 55] width 18 height 18
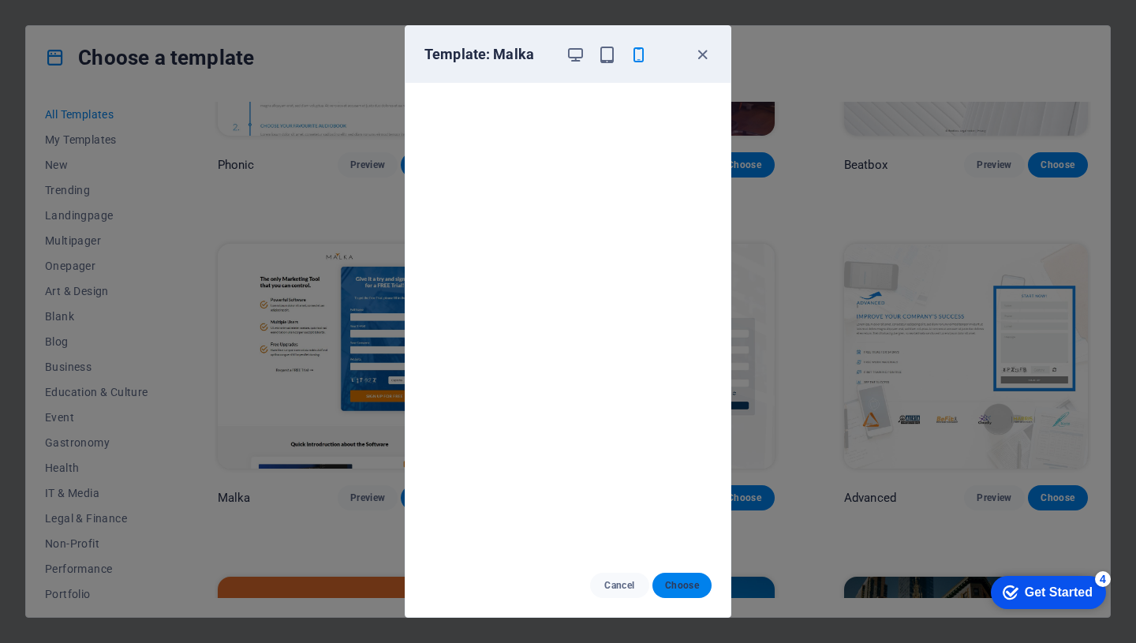
click at [675, 582] on span "Choose" at bounding box center [682, 585] width 34 height 13
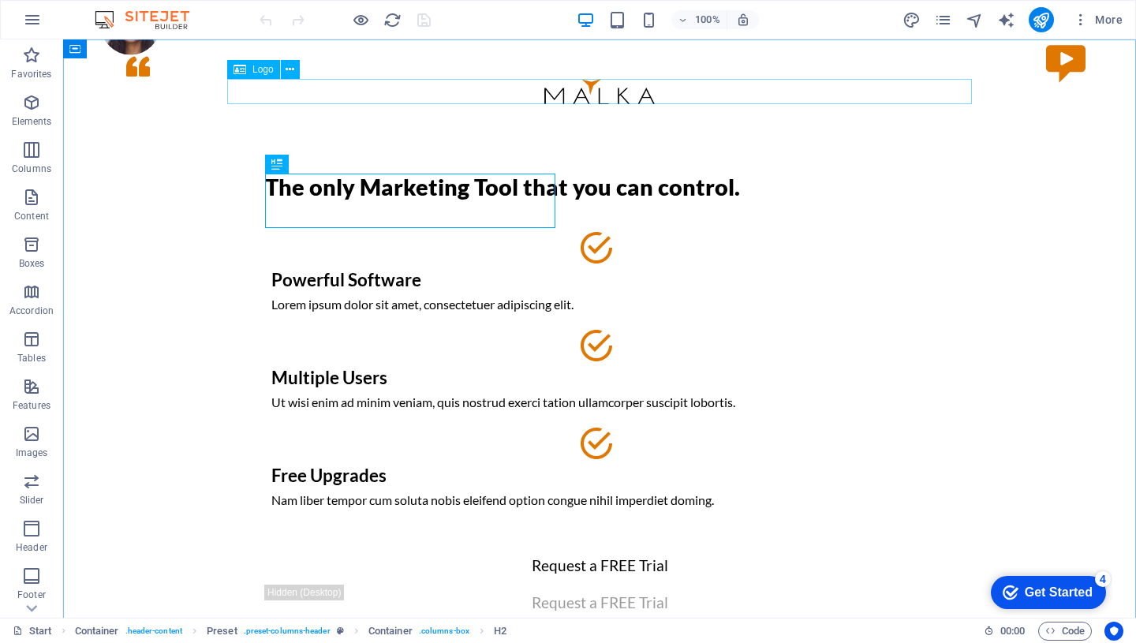
click at [268, 71] on span "Logo" at bounding box center [262, 69] width 21 height 9
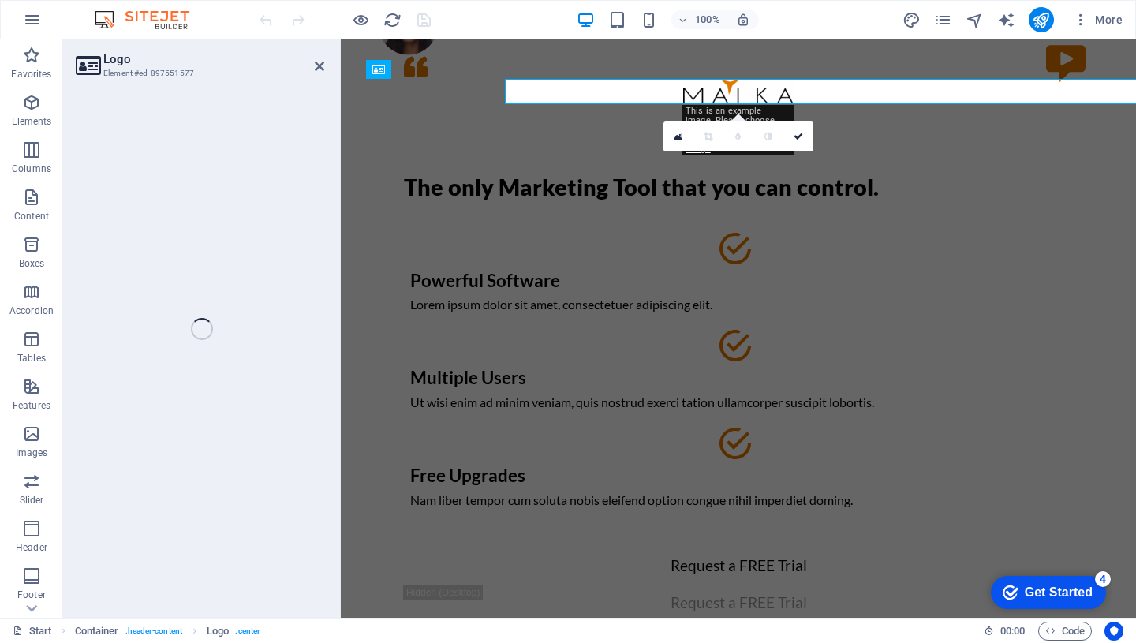
select select "px"
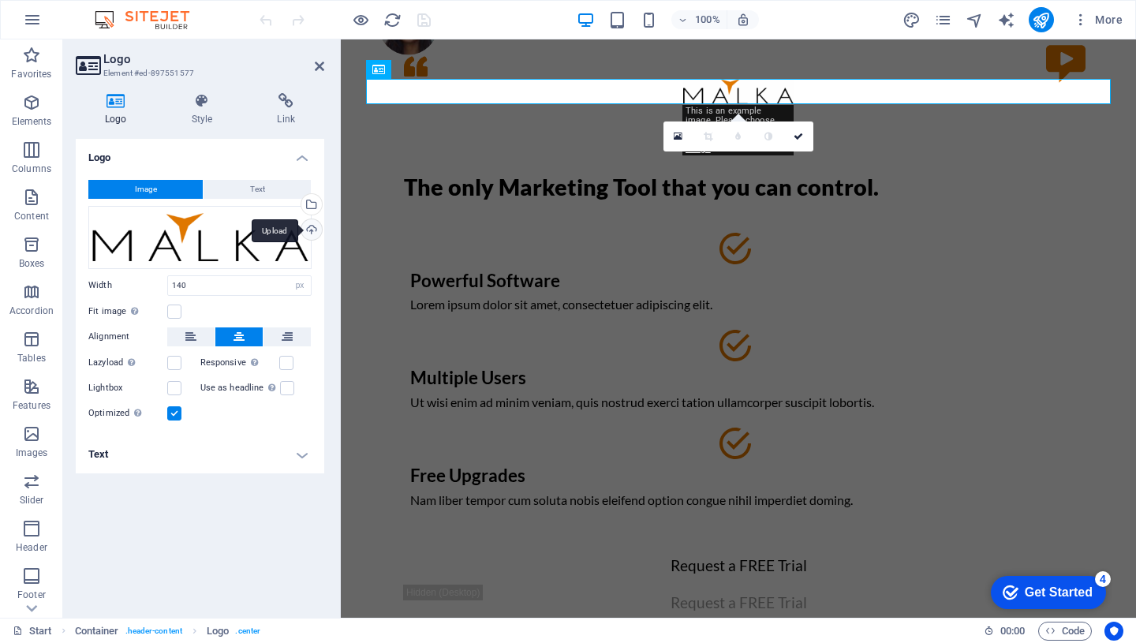
click at [316, 229] on div "Upload" at bounding box center [310, 231] width 24 height 24
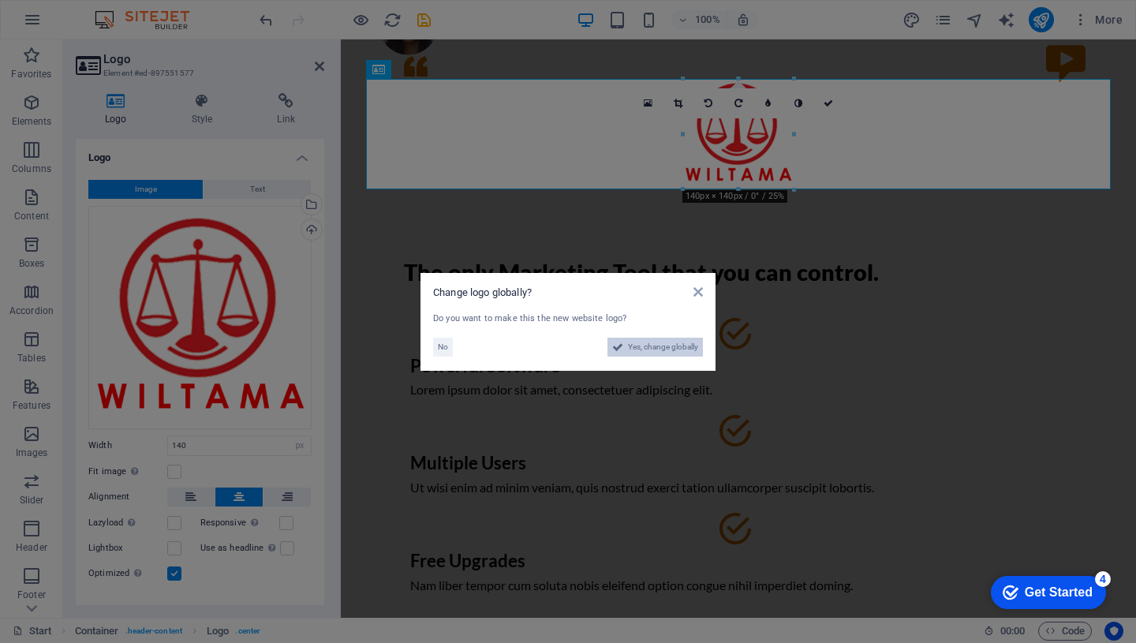
click at [644, 348] on span "Yes, change globally" at bounding box center [663, 347] width 70 height 19
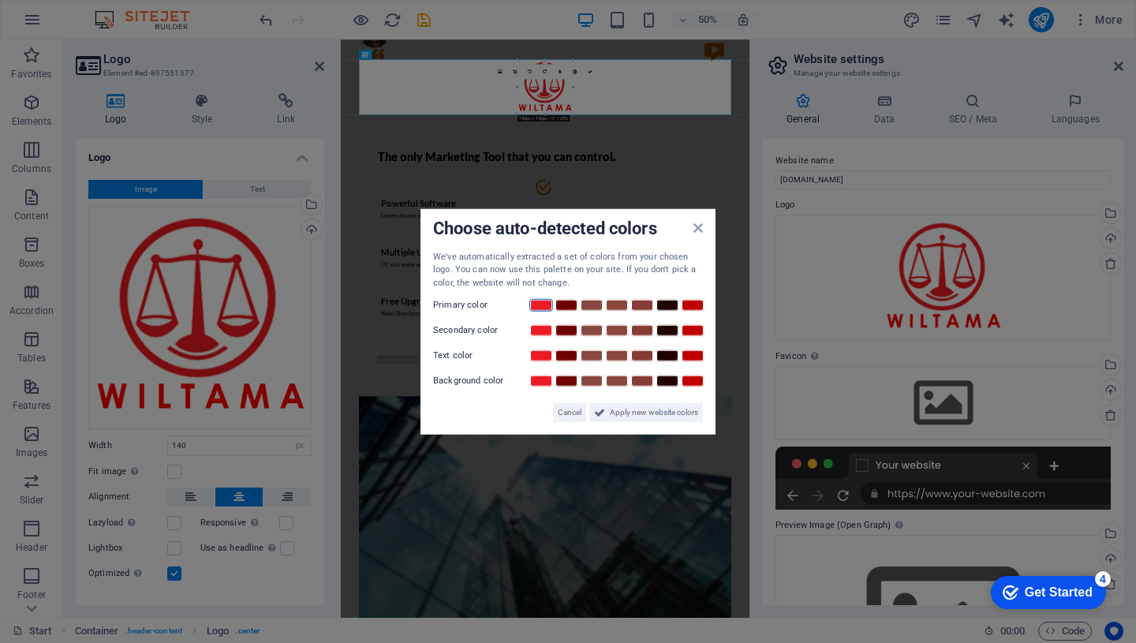
click at [544, 302] on link at bounding box center [541, 305] width 24 height 13
click at [625, 415] on span "Apply new website colors" at bounding box center [654, 412] width 88 height 19
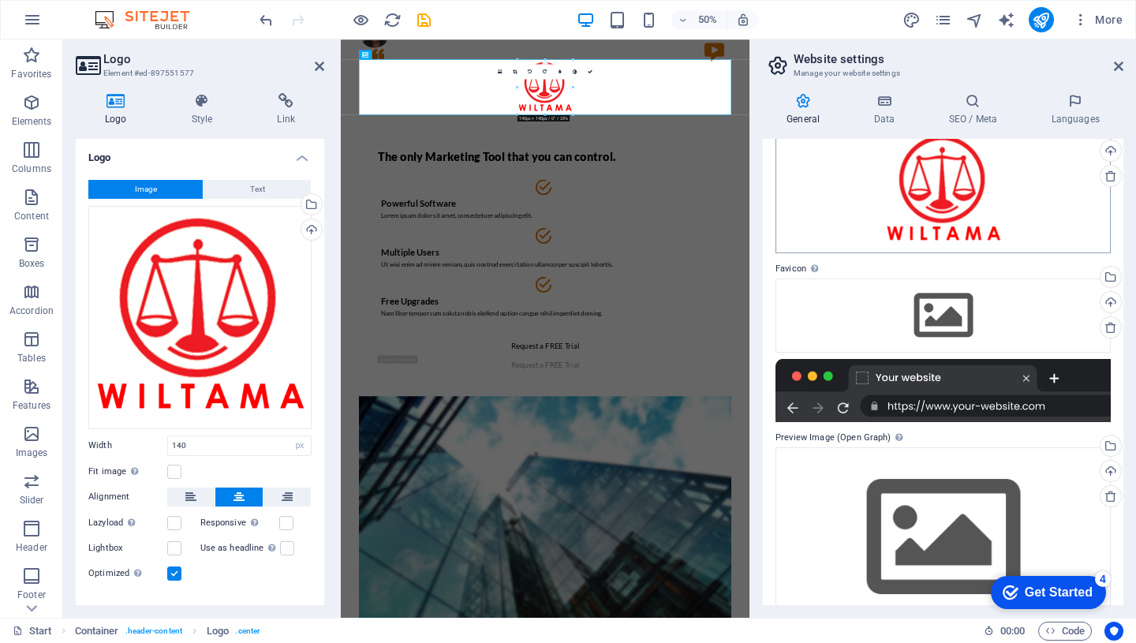
scroll to position [89, 0]
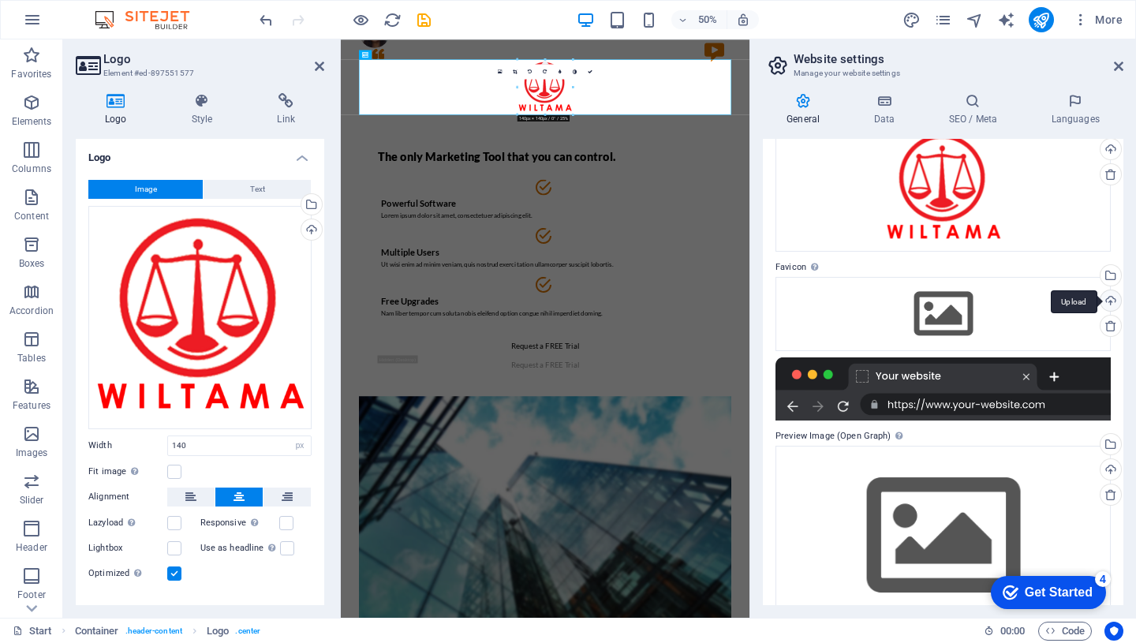
click at [1108, 302] on div "Upload" at bounding box center [1109, 302] width 24 height 24
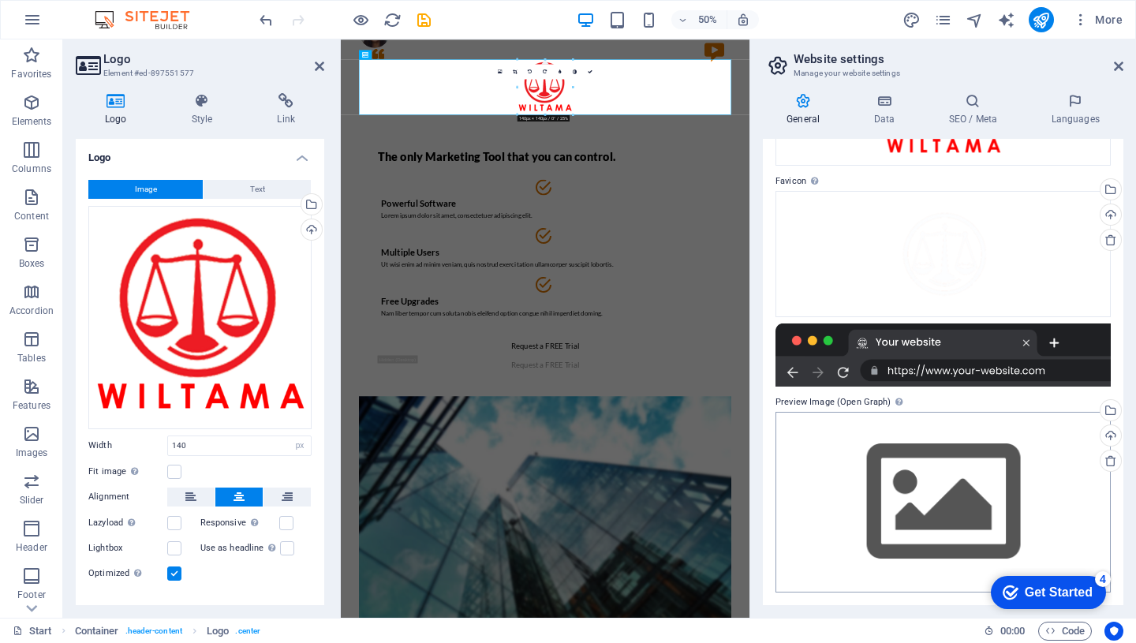
scroll to position [175, 0]
click at [1105, 435] on div "Upload" at bounding box center [1109, 437] width 24 height 24
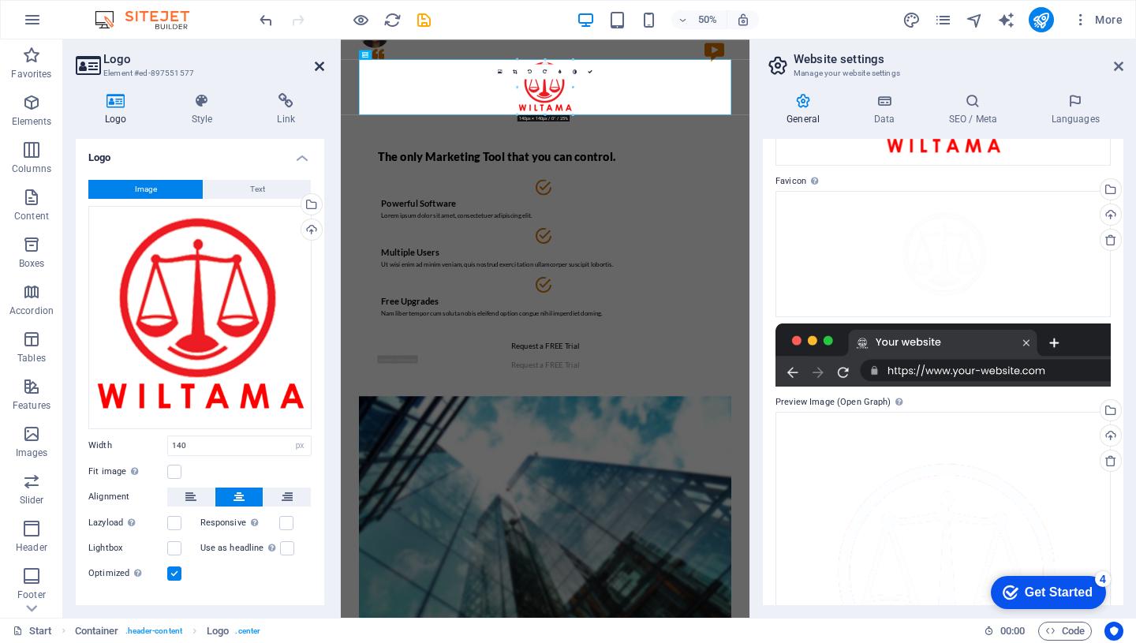
click at [320, 62] on icon at bounding box center [319, 66] width 9 height 13
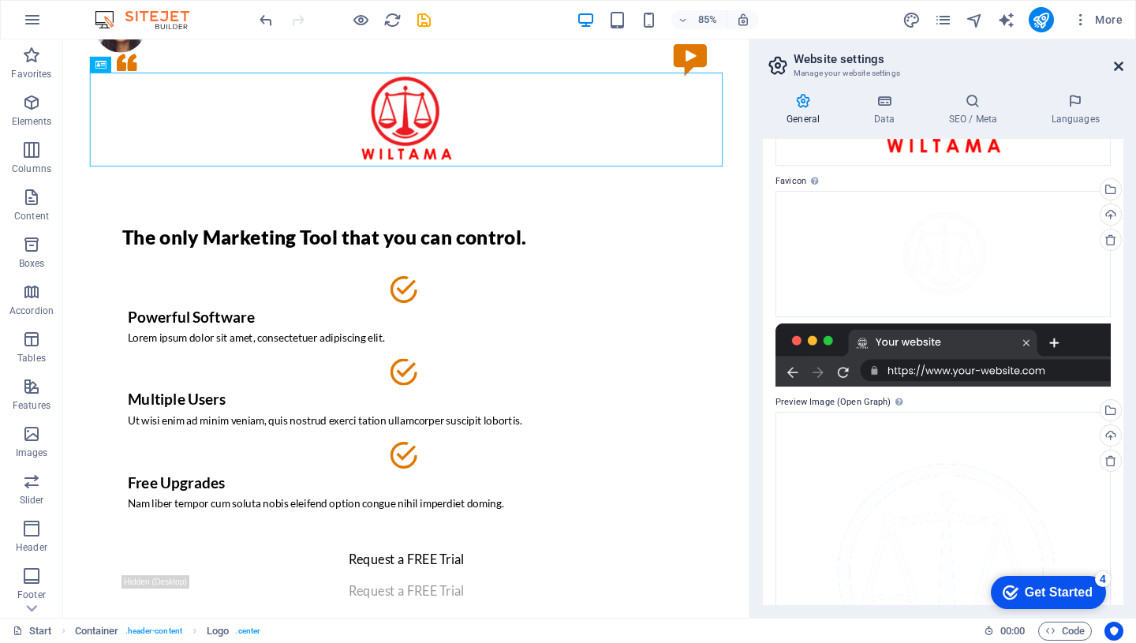
click at [1118, 66] on icon at bounding box center [1118, 66] width 9 height 13
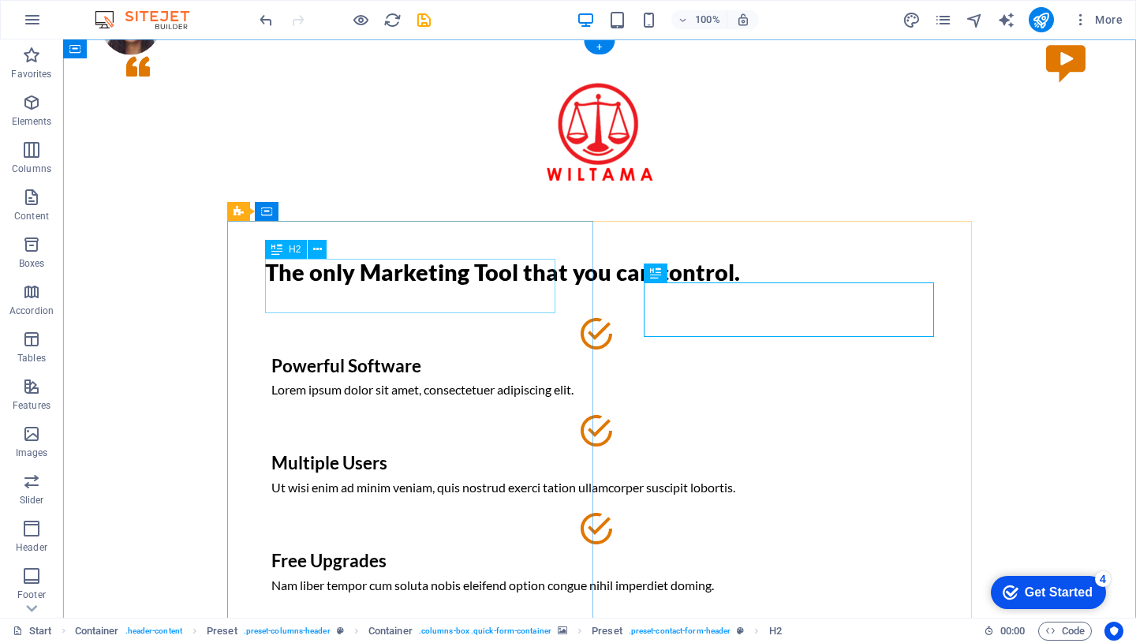
click at [446, 280] on div "The only Marketing Tool that you can control." at bounding box center [599, 273] width 669 height 28
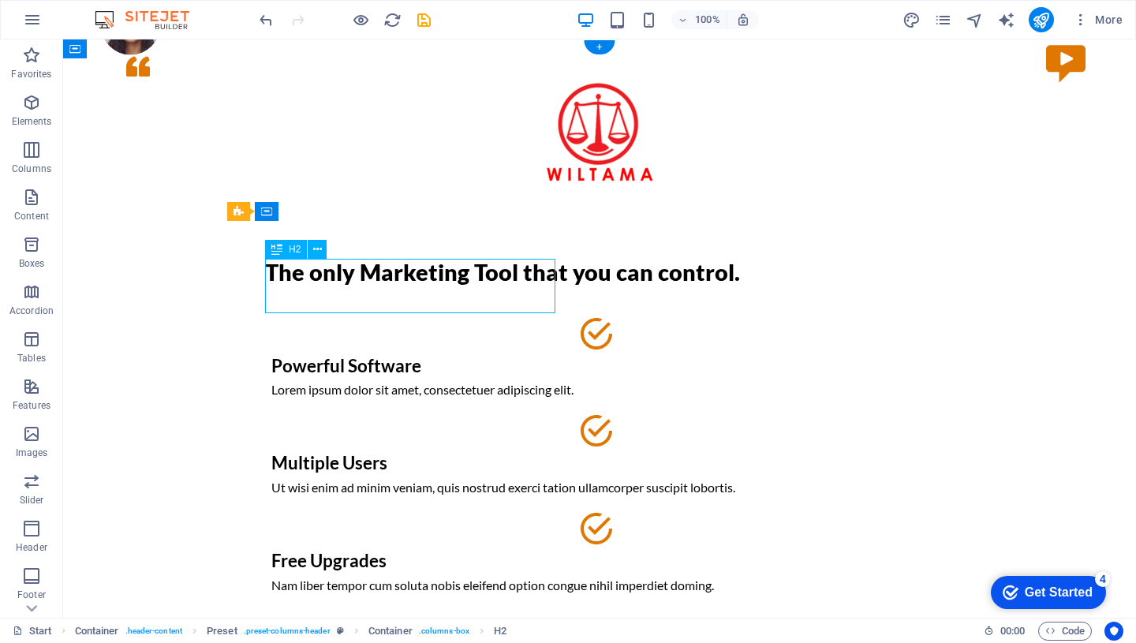
click at [446, 280] on div "The only Marketing Tool that you can control." at bounding box center [599, 273] width 669 height 28
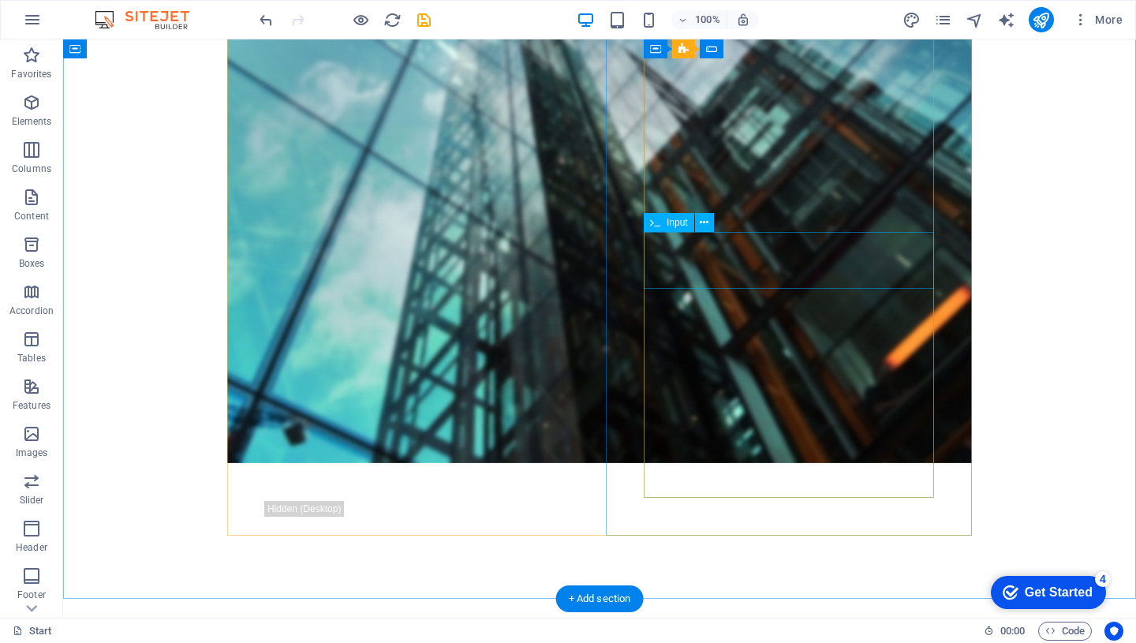
scroll to position [0, 0]
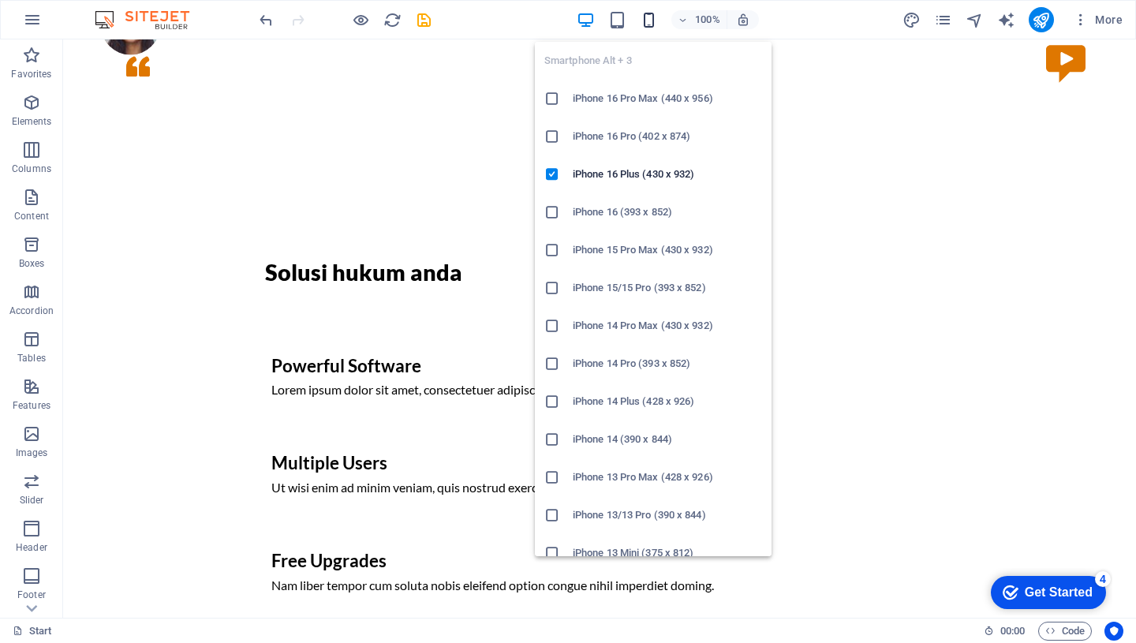
click at [650, 18] on icon "button" at bounding box center [649, 20] width 18 height 18
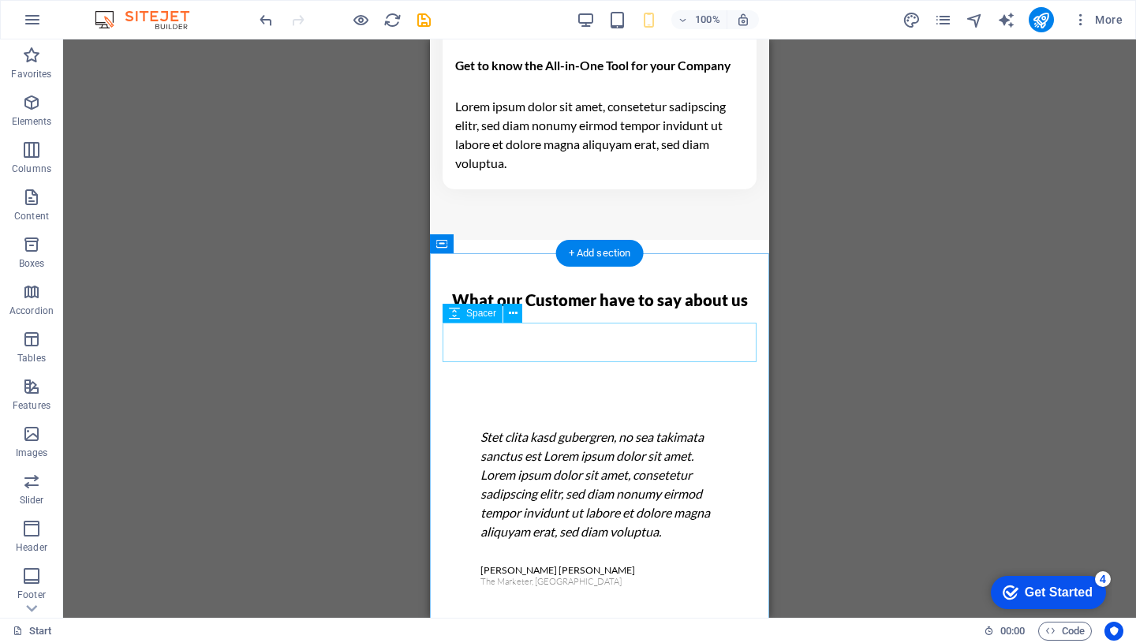
scroll to position [2781, 0]
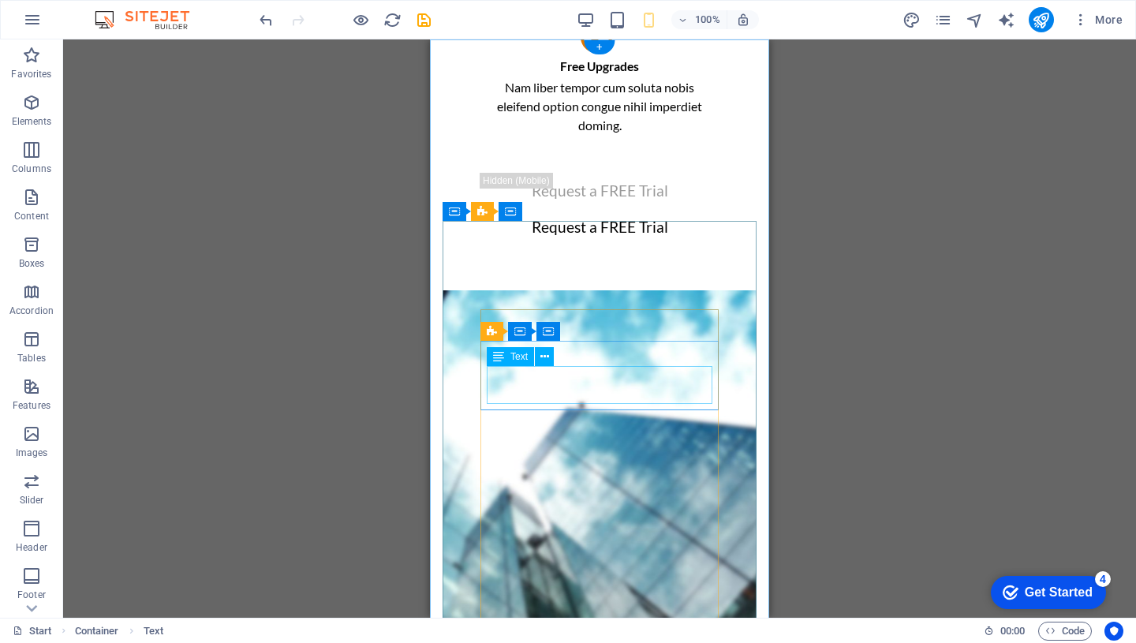
scroll to position [0, 0]
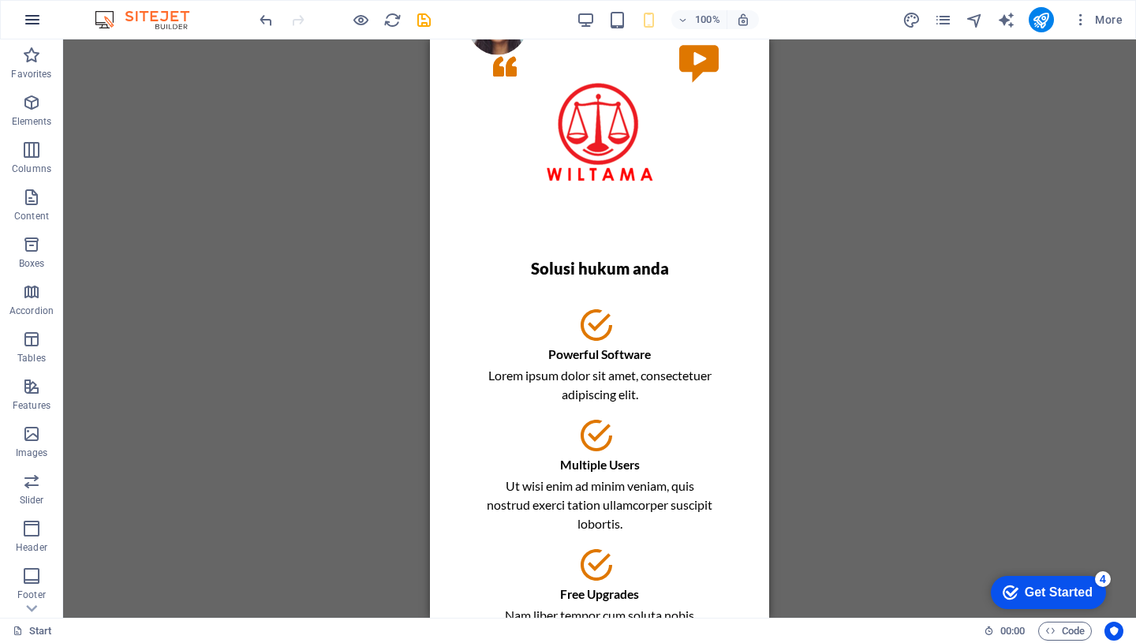
click at [29, 16] on icon "button" at bounding box center [32, 19] width 19 height 19
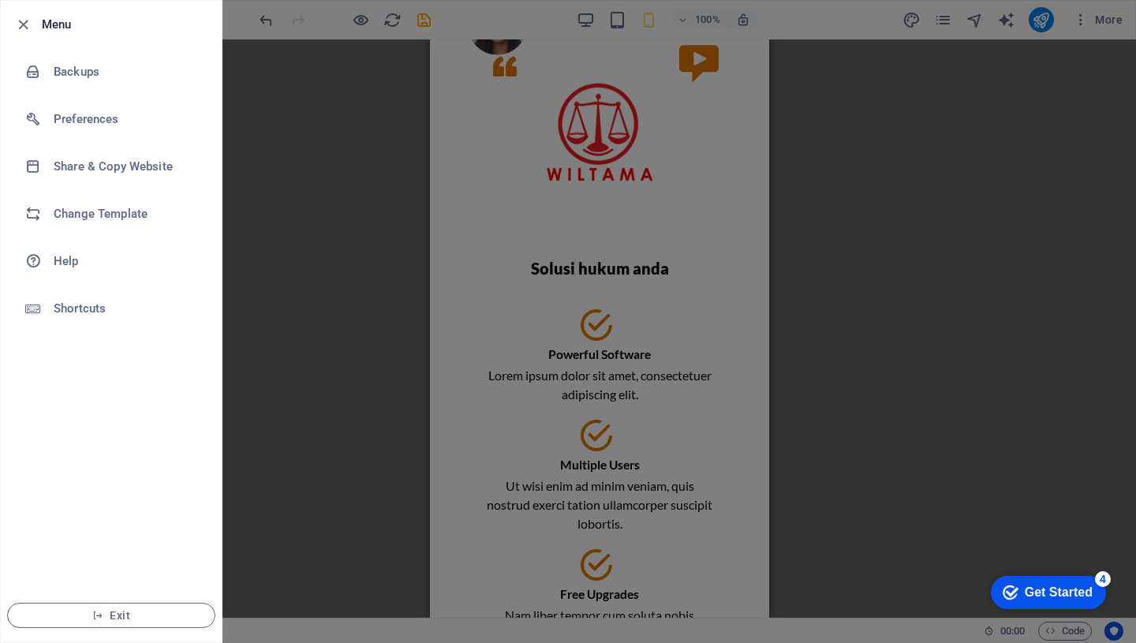
click at [334, 267] on div at bounding box center [568, 321] width 1136 height 643
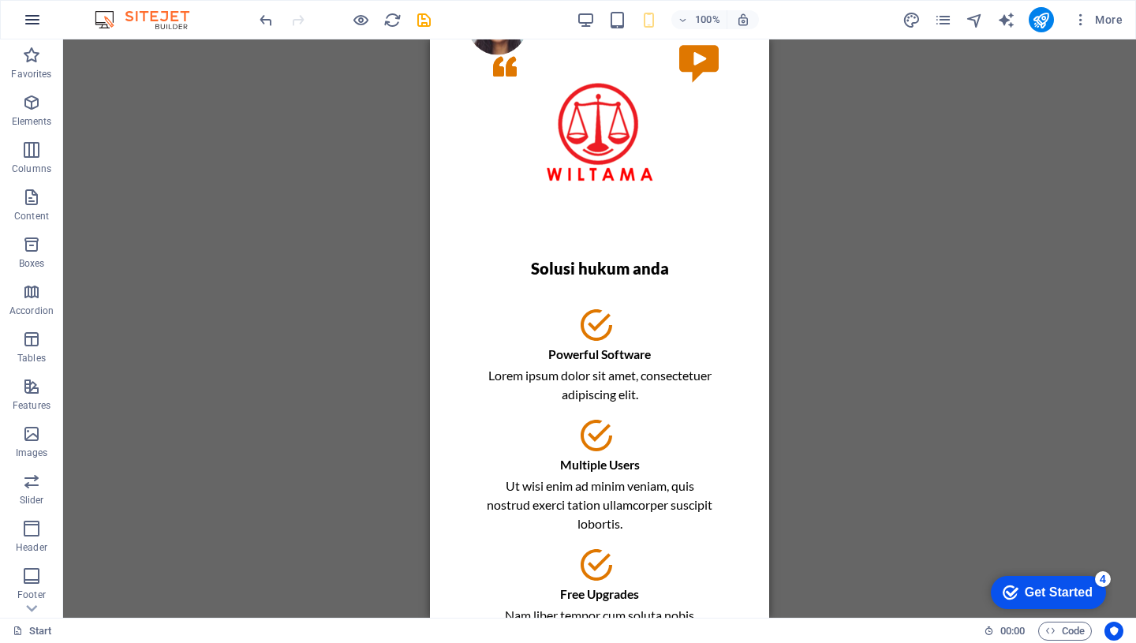
click at [32, 21] on icon "button" at bounding box center [32, 19] width 19 height 19
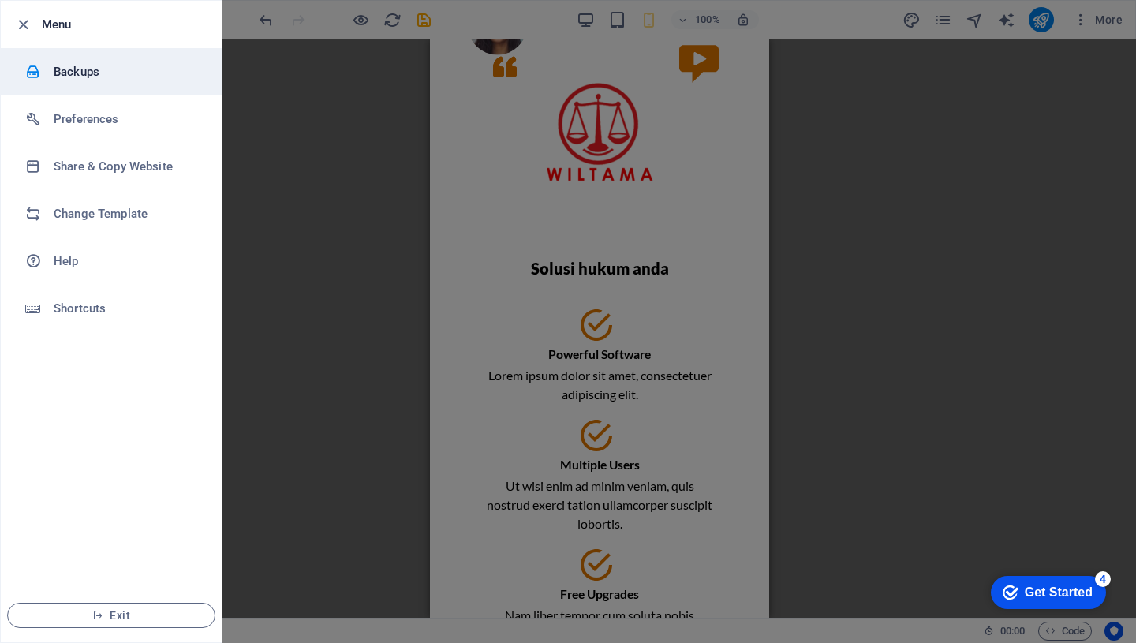
click at [72, 70] on h6 "Backups" at bounding box center [127, 71] width 146 height 19
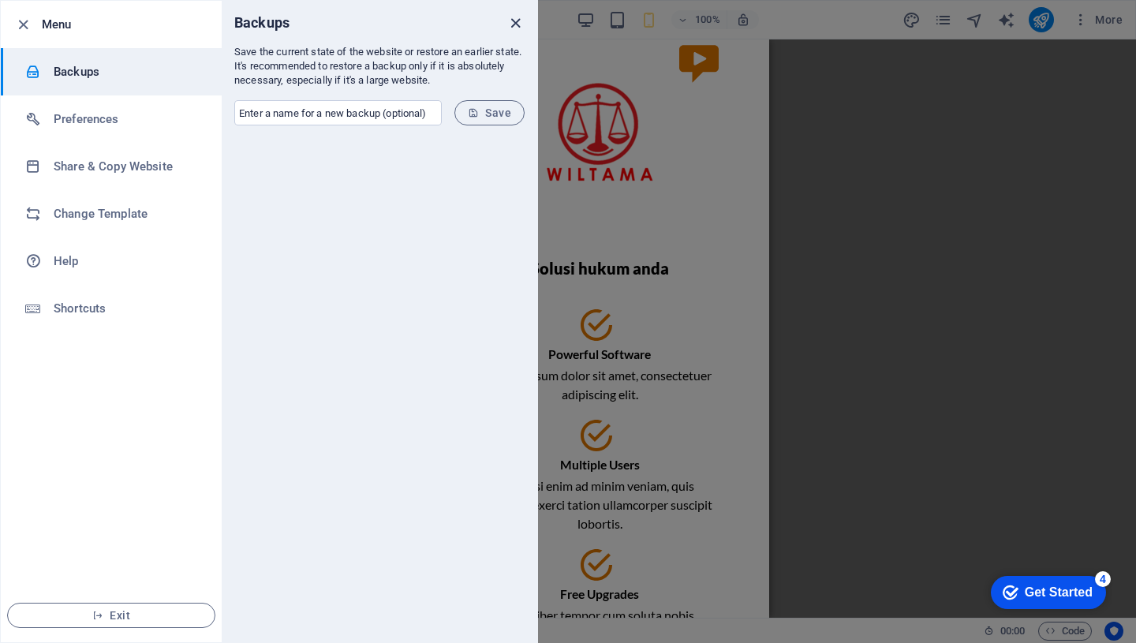
click at [514, 22] on icon "close" at bounding box center [515, 23] width 18 height 18
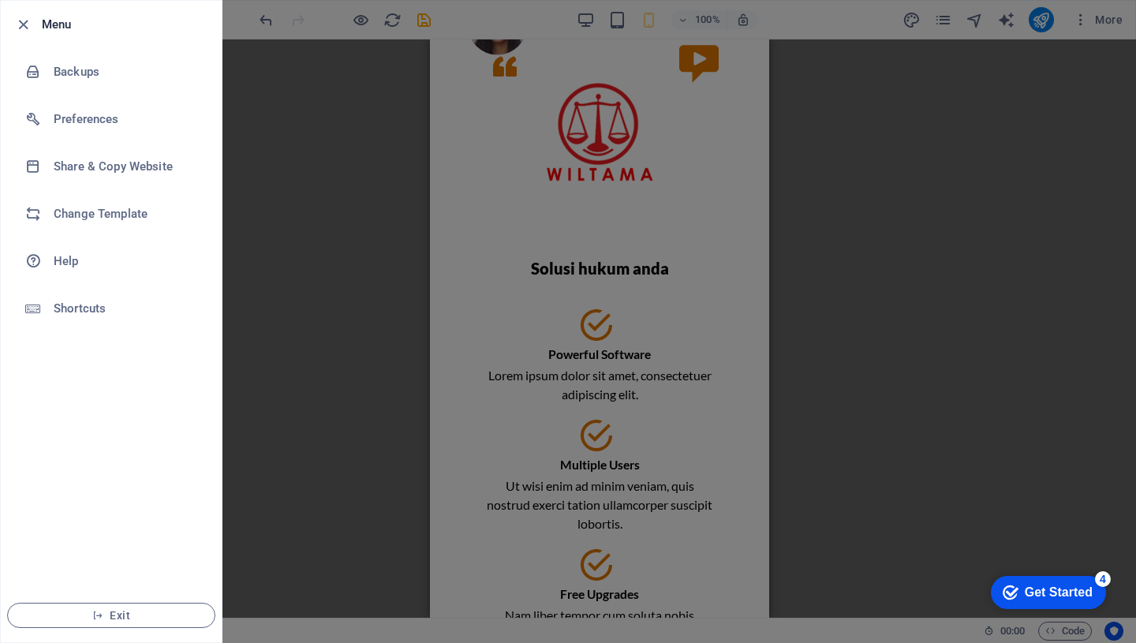
click at [276, 178] on div at bounding box center [568, 321] width 1136 height 643
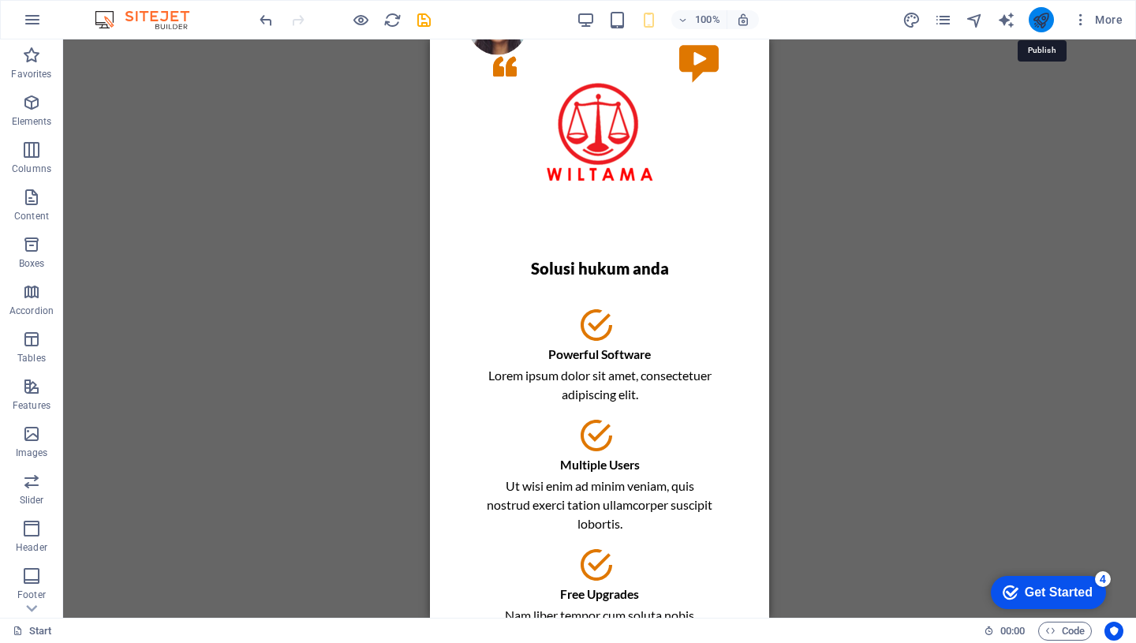
click at [1045, 17] on icon "publish" at bounding box center [1041, 20] width 18 height 18
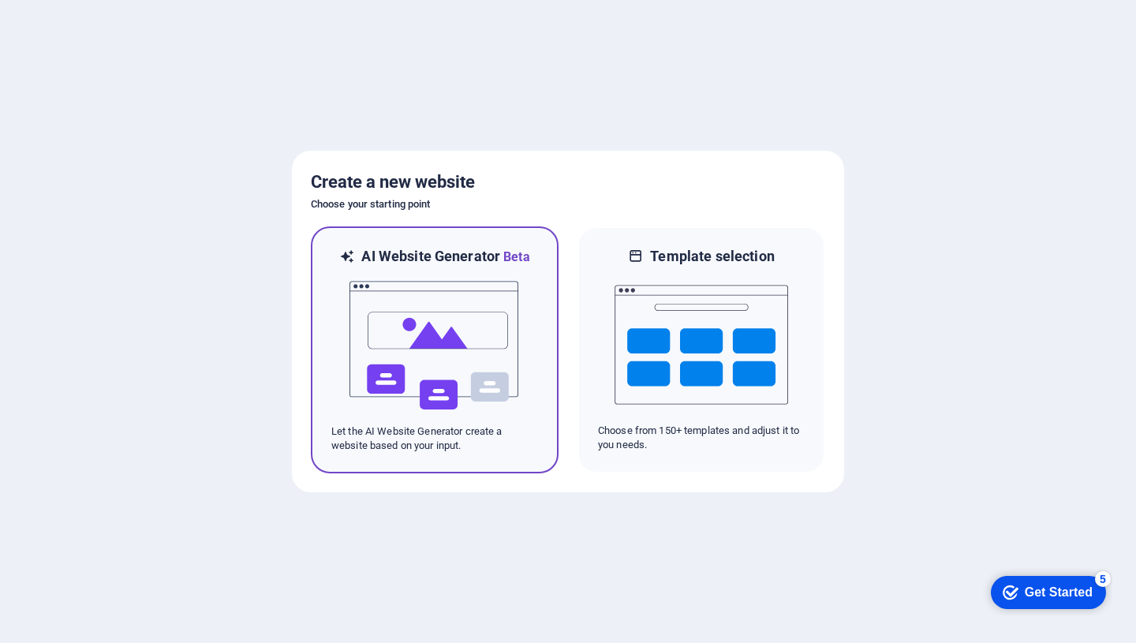
click at [431, 372] on img at bounding box center [435, 346] width 174 height 158
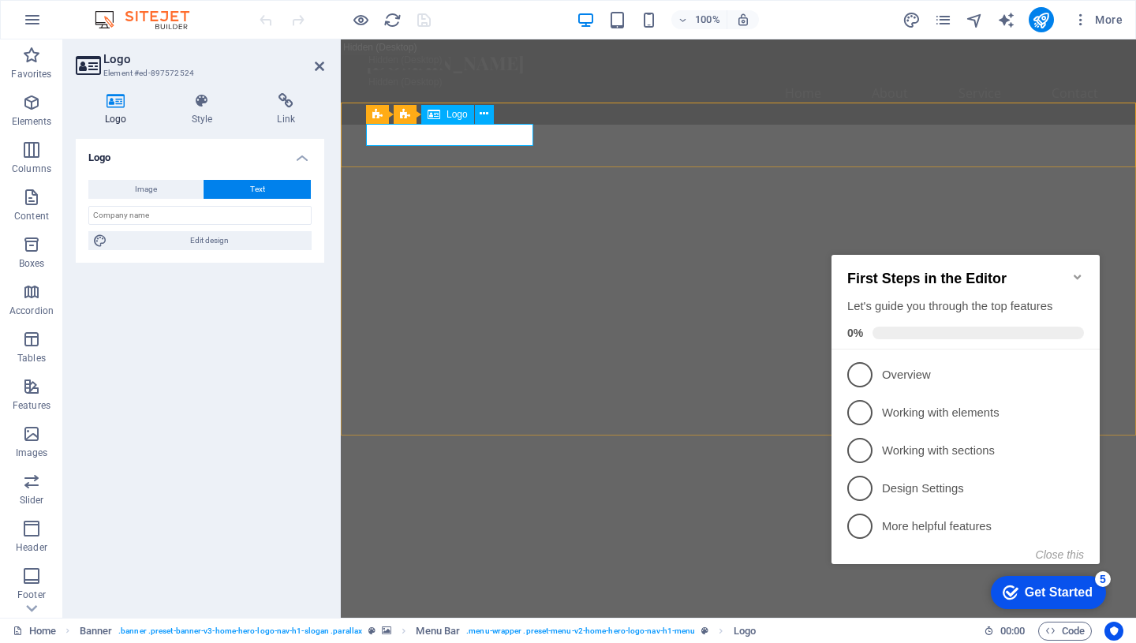
click at [278, 187] on button "Text" at bounding box center [257, 189] width 107 height 19
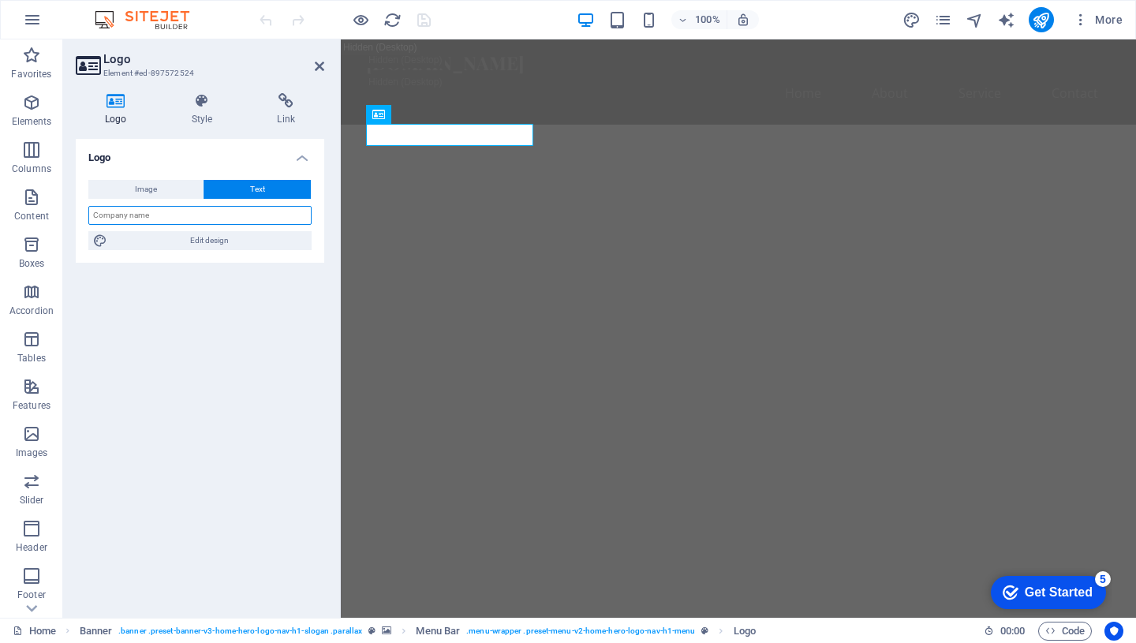
click at [195, 210] on input "text" at bounding box center [199, 215] width 223 height 19
type input "Aretina"
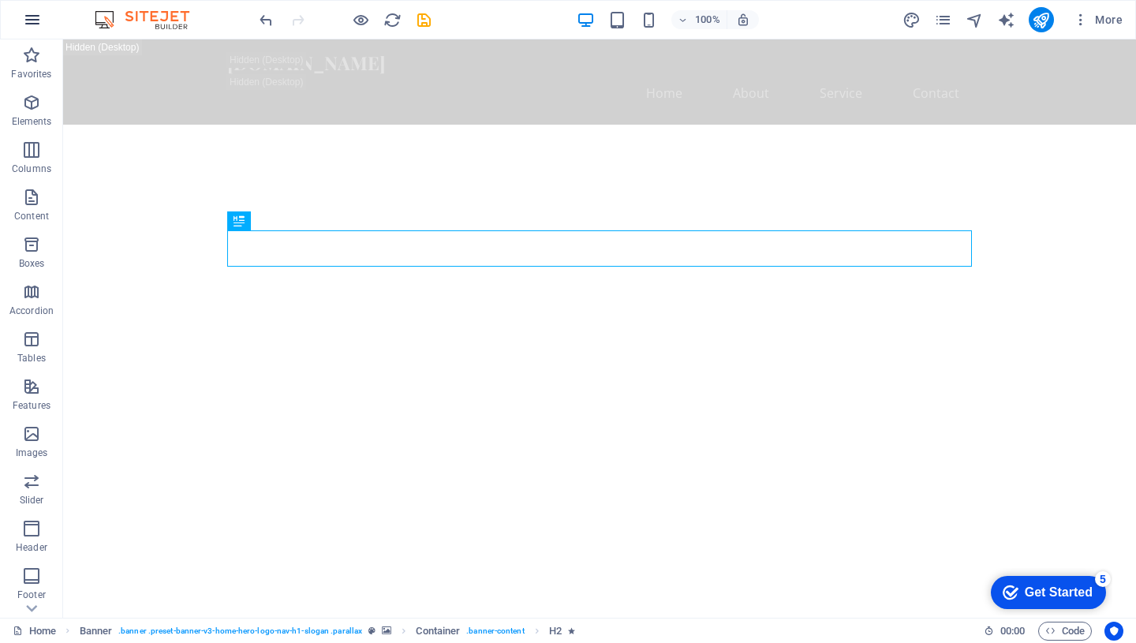
click at [36, 14] on icon "button" at bounding box center [32, 19] width 19 height 19
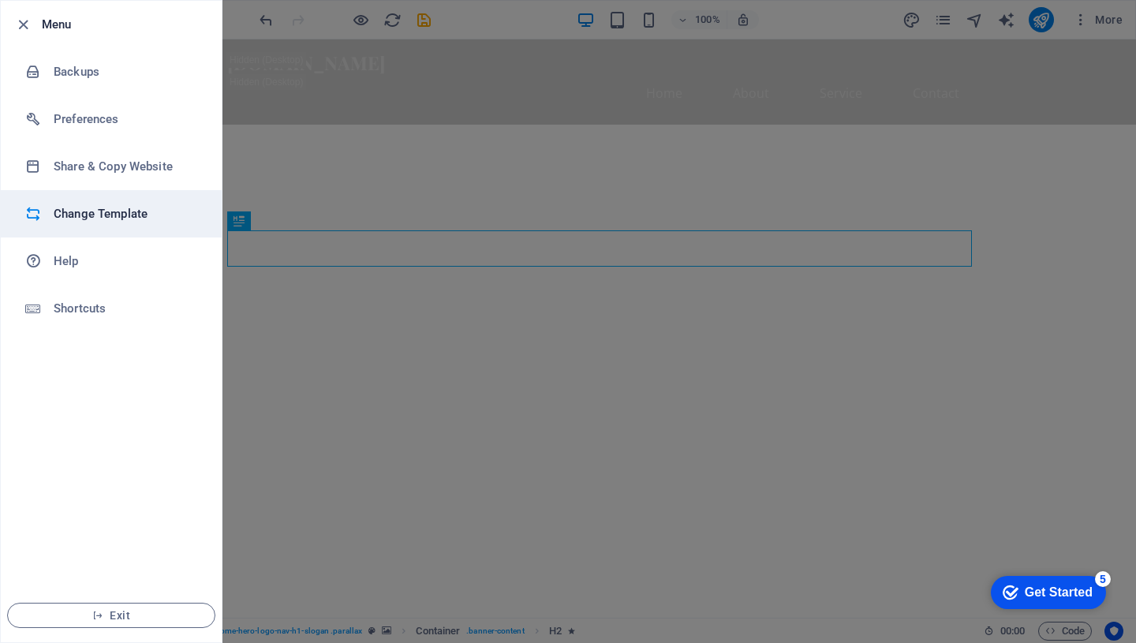
click at [86, 211] on h6 "Change Template" at bounding box center [127, 213] width 146 height 19
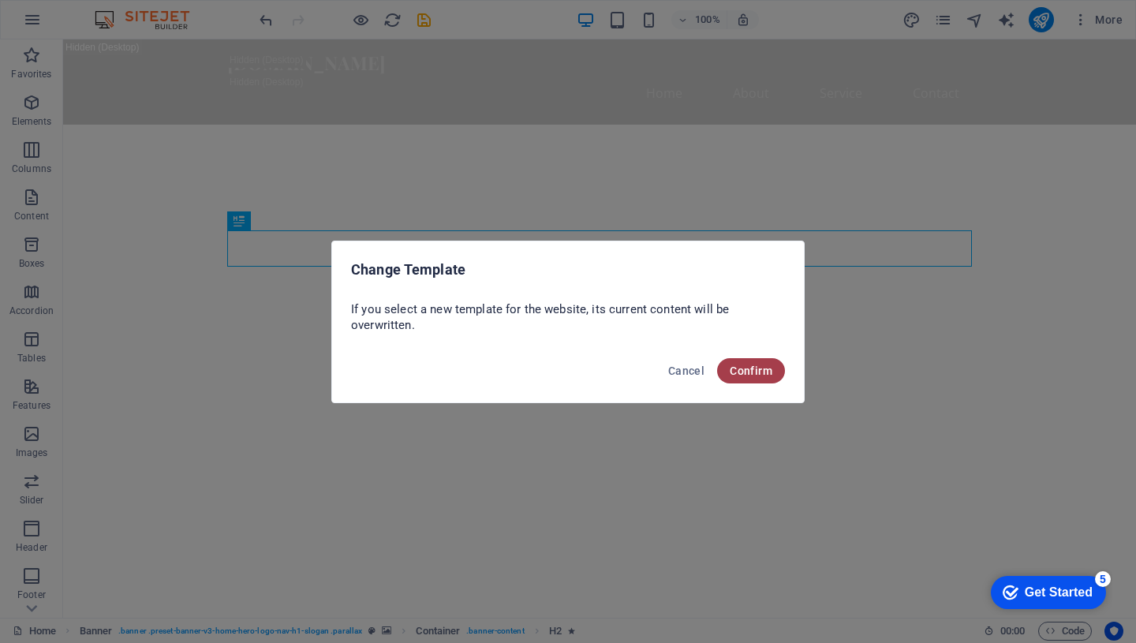
click at [757, 369] on span "Confirm" at bounding box center [751, 370] width 43 height 13
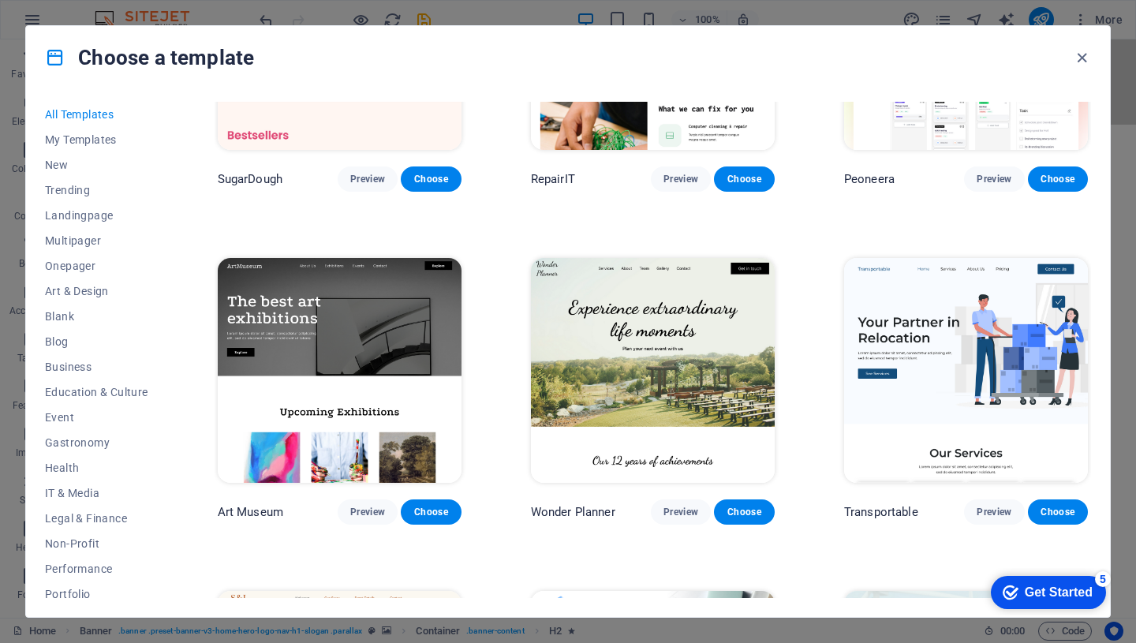
scroll to position [183, 0]
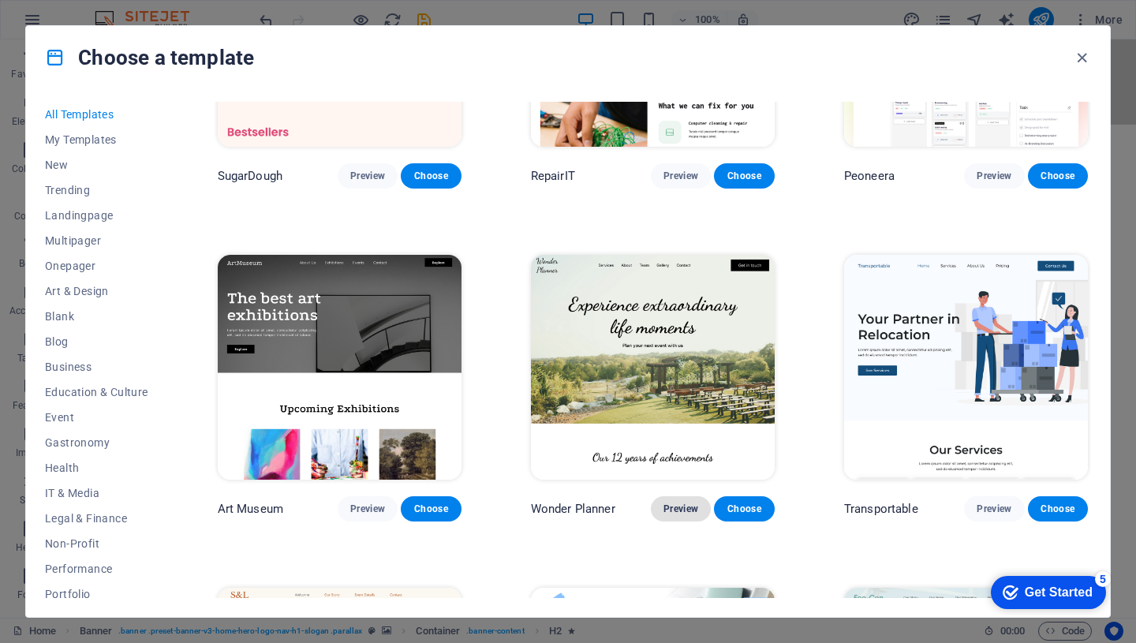
click at [675, 507] on span "Preview" at bounding box center [680, 509] width 35 height 13
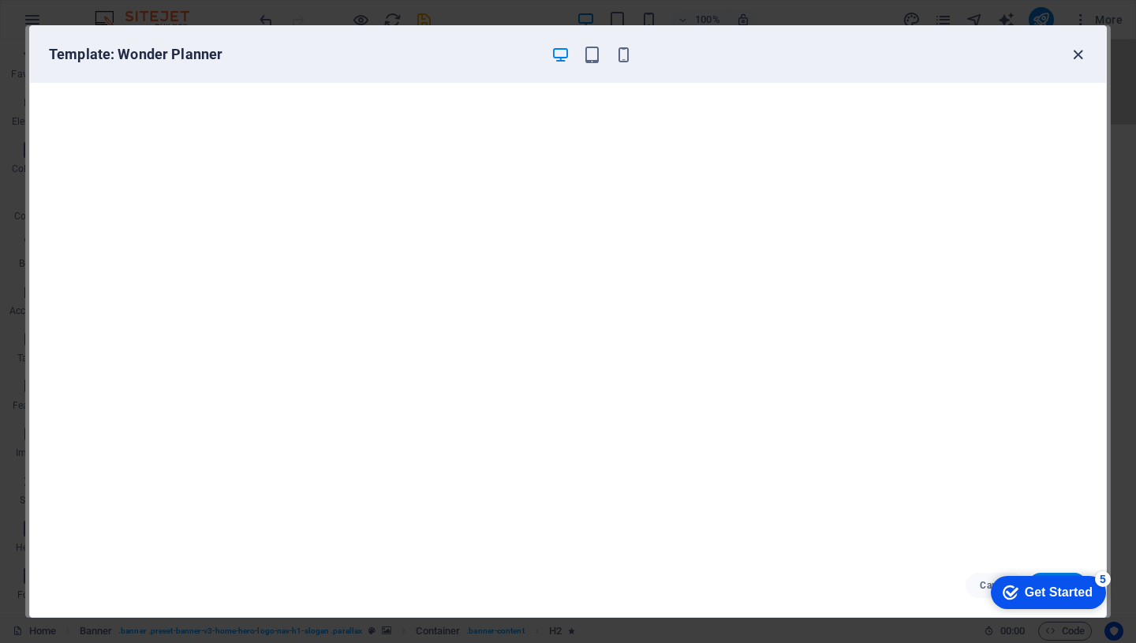
click at [1082, 58] on icon "button" at bounding box center [1078, 55] width 18 height 18
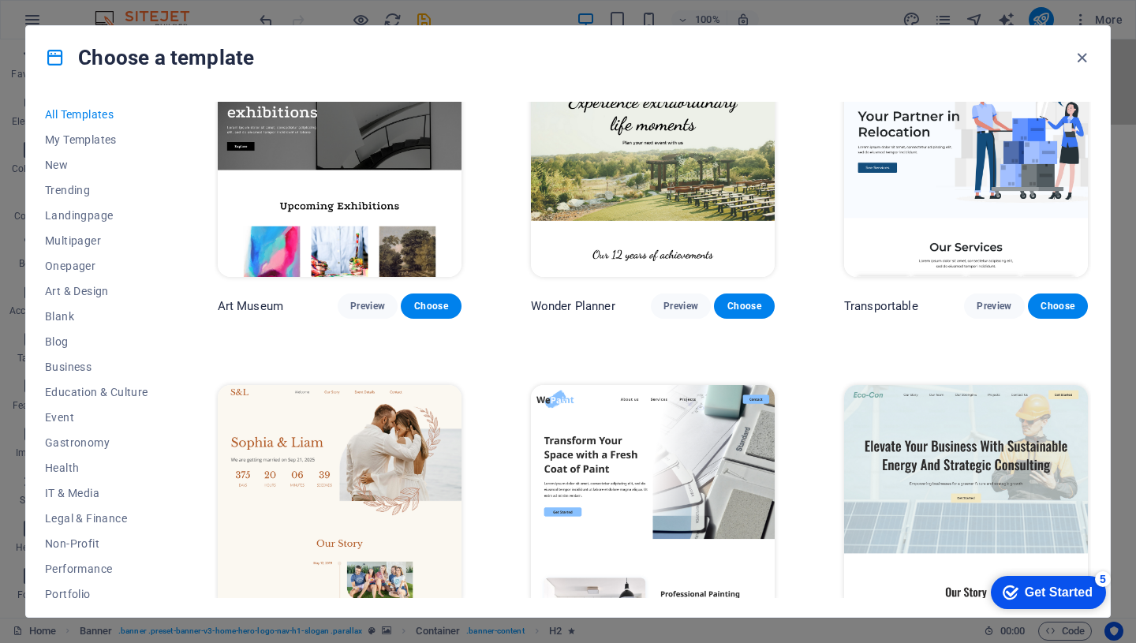
scroll to position [394, 0]
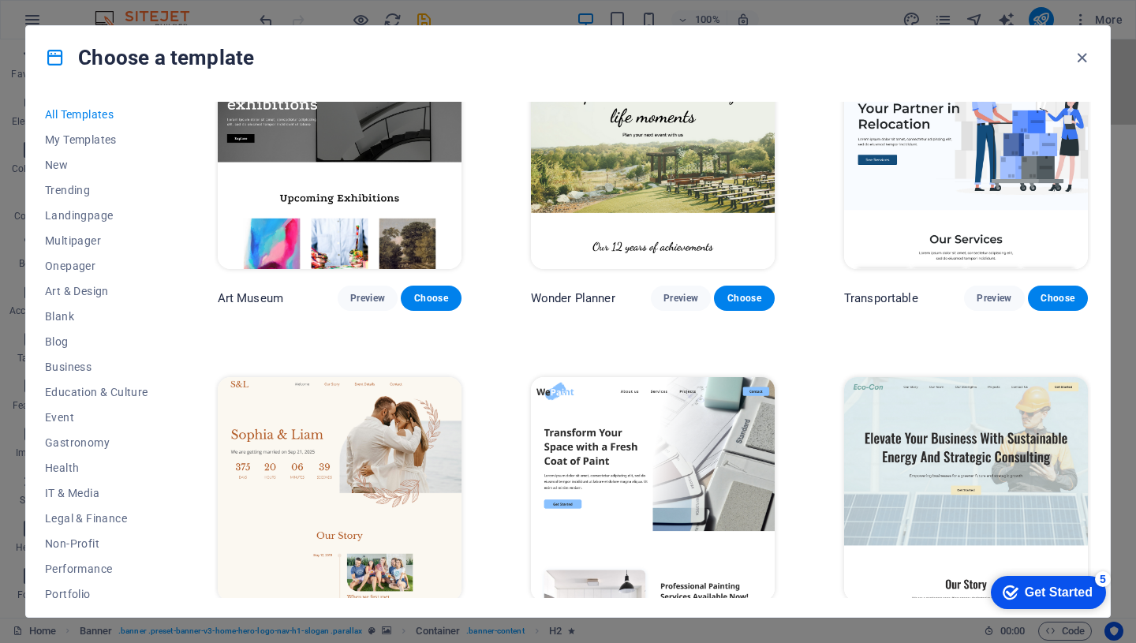
click at [404, 493] on img at bounding box center [340, 489] width 244 height 225
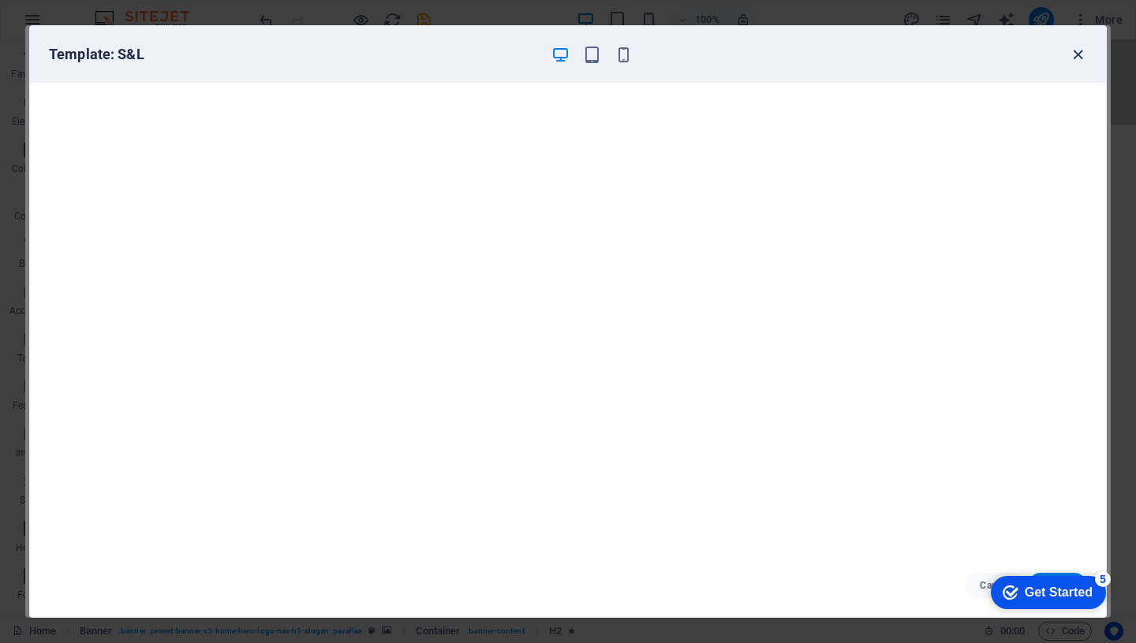
click at [1081, 56] on icon "button" at bounding box center [1078, 55] width 18 height 18
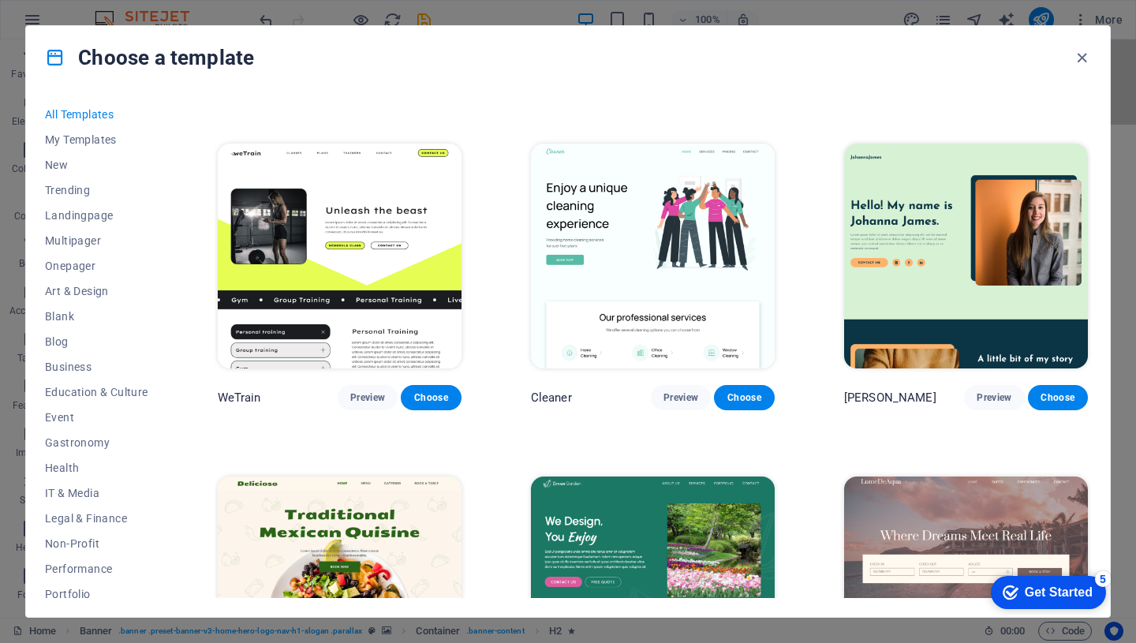
scroll to position [1959, 0]
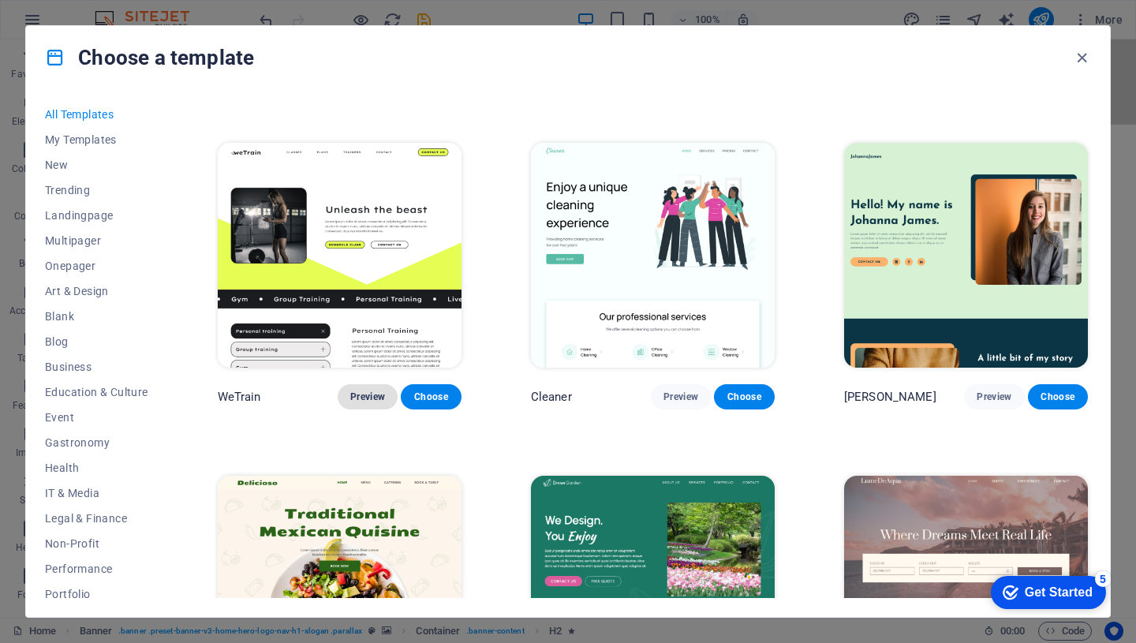
click at [359, 391] on span "Preview" at bounding box center [367, 397] width 35 height 13
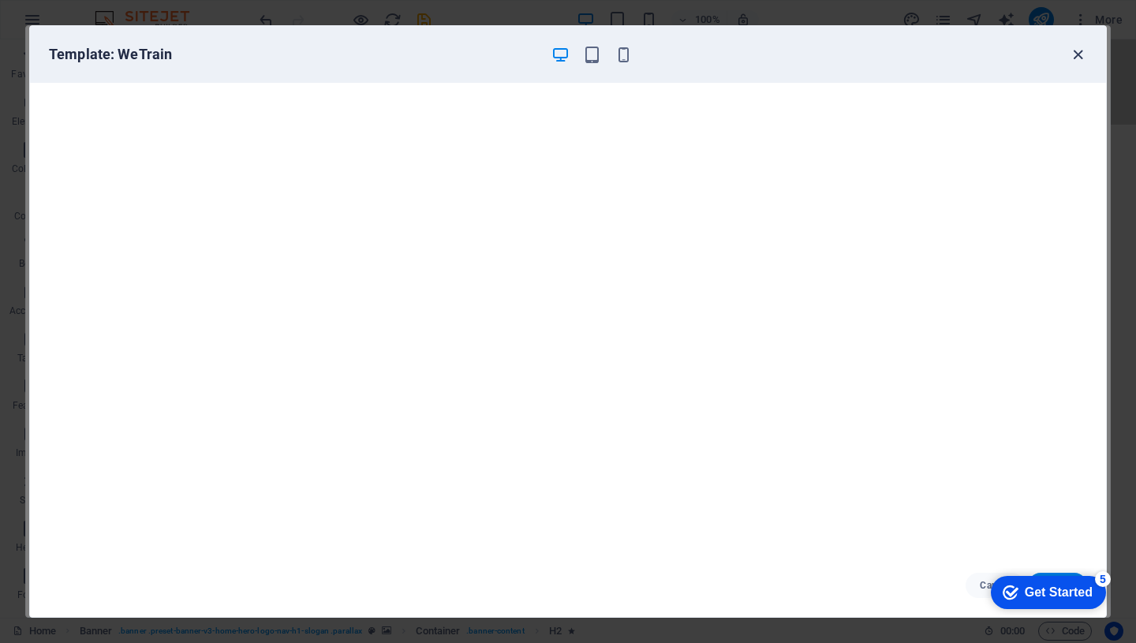
click at [1074, 54] on icon "button" at bounding box center [1078, 55] width 18 height 18
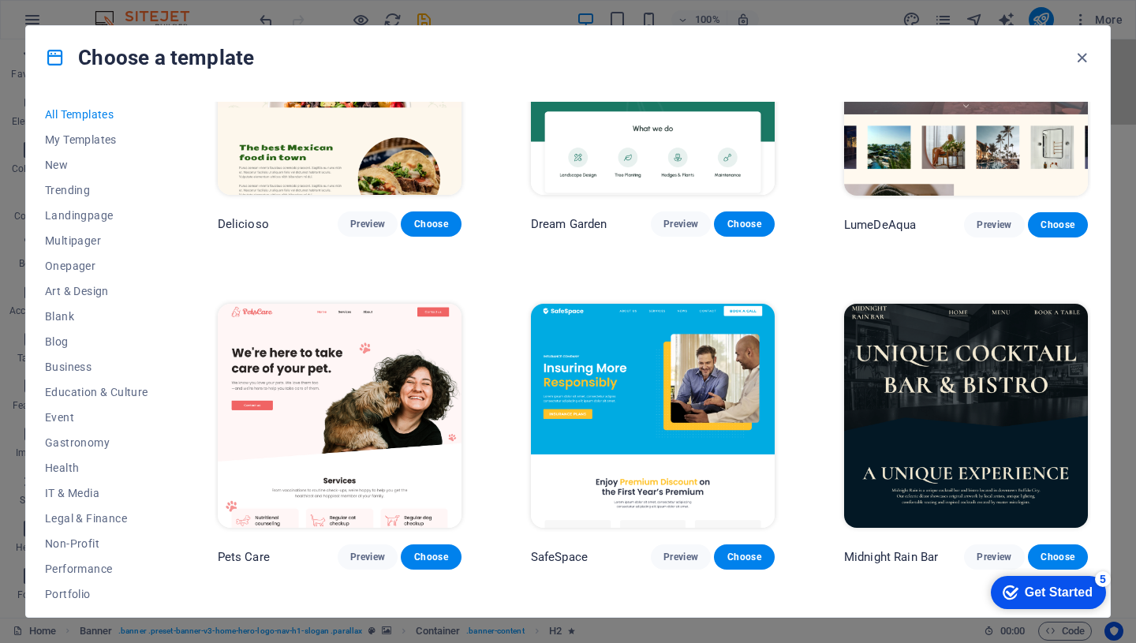
scroll to position [2503, 0]
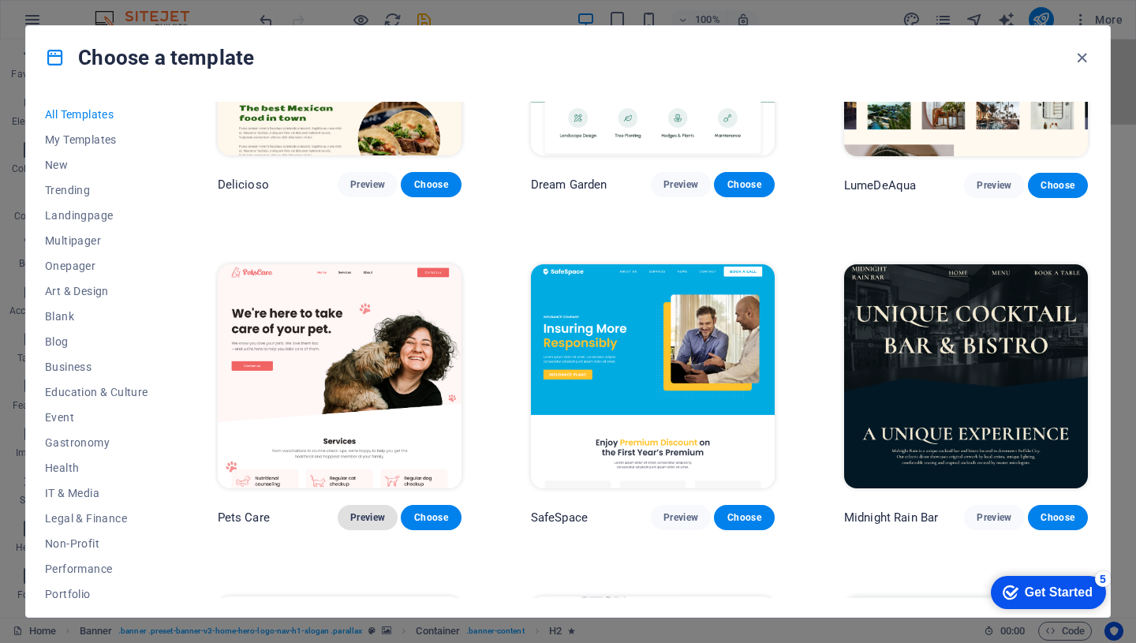
click at [366, 511] on span "Preview" at bounding box center [367, 517] width 35 height 13
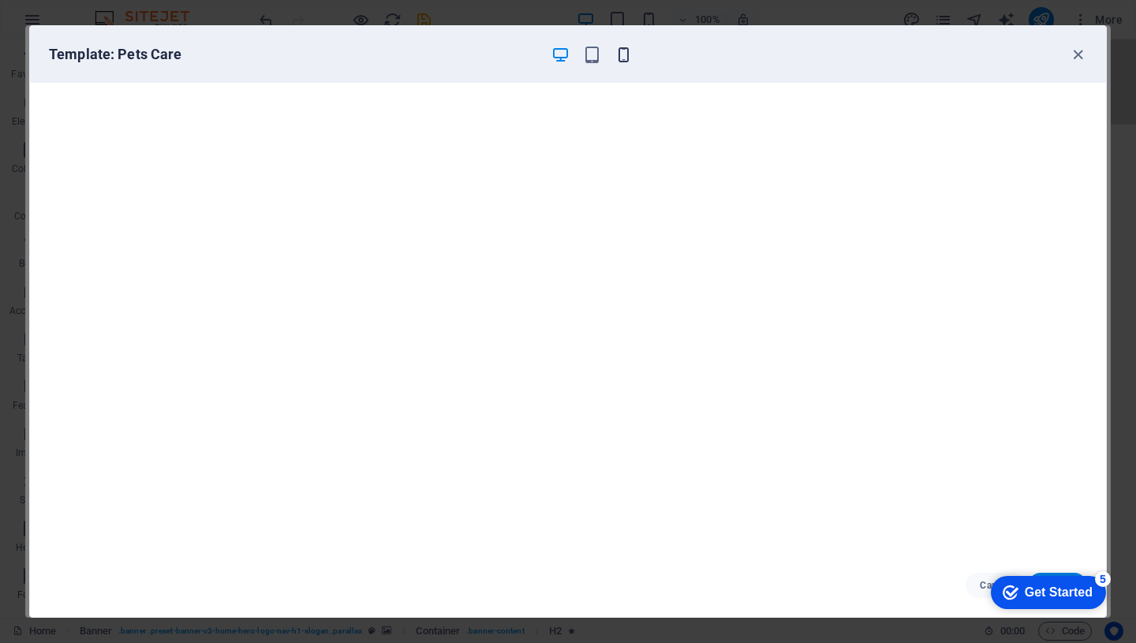
click at [622, 54] on icon "button" at bounding box center [624, 55] width 18 height 18
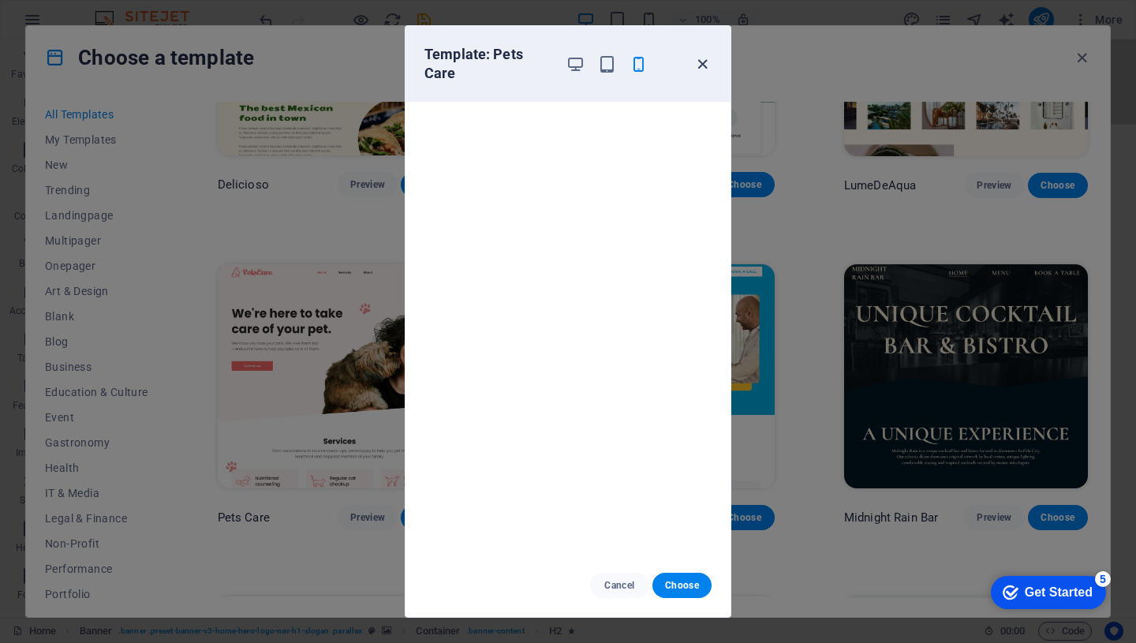
click at [701, 59] on icon "button" at bounding box center [702, 64] width 18 height 18
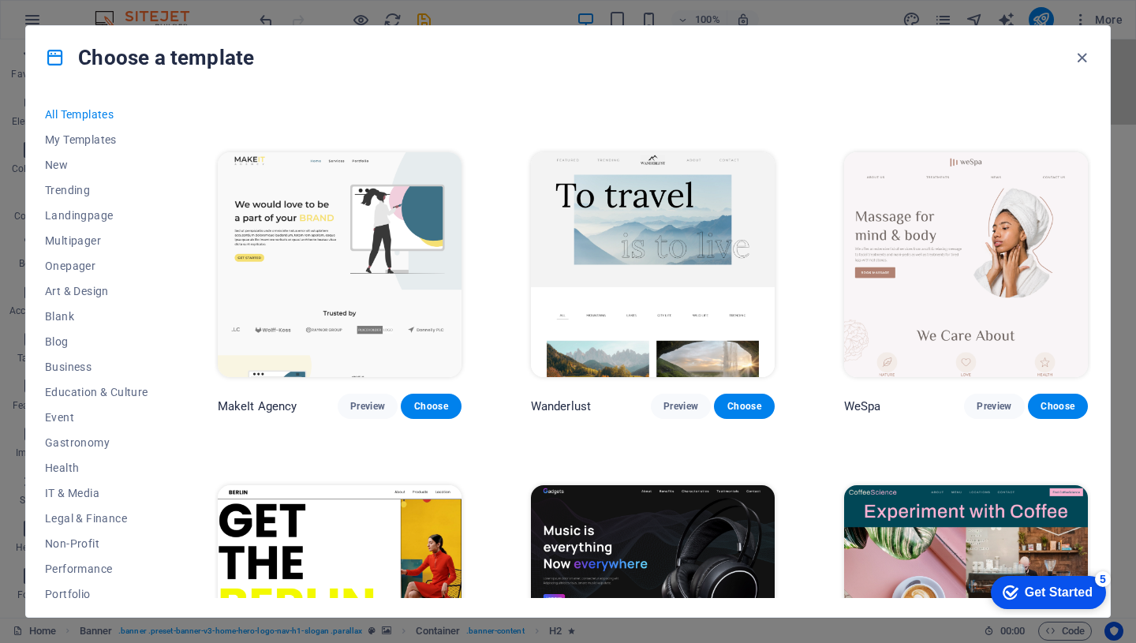
scroll to position [3279, 0]
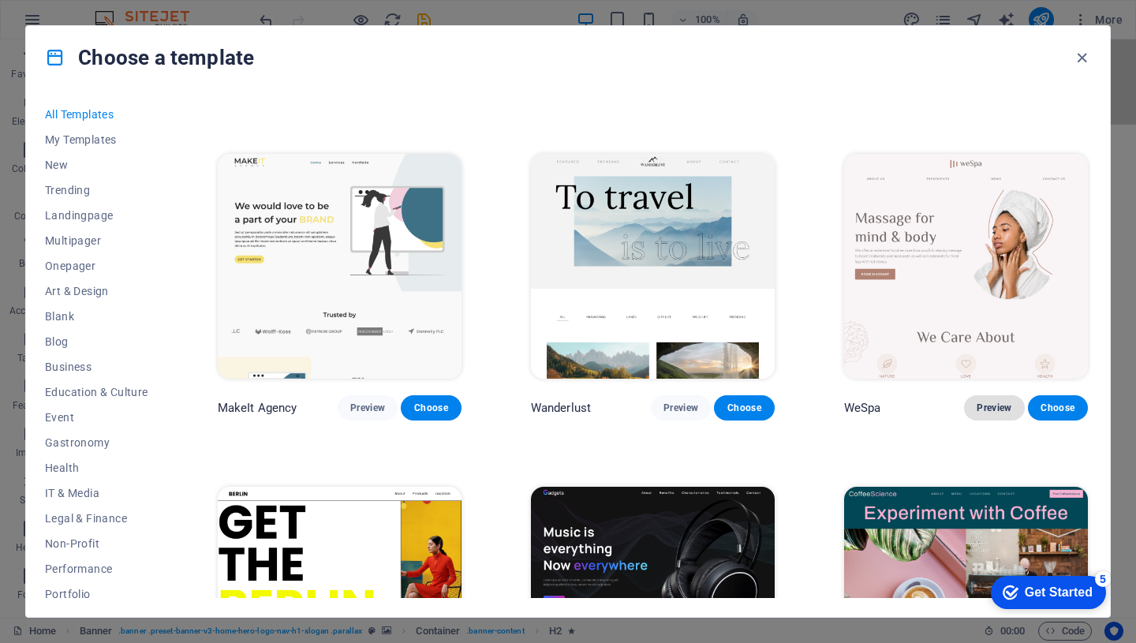
click at [983, 402] on span "Preview" at bounding box center [994, 408] width 35 height 13
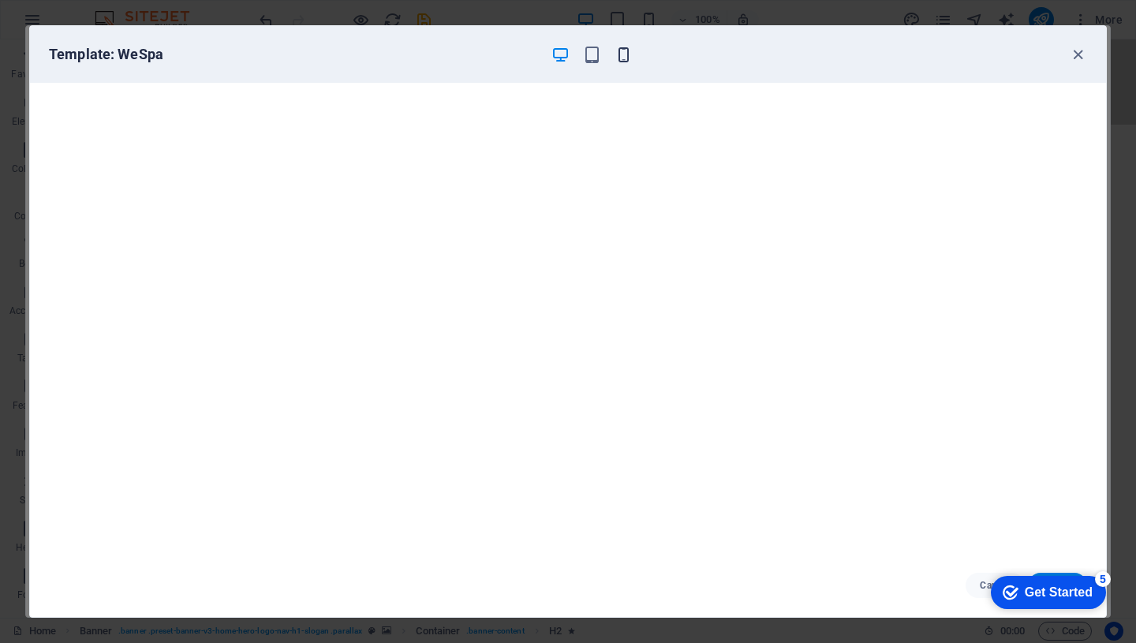
click at [622, 58] on icon "button" at bounding box center [624, 55] width 18 height 18
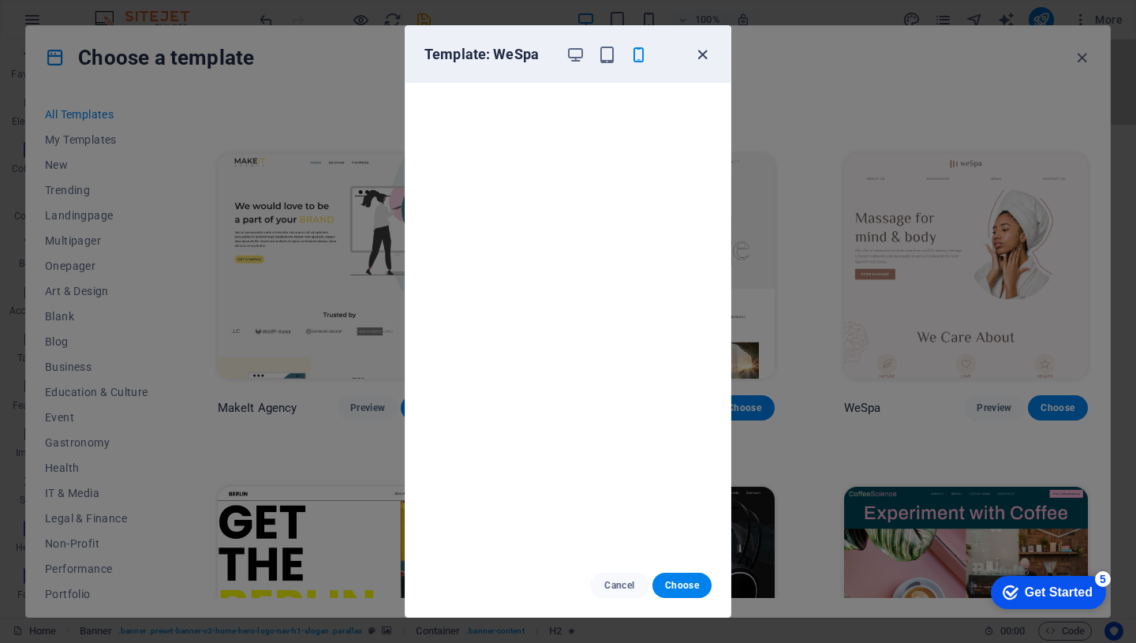
click at [708, 56] on icon "button" at bounding box center [702, 55] width 18 height 18
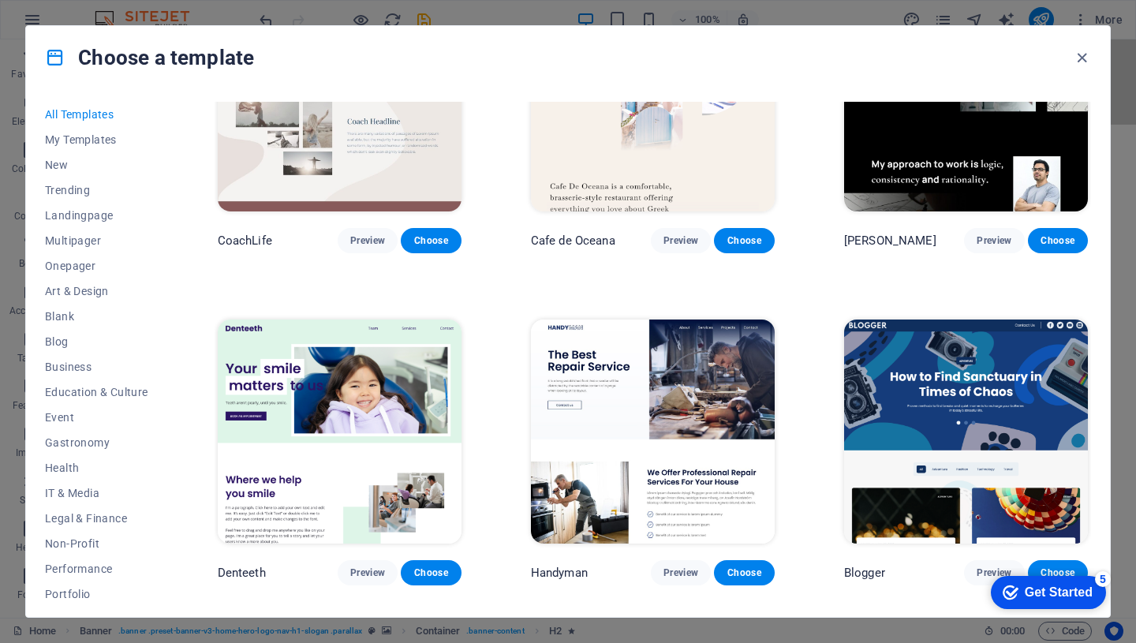
scroll to position [4120, 0]
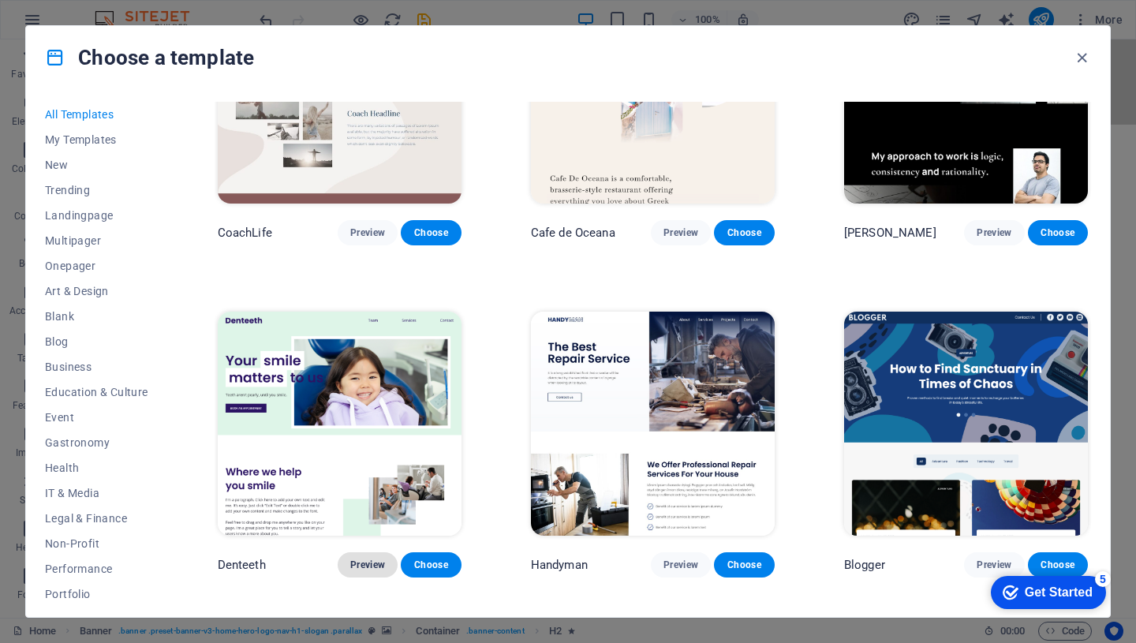
click at [376, 559] on span "Preview" at bounding box center [367, 565] width 35 height 13
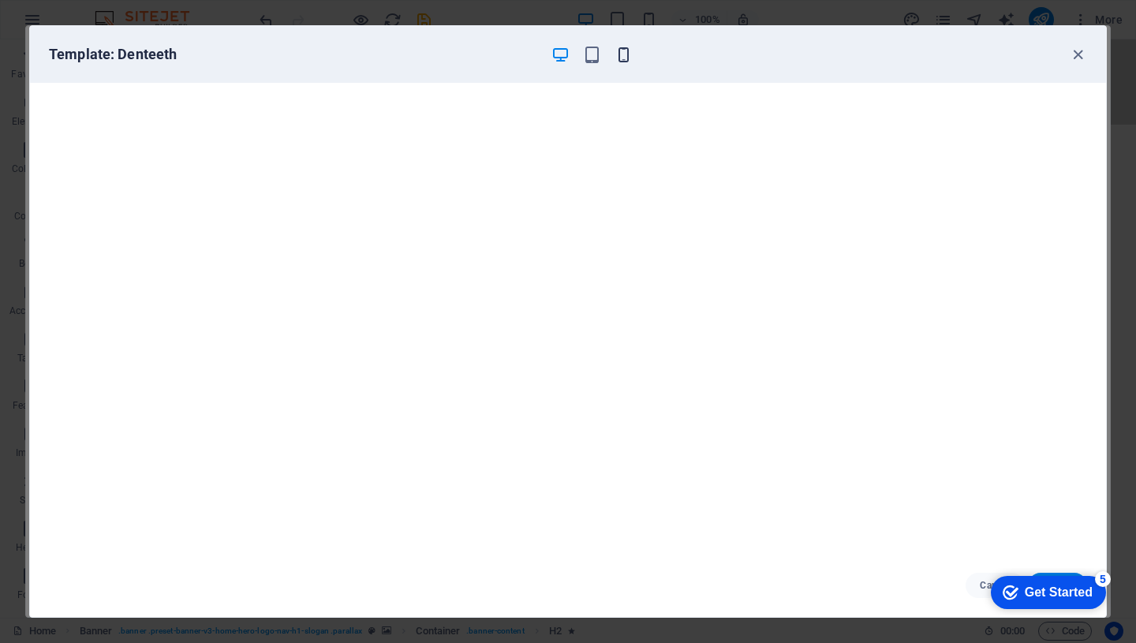
click at [616, 52] on icon "button" at bounding box center [624, 55] width 18 height 18
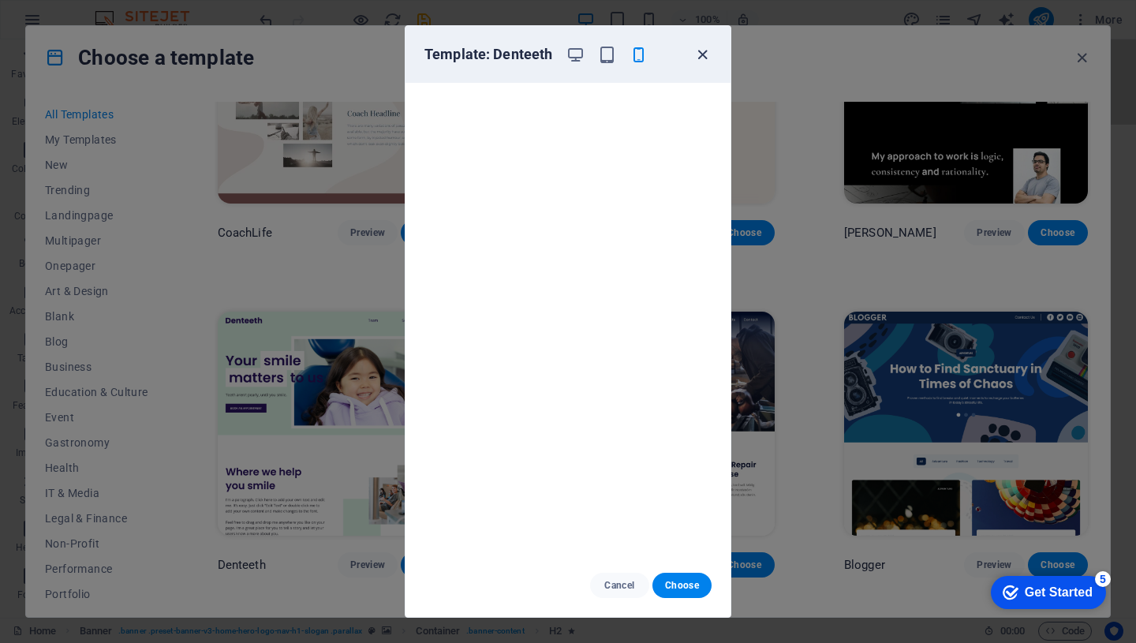
click at [702, 56] on icon "button" at bounding box center [702, 55] width 18 height 18
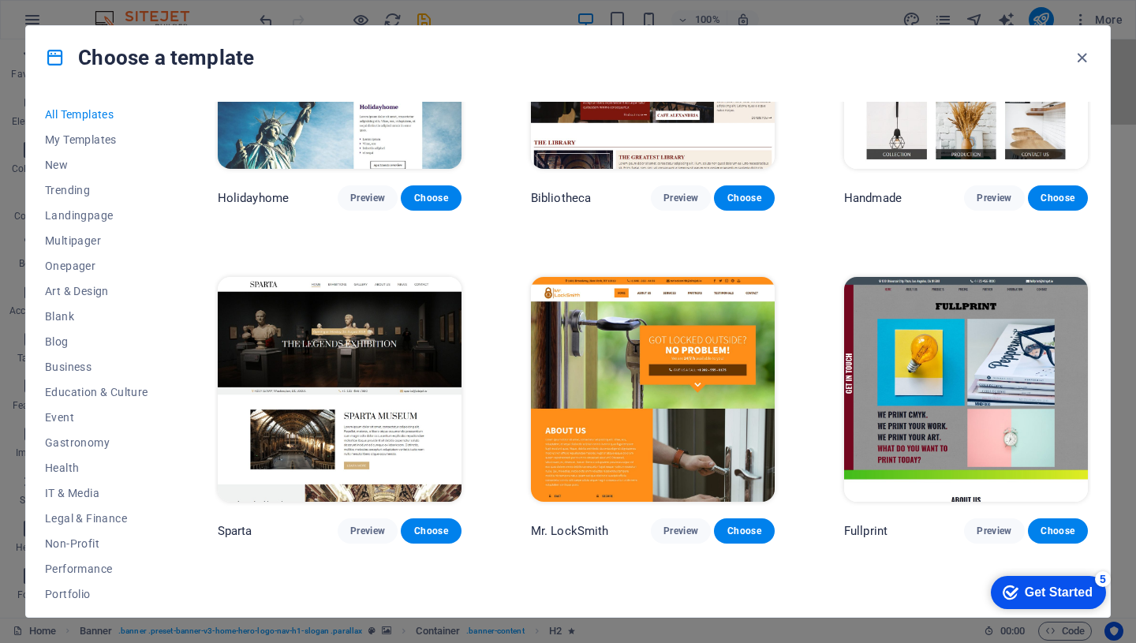
scroll to position [8822, 0]
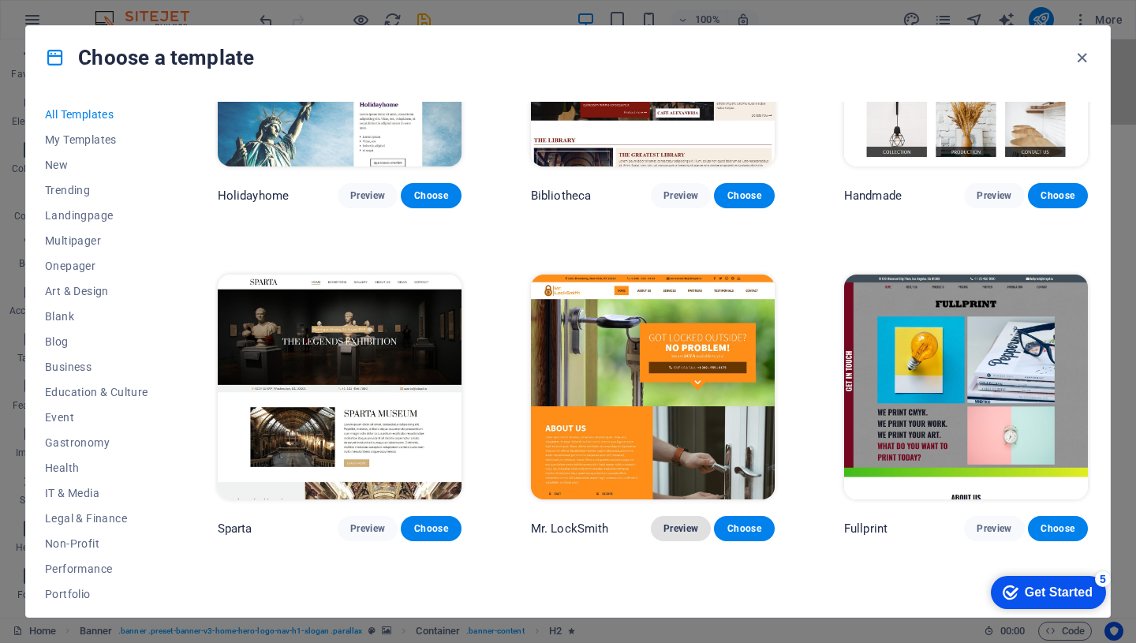
click at [682, 522] on span "Preview" at bounding box center [680, 528] width 35 height 13
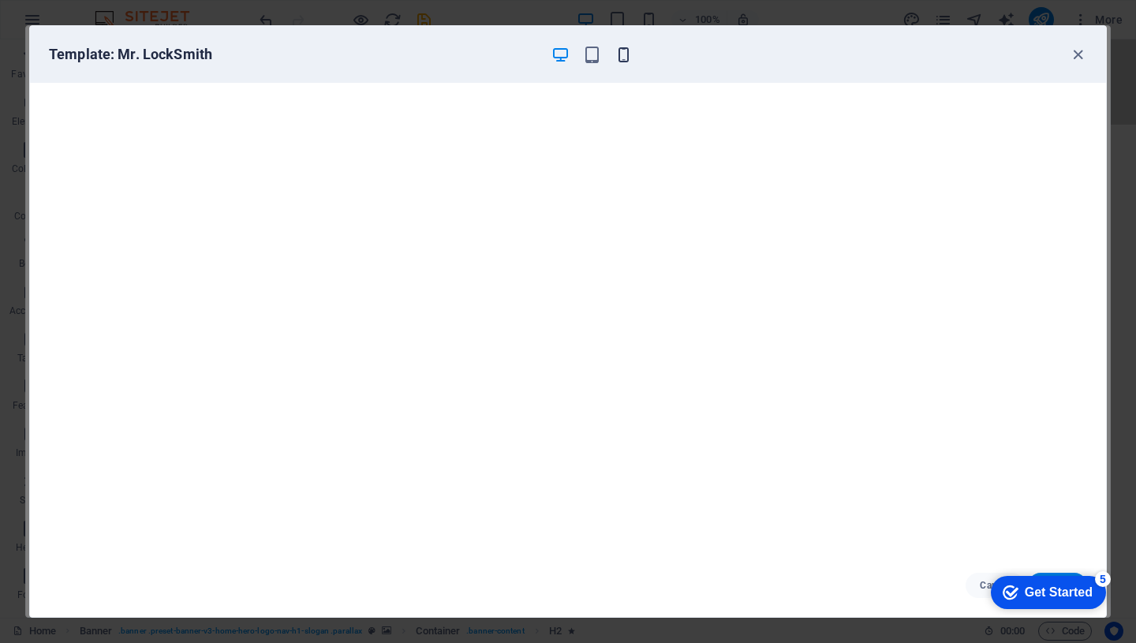
click at [622, 58] on icon "button" at bounding box center [624, 55] width 18 height 18
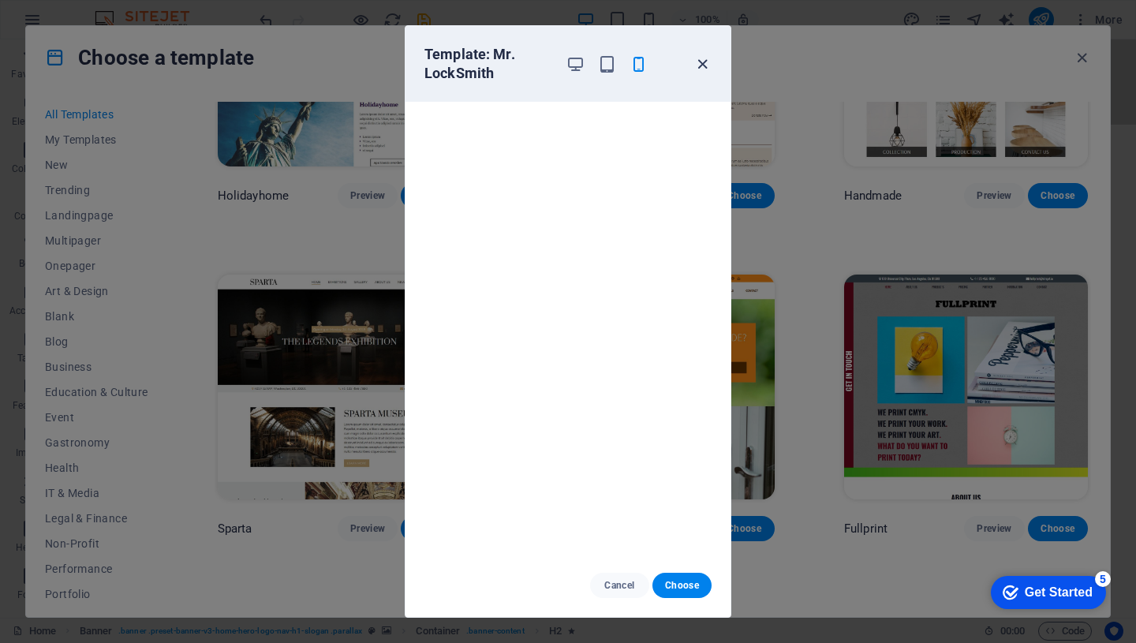
click at [704, 62] on icon "button" at bounding box center [702, 64] width 18 height 18
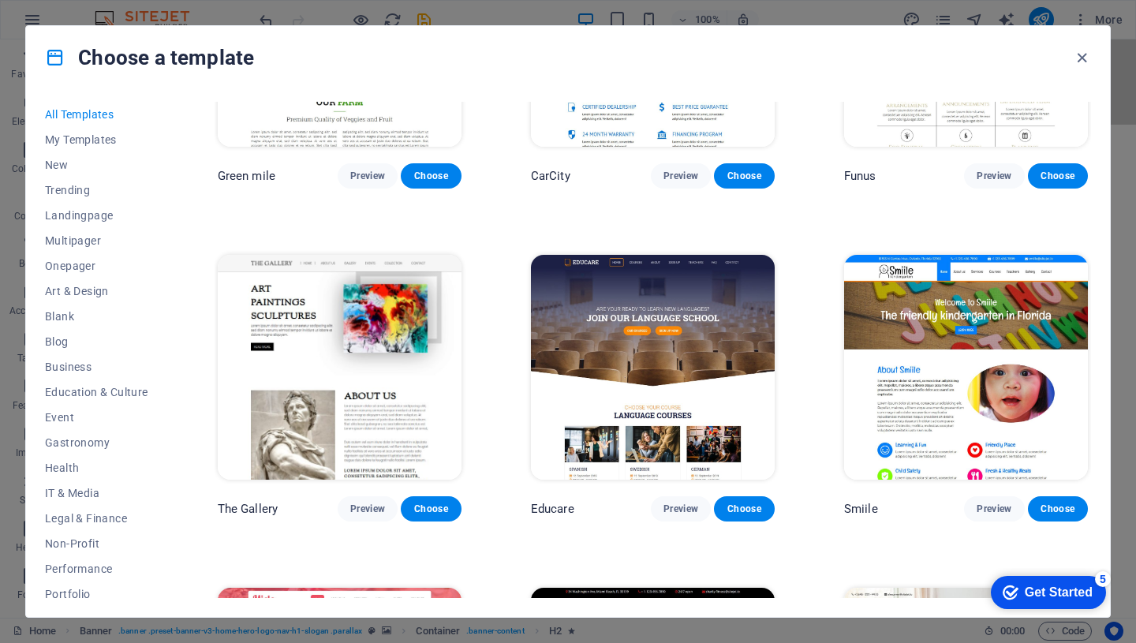
scroll to position [9843, 0]
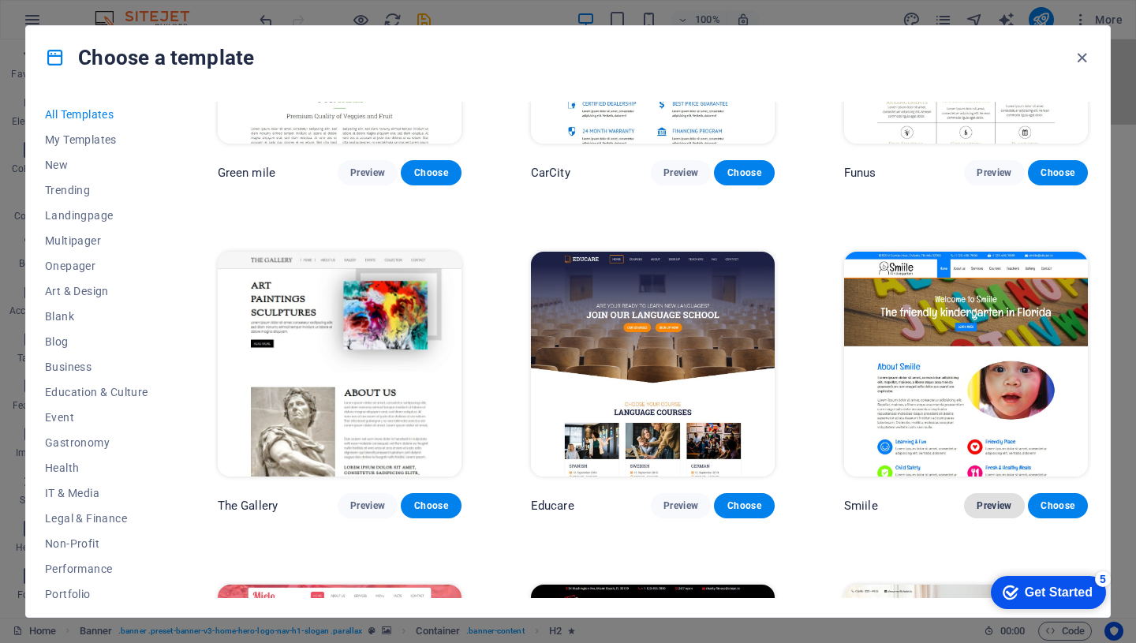
click at [992, 499] on span "Preview" at bounding box center [994, 505] width 35 height 13
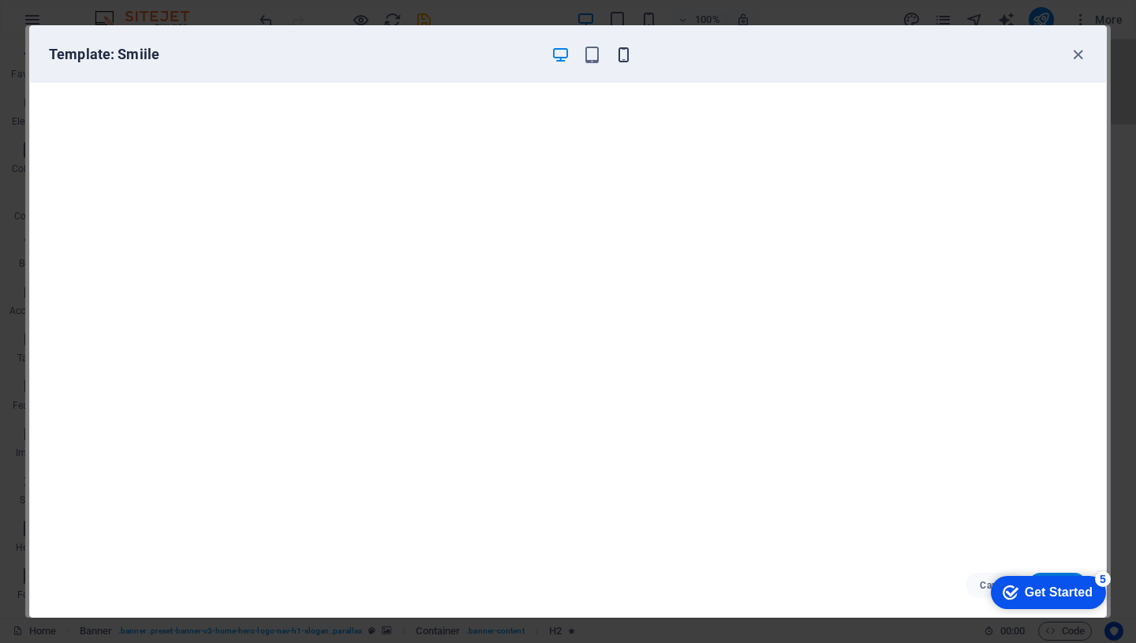
click at [623, 57] on icon "button" at bounding box center [624, 55] width 18 height 18
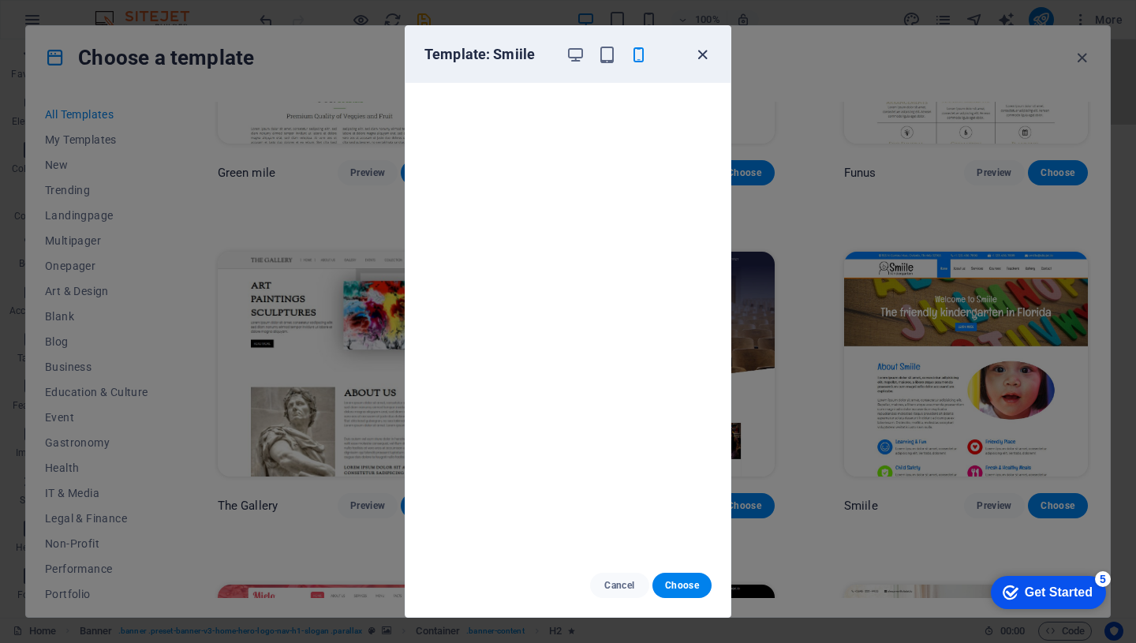
click at [705, 55] on icon "button" at bounding box center [702, 55] width 18 height 18
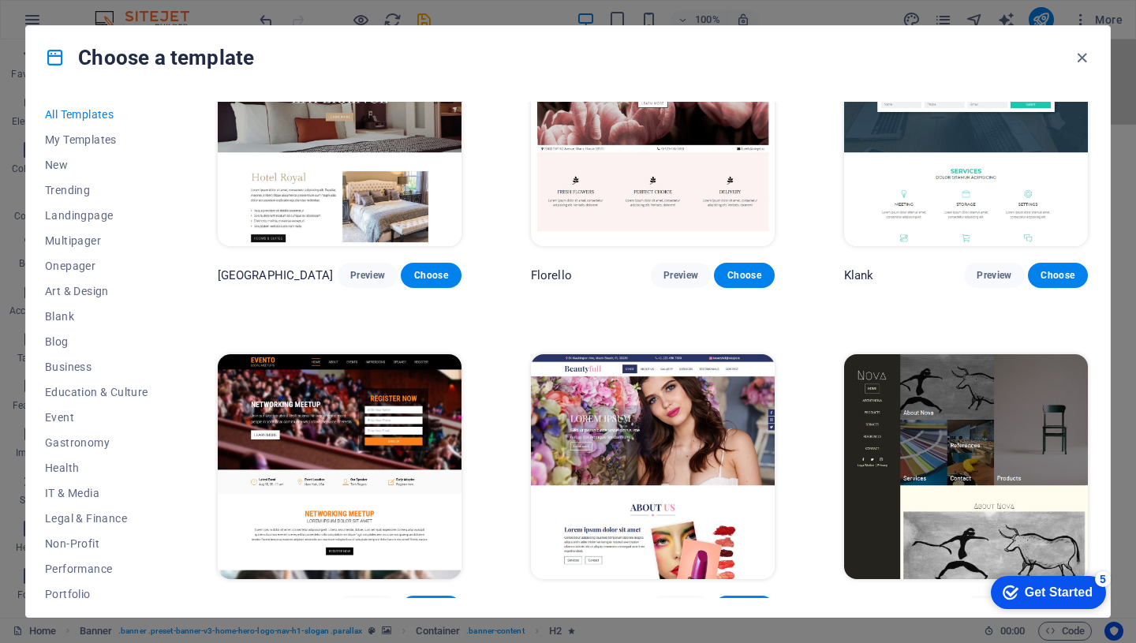
scroll to position [12405, 0]
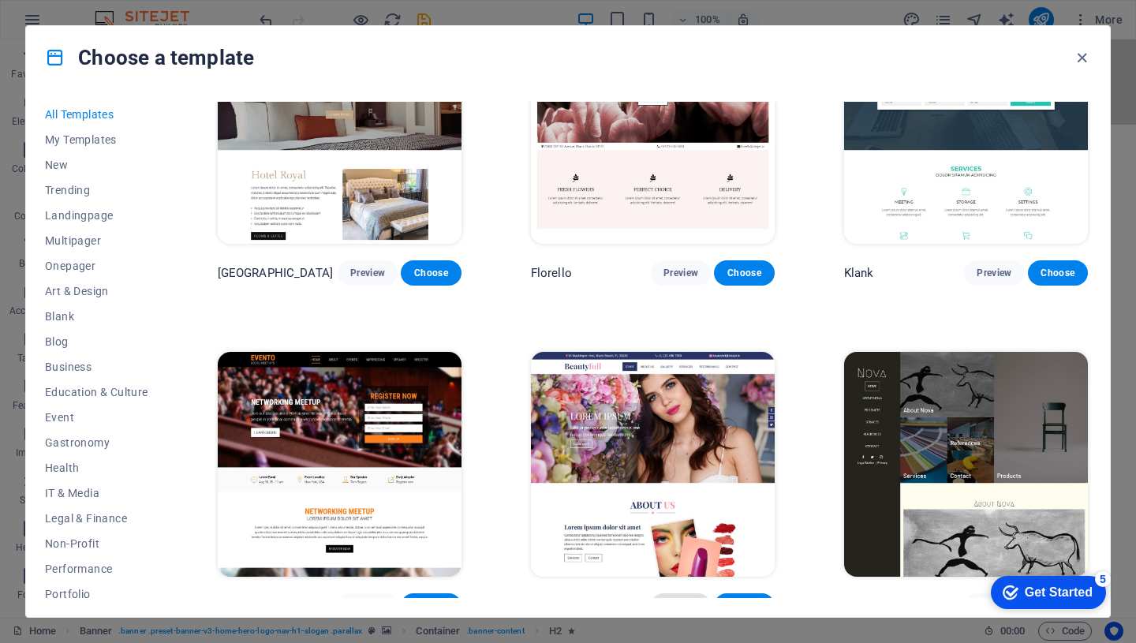
click at [678, 600] on span "Preview" at bounding box center [680, 606] width 35 height 13
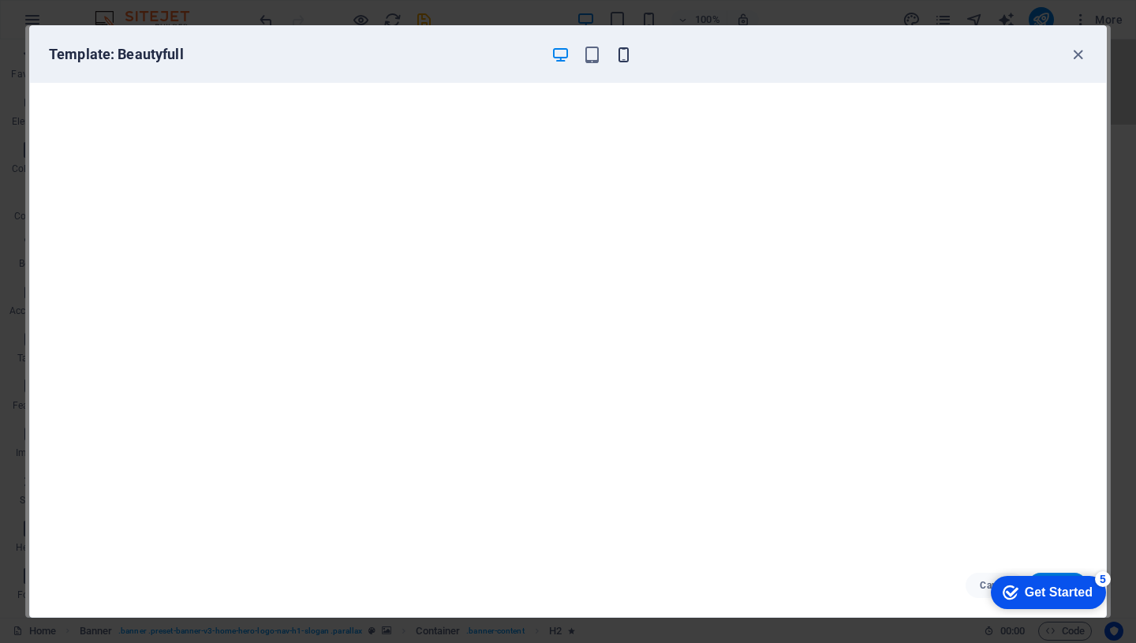
click at [623, 56] on icon "button" at bounding box center [624, 55] width 18 height 18
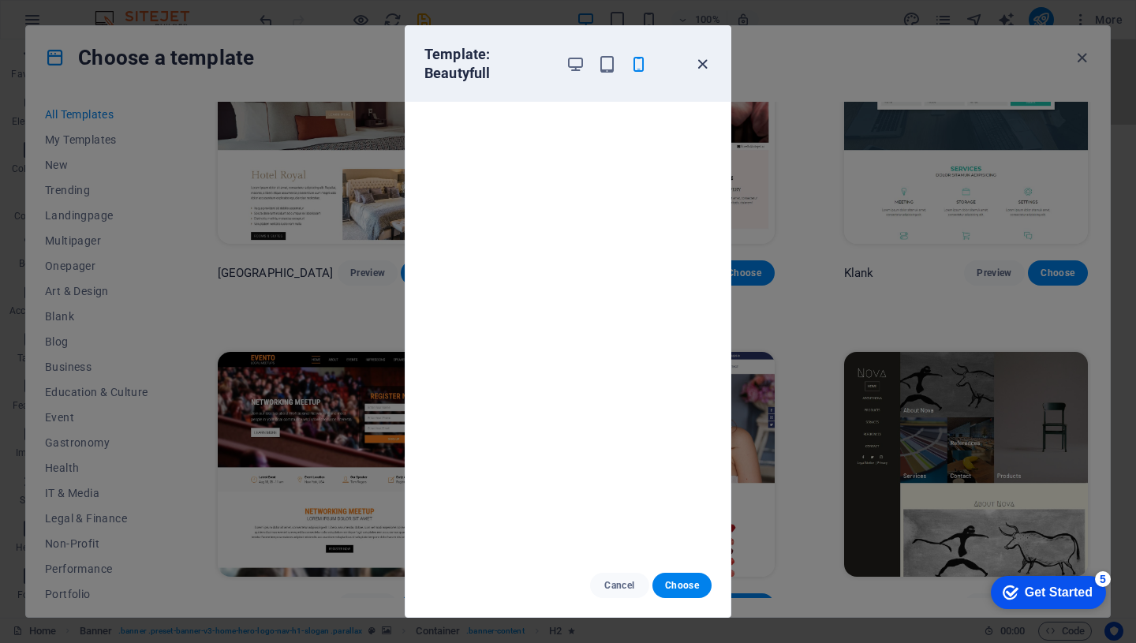
click at [704, 62] on icon "button" at bounding box center [702, 64] width 18 height 18
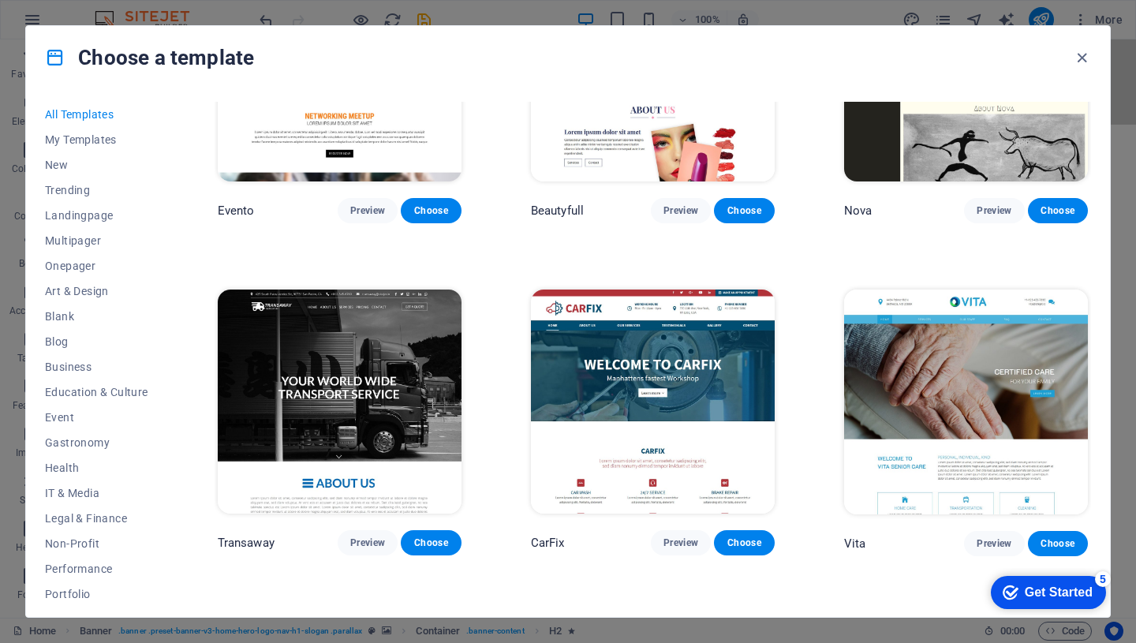
scroll to position [12801, 0]
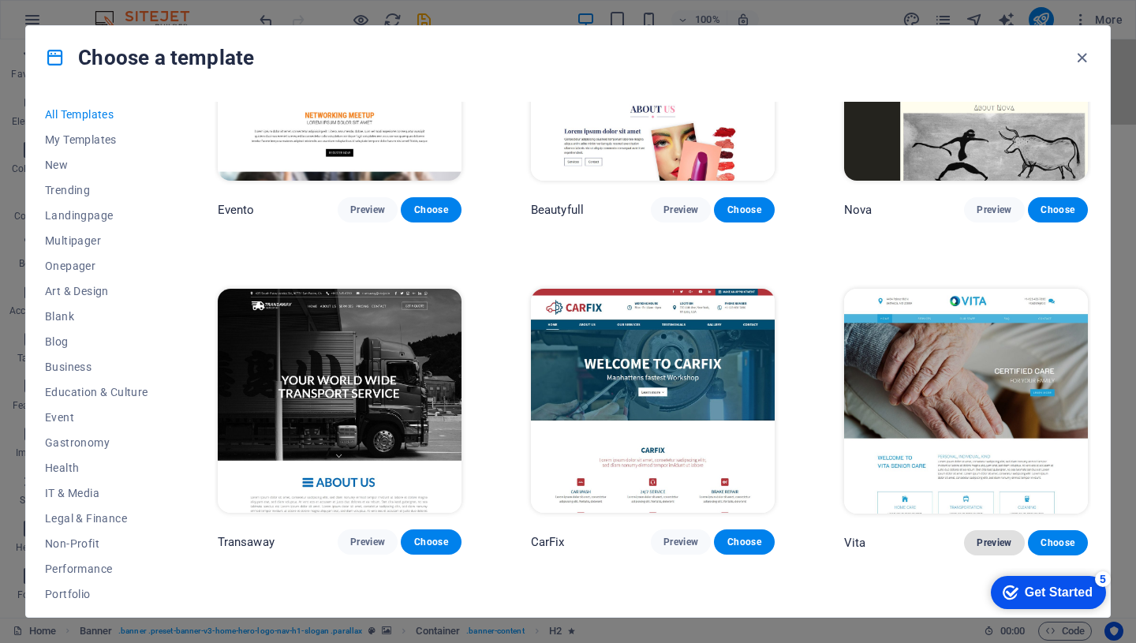
click at [994, 536] on span "Preview" at bounding box center [994, 542] width 35 height 13
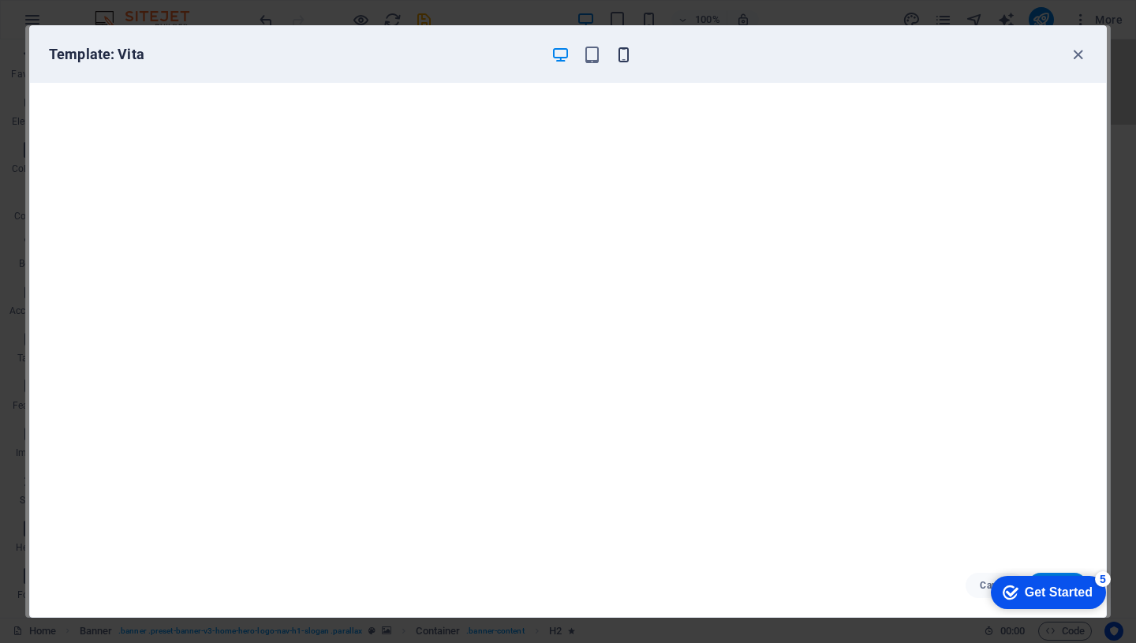
click at [625, 50] on icon "button" at bounding box center [624, 55] width 18 height 18
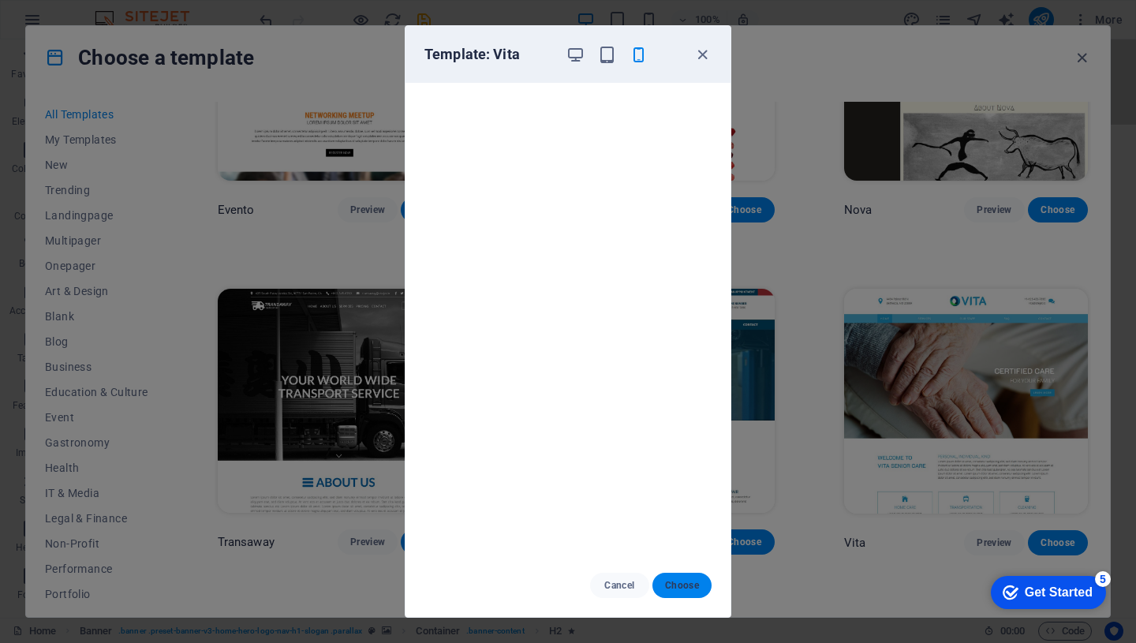
click at [688, 586] on span "Choose" at bounding box center [682, 585] width 34 height 13
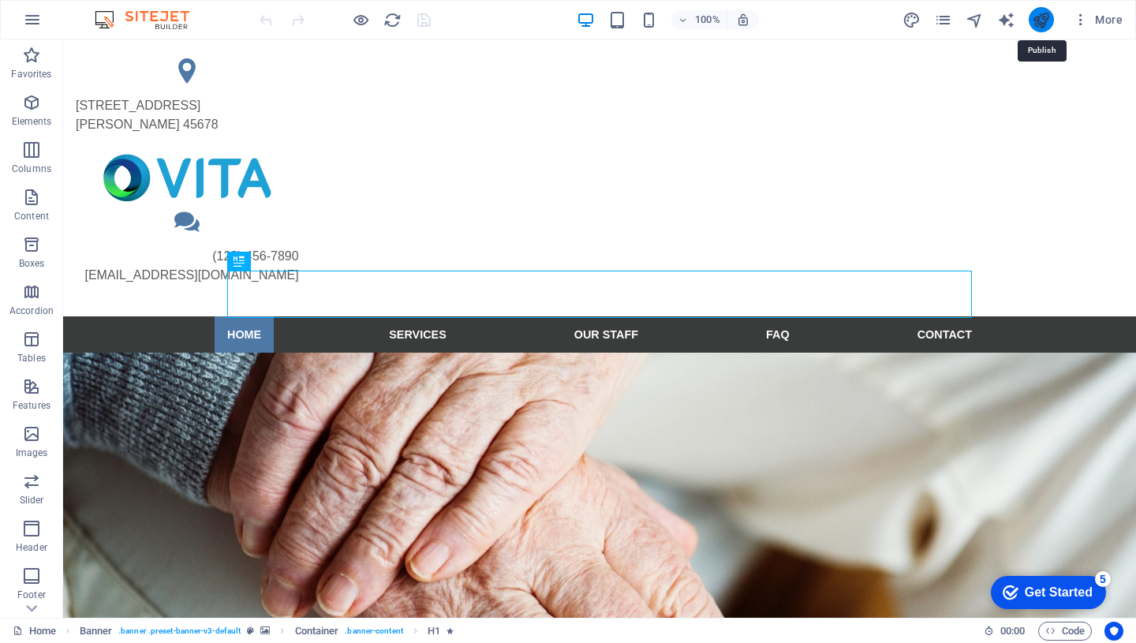
click at [1043, 21] on icon "publish" at bounding box center [1041, 20] width 18 height 18
